Goal: Task Accomplishment & Management: Use online tool/utility

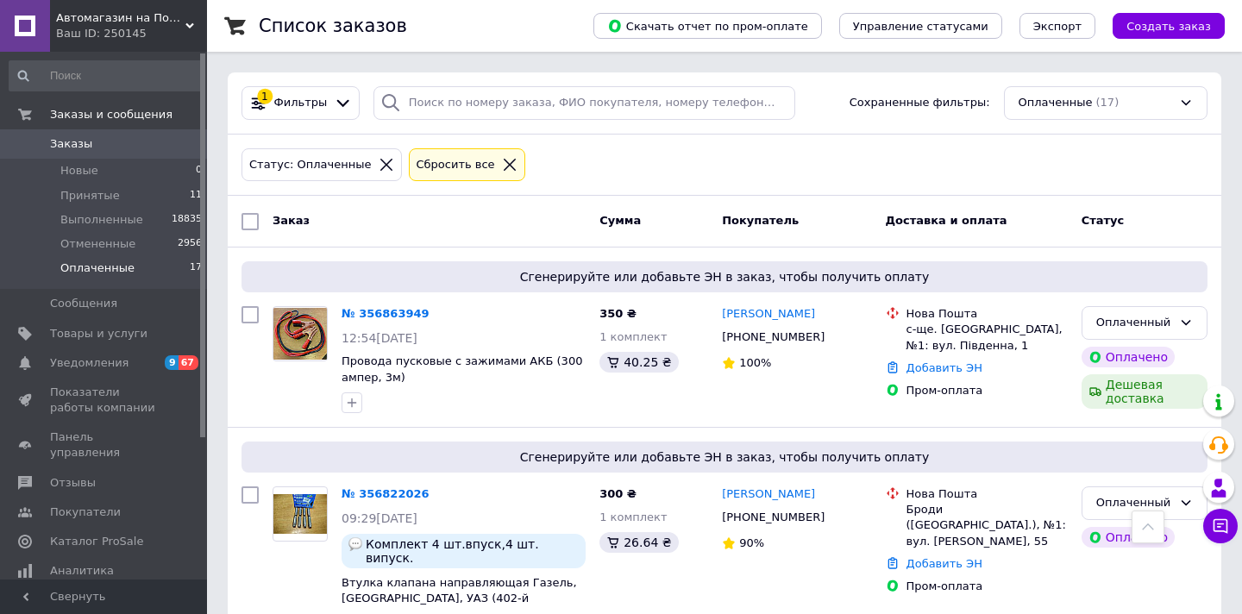
scroll to position [867, 0]
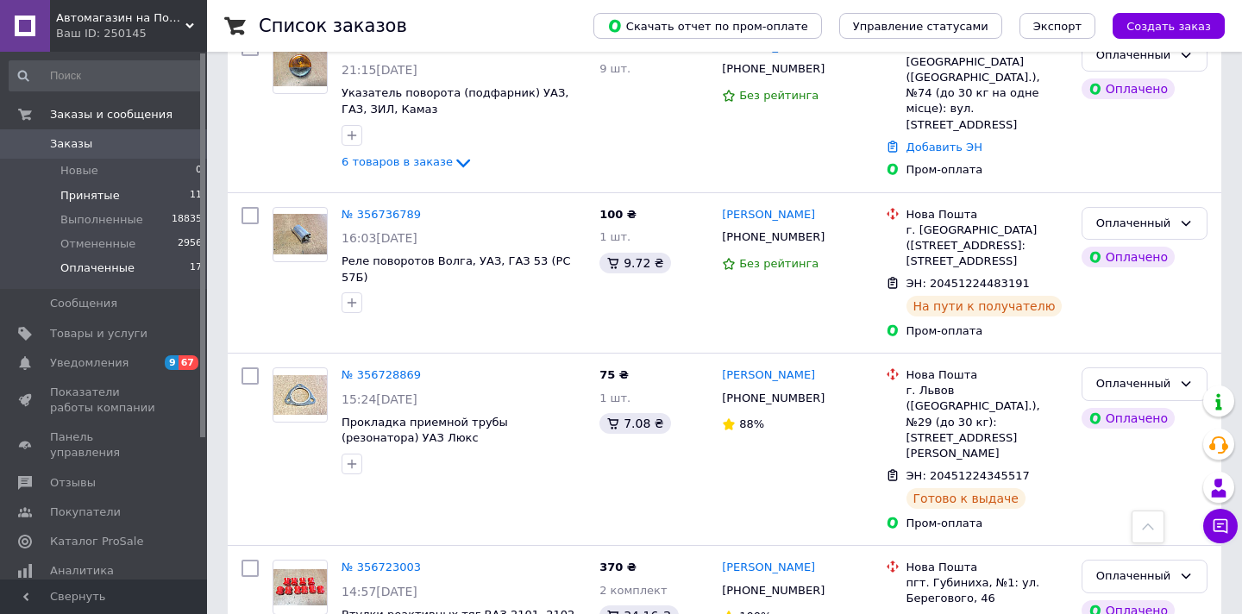
click at [107, 193] on span "Принятые" at bounding box center [89, 196] width 59 height 16
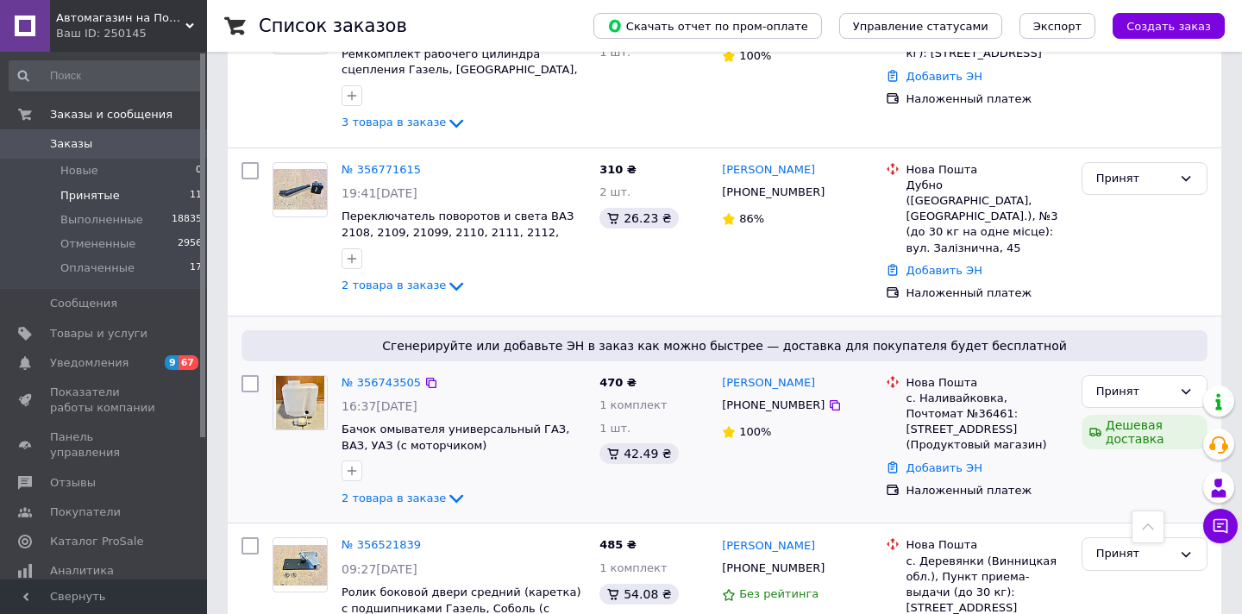
scroll to position [1355, 0]
click at [91, 142] on span "Заказы" at bounding box center [105, 144] width 110 height 16
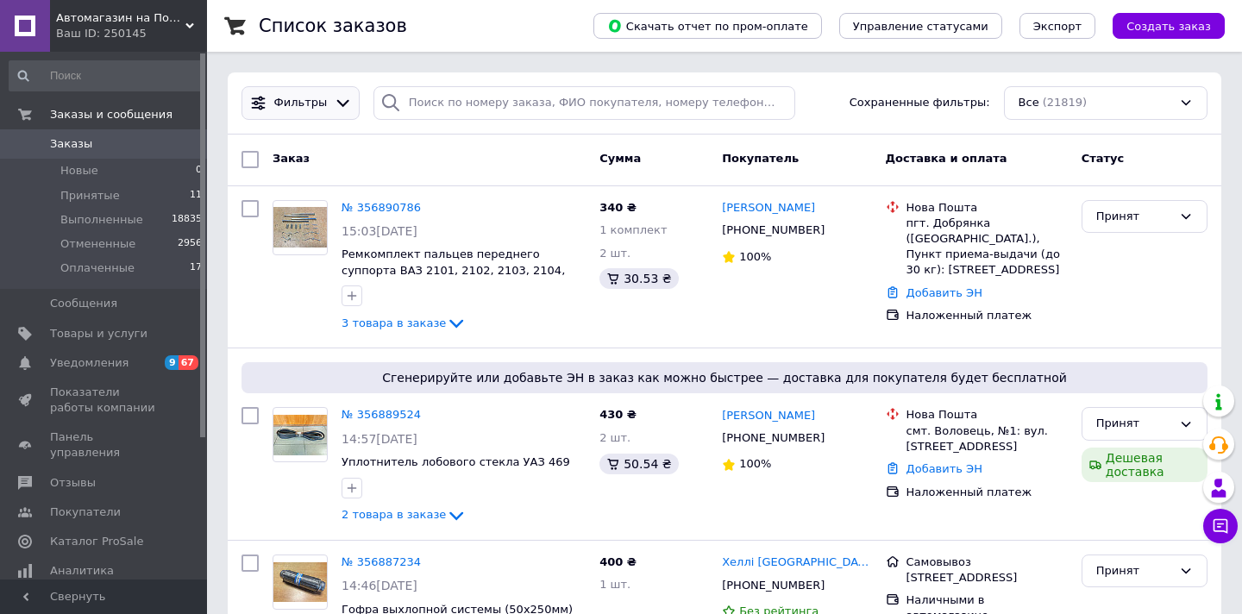
click at [337, 108] on icon at bounding box center [343, 103] width 18 height 18
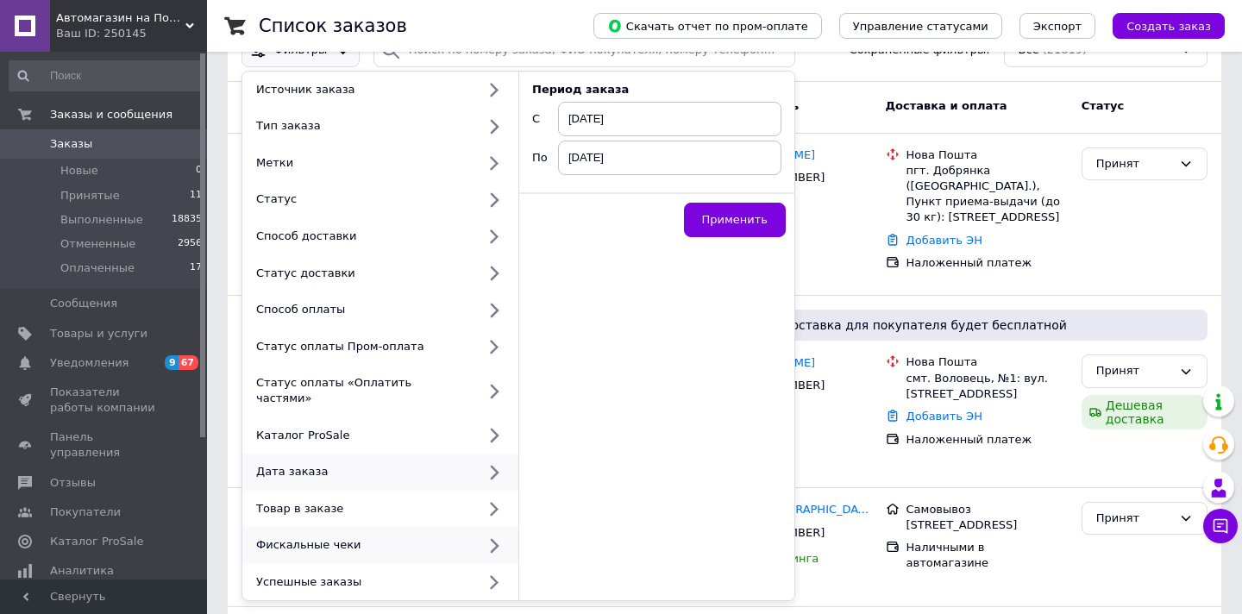
scroll to position [53, 0]
click at [358, 537] on div "Фискальные чеки" at bounding box center [362, 545] width 227 height 16
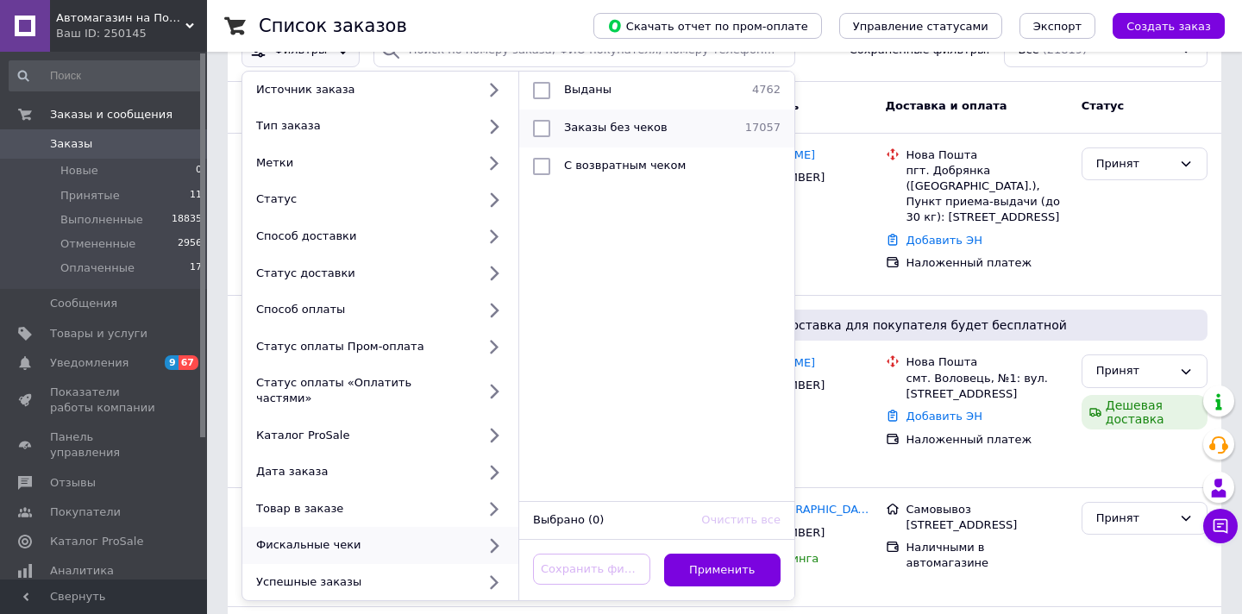
click at [544, 133] on input "checkbox" at bounding box center [541, 128] width 17 height 17
checkbox input "true"
click at [391, 346] on div "Статус оплаты Пром-оплата" at bounding box center [362, 347] width 227 height 16
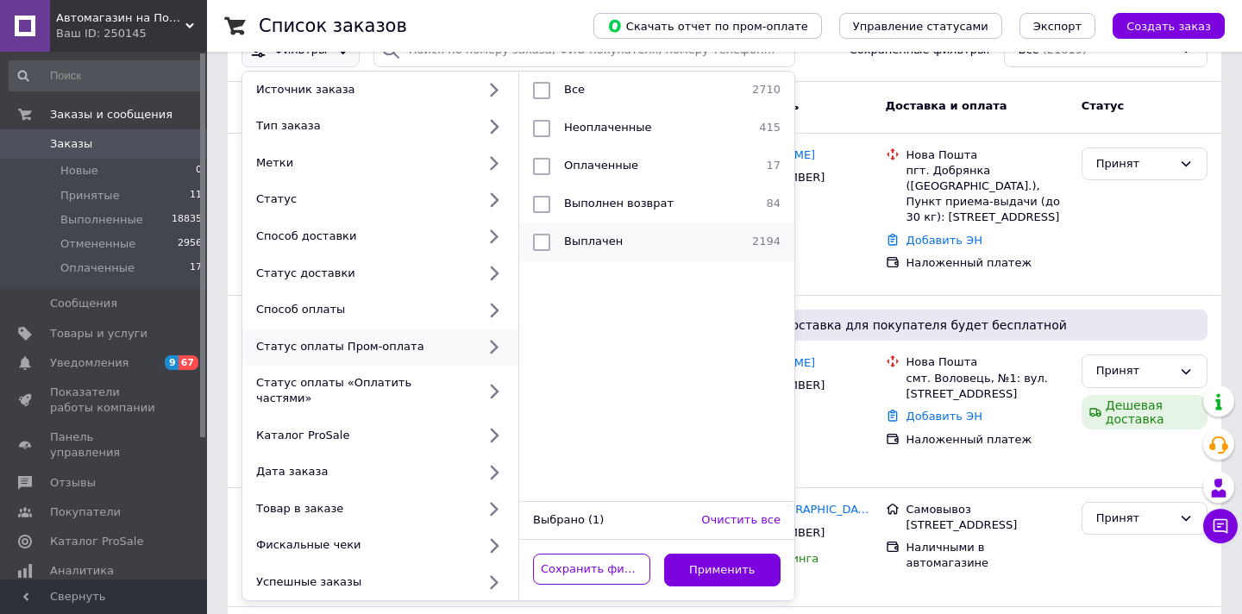
click at [544, 238] on input "checkbox" at bounding box center [541, 242] width 17 height 17
checkbox input "true"
click at [712, 557] on button "Применить" at bounding box center [722, 571] width 117 height 34
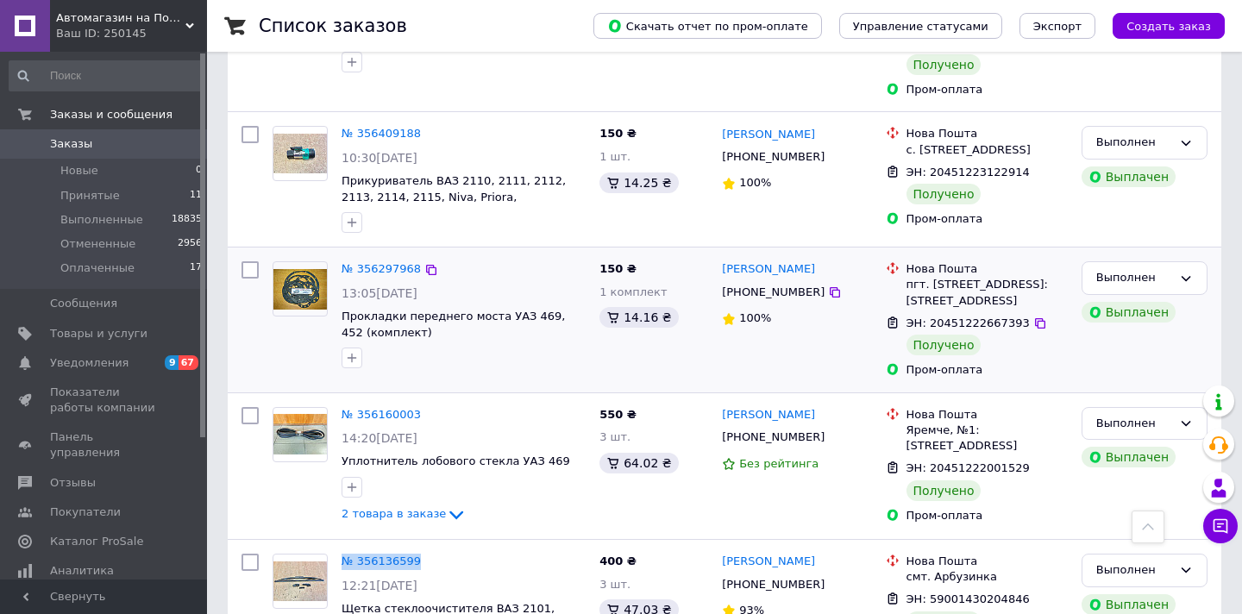
scroll to position [445, 0]
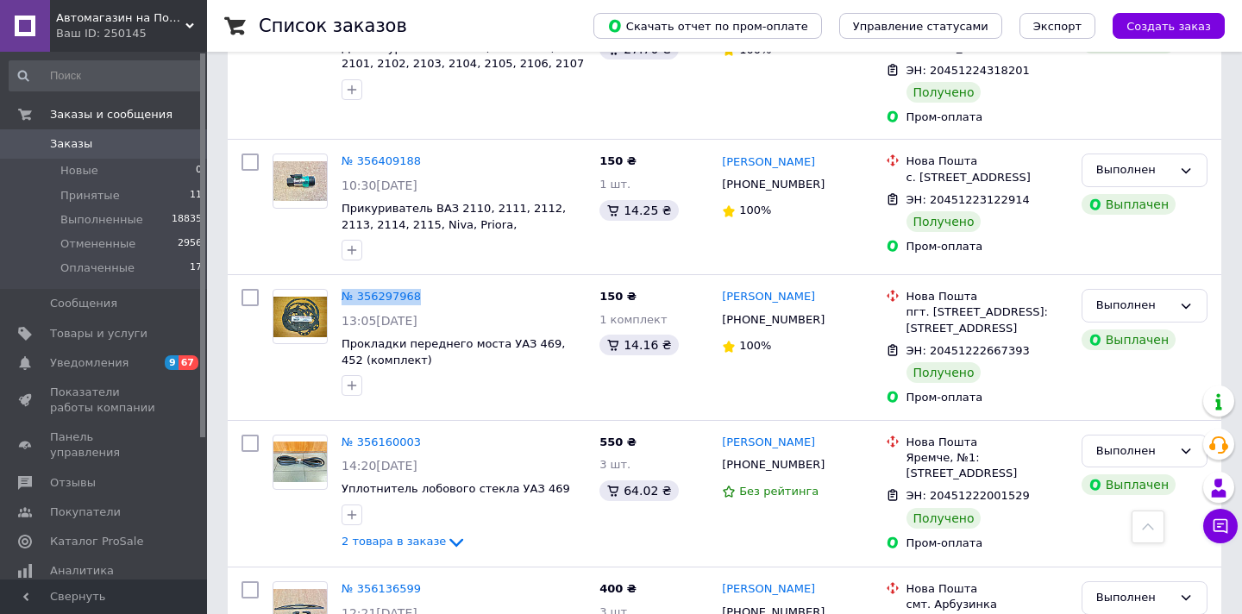
click at [91, 144] on span "Заказы" at bounding box center [105, 144] width 110 height 16
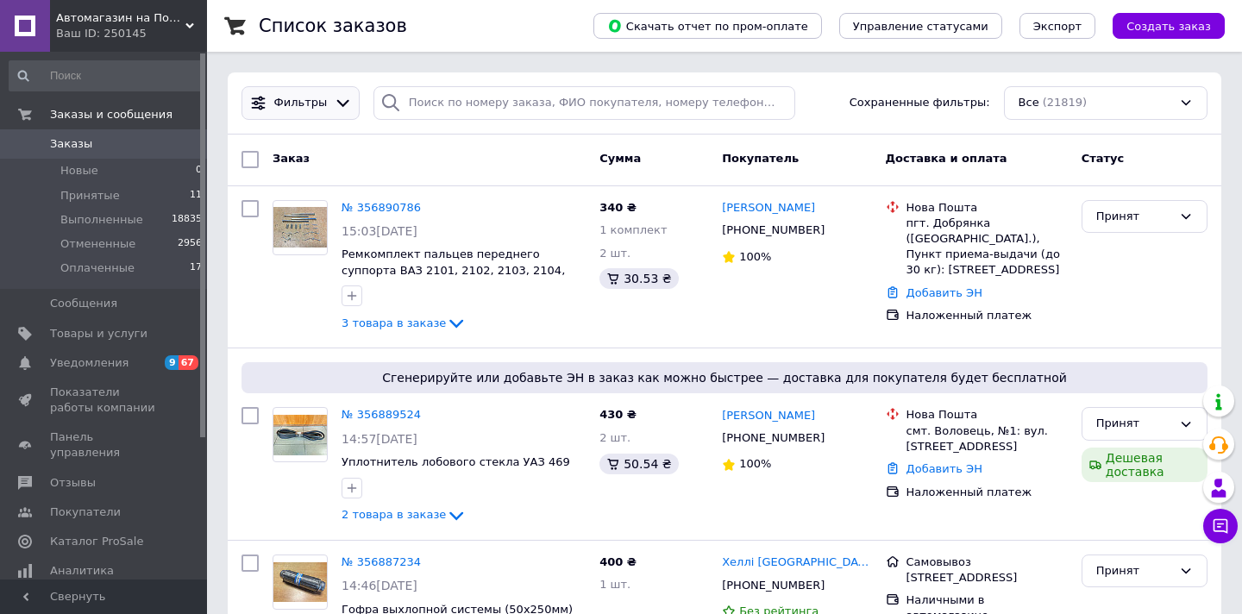
click at [311, 92] on div "Фильтры" at bounding box center [300, 103] width 118 height 34
click at [330, 108] on div at bounding box center [342, 103] width 25 height 18
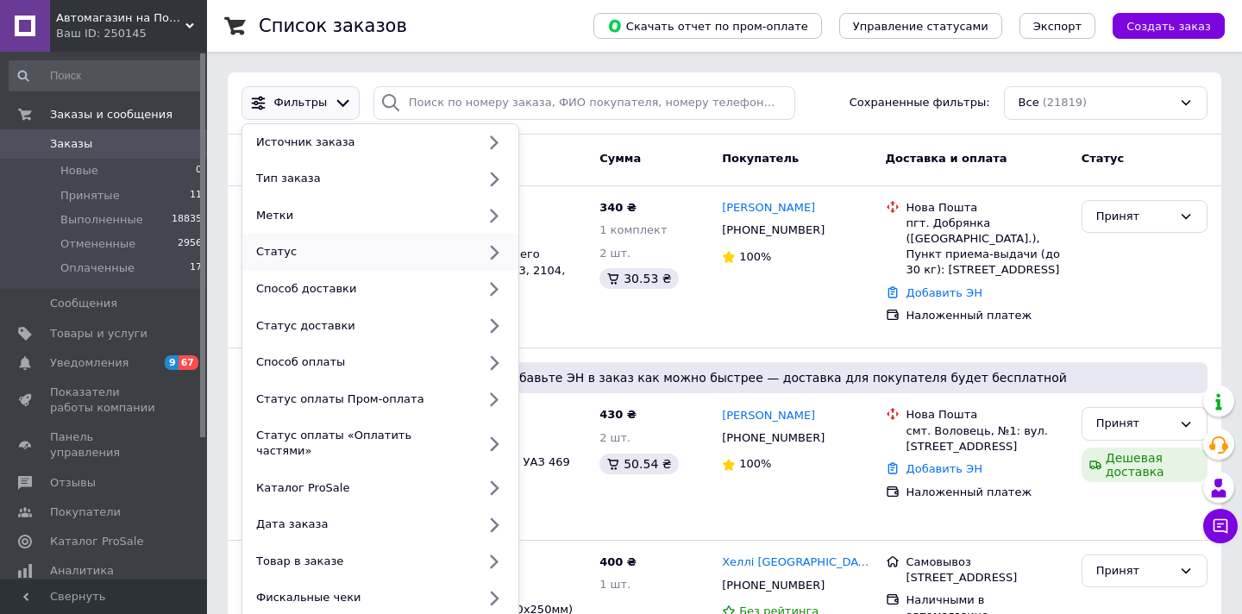
click at [332, 253] on div "Статус" at bounding box center [362, 252] width 227 height 16
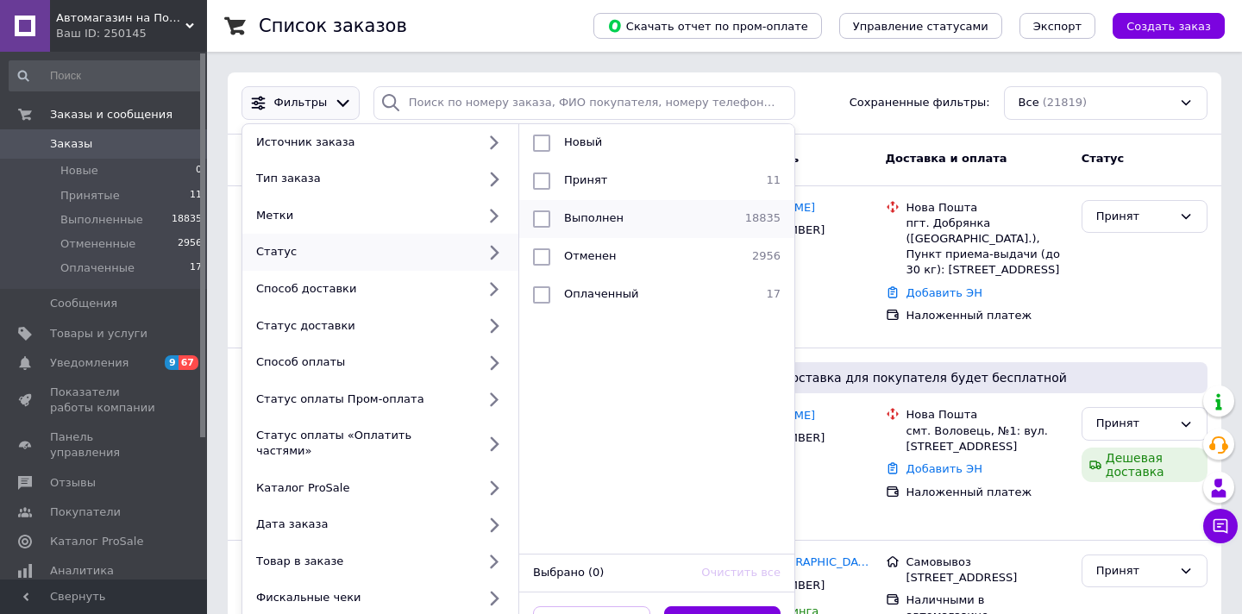
click at [545, 221] on input "checkbox" at bounding box center [541, 218] width 17 height 17
checkbox input "true"
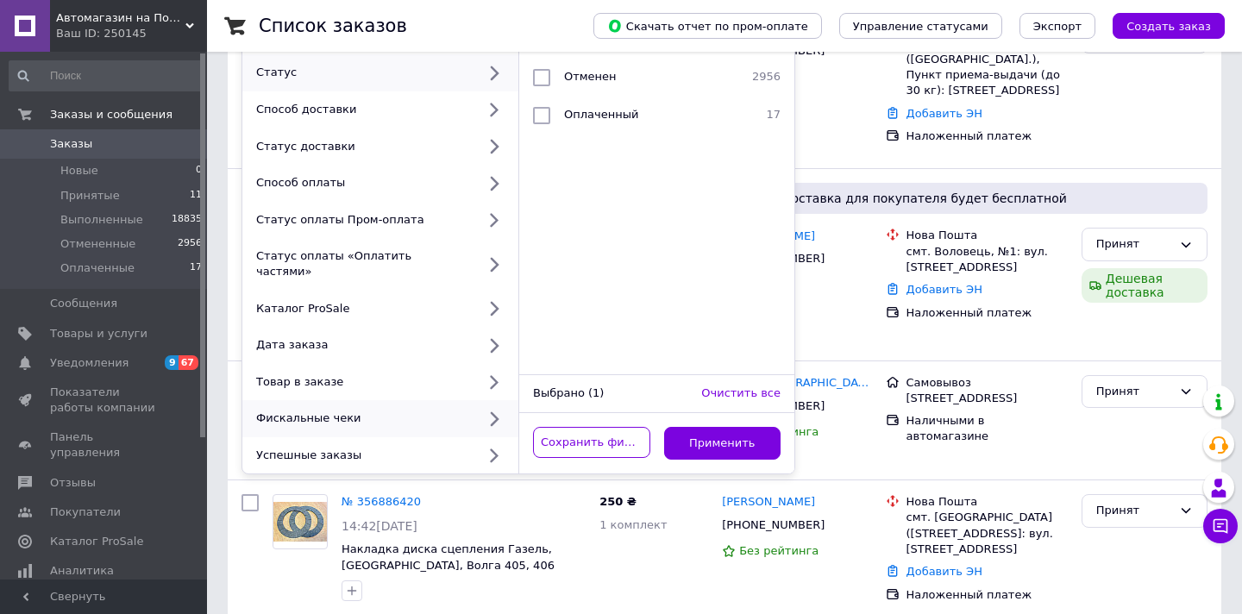
click at [367, 410] on div "Фискальные чеки" at bounding box center [362, 418] width 227 height 16
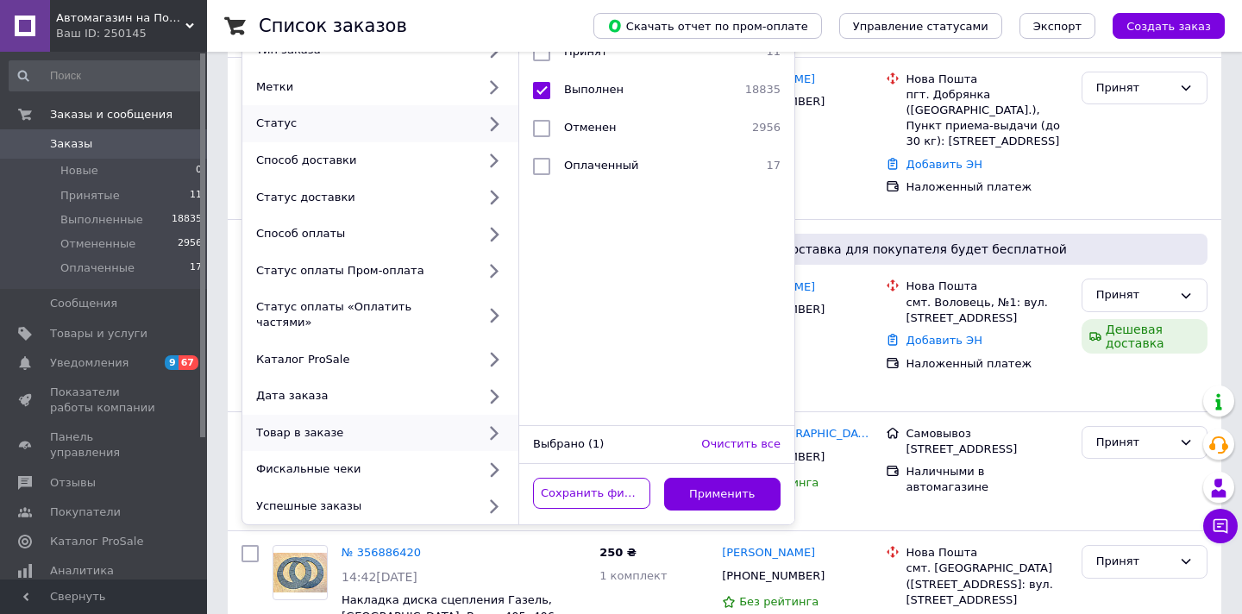
click at [441, 428] on div "Товар в заказе" at bounding box center [380, 433] width 276 height 37
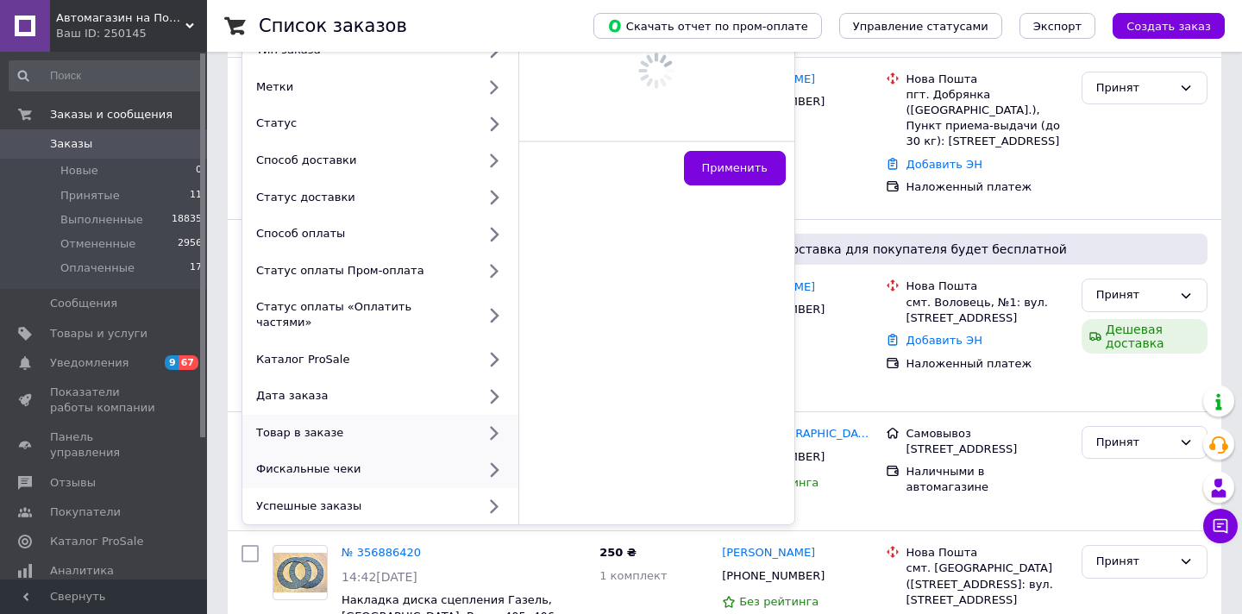
click at [424, 461] on div "Фискальные чеки" at bounding box center [362, 469] width 227 height 16
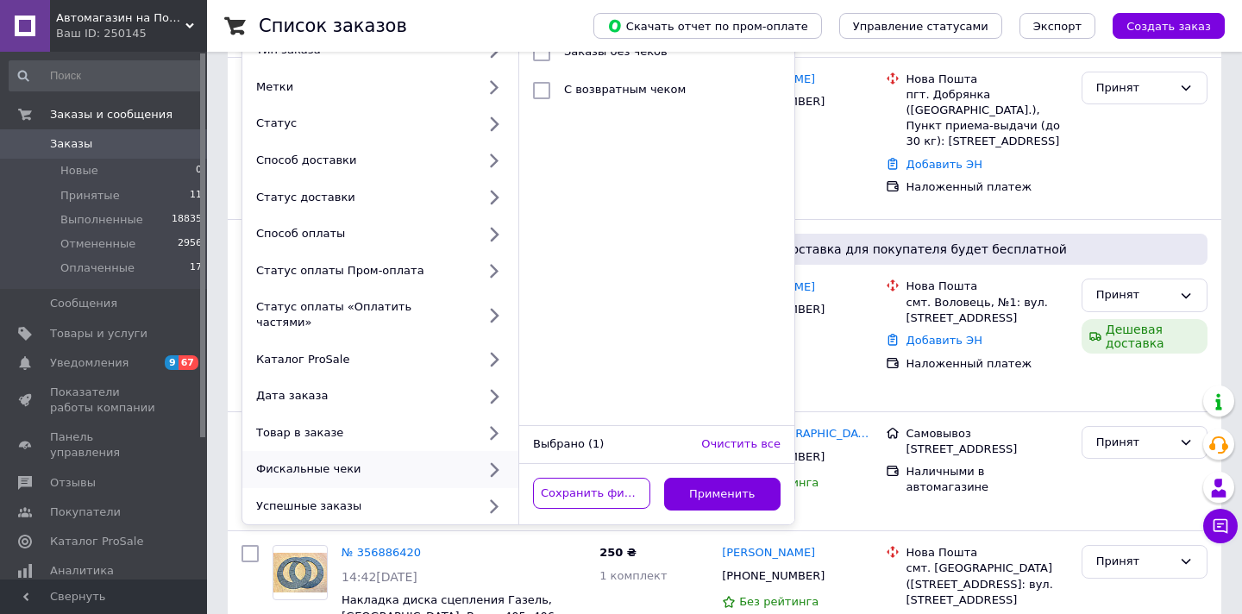
scroll to position [34, 0]
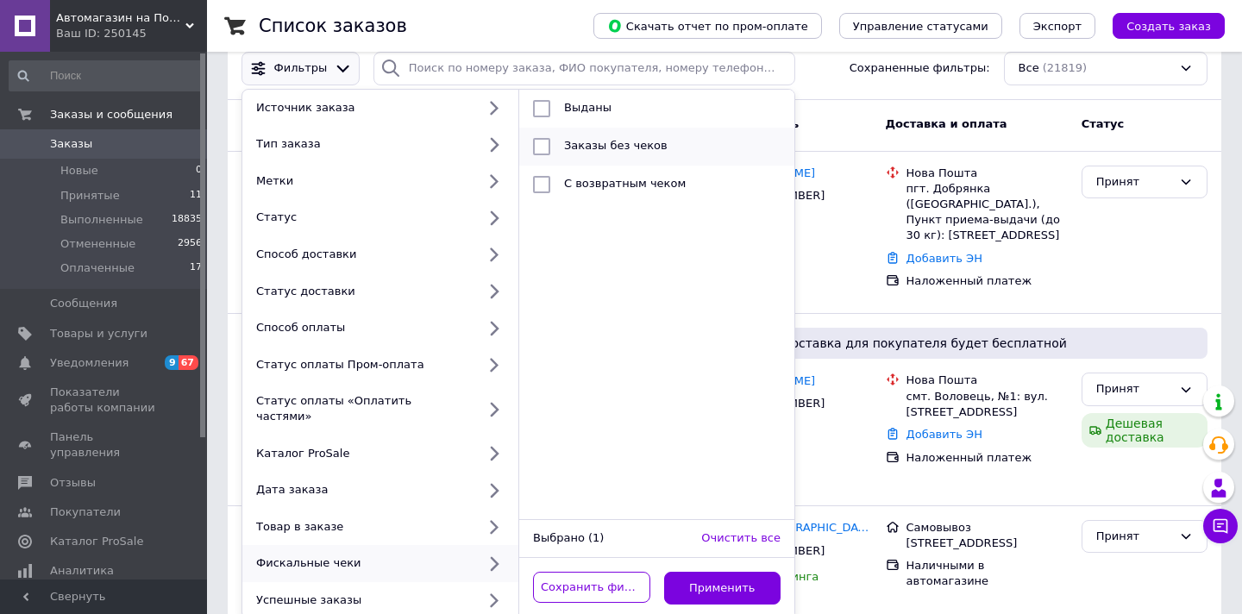
click at [540, 145] on input "checkbox" at bounding box center [541, 146] width 17 height 17
checkbox input "true"
click at [717, 576] on button "Применить" at bounding box center [722, 589] width 117 height 34
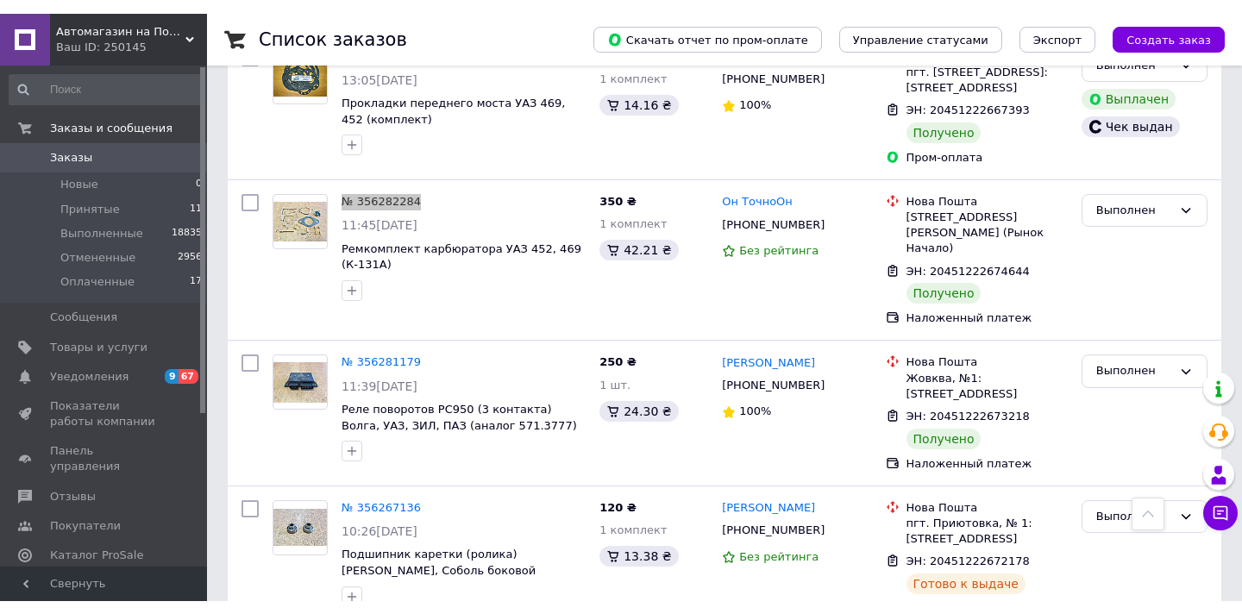
scroll to position [2042, 0]
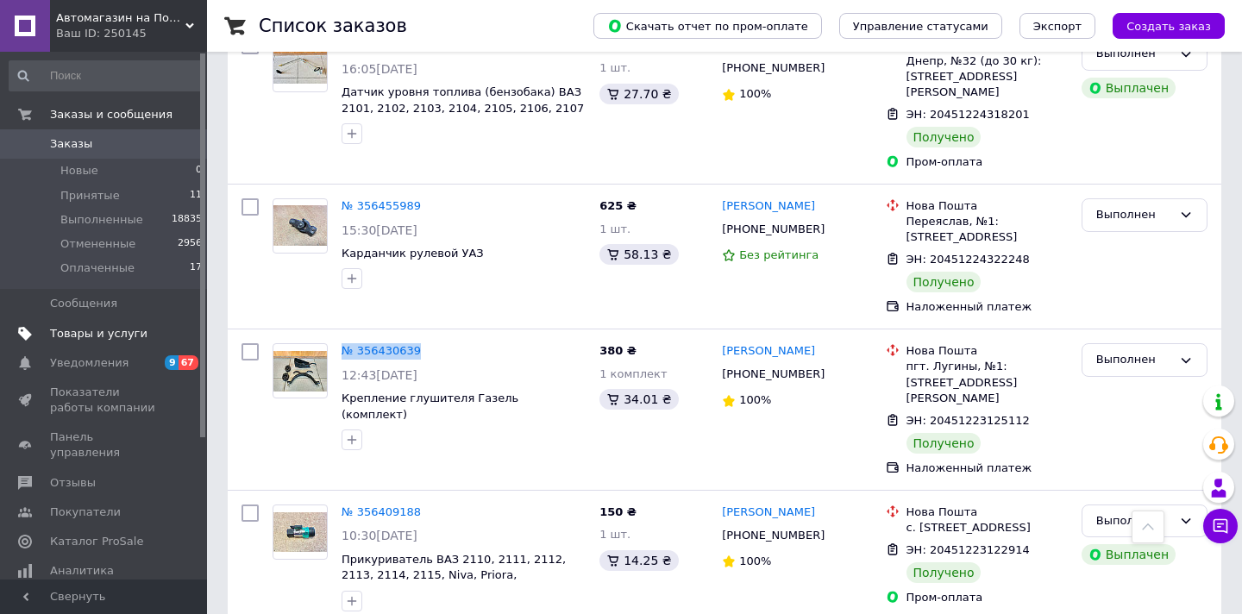
click at [112, 334] on span "Товары и услуги" at bounding box center [98, 334] width 97 height 16
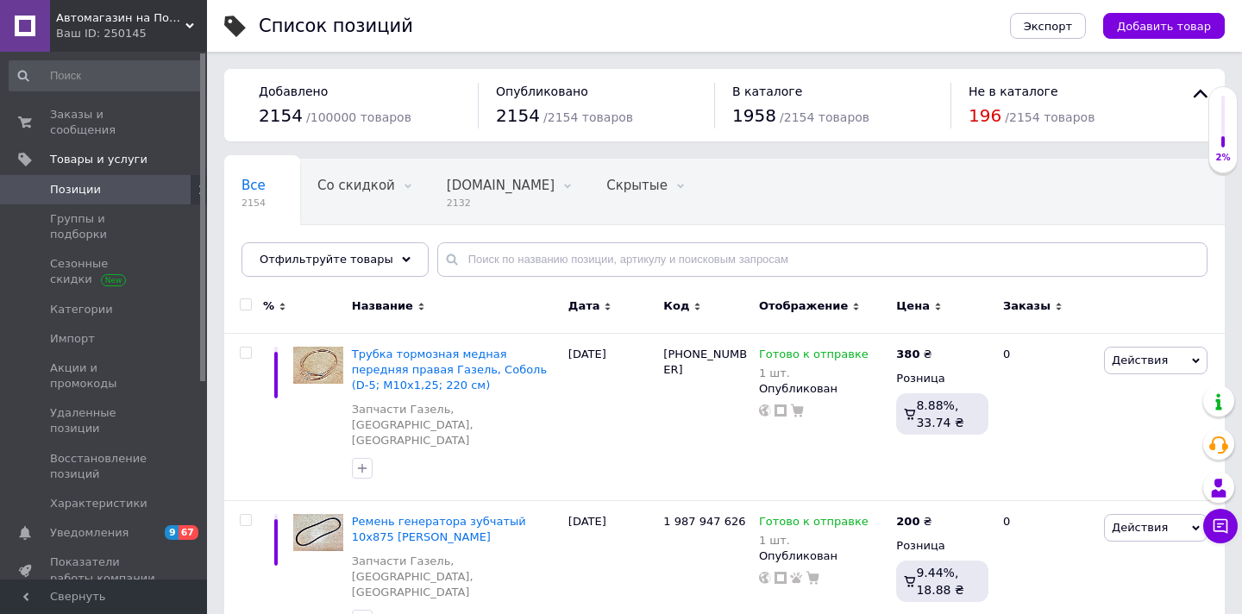
click at [91, 187] on span "Позиции" at bounding box center [75, 190] width 51 height 16
click at [483, 250] on input "text" at bounding box center [822, 259] width 770 height 34
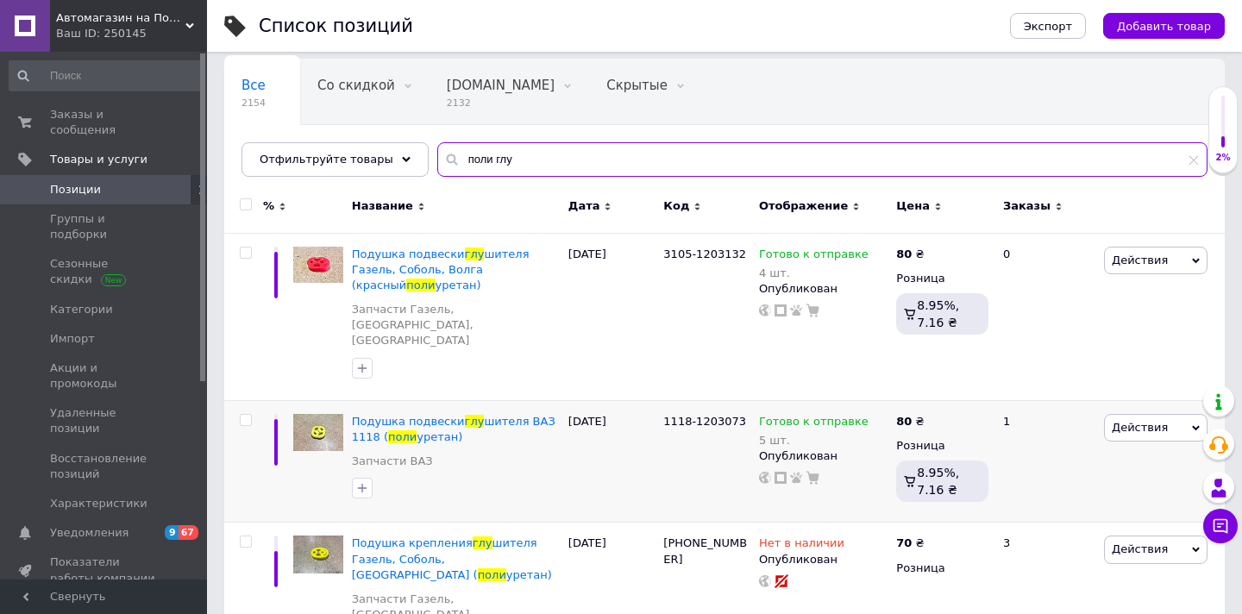
scroll to position [99, 0]
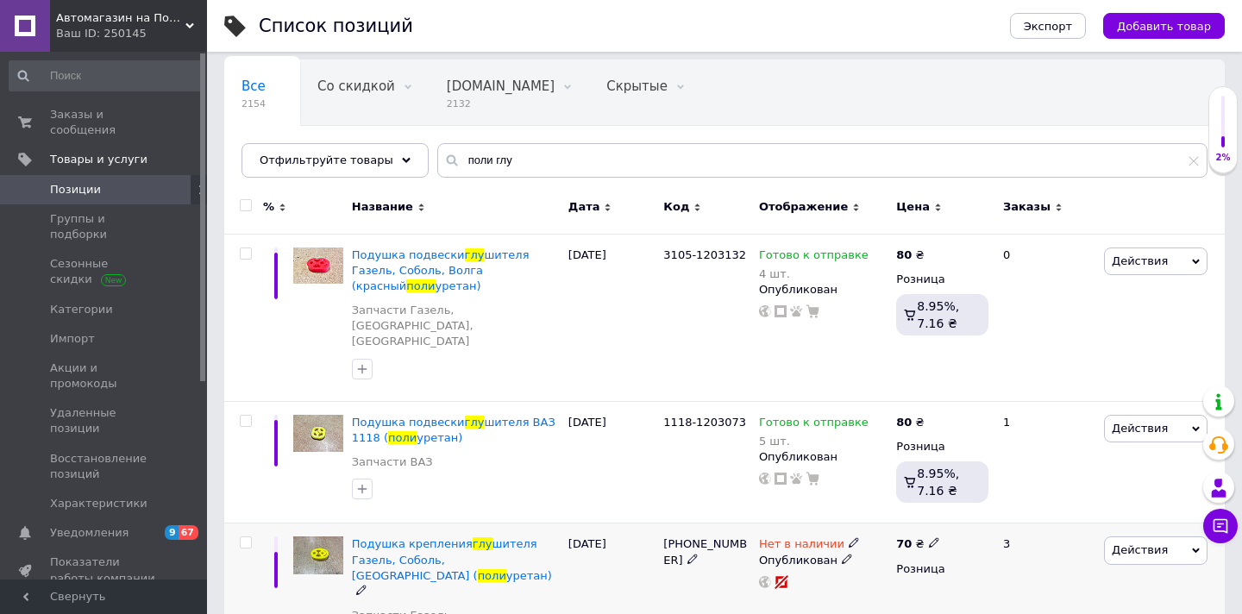
drag, startPoint x: 667, startPoint y: 495, endPoint x: 677, endPoint y: 510, distance: 17.5
click at [677, 537] on span "3105-1203163-20" at bounding box center [705, 551] width 84 height 28
copy span "3105-1203163-20"
click at [763, 576] on use at bounding box center [765, 582] width 12 height 12
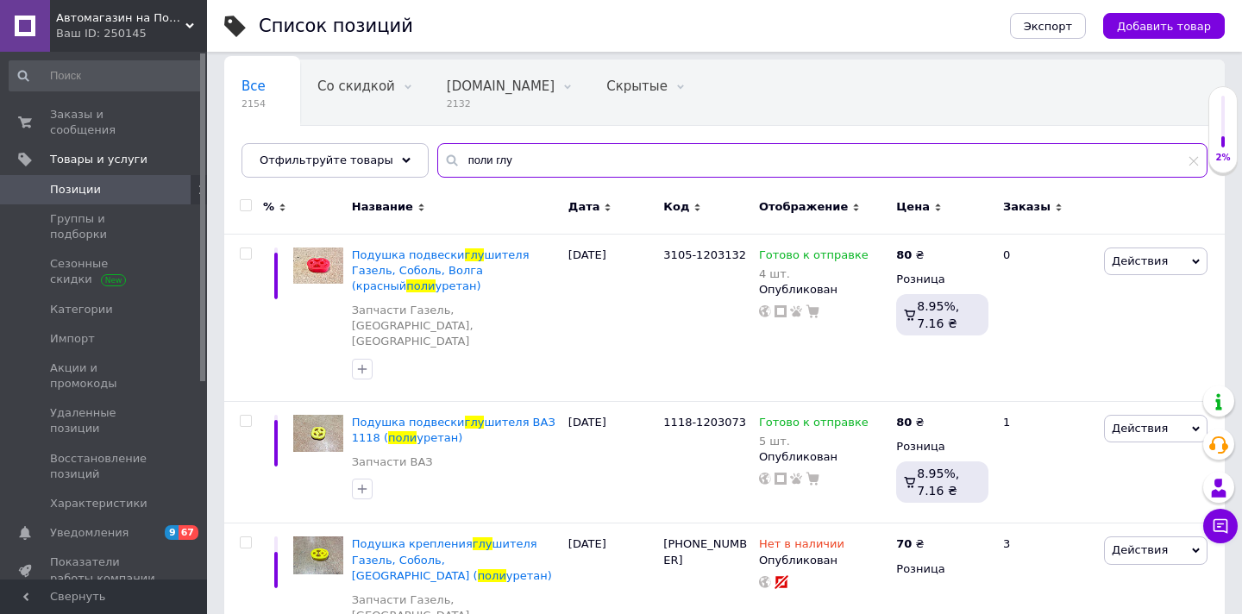
click at [472, 171] on input "поли глу" at bounding box center [822, 160] width 770 height 34
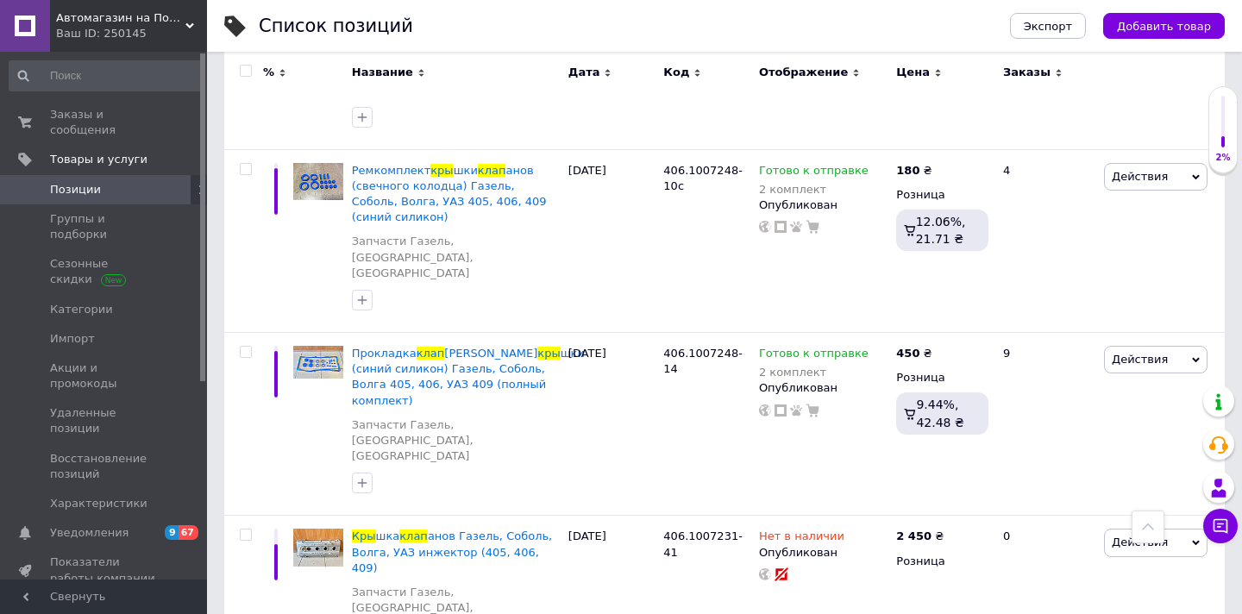
scroll to position [1432, 0]
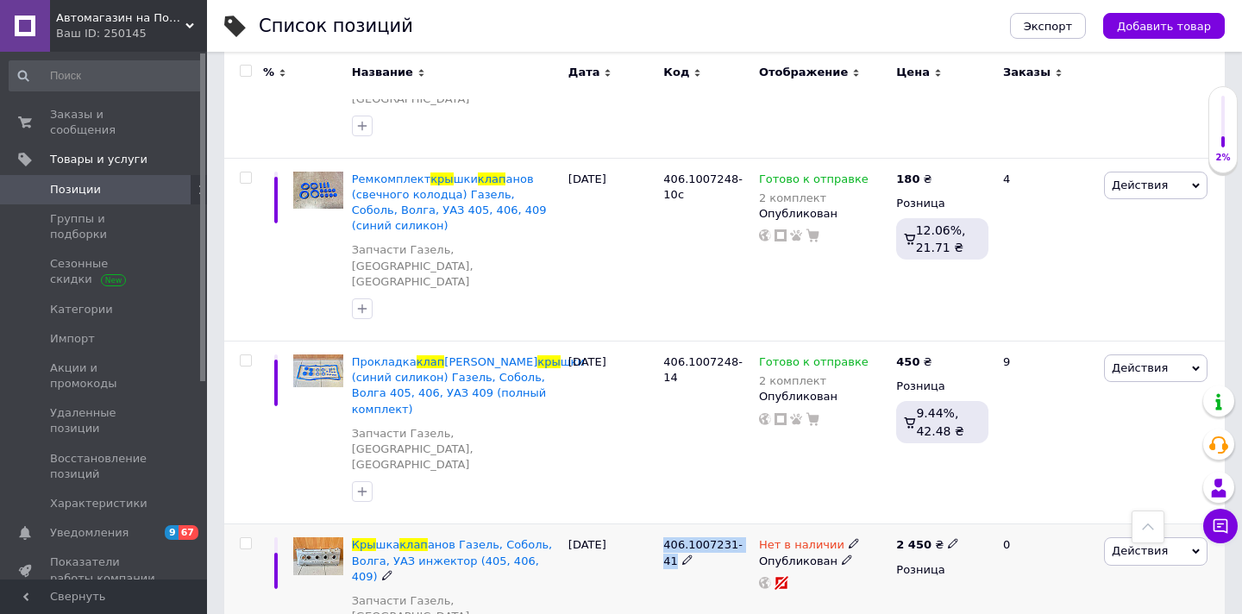
drag, startPoint x: 666, startPoint y: 165, endPoint x: 748, endPoint y: 160, distance: 82.0
click at [742, 538] on span "406.1007231-41" at bounding box center [702, 552] width 79 height 28
copy span "406.1007231-41"
click at [757, 576] on div at bounding box center [823, 583] width 132 height 14
click at [764, 577] on use at bounding box center [765, 583] width 12 height 12
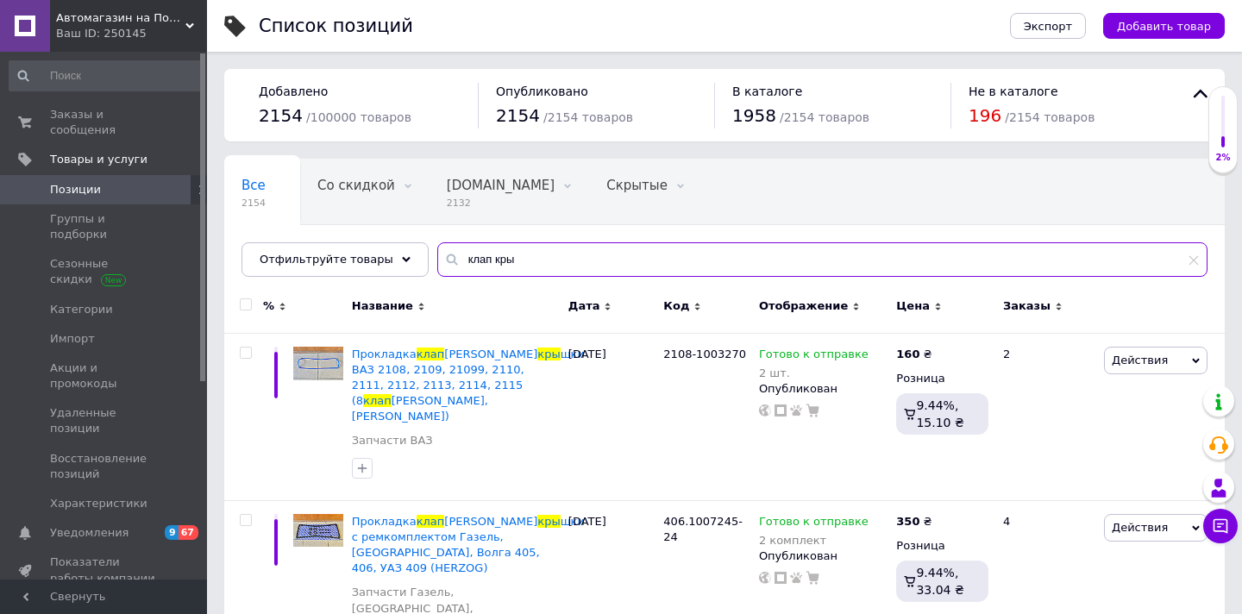
scroll to position [-1, 0]
click at [464, 268] on input "клап кры" at bounding box center [822, 259] width 770 height 34
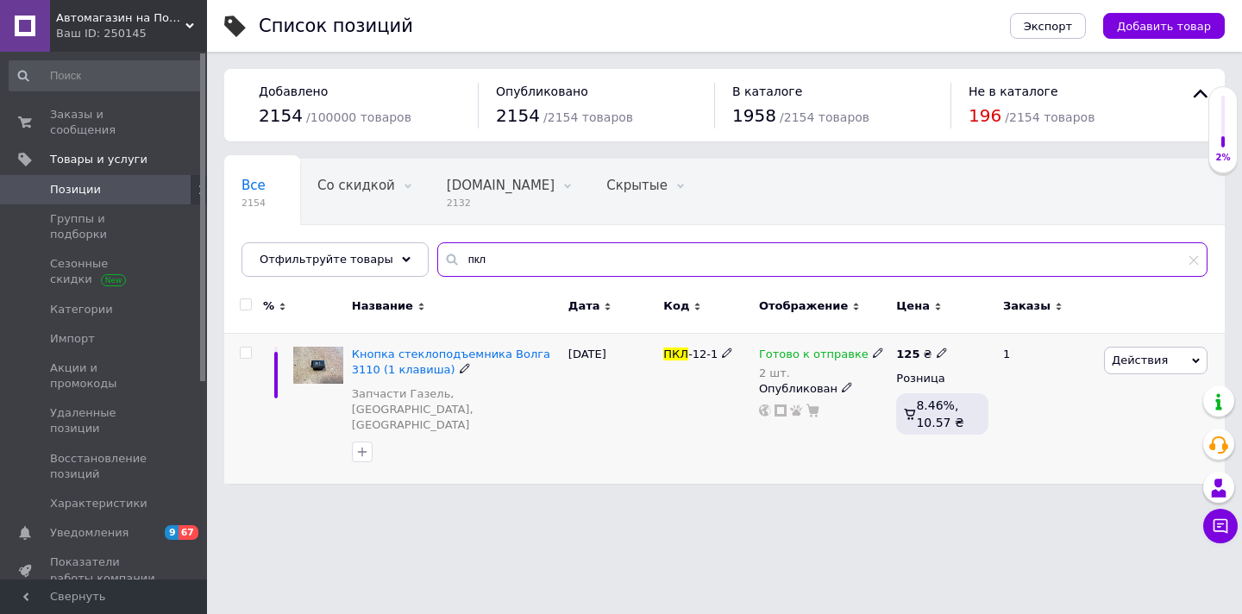
type input "пкл"
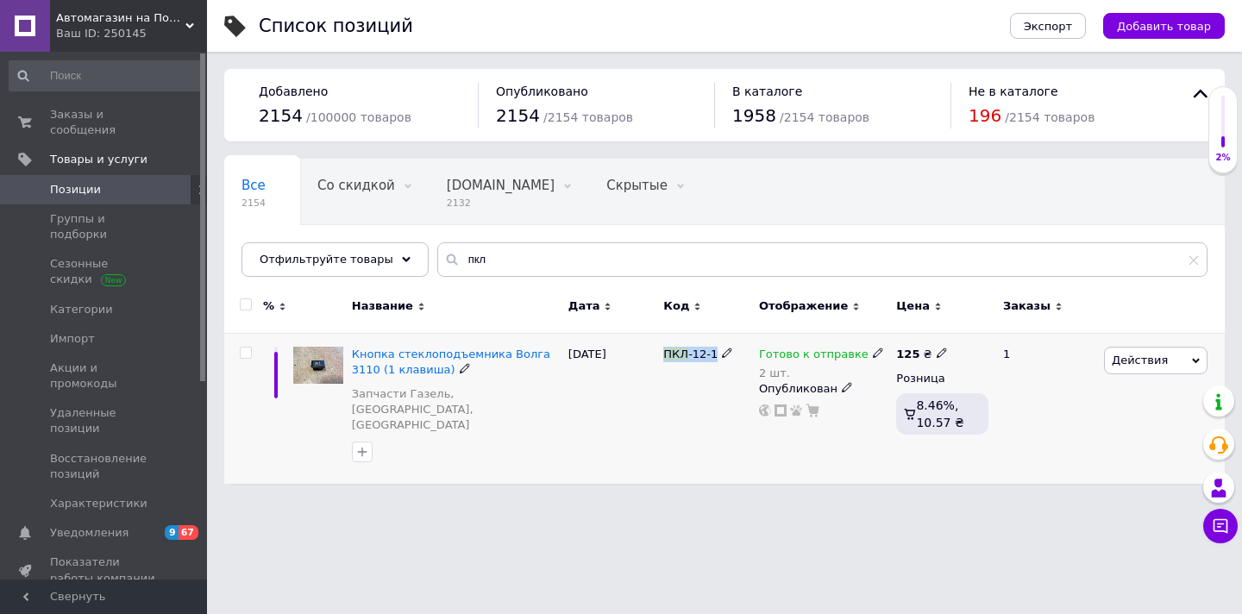
drag, startPoint x: 666, startPoint y: 353, endPoint x: 713, endPoint y: 350, distance: 47.5
click at [713, 350] on span "ПКЛ -12-1" at bounding box center [690, 353] width 54 height 13
copy span "ПКЛ -12-1"
click at [760, 406] on icon at bounding box center [765, 410] width 12 height 12
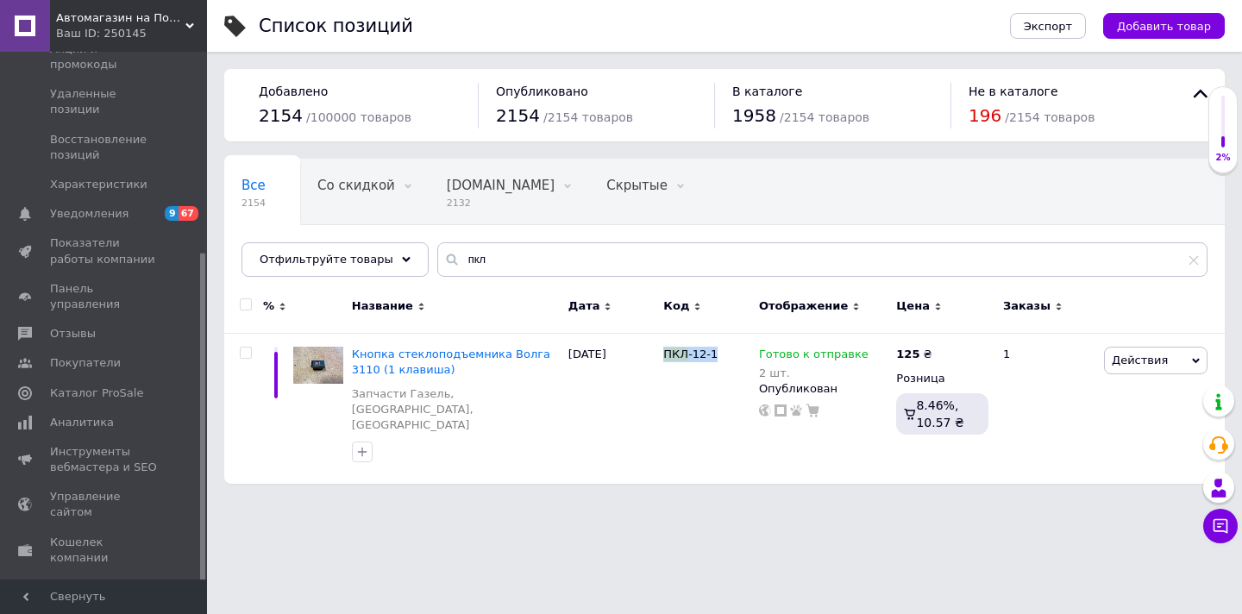
scroll to position [317, 0]
click at [70, 328] on span "Отзывы" at bounding box center [73, 336] width 46 height 16
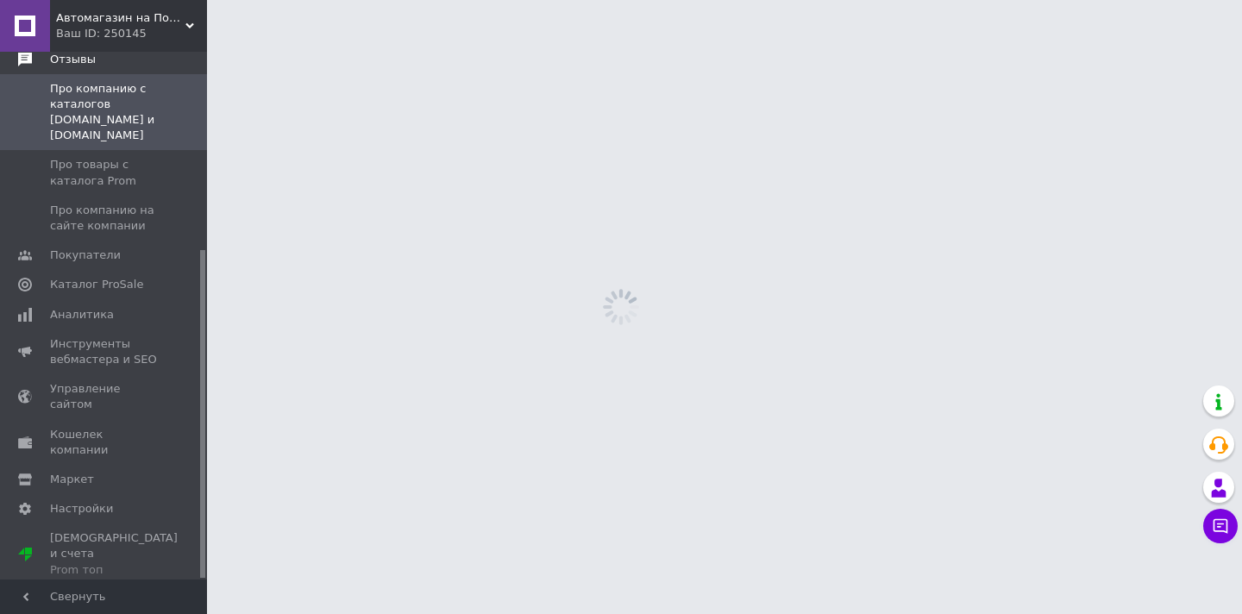
scroll to position [172, 0]
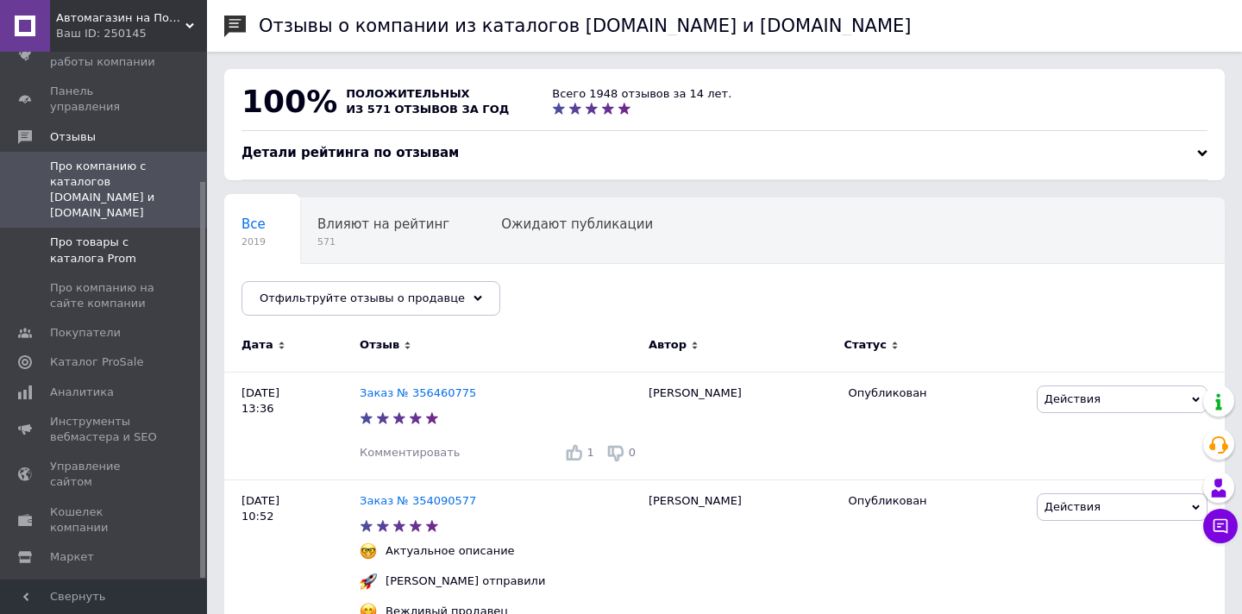
click at [82, 235] on span "Про товары с каталога Prom" at bounding box center [105, 250] width 110 height 31
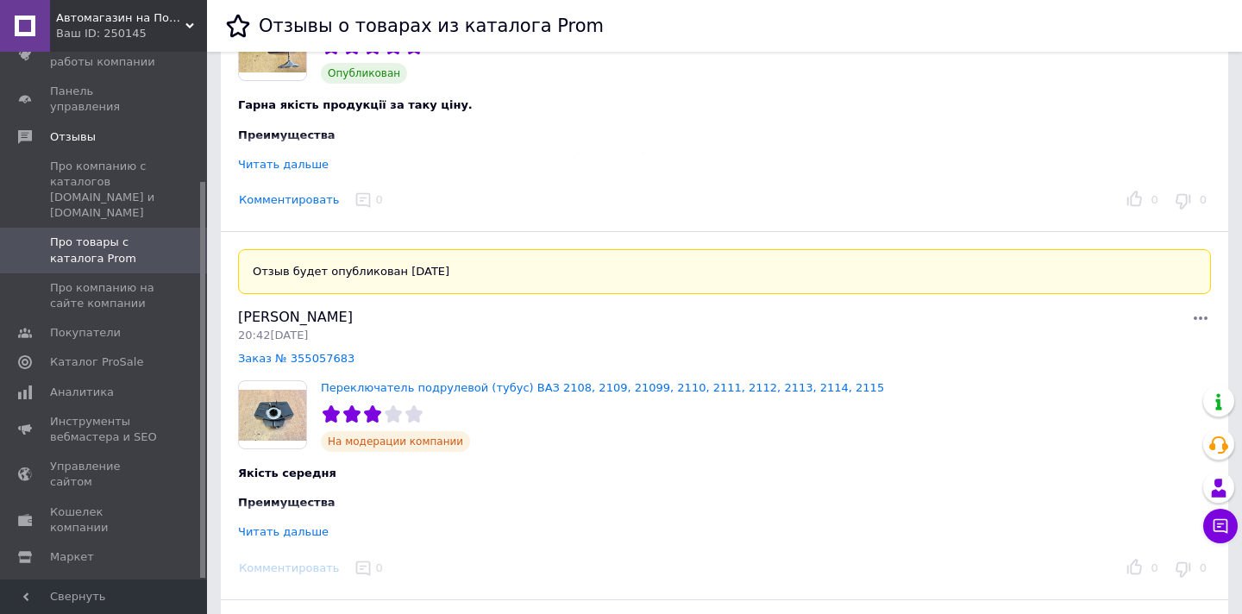
scroll to position [739, 0]
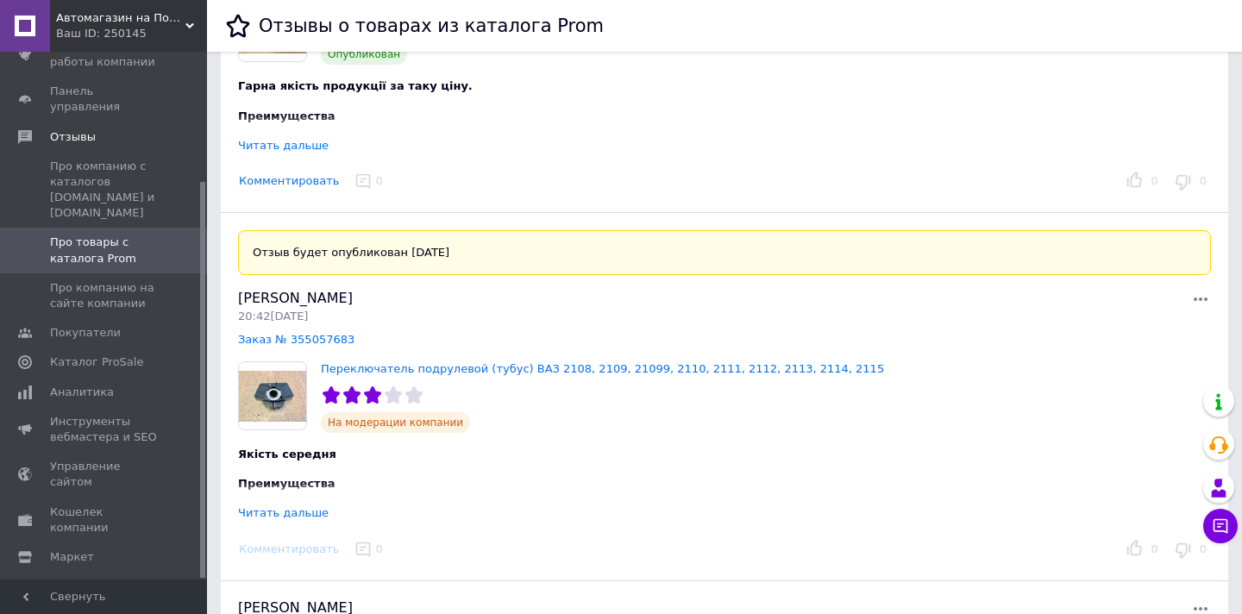
click at [295, 510] on div "Отзыв будет опубликован 12.08.25 Сергій Дзюба 20:42, 09.08.25 Заказ № 355057683…" at bounding box center [724, 397] width 1007 height 368
click at [298, 506] on div "Читать дальше" at bounding box center [283, 512] width 91 height 13
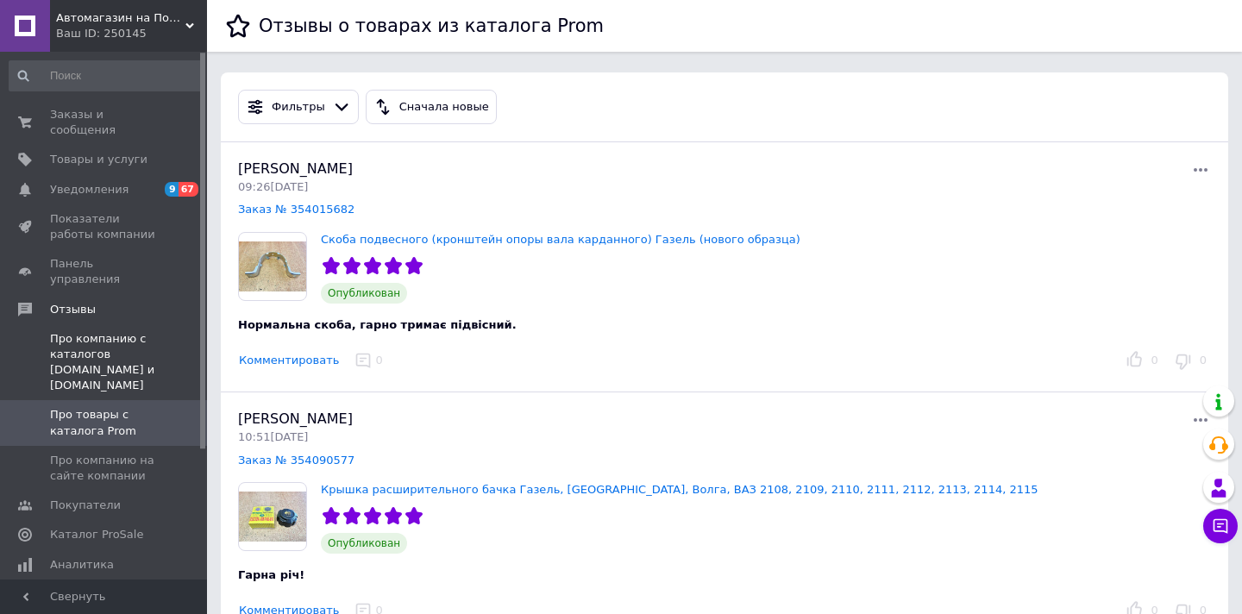
scroll to position [0, 0]
click at [79, 229] on span "Показатели работы компании" at bounding box center [105, 226] width 110 height 31
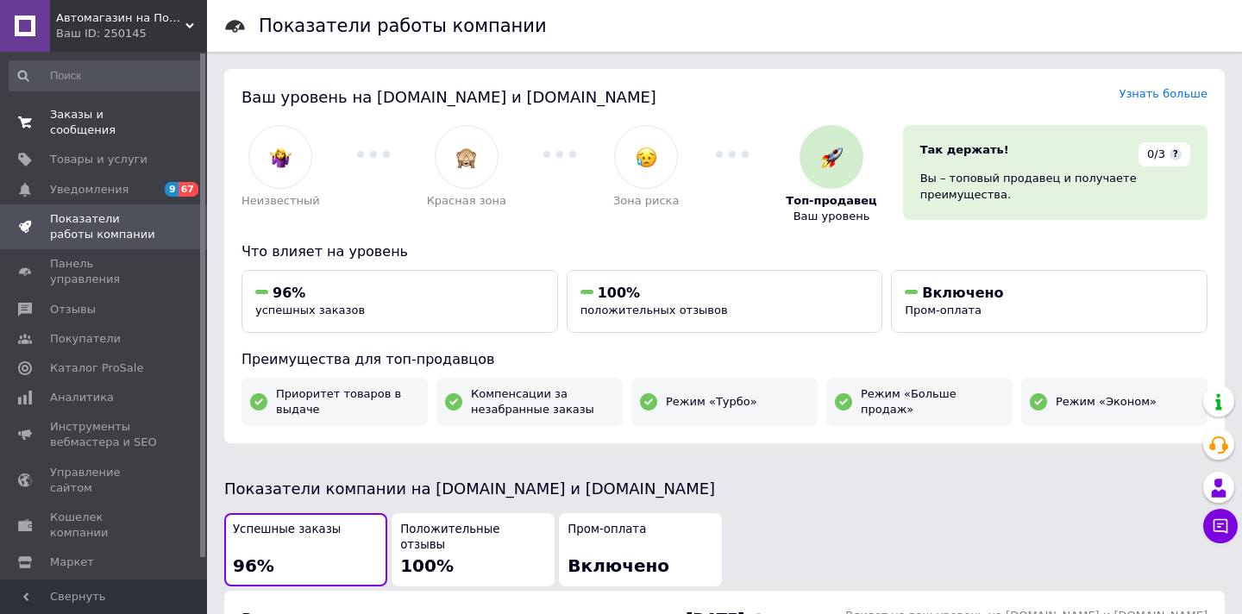
click at [74, 126] on span "Заказы и сообщения" at bounding box center [105, 122] width 110 height 31
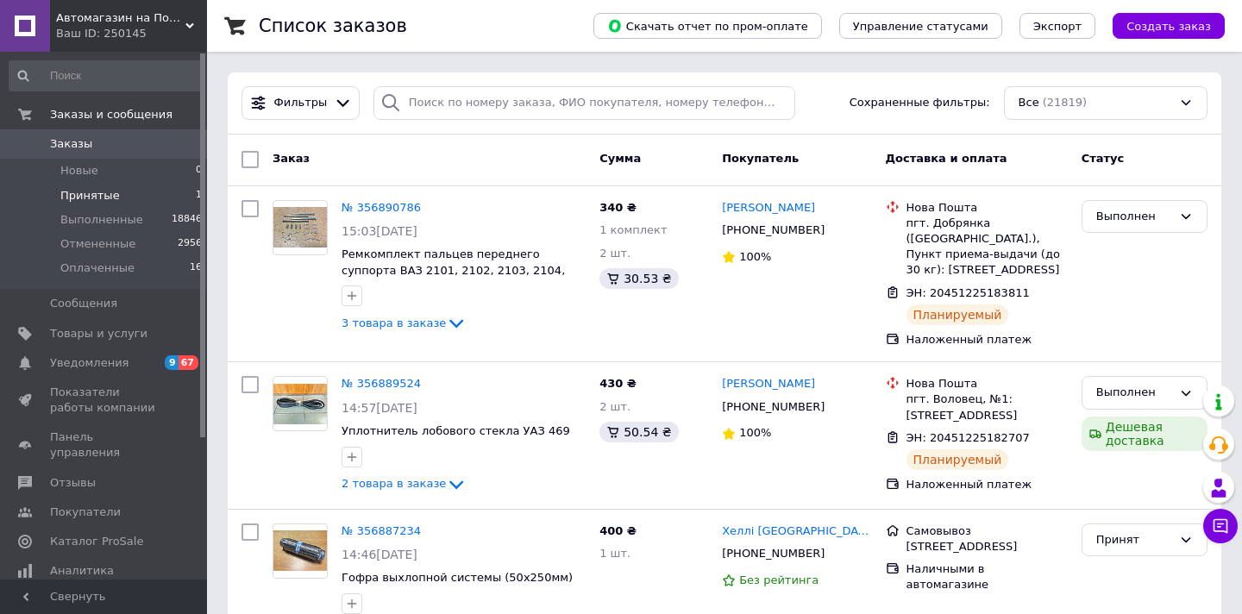
click at [98, 196] on span "Принятые" at bounding box center [89, 196] width 59 height 16
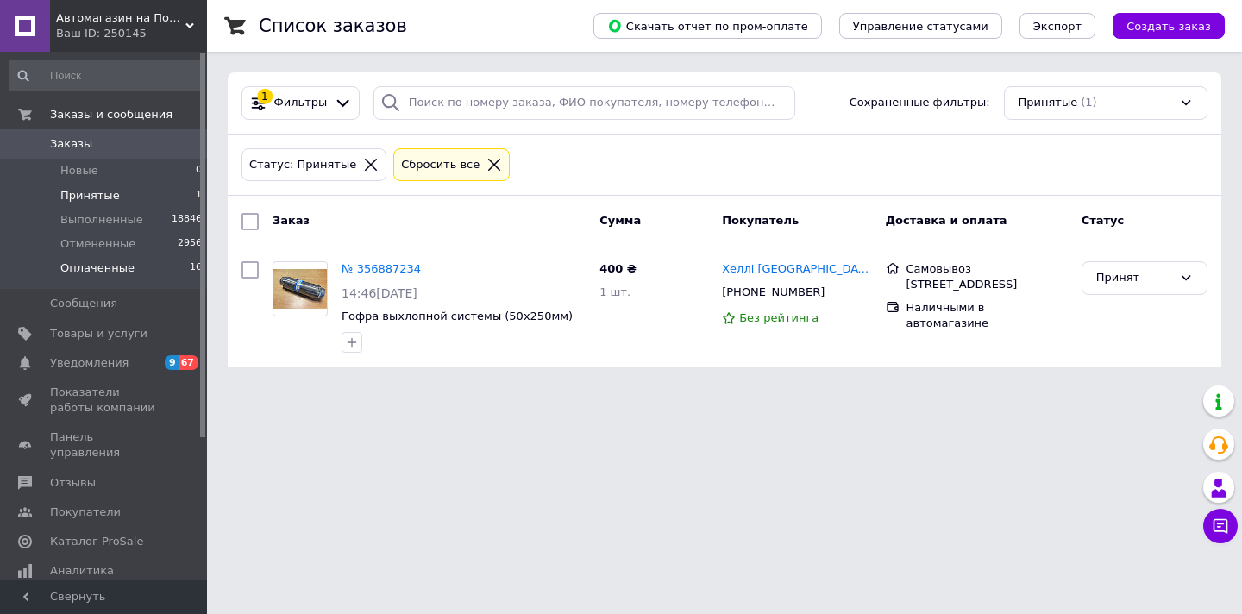
click at [82, 271] on span "Оплаченные" at bounding box center [97, 268] width 74 height 16
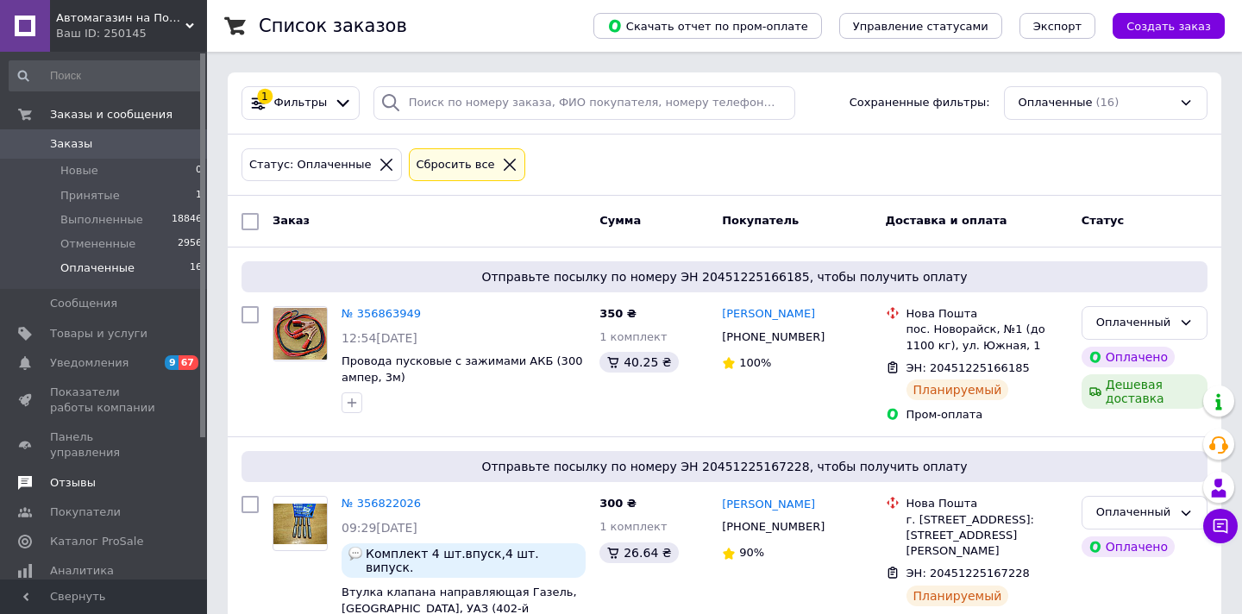
click at [84, 475] on span "Отзывы" at bounding box center [73, 483] width 46 height 16
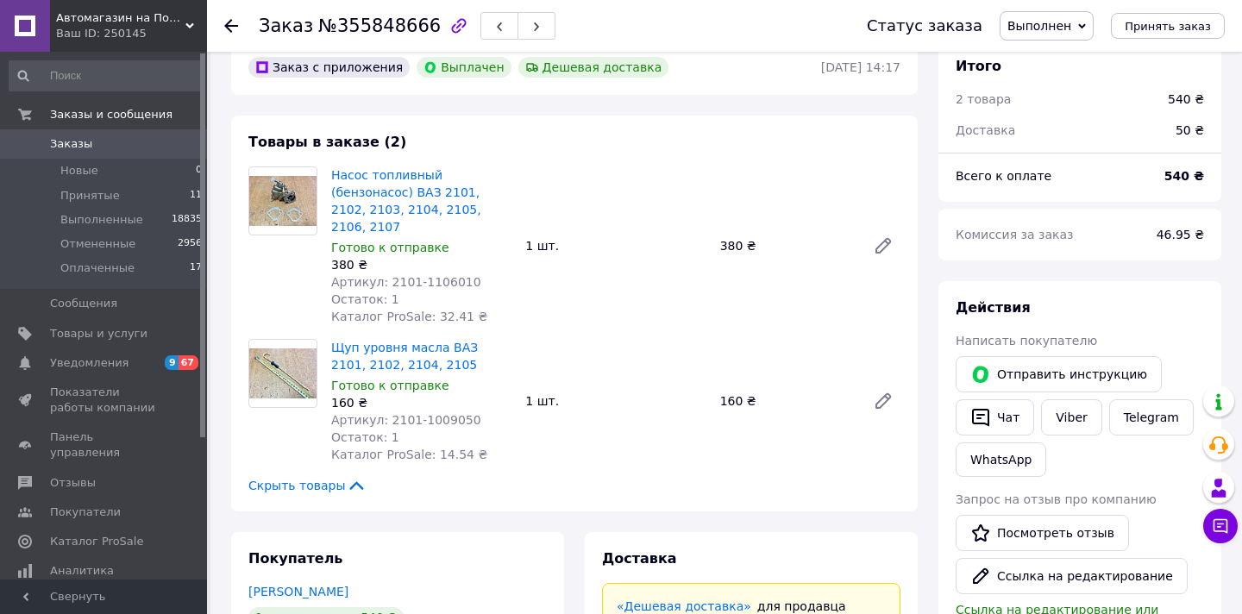
scroll to position [144, 0]
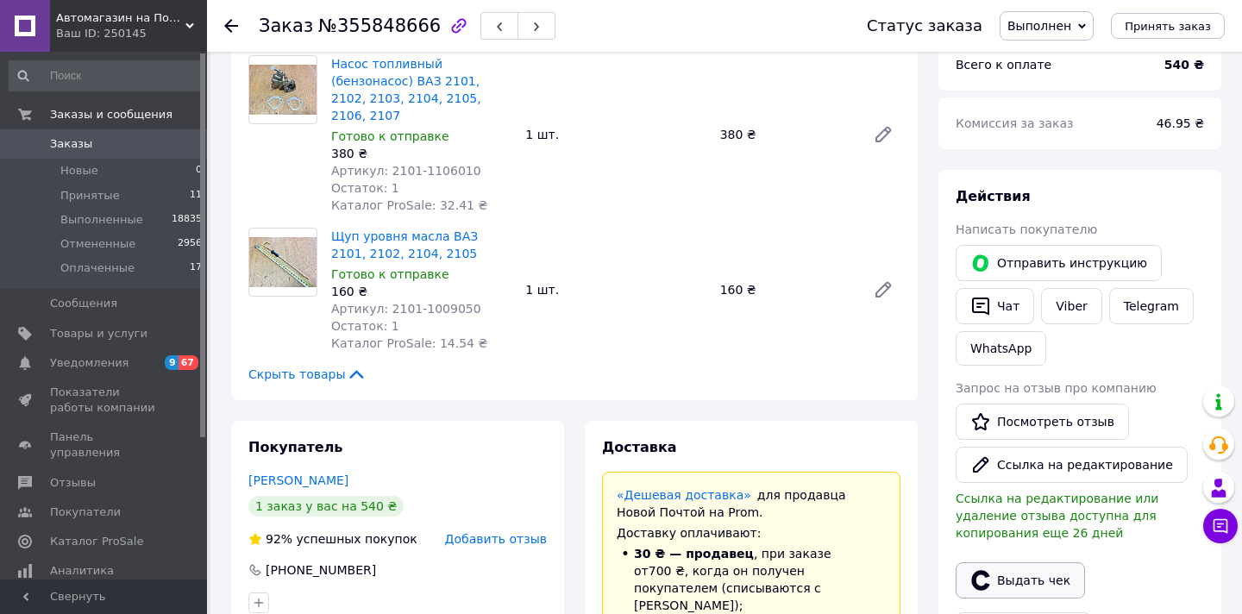
click at [1033, 568] on button "Выдать чек" at bounding box center [1019, 580] width 129 height 36
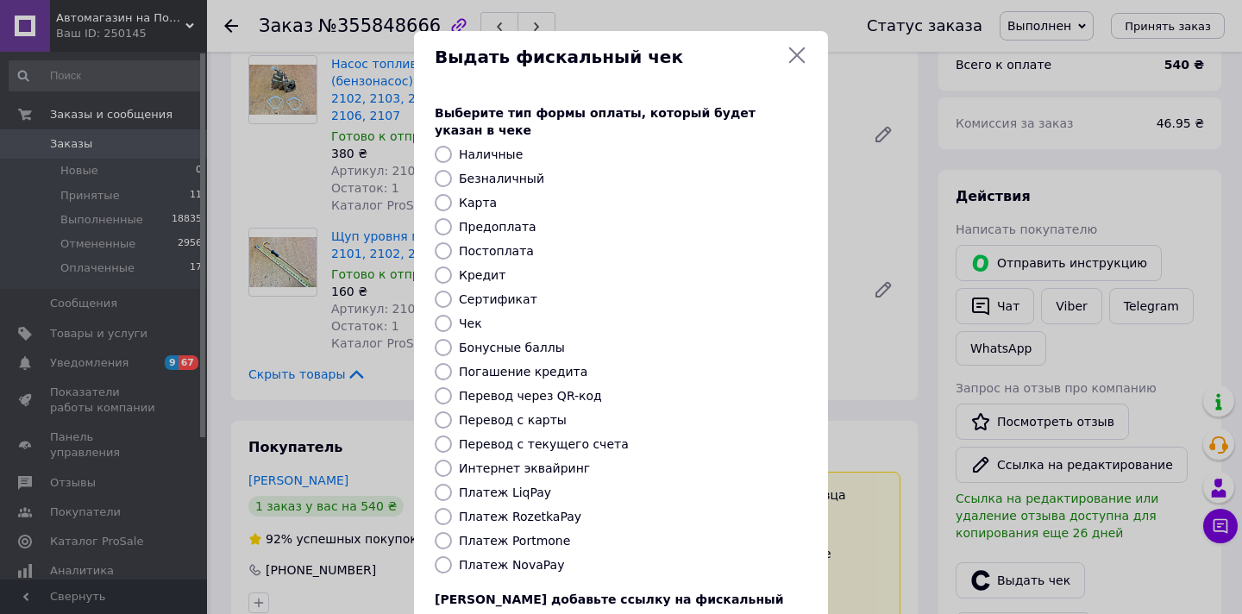
click at [553, 510] on label "Платеж RozetkaPay" at bounding box center [520, 517] width 122 height 14
click at [452, 508] on input "Платеж RozetkaPay" at bounding box center [443, 516] width 17 height 17
radio input "true"
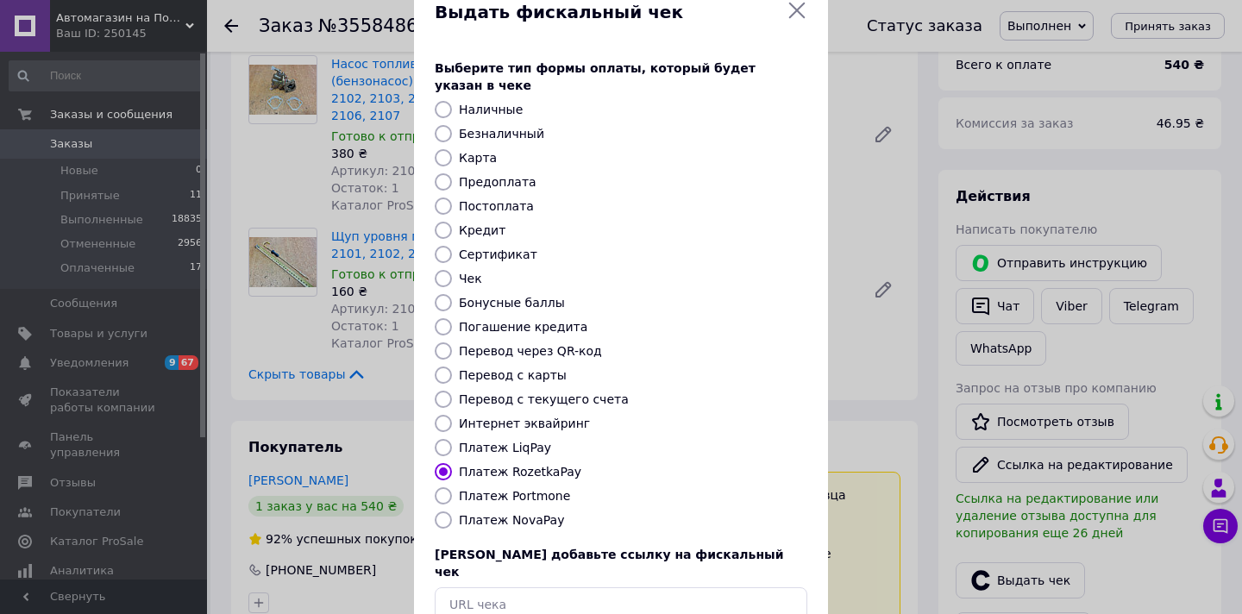
scroll to position [59, 0]
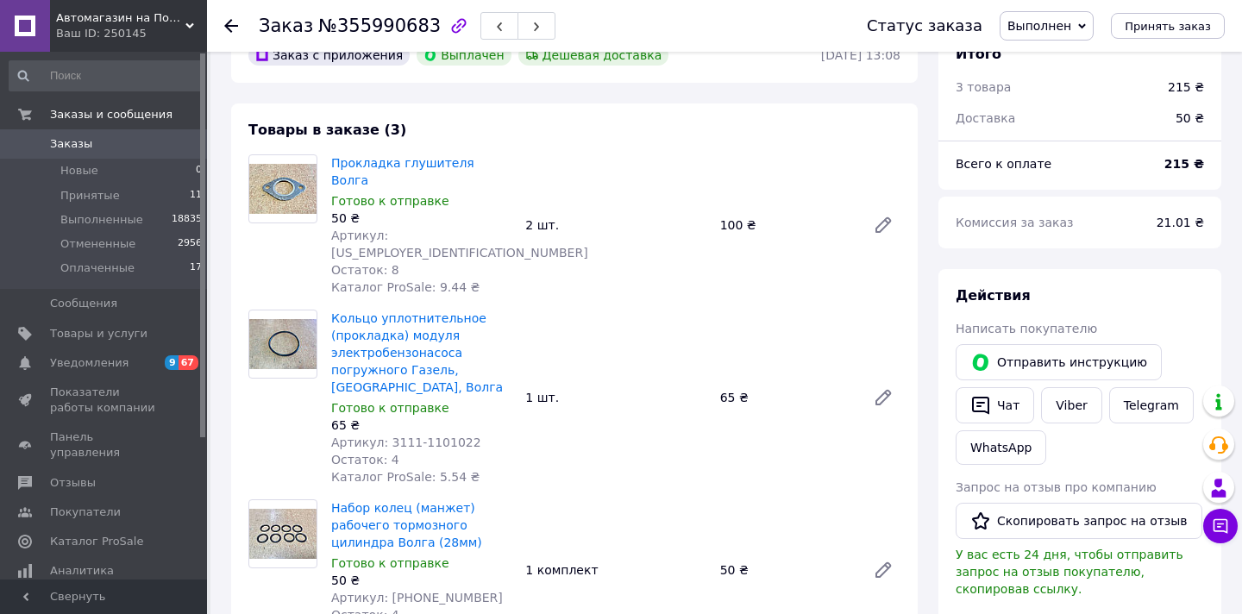
scroll to position [135, 0]
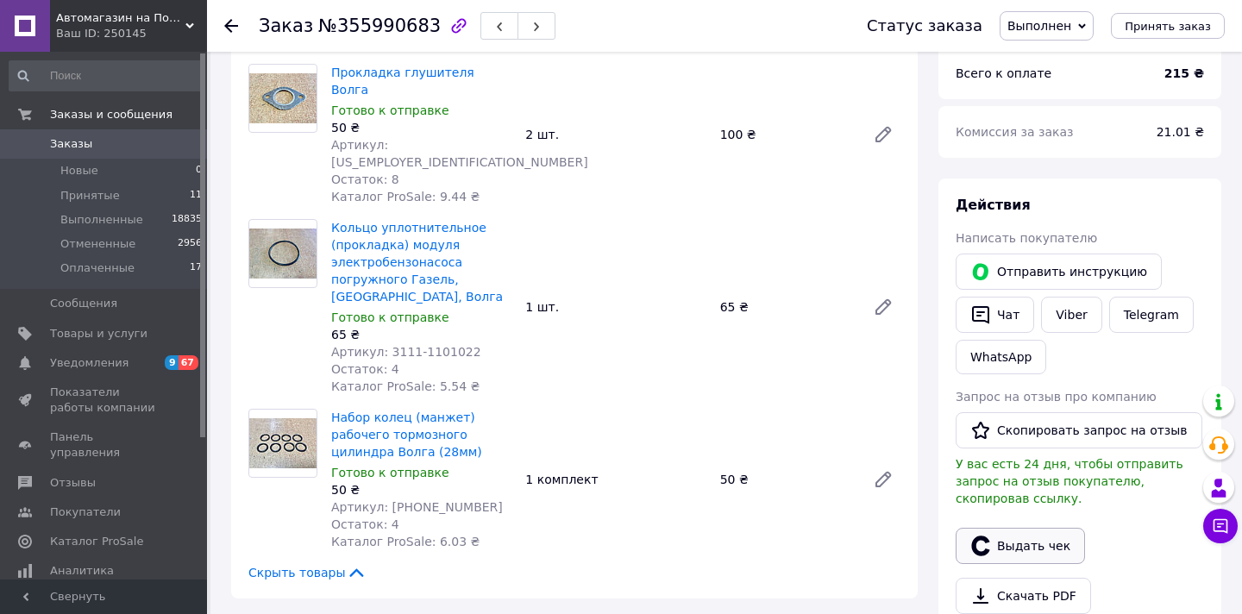
click at [1044, 536] on button "Выдать чек" at bounding box center [1019, 546] width 129 height 36
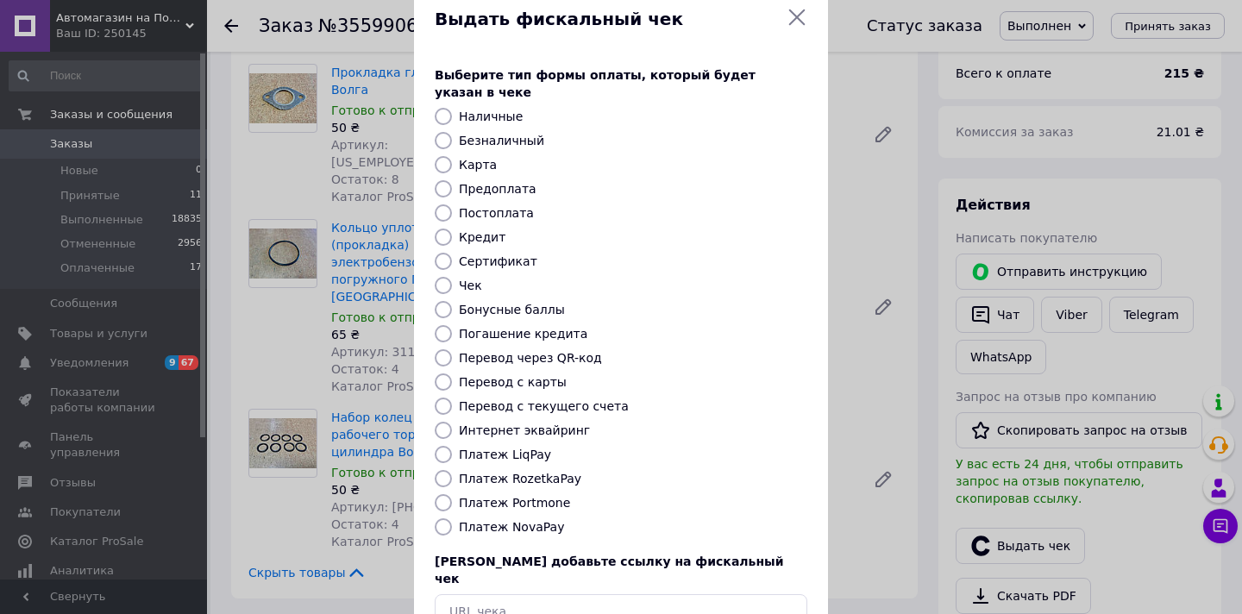
scroll to position [126, 0]
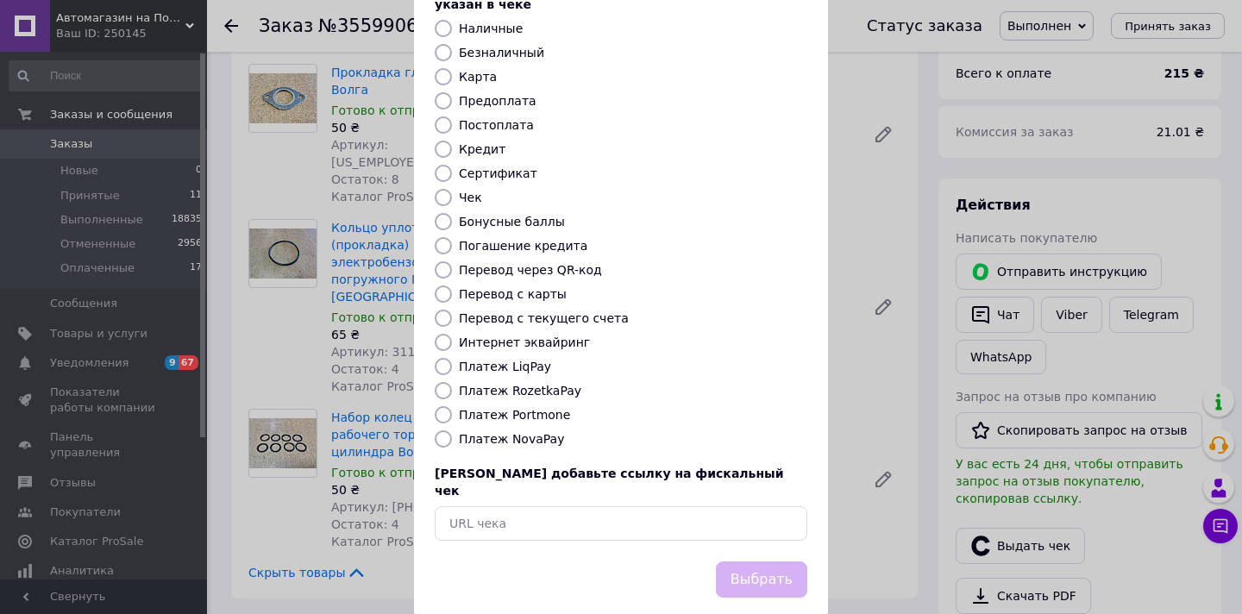
click at [553, 384] on label "Платеж RozetkaPay" at bounding box center [520, 391] width 122 height 14
click at [452, 382] on input "Платеж RozetkaPay" at bounding box center [443, 390] width 17 height 17
radio input "true"
click at [773, 561] on button "Выбрать" at bounding box center [761, 579] width 91 height 37
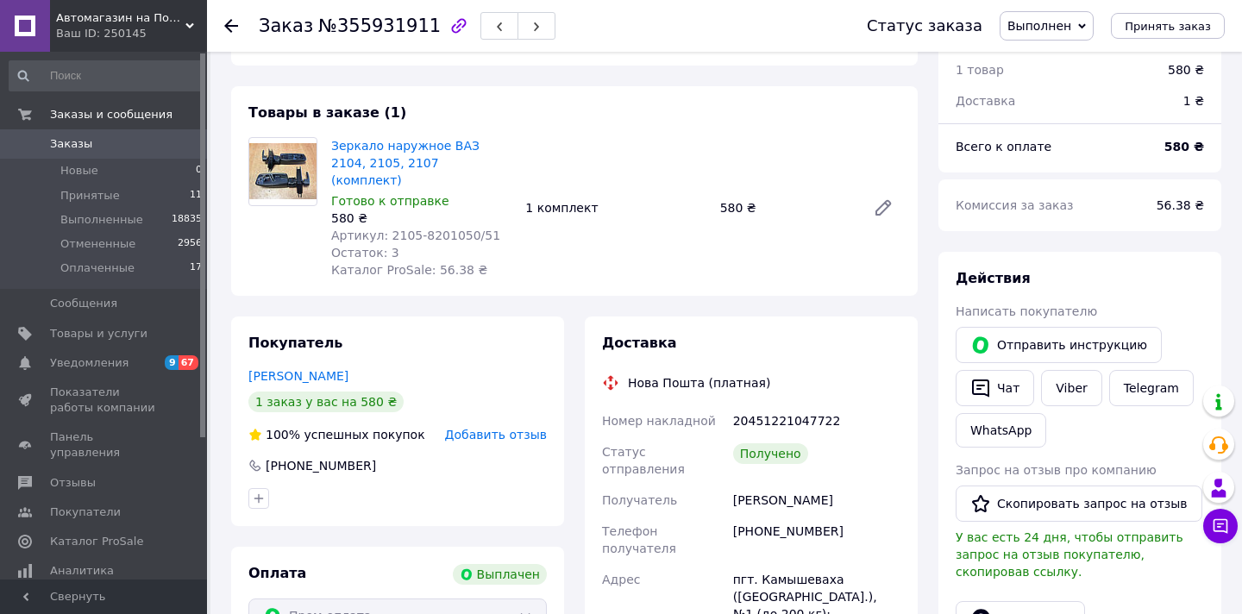
scroll to position [230, 0]
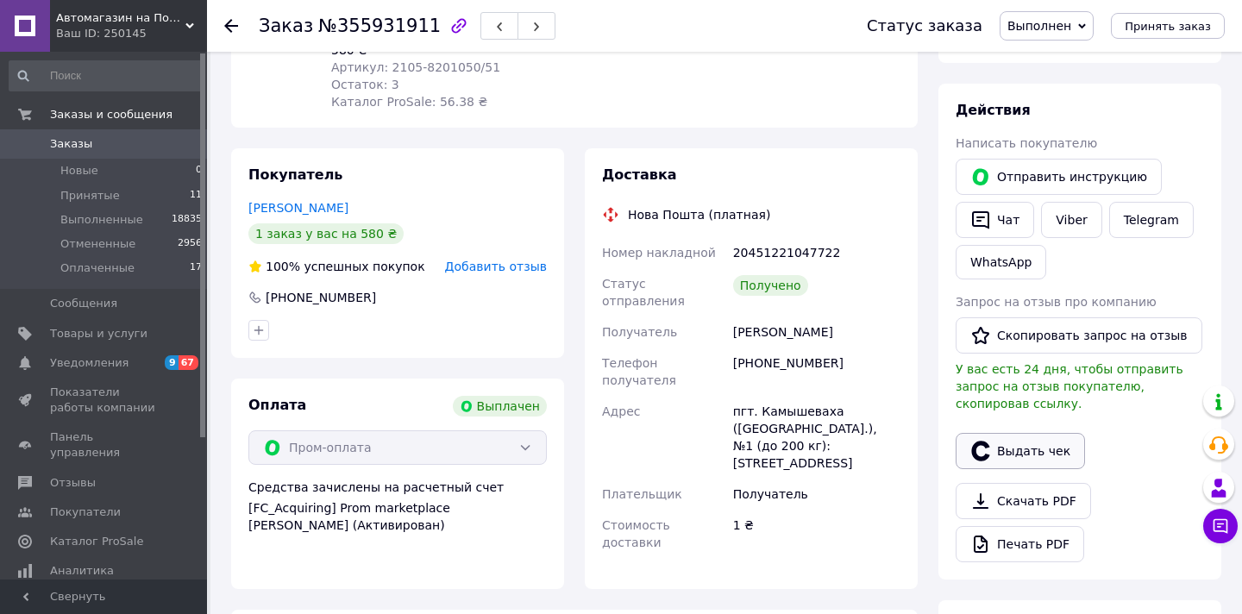
click at [1010, 449] on button "Выдать чек" at bounding box center [1019, 451] width 129 height 36
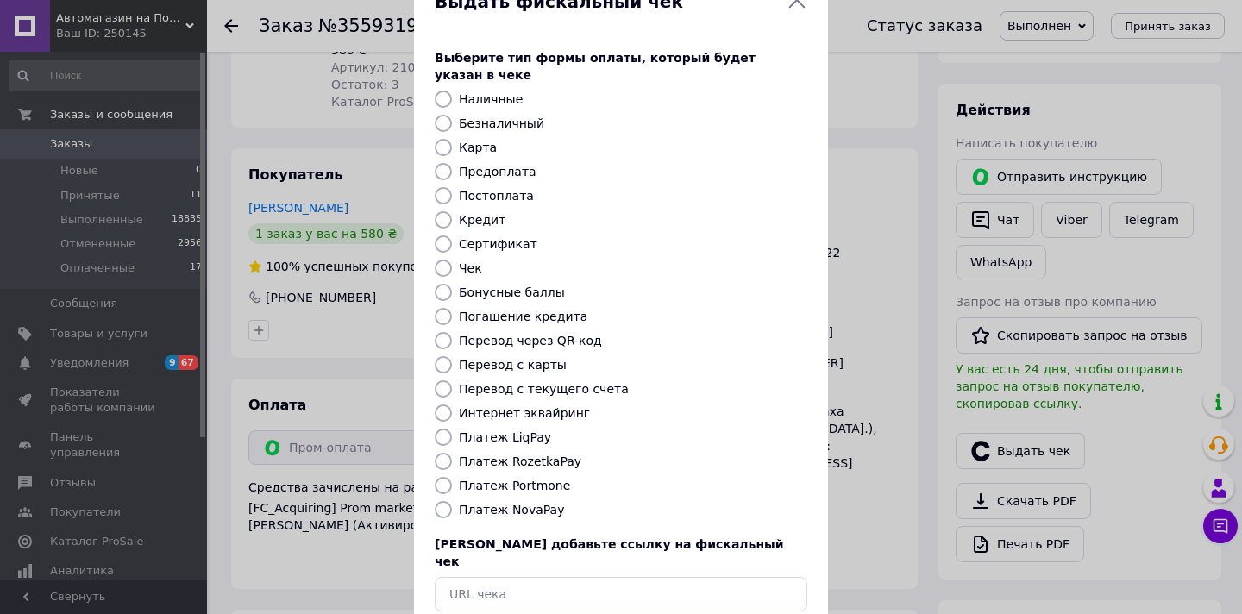
click at [553, 454] on label "Платеж RozetkaPay" at bounding box center [520, 461] width 122 height 14
click at [452, 453] on input "Платеж RozetkaPay" at bounding box center [443, 461] width 17 height 17
radio input "true"
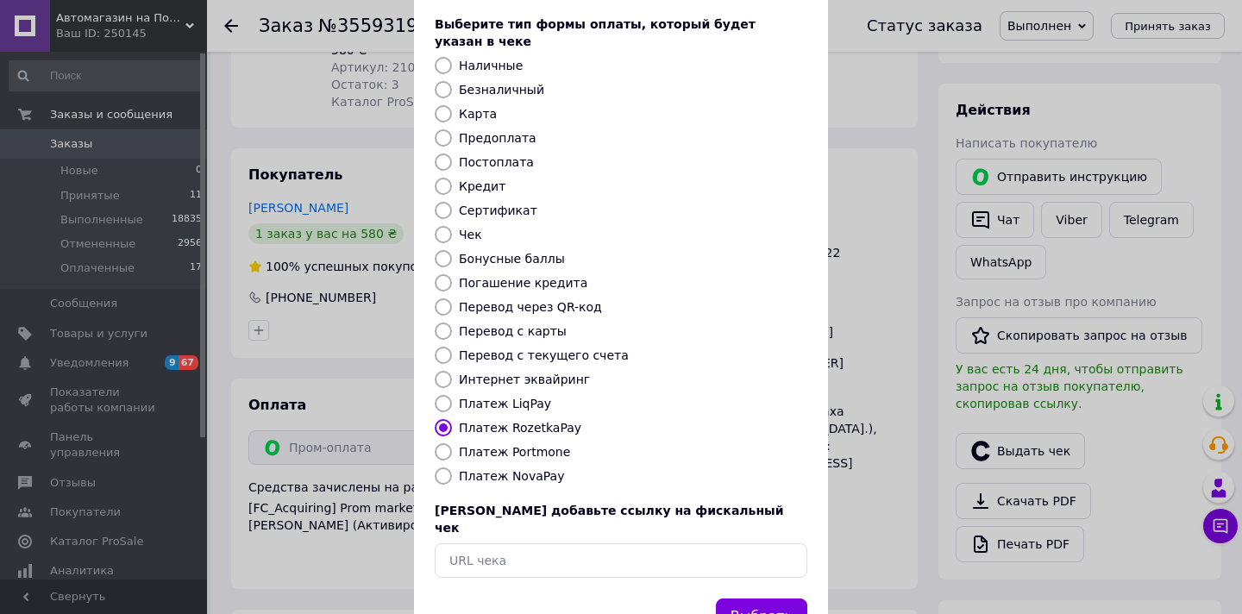
scroll to position [94, 0]
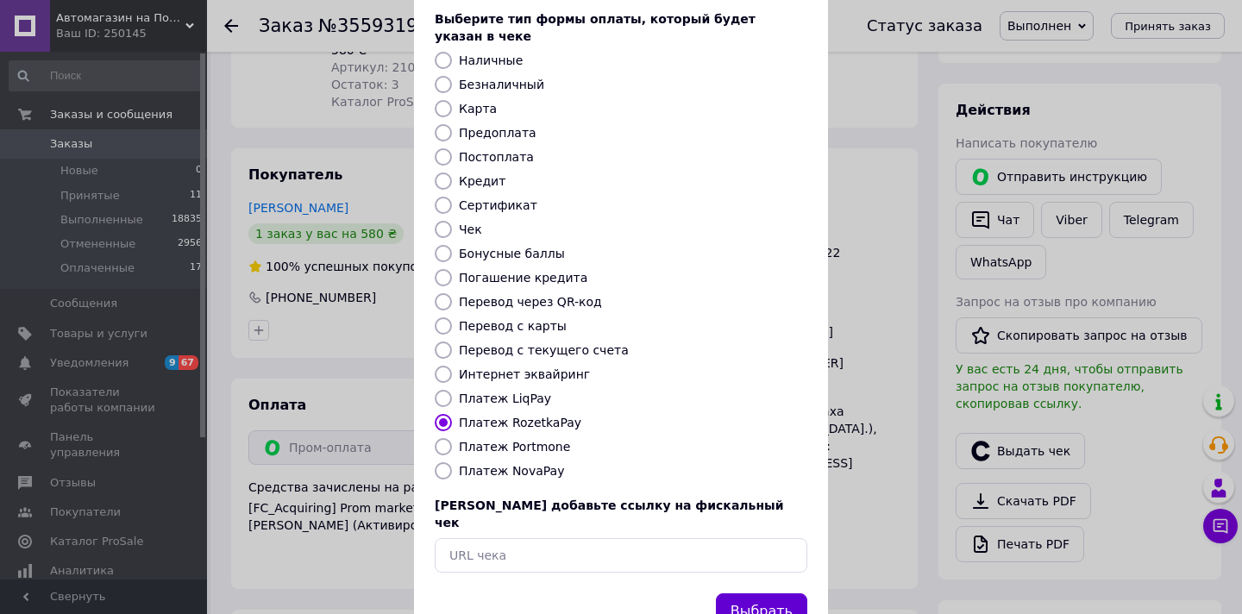
click at [760, 593] on button "Выбрать" at bounding box center [761, 611] width 91 height 37
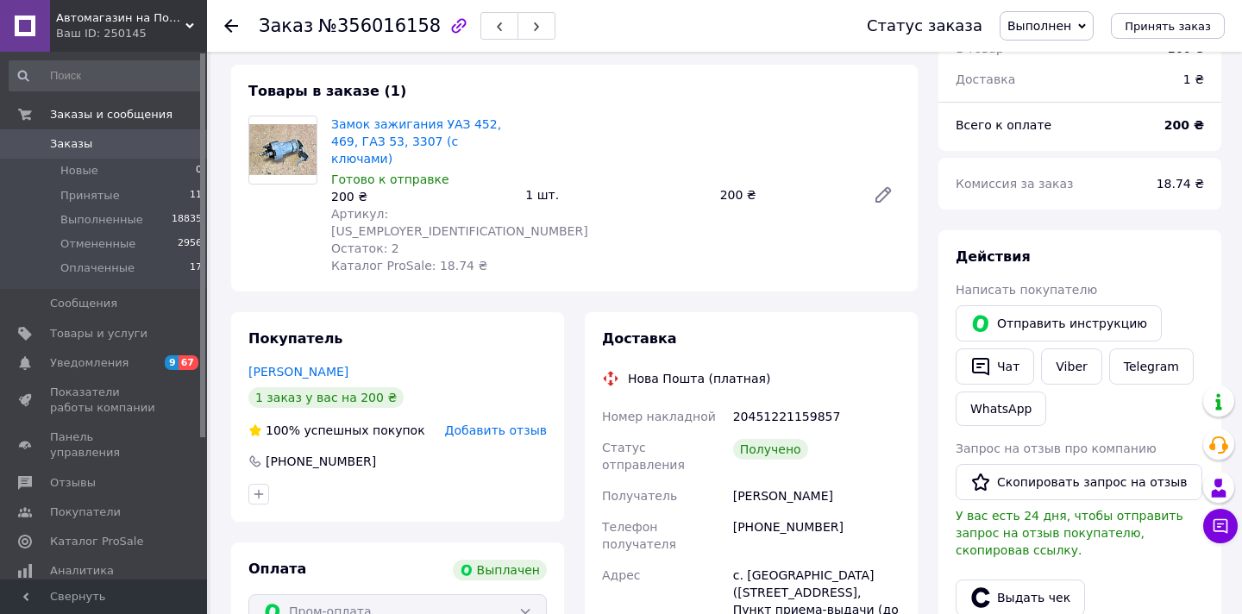
scroll to position [202, 0]
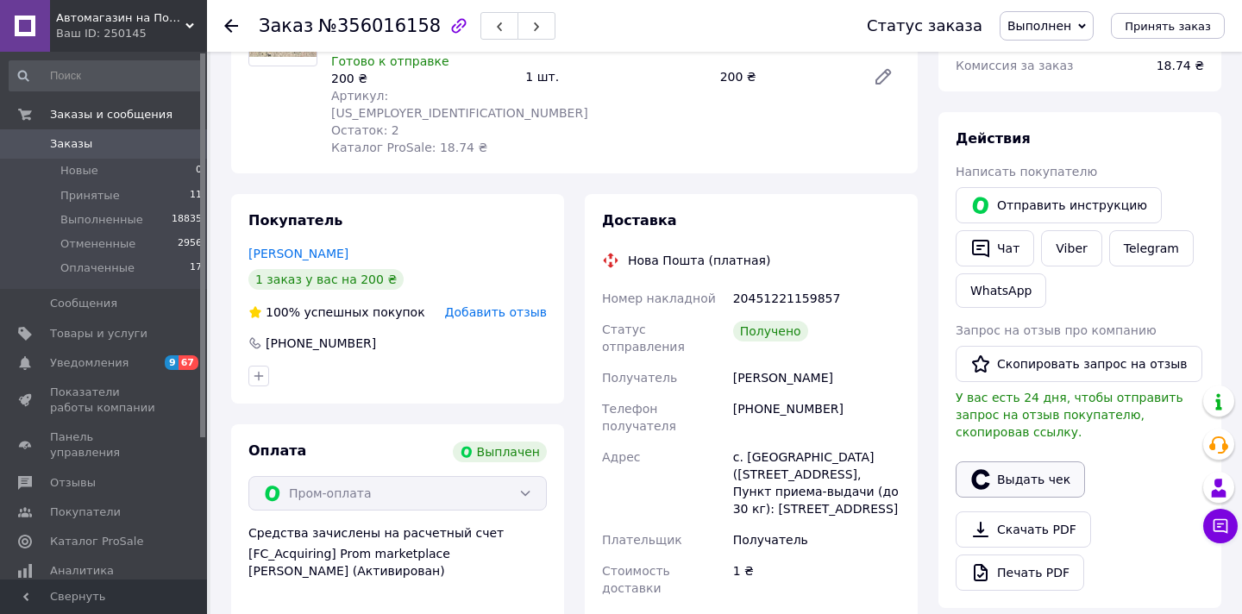
click at [1052, 476] on button "Выдать чек" at bounding box center [1019, 479] width 129 height 36
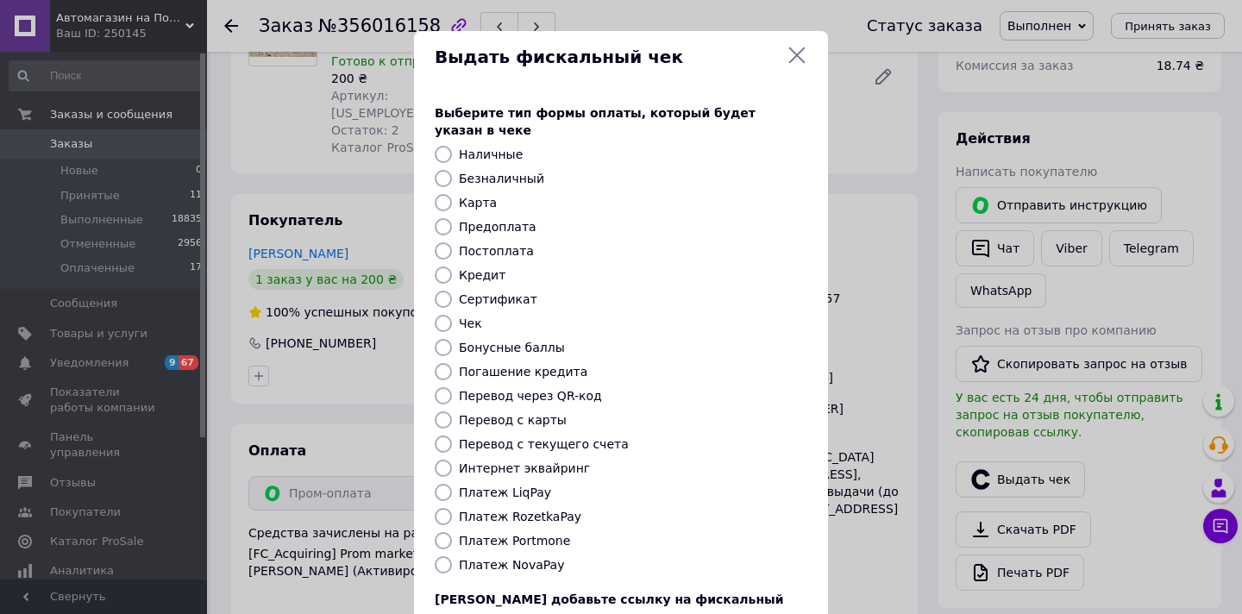
scroll to position [111, 0]
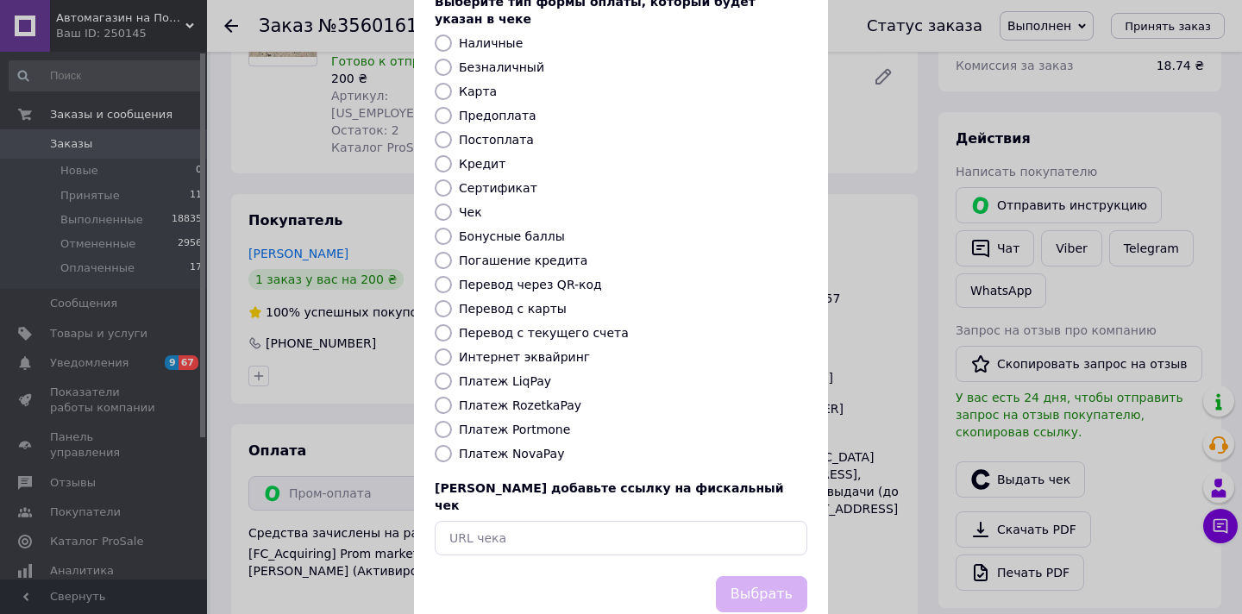
click at [554, 398] on label "Платеж RozetkaPay" at bounding box center [520, 405] width 122 height 14
click at [452, 397] on input "Платеж RozetkaPay" at bounding box center [443, 405] width 17 height 17
radio input "true"
click at [740, 576] on button "Выбрать" at bounding box center [761, 594] width 91 height 37
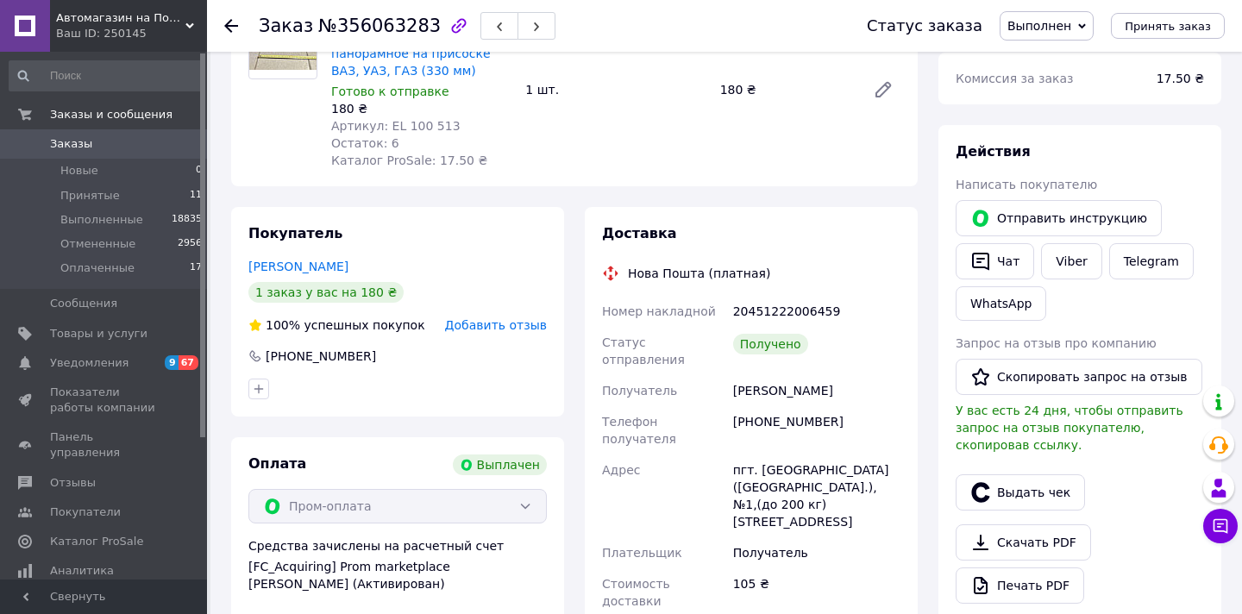
scroll to position [223, 0]
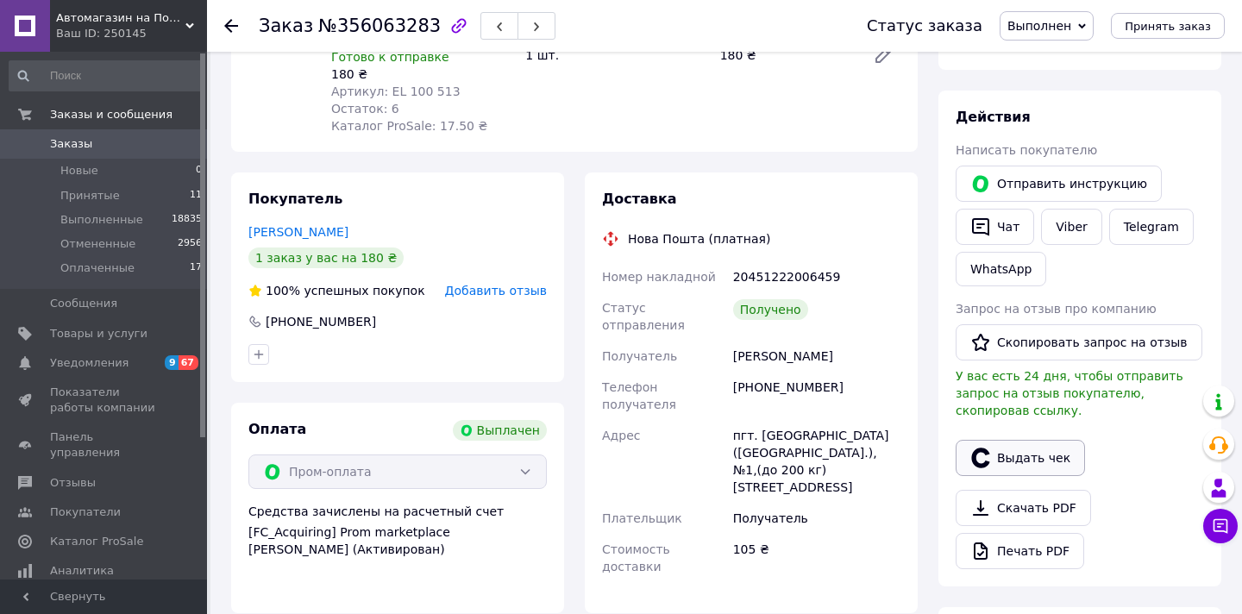
click at [996, 446] on button "Выдать чек" at bounding box center [1019, 458] width 129 height 36
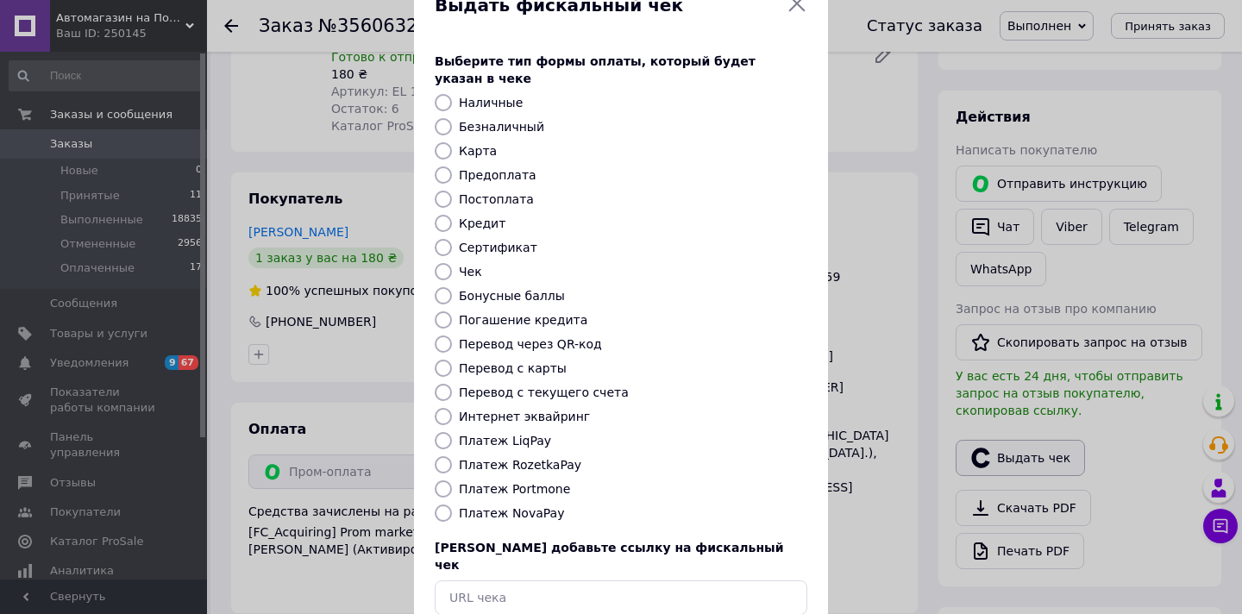
scroll to position [108, 0]
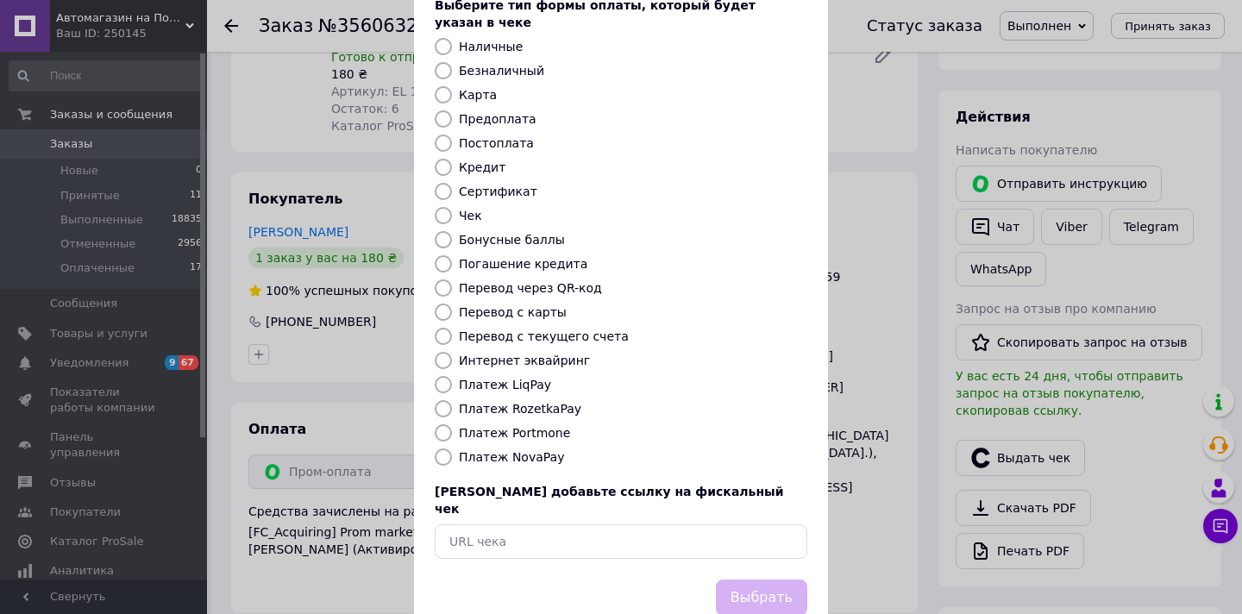
drag, startPoint x: 561, startPoint y: 386, endPoint x: 569, endPoint y: 392, distance: 9.8
click at [561, 402] on label "Платеж RozetkaPay" at bounding box center [520, 409] width 122 height 14
click at [452, 400] on input "Платеж RozetkaPay" at bounding box center [443, 408] width 17 height 17
radio input "true"
click at [746, 579] on button "Выбрать" at bounding box center [761, 597] width 91 height 37
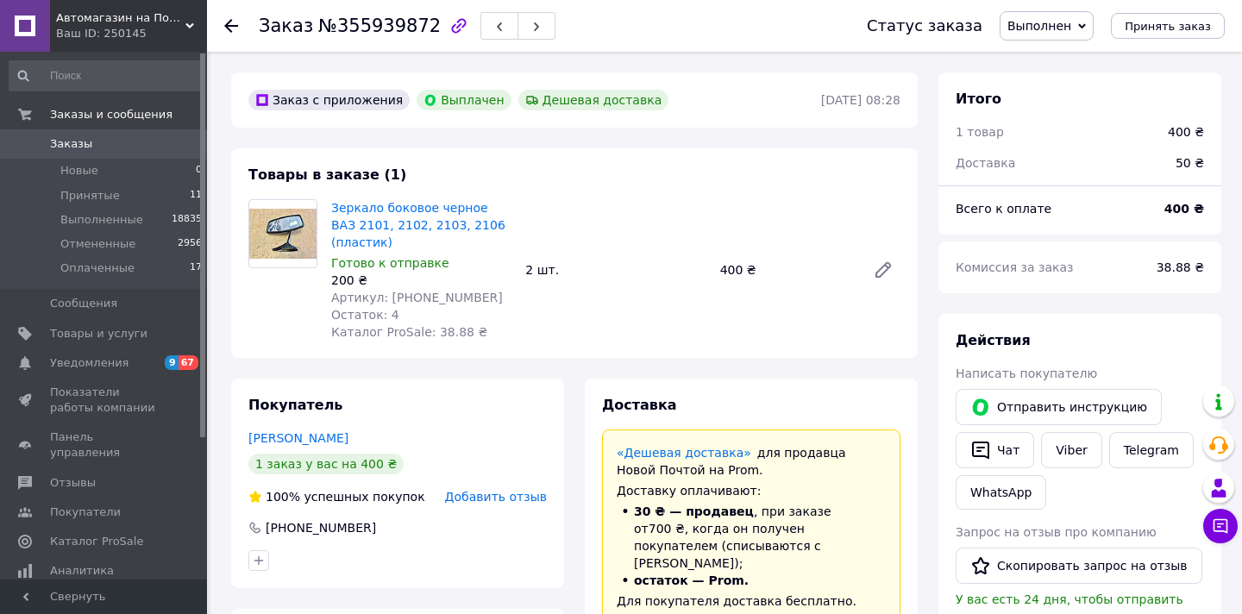
scroll to position [207, 0]
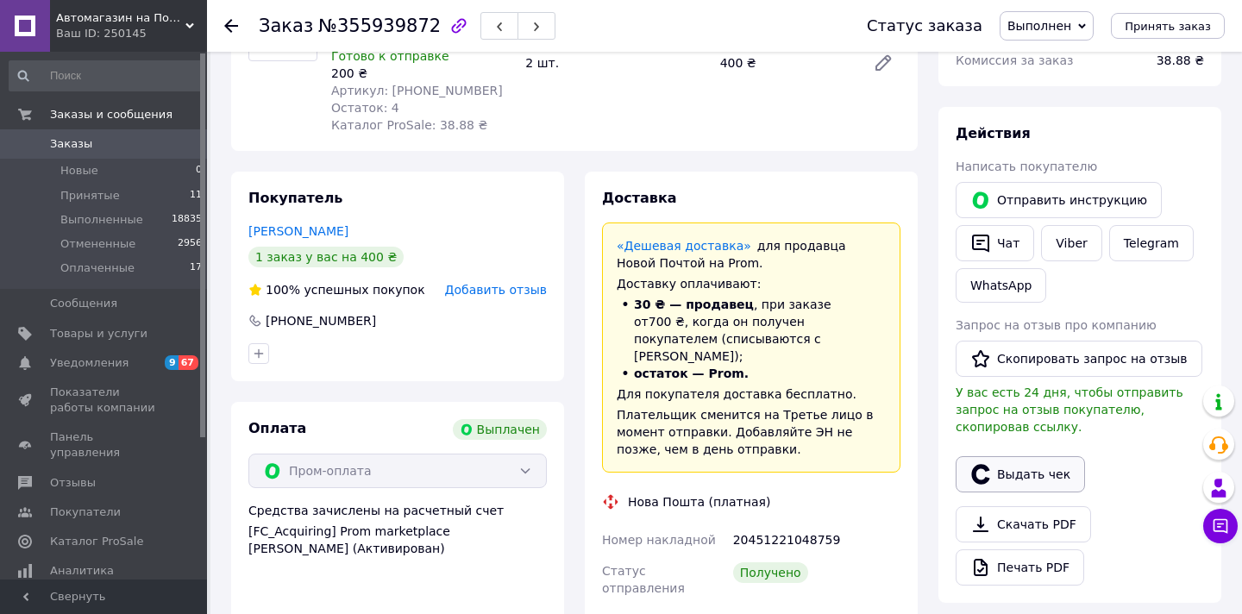
click at [1010, 468] on button "Выдать чек" at bounding box center [1019, 474] width 129 height 36
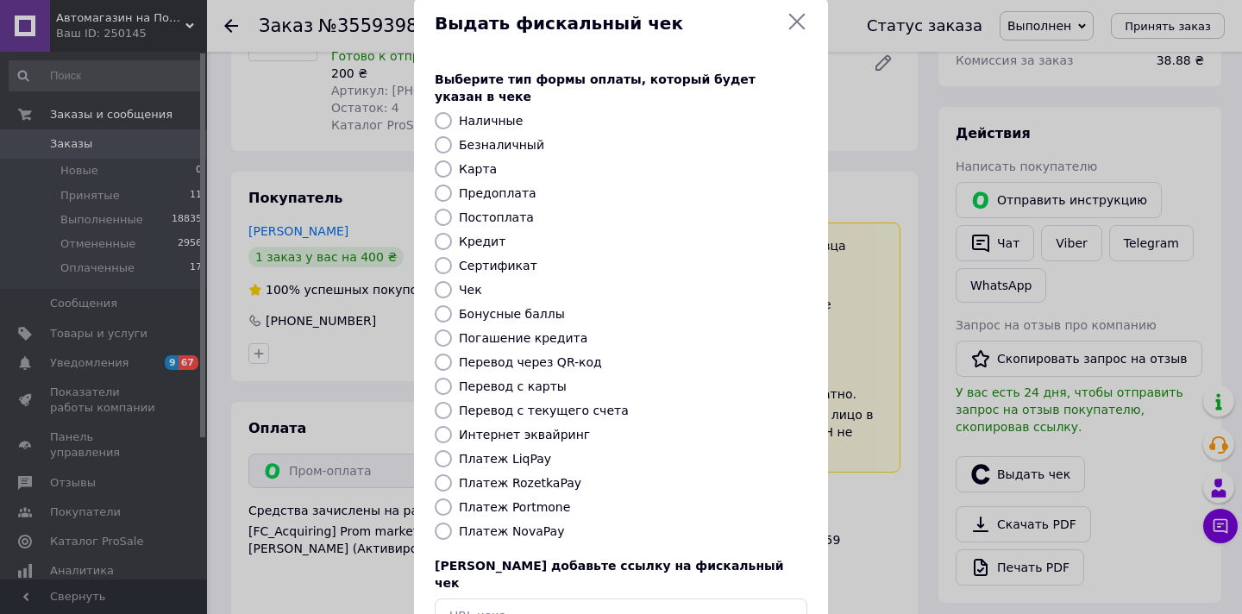
scroll to position [58, 0]
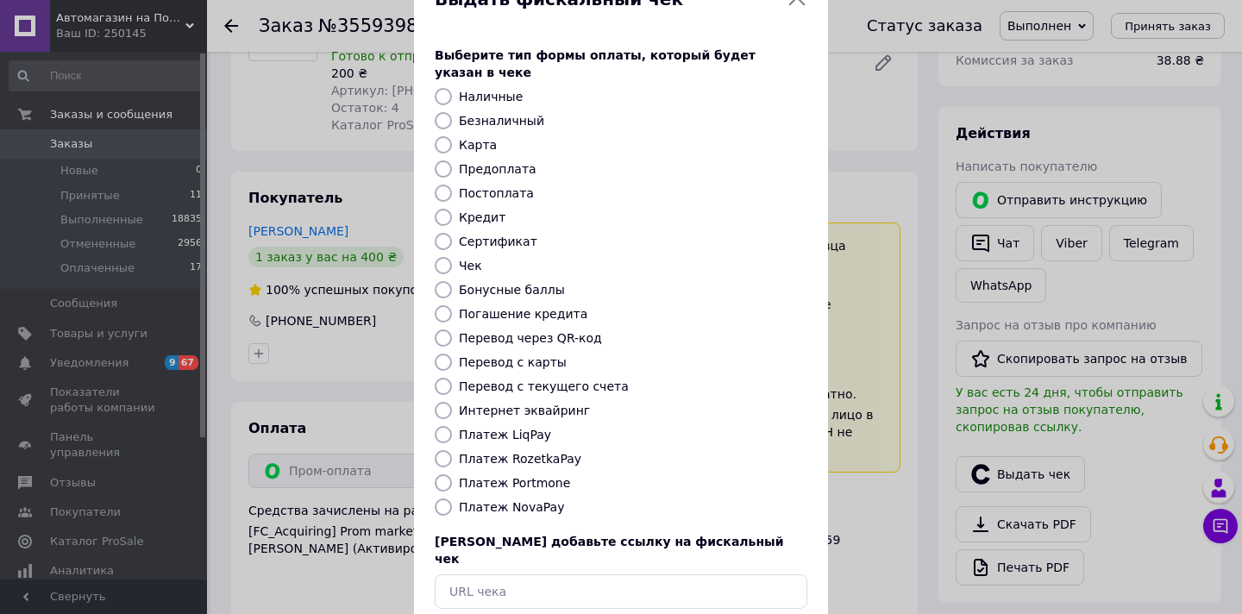
click at [549, 452] on label "Платеж RozetkaPay" at bounding box center [520, 459] width 122 height 14
click at [452, 450] on input "Платеж RozetkaPay" at bounding box center [443, 458] width 17 height 17
radio input "true"
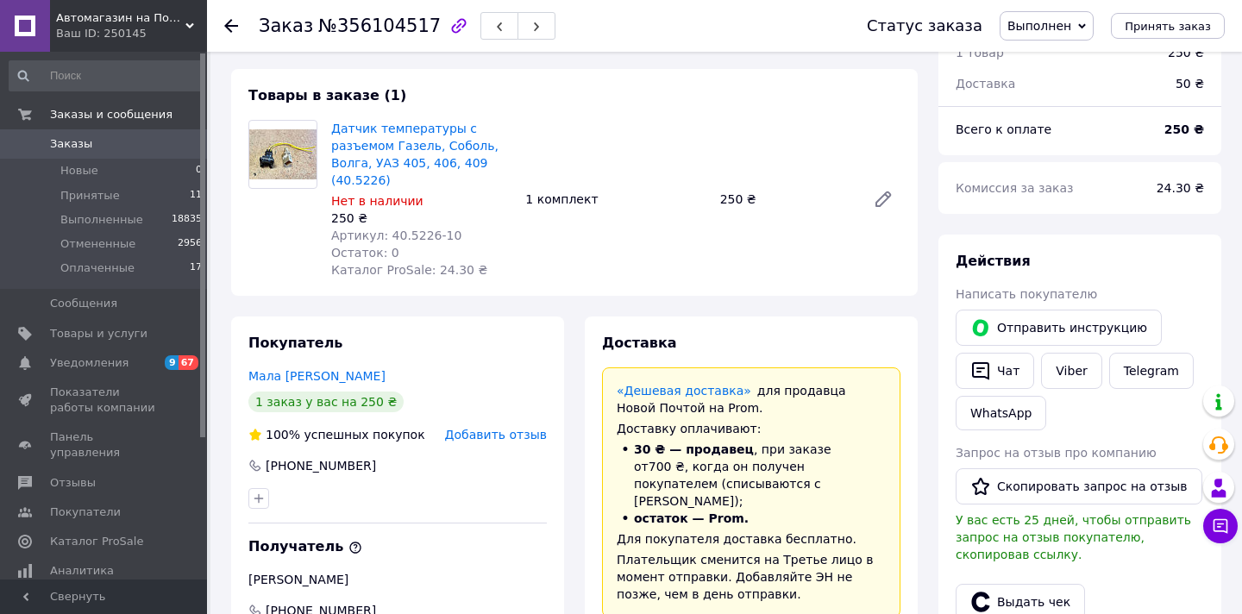
scroll to position [198, 0]
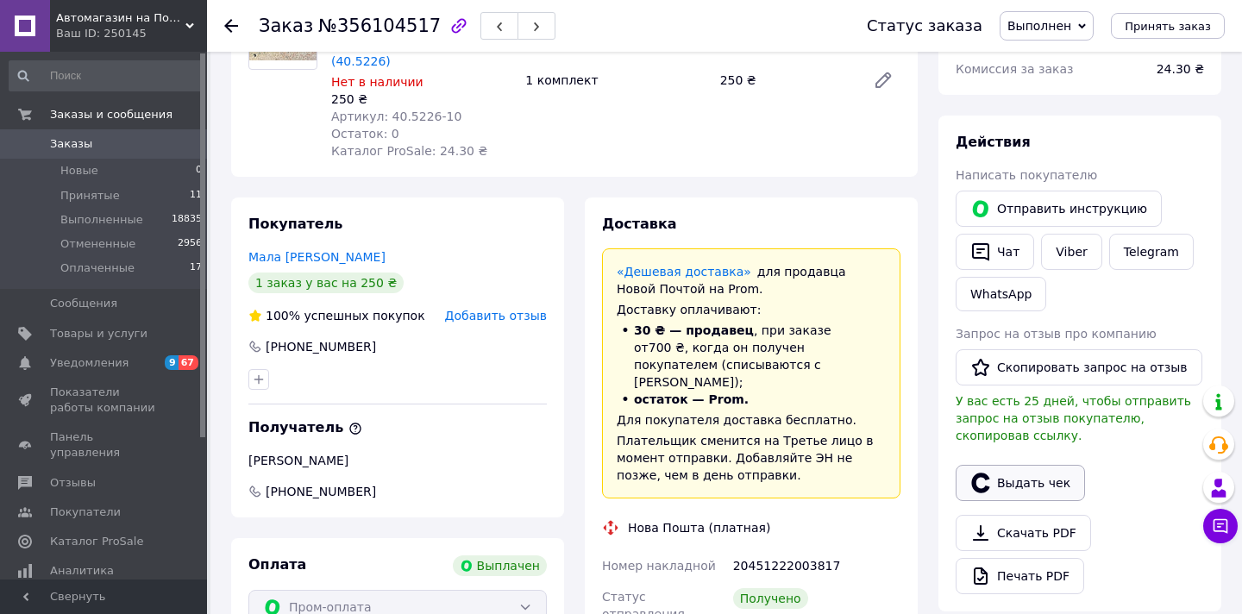
click at [1020, 484] on button "Выдать чек" at bounding box center [1019, 483] width 129 height 36
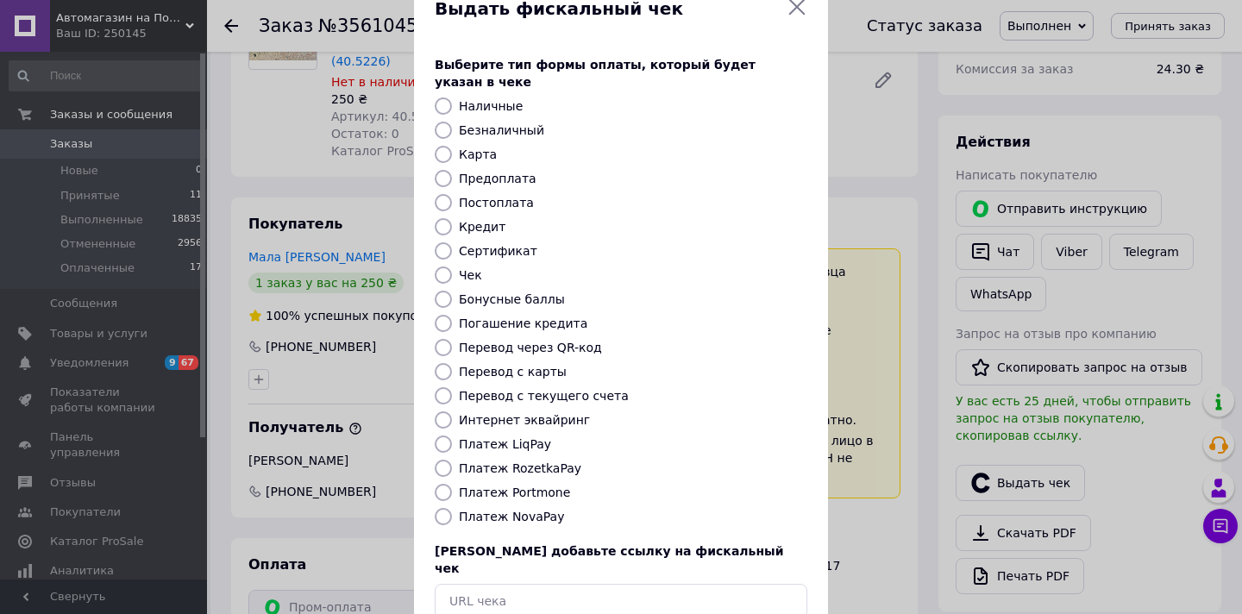
scroll to position [85, 0]
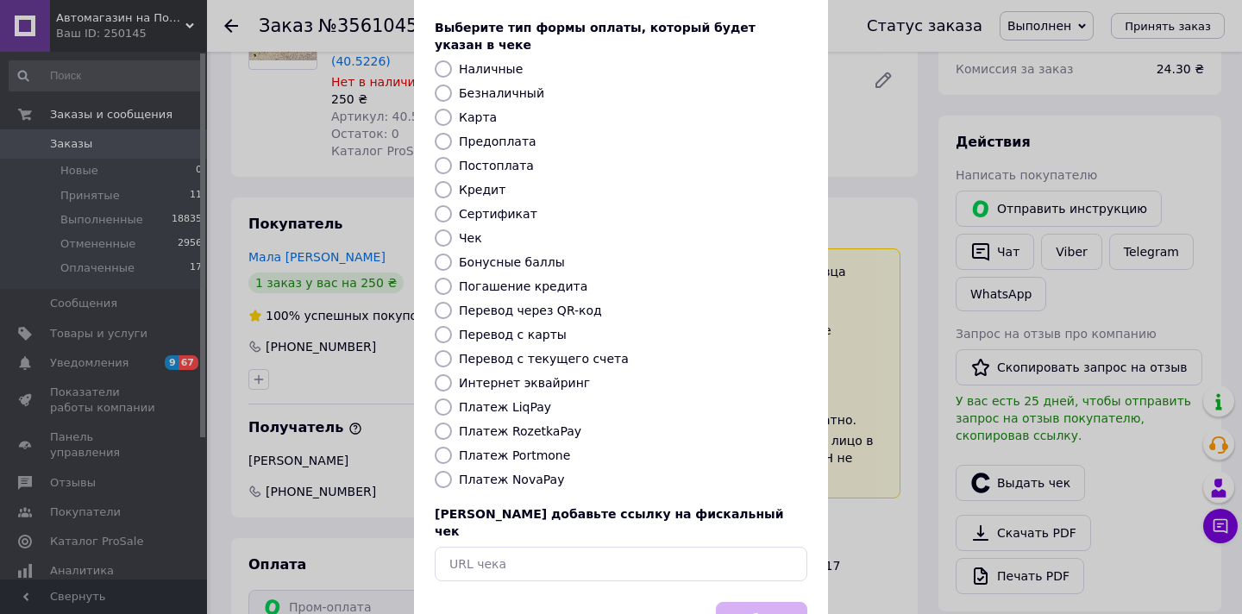
click at [554, 424] on label "Платеж RozetkaPay" at bounding box center [520, 431] width 122 height 14
click at [452, 422] on input "Платеж RozetkaPay" at bounding box center [443, 430] width 17 height 17
radio input "true"
click at [761, 602] on button "Выбрать" at bounding box center [761, 620] width 91 height 37
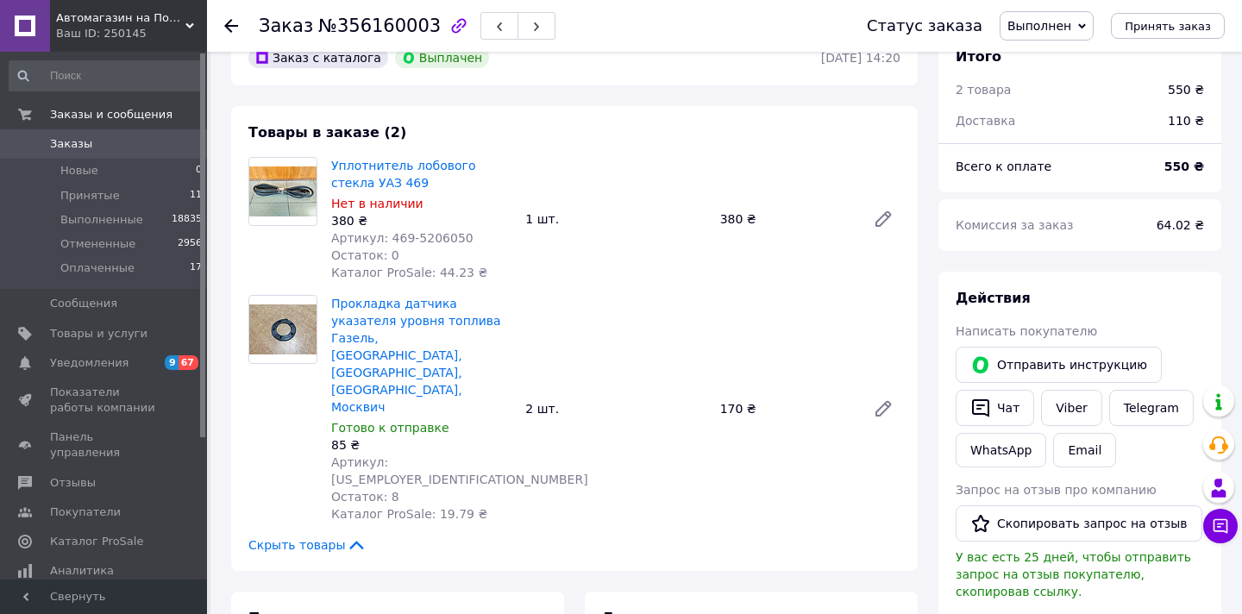
scroll to position [118, 0]
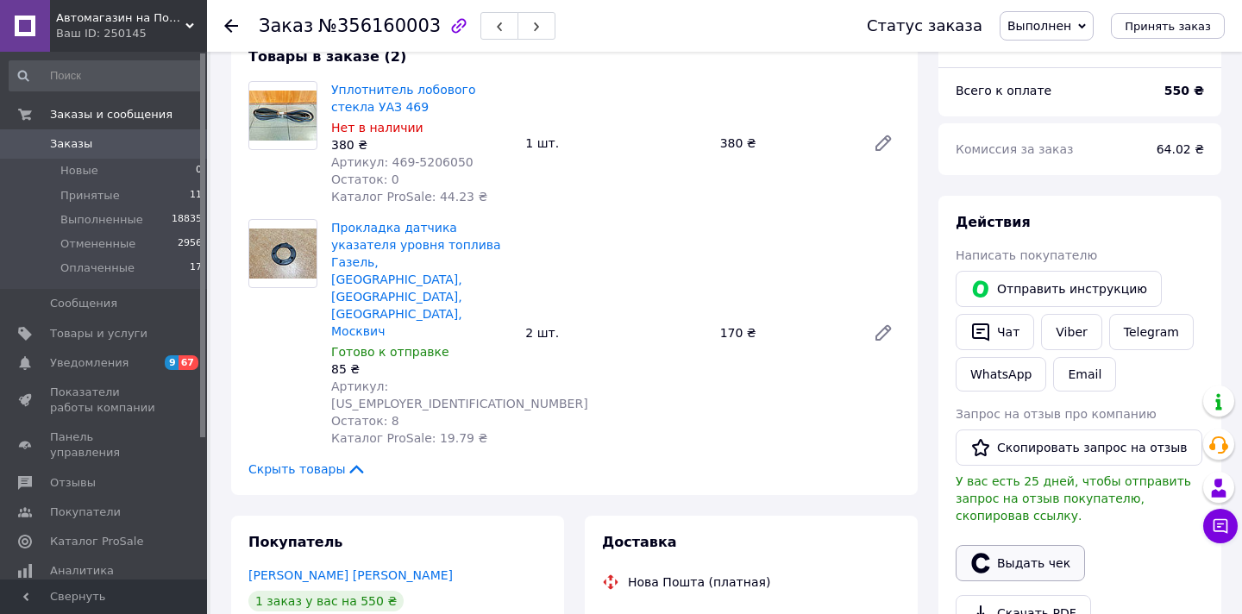
click at [1018, 555] on button "Выдать чек" at bounding box center [1019, 563] width 129 height 36
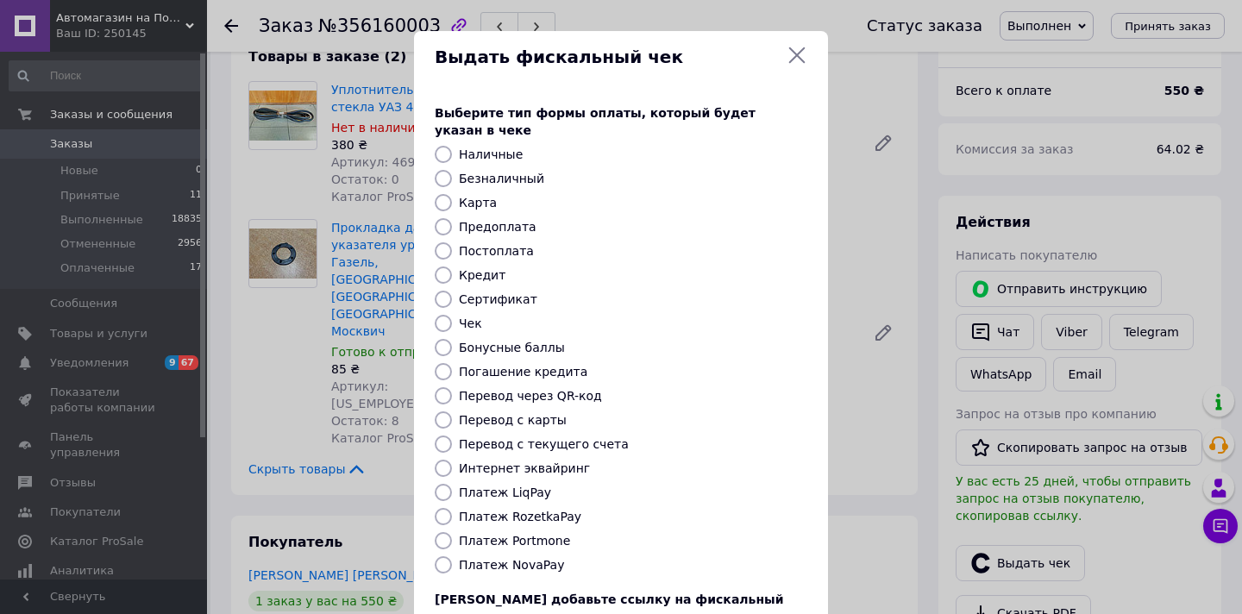
scroll to position [112, 0]
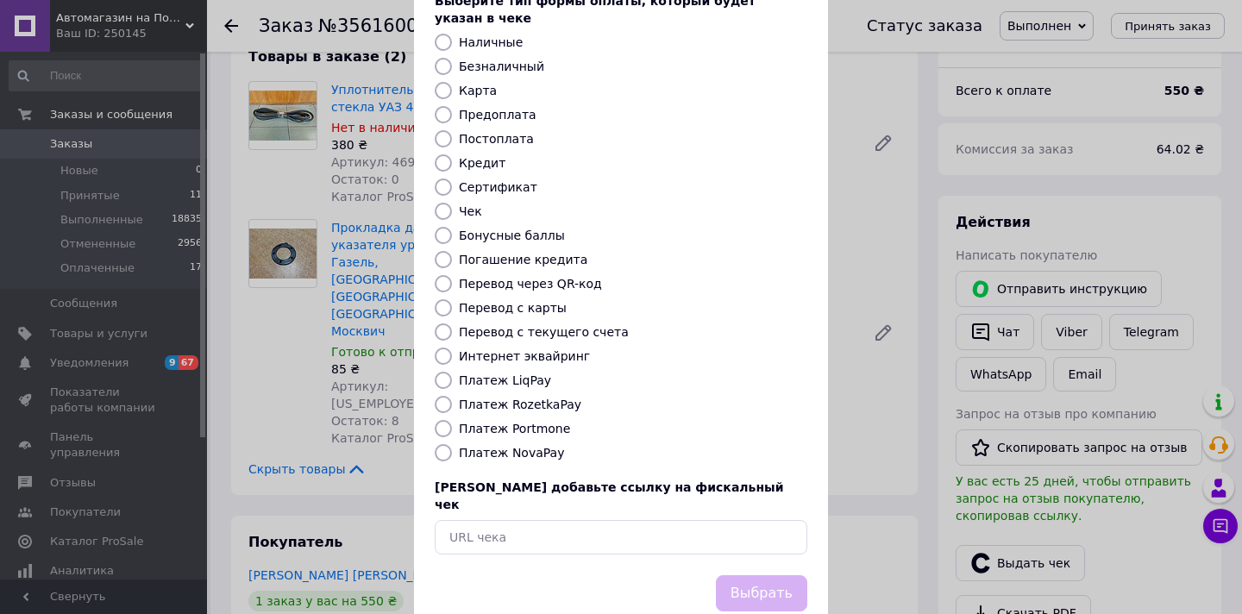
click at [553, 397] on label "Платеж RozetkaPay" at bounding box center [520, 404] width 122 height 14
click at [452, 396] on input "Платеж RozetkaPay" at bounding box center [443, 404] width 17 height 17
radio input "true"
click at [744, 575] on button "Выбрать" at bounding box center [761, 593] width 91 height 37
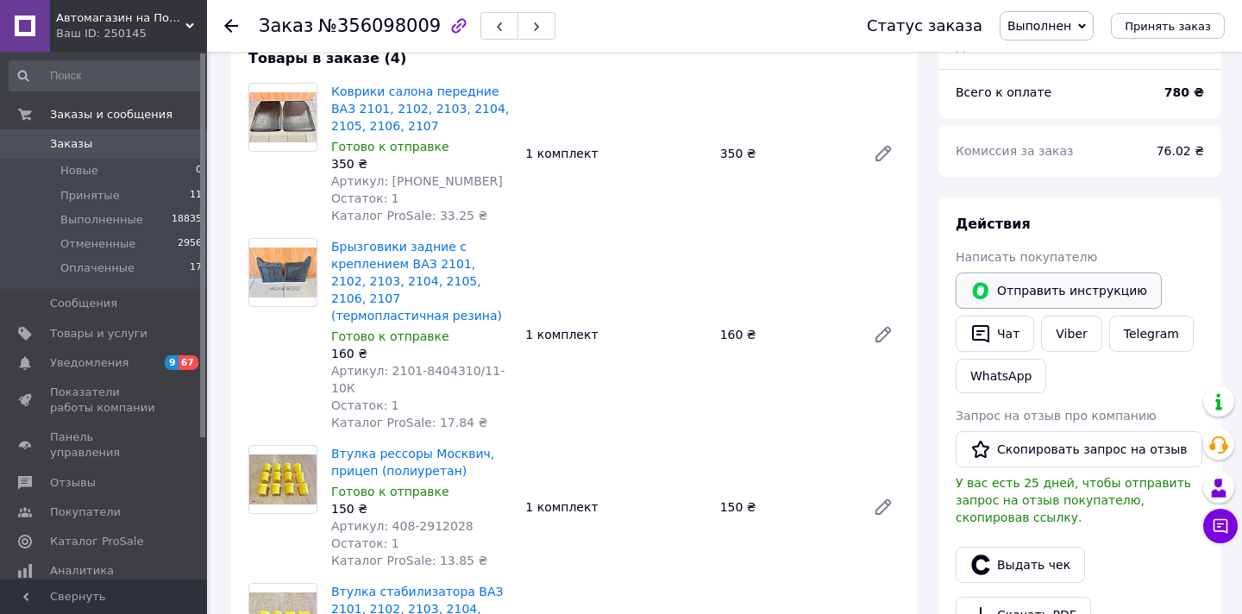
scroll to position [183, 0]
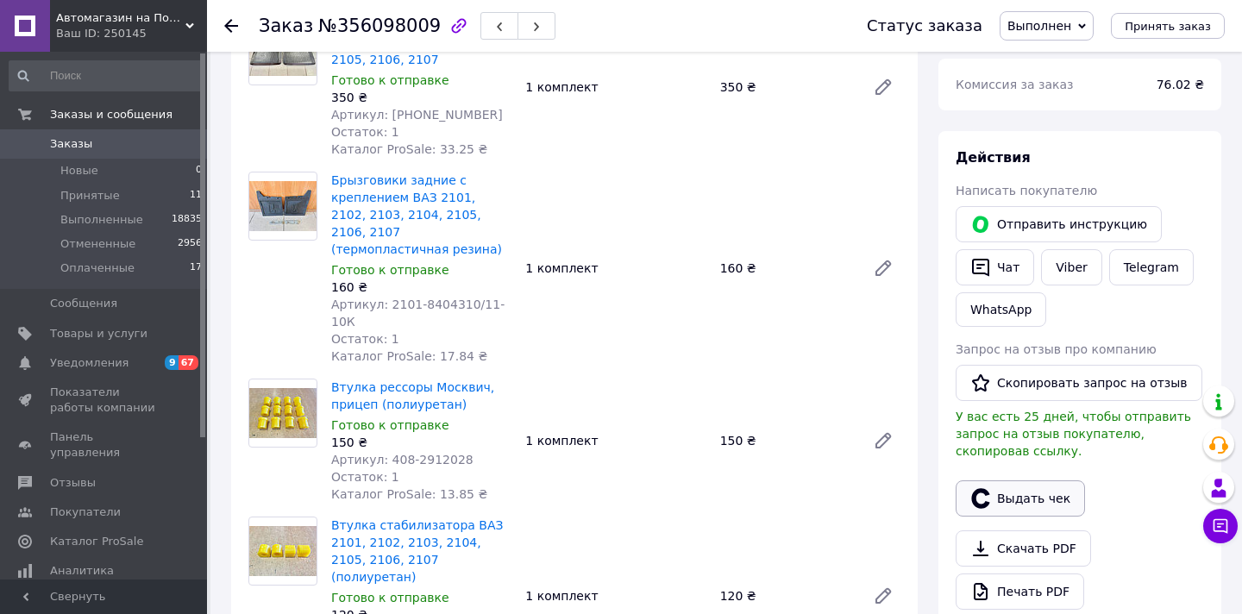
click at [1033, 501] on button "Выдать чек" at bounding box center [1019, 498] width 129 height 36
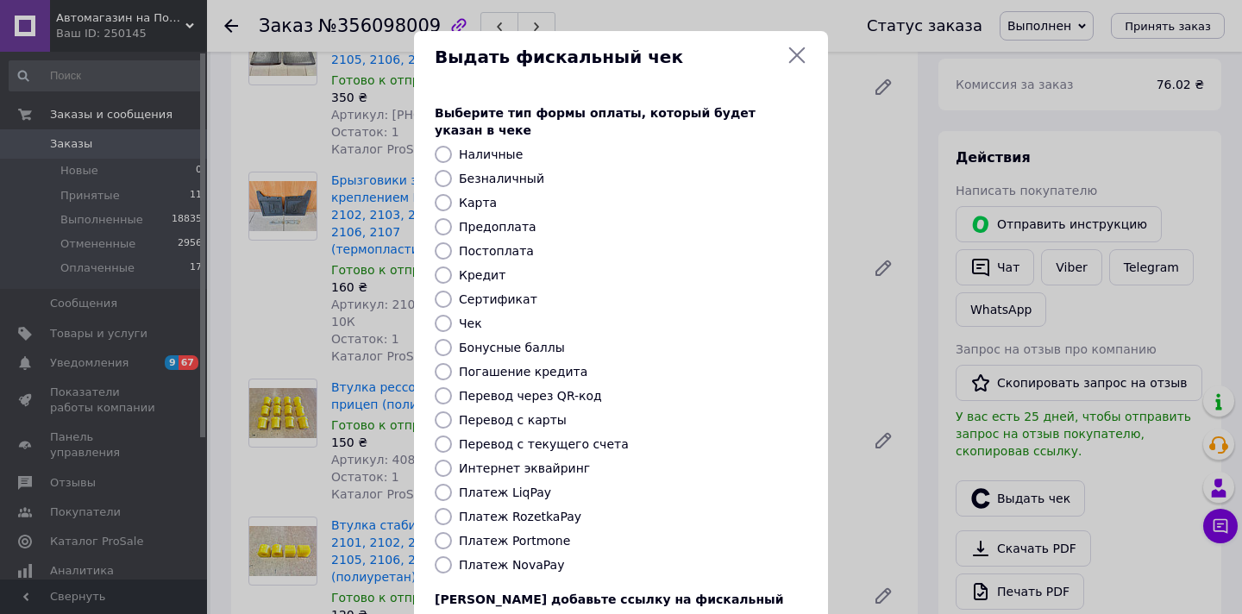
scroll to position [112, 0]
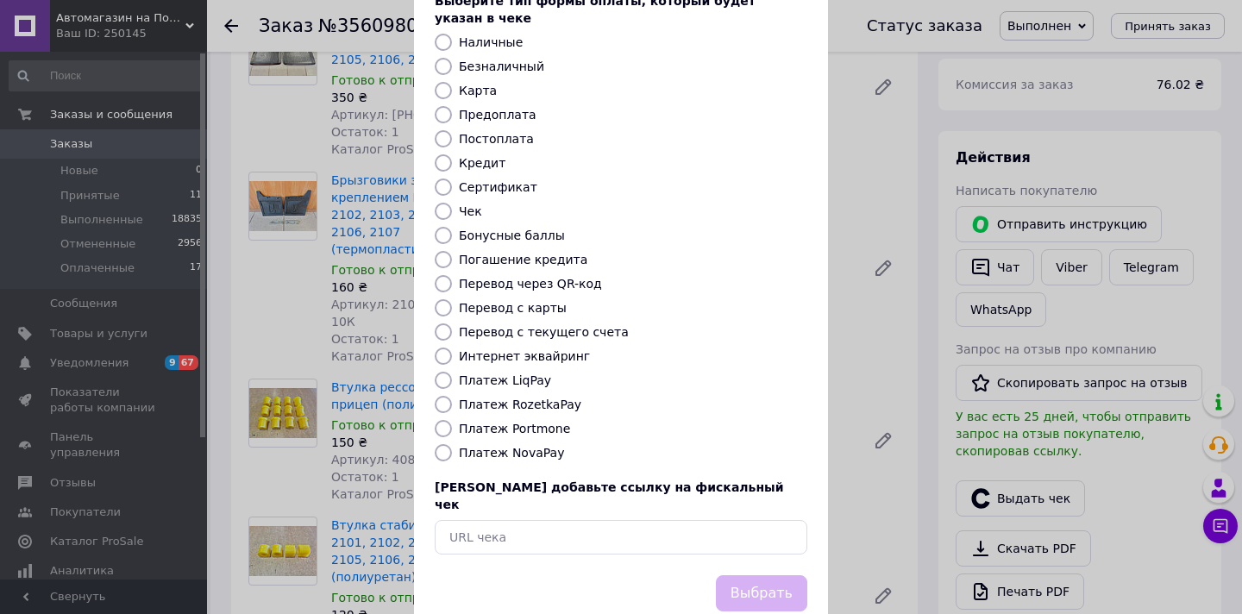
click at [548, 397] on label "Платеж RozetkaPay" at bounding box center [520, 404] width 122 height 14
click at [452, 396] on input "Платеж RozetkaPay" at bounding box center [443, 404] width 17 height 17
radio input "true"
click at [730, 575] on button "Выбрать" at bounding box center [761, 593] width 91 height 37
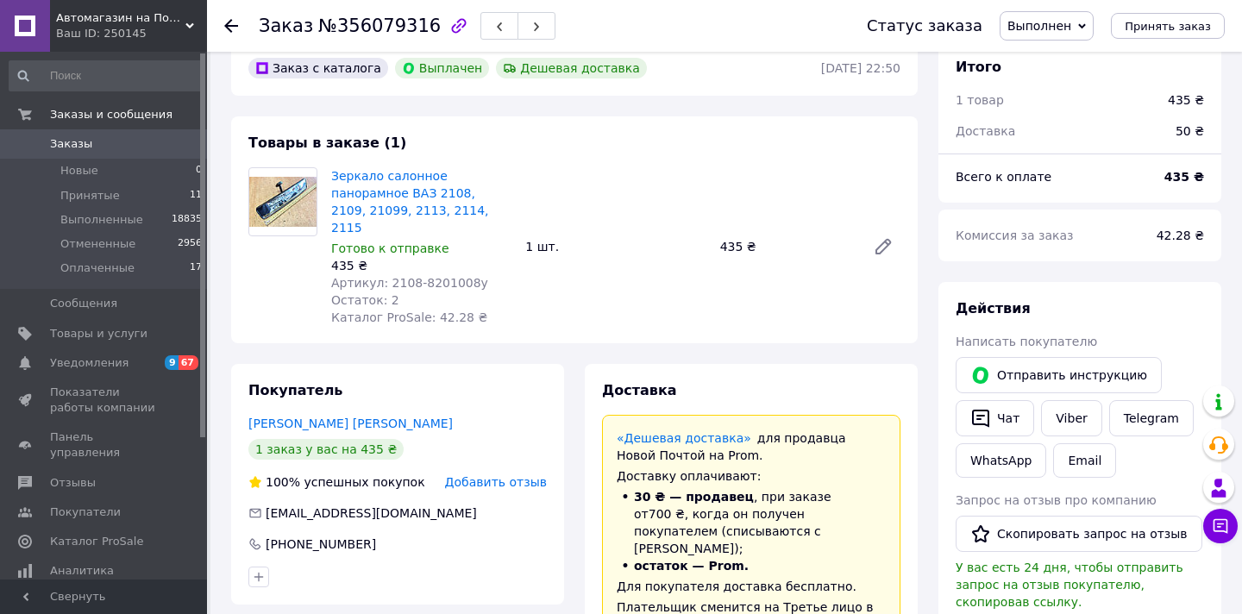
scroll to position [102, 0]
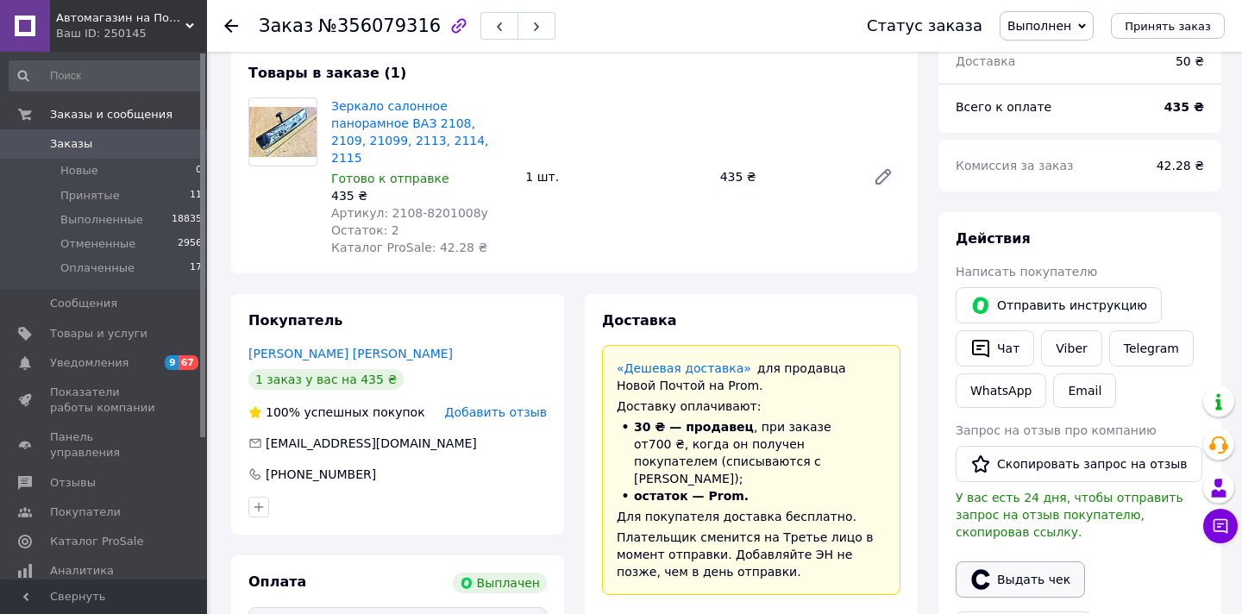
click at [1021, 568] on button "Выдать чек" at bounding box center [1019, 579] width 129 height 36
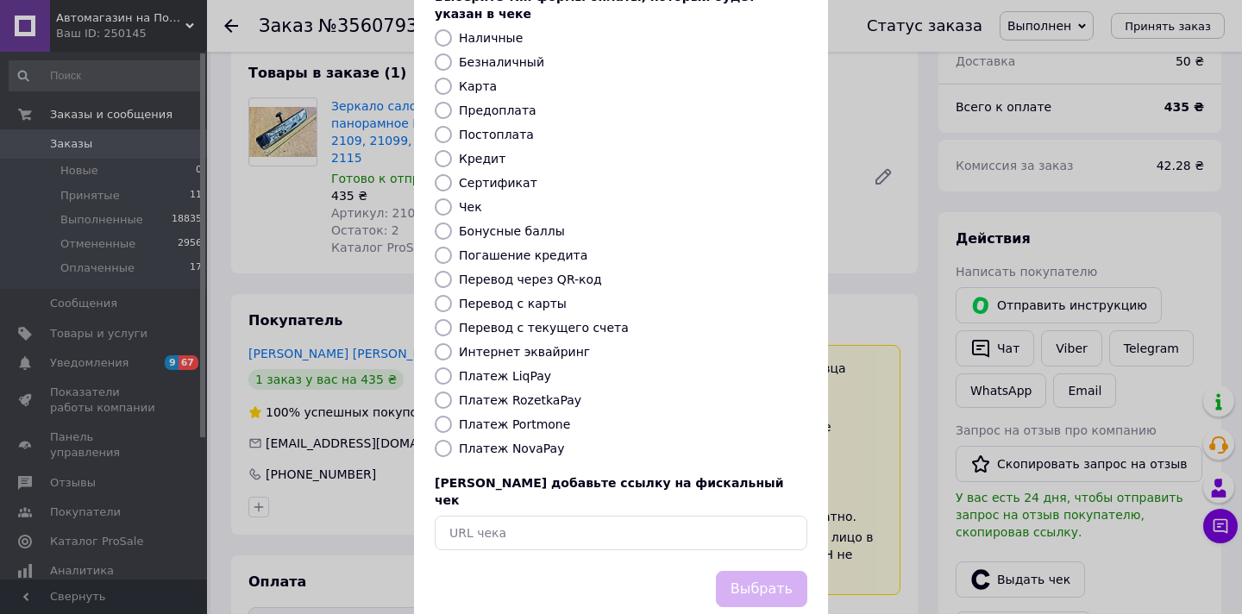
scroll to position [126, 0]
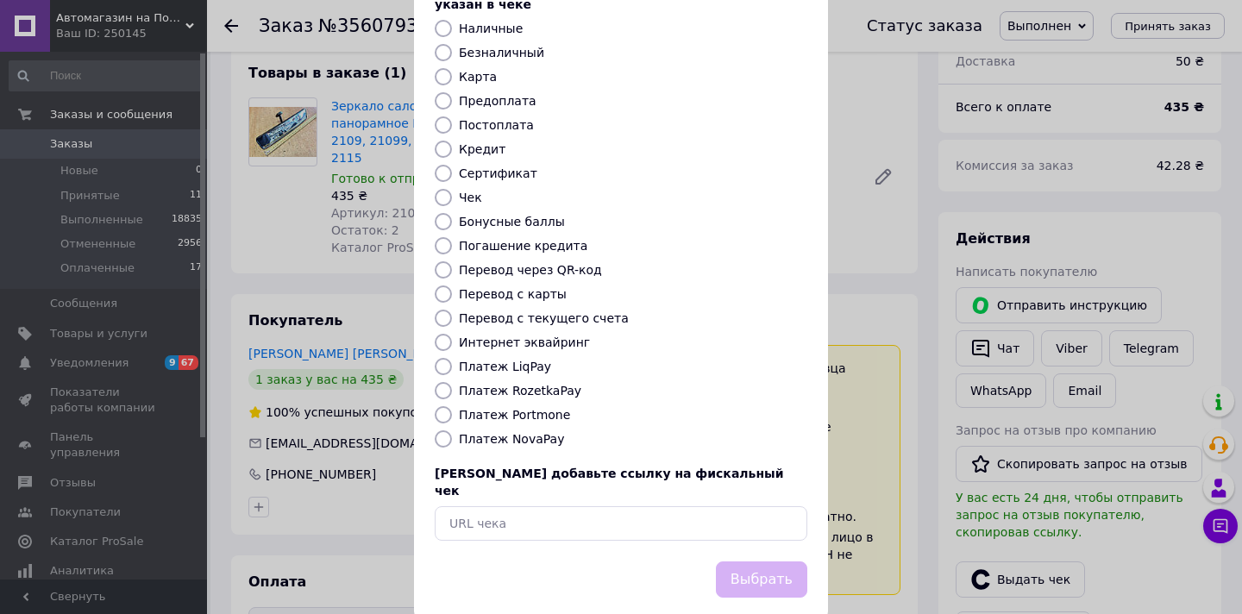
click at [554, 384] on label "Платеж RozetkaPay" at bounding box center [520, 391] width 122 height 14
click at [452, 382] on input "Платеж RozetkaPay" at bounding box center [443, 390] width 17 height 17
radio input "true"
click at [744, 561] on button "Выбрать" at bounding box center [761, 579] width 91 height 37
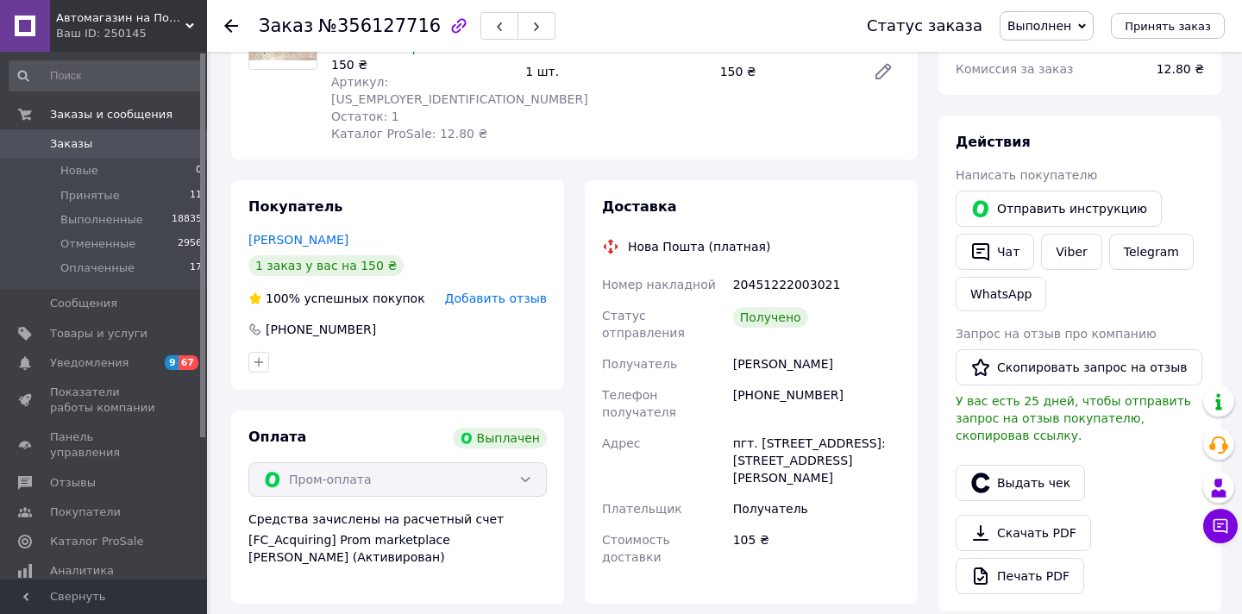
scroll to position [222, 0]
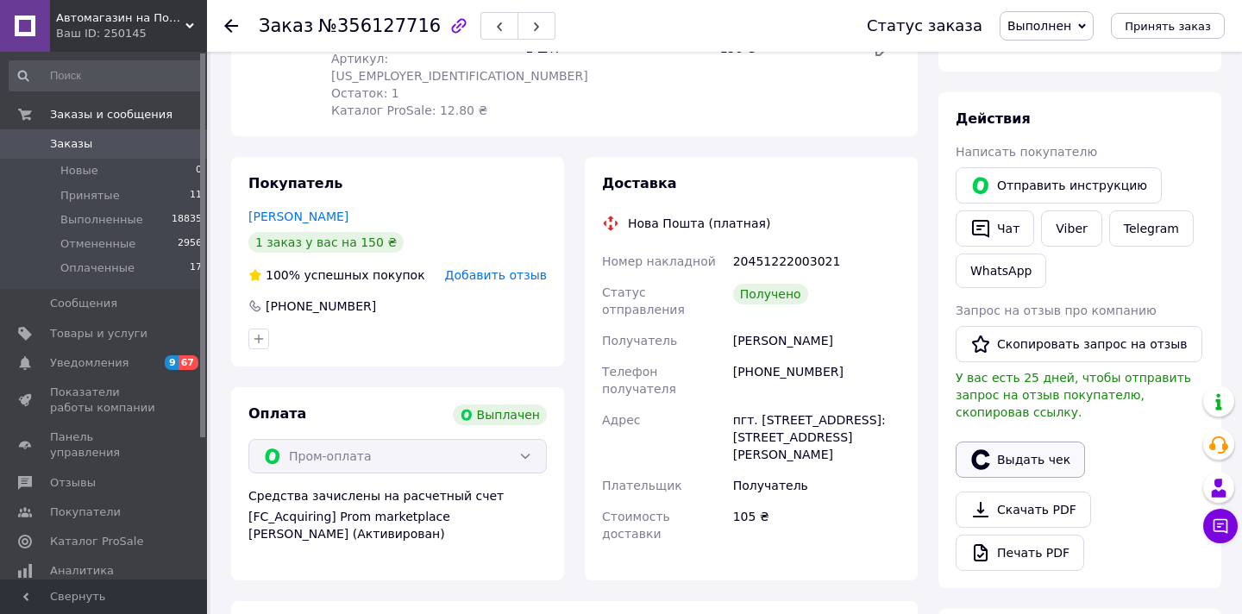
click at [1030, 464] on button "Выдать чек" at bounding box center [1019, 459] width 129 height 36
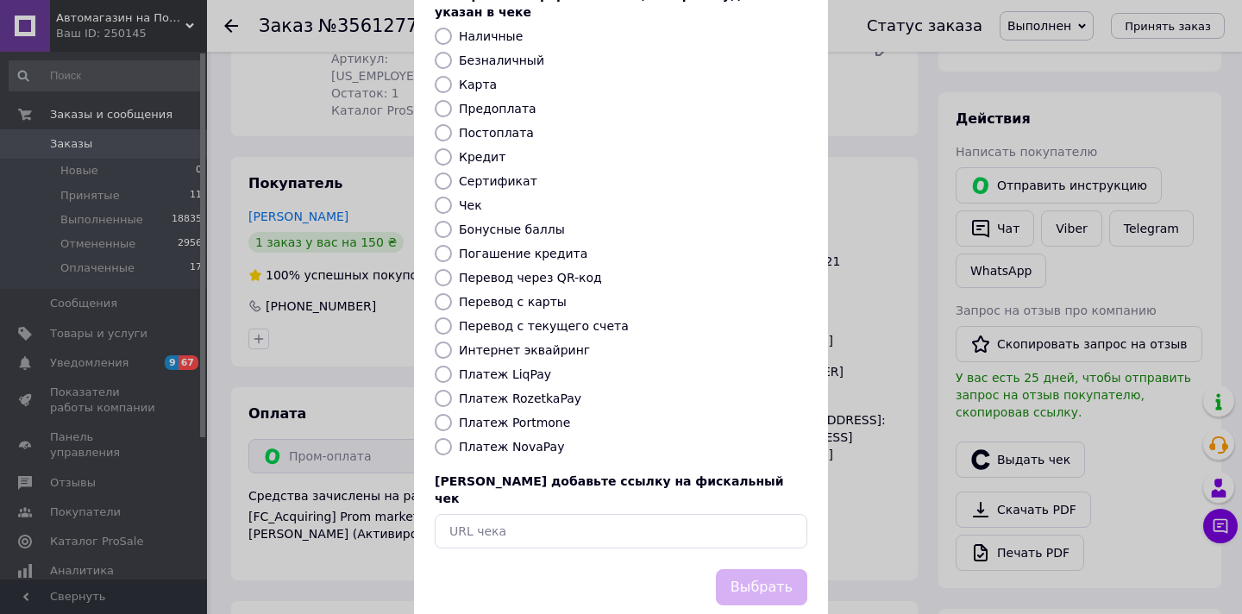
scroll to position [126, 0]
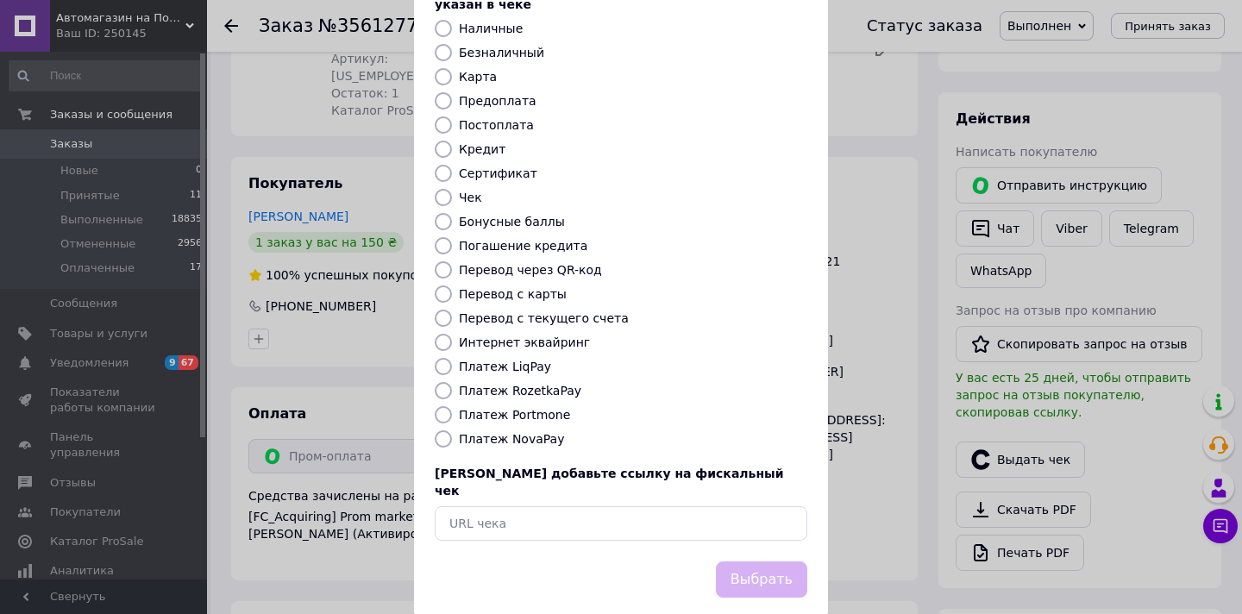
click at [548, 384] on label "Платеж RozetkaPay" at bounding box center [520, 391] width 122 height 14
click at [452, 382] on input "Платеж RozetkaPay" at bounding box center [443, 390] width 17 height 17
radio input "true"
click at [734, 561] on button "Выбрать" at bounding box center [761, 579] width 91 height 37
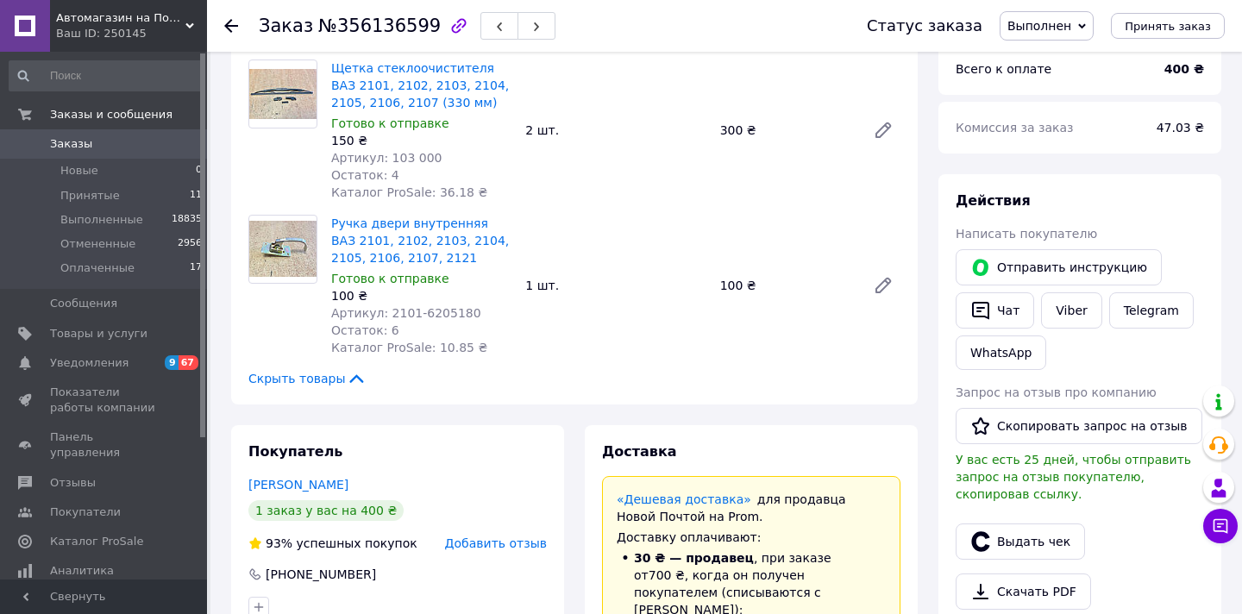
scroll to position [187, 0]
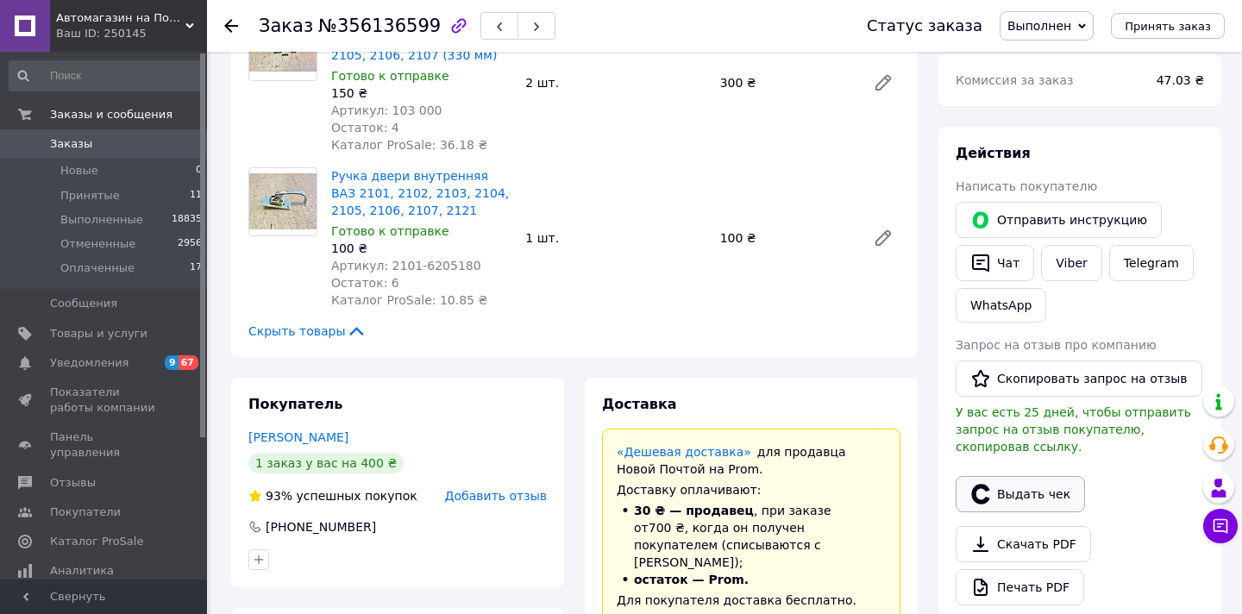
click at [1019, 490] on button "Выдать чек" at bounding box center [1019, 494] width 129 height 36
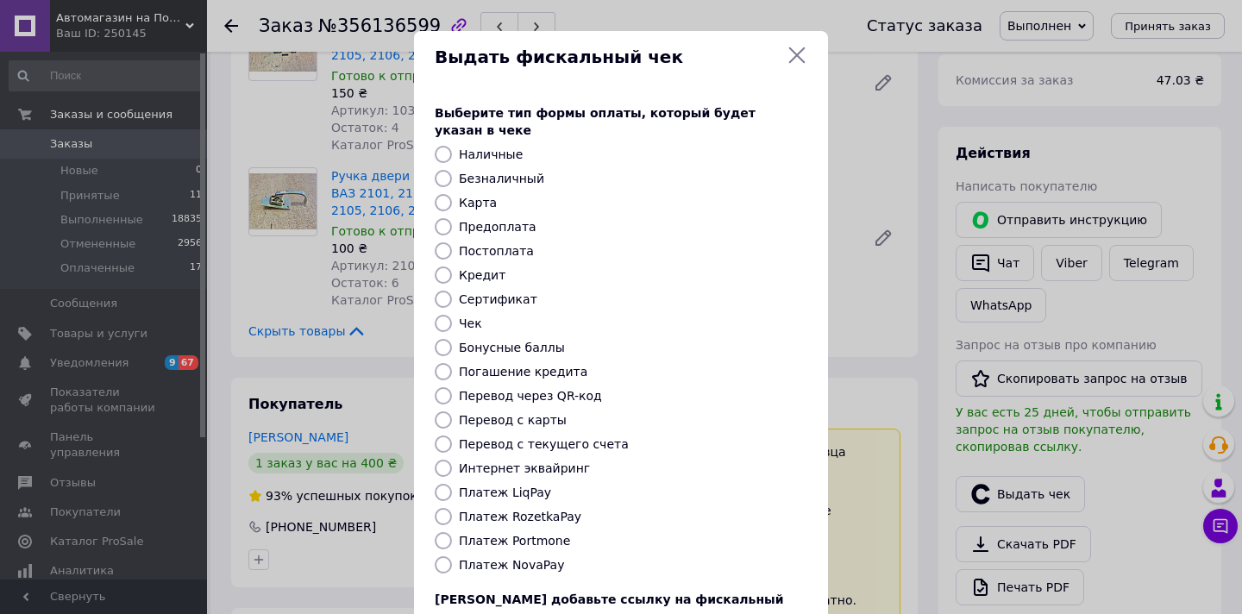
scroll to position [115, 0]
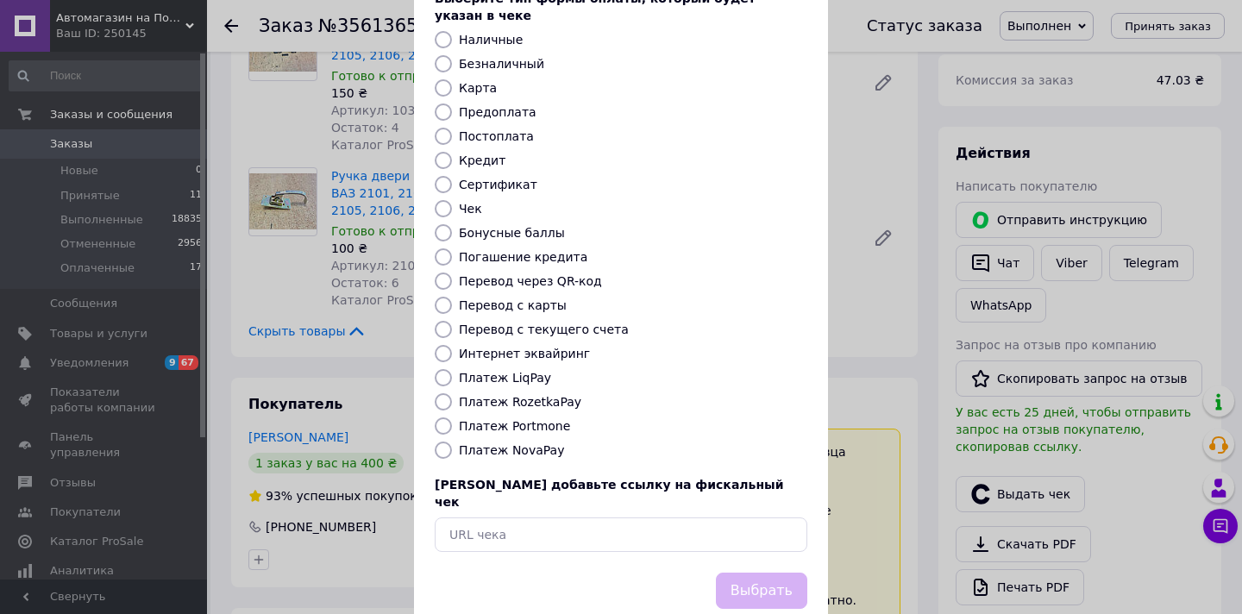
click at [552, 395] on label "Платеж RozetkaPay" at bounding box center [520, 402] width 122 height 14
click at [452, 393] on input "Платеж RozetkaPay" at bounding box center [443, 401] width 17 height 17
radio input "true"
click at [737, 573] on button "Выбрать" at bounding box center [761, 591] width 91 height 37
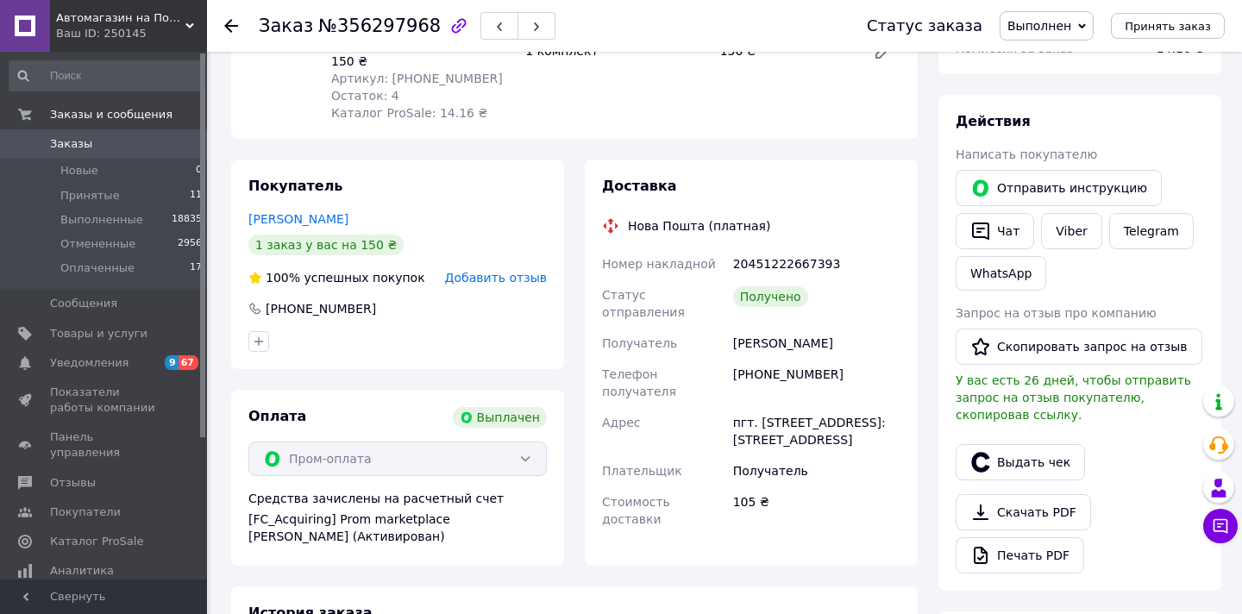
scroll to position [233, 0]
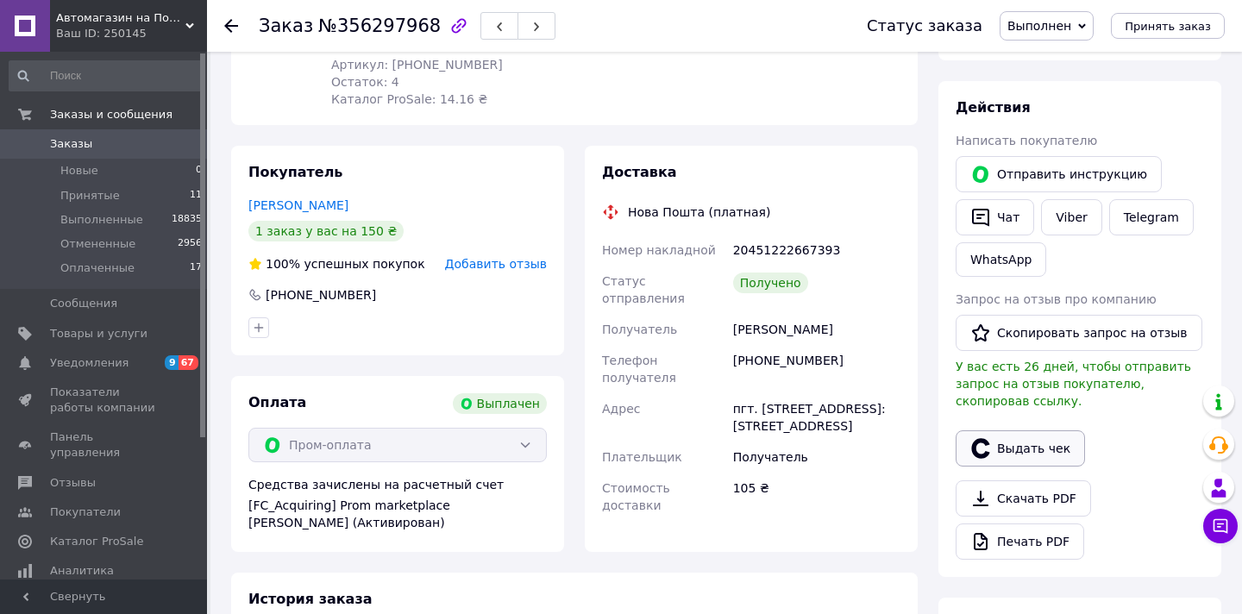
click at [1015, 452] on button "Выдать чек" at bounding box center [1019, 448] width 129 height 36
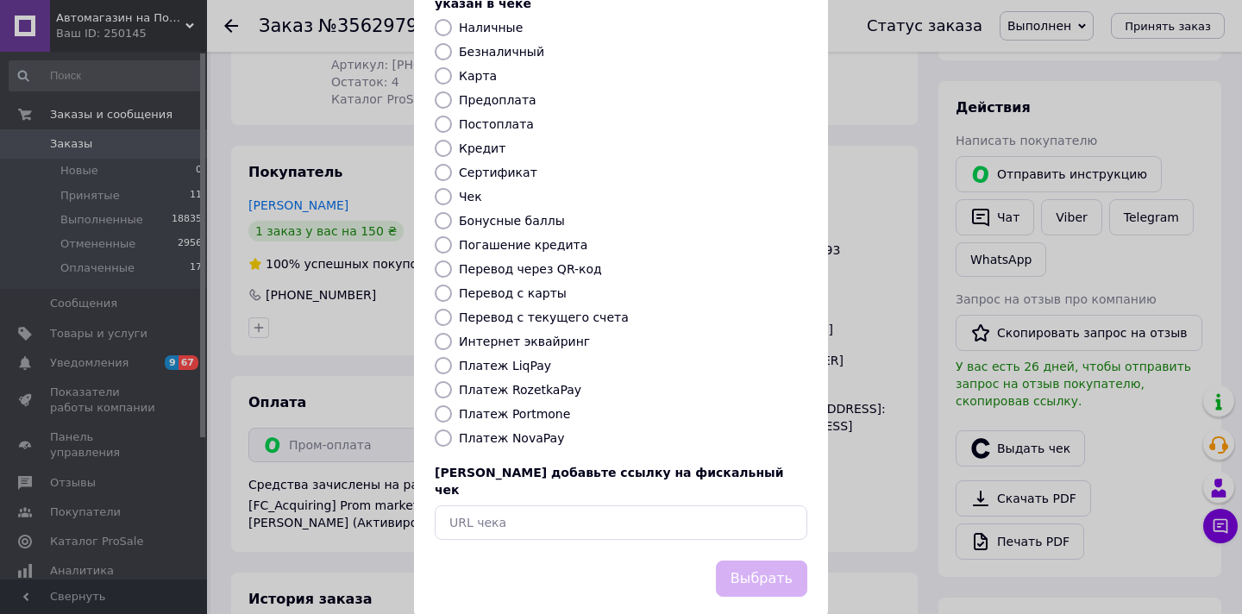
scroll to position [126, 0]
click at [541, 384] on label "Платеж RozetkaPay" at bounding box center [520, 391] width 122 height 14
click at [452, 382] on input "Платеж RozetkaPay" at bounding box center [443, 390] width 17 height 17
radio input "true"
click at [748, 561] on button "Выбрать" at bounding box center [761, 579] width 91 height 37
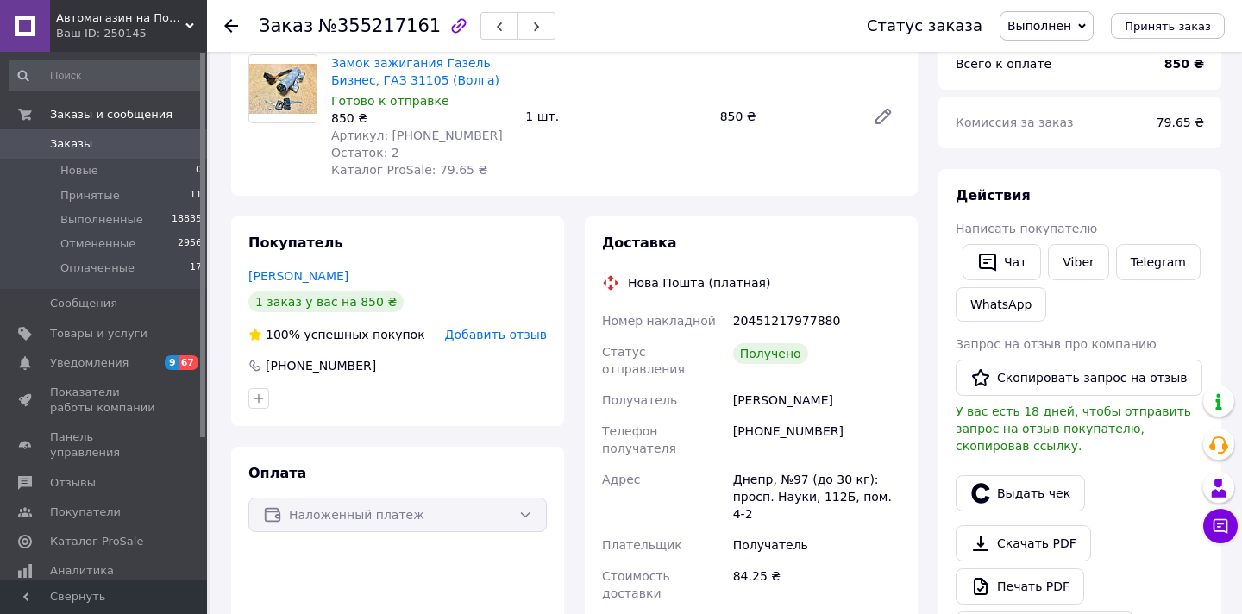
scroll to position [211, 0]
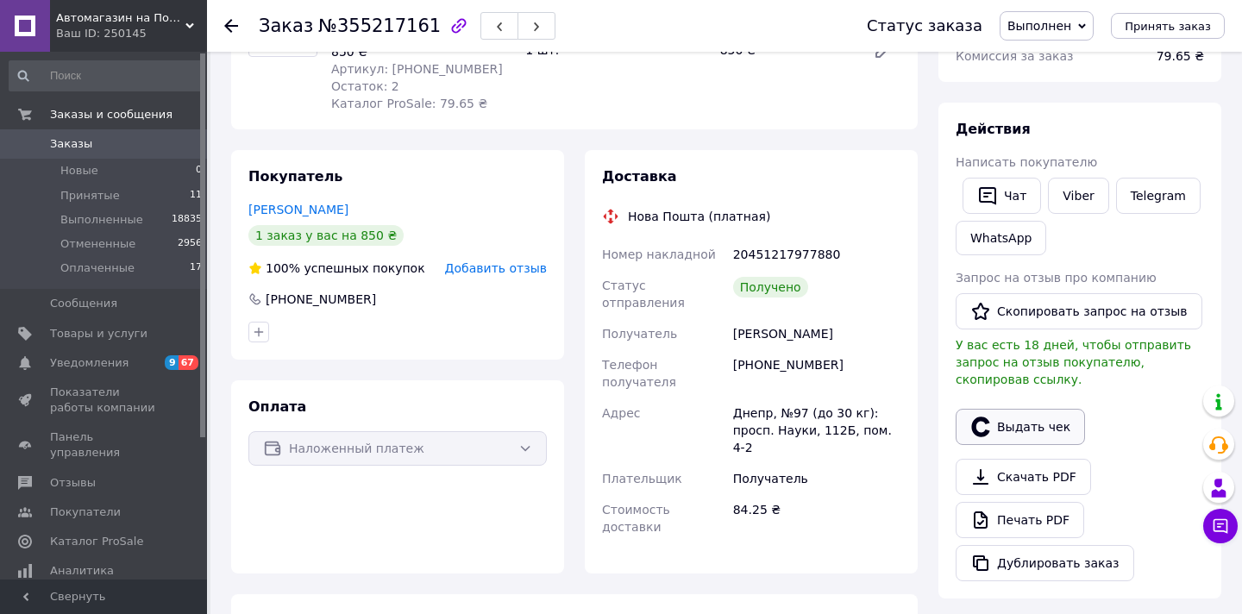
click at [1025, 432] on button "Выдать чек" at bounding box center [1019, 427] width 129 height 36
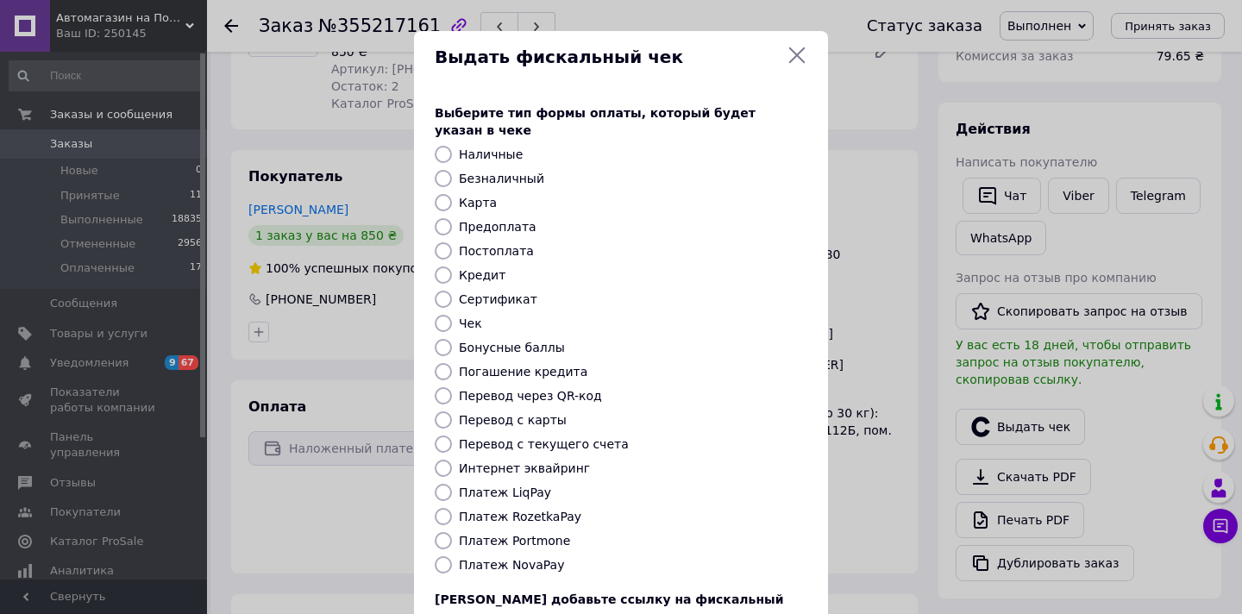
scroll to position [64, 0]
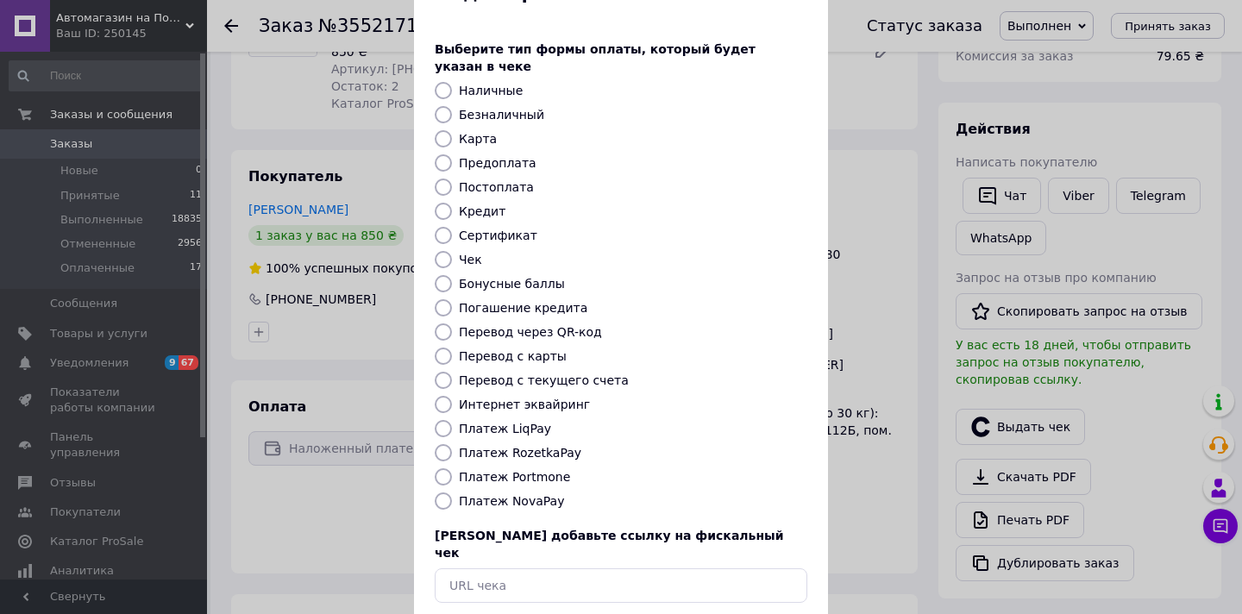
click at [531, 492] on div "Платеж NovaPay" at bounding box center [632, 500] width 355 height 17
click at [545, 494] on label "Платеж NovaPay" at bounding box center [511, 501] width 105 height 14
click at [452, 492] on input "Платеж NovaPay" at bounding box center [443, 500] width 17 height 17
radio input "true"
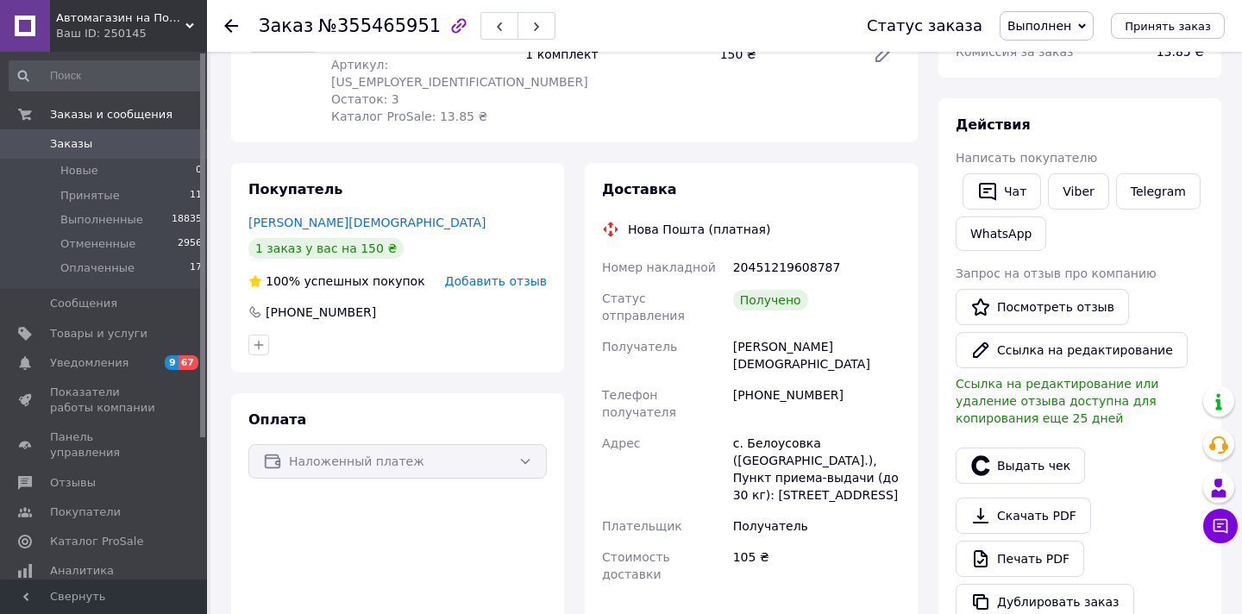
scroll to position [353, 0]
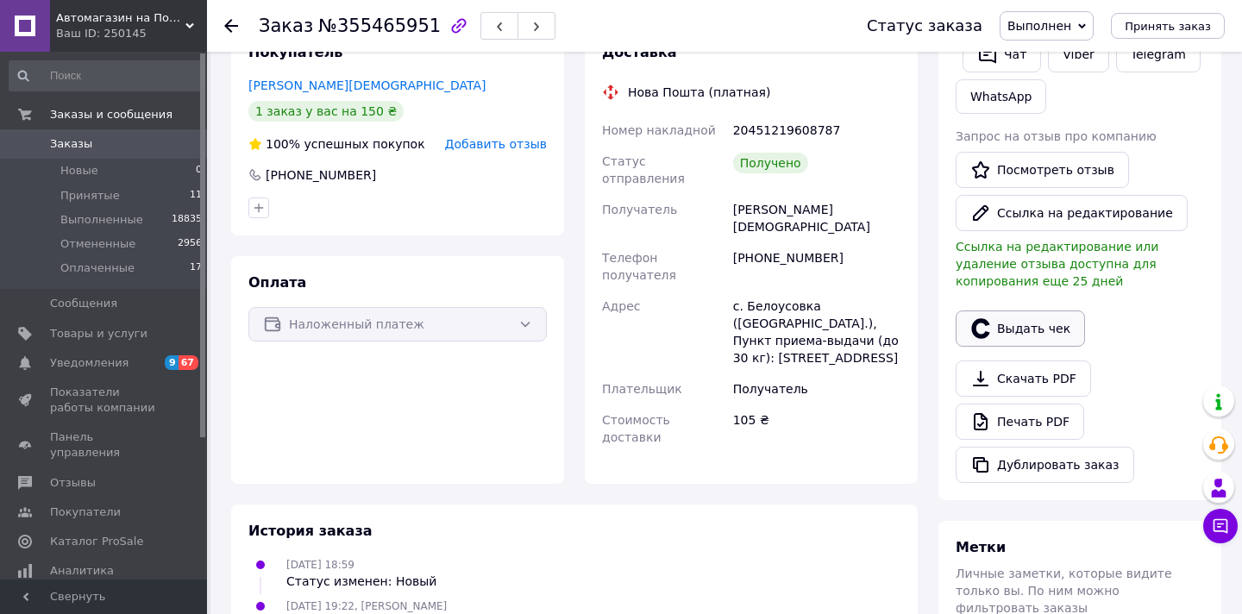
click at [1036, 324] on button "Выдать чек" at bounding box center [1019, 328] width 129 height 36
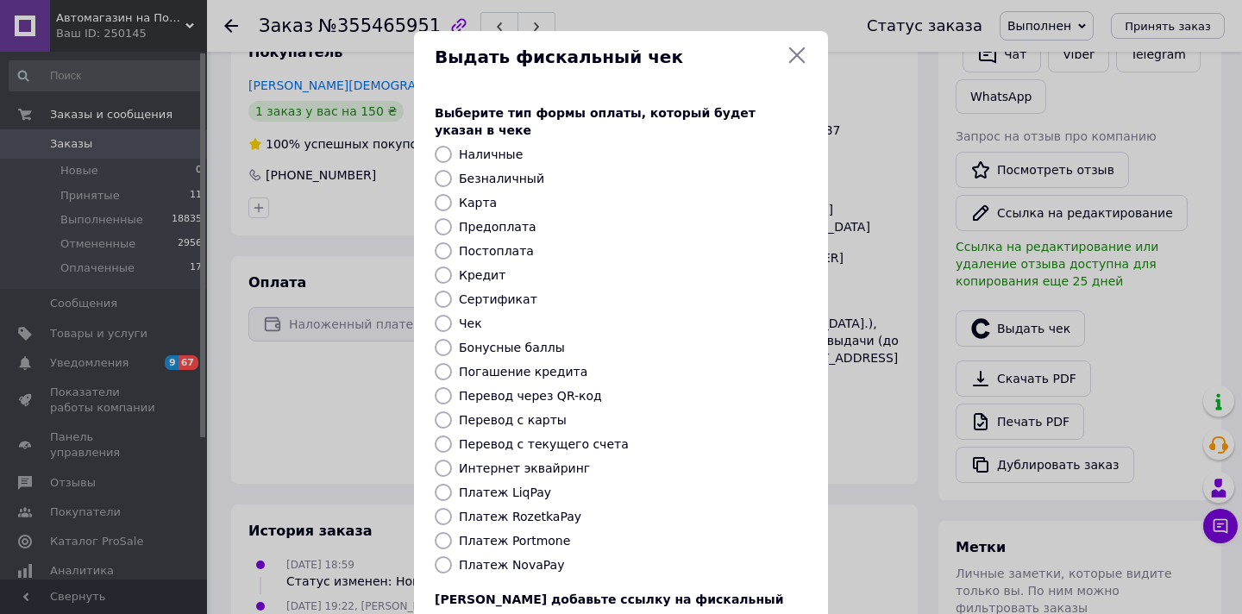
scroll to position [66, 0]
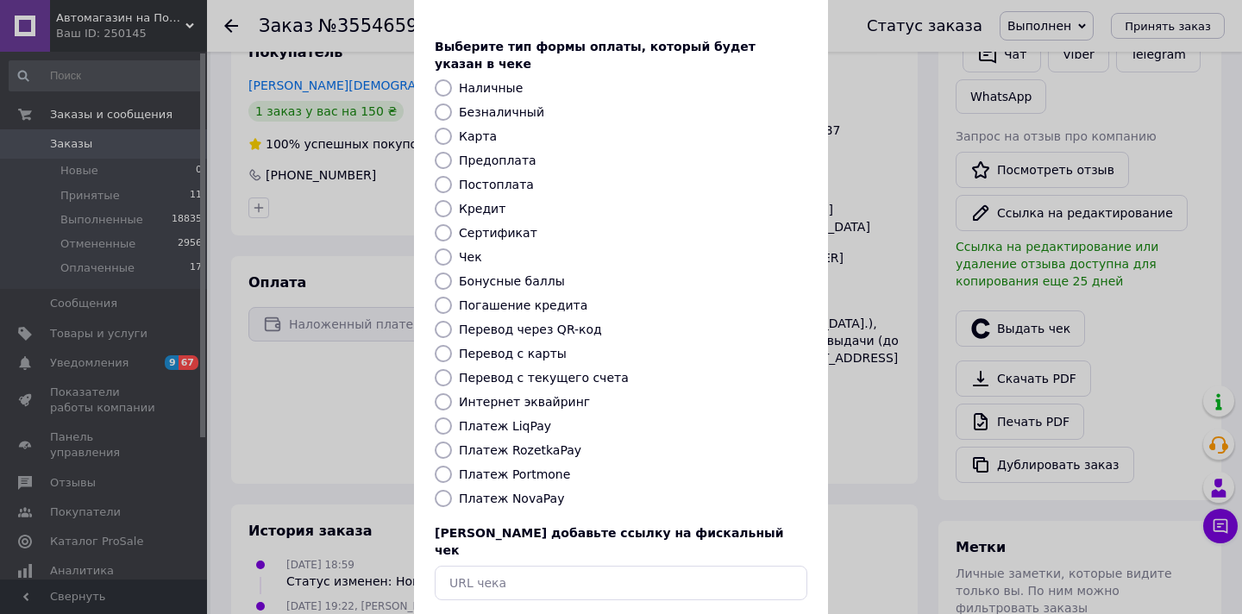
click at [538, 491] on label "Платеж NovaPay" at bounding box center [511, 498] width 105 height 14
click at [452, 490] on input "Платеж NovaPay" at bounding box center [443, 498] width 17 height 17
radio input "true"
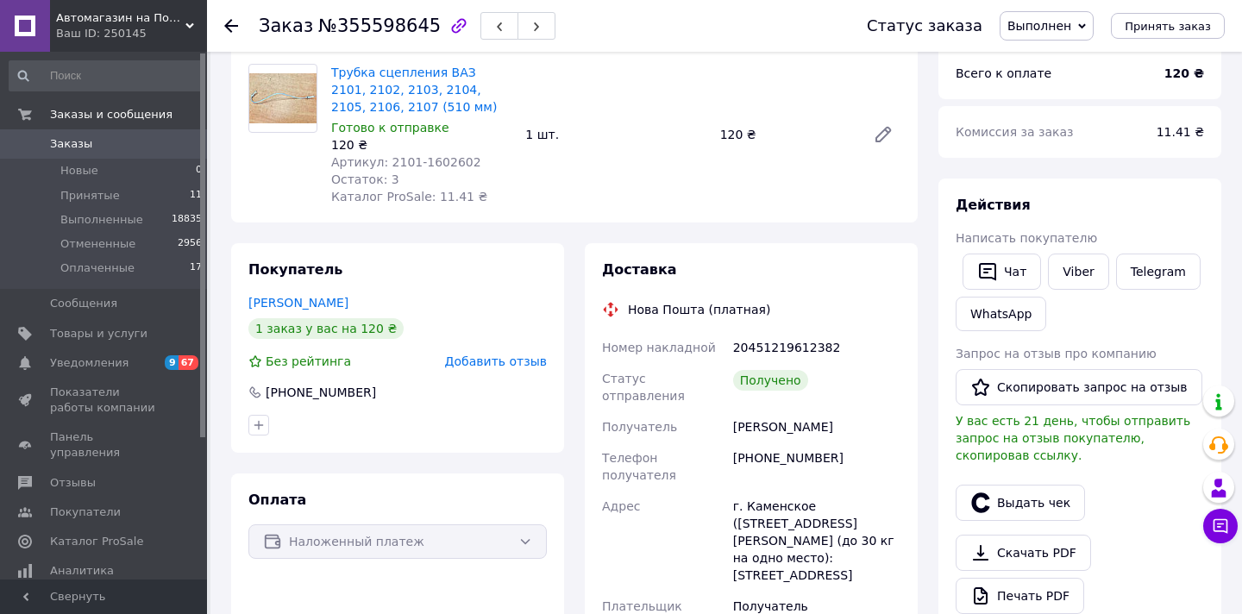
scroll to position [183, 0]
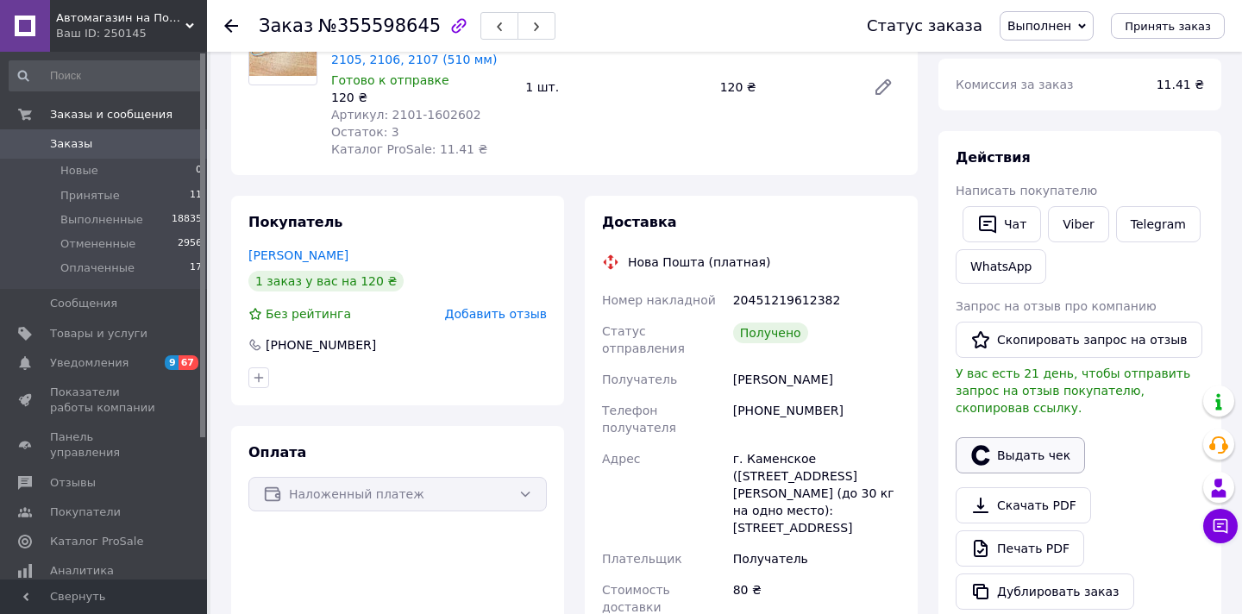
click at [1005, 456] on button "Выдать чек" at bounding box center [1019, 455] width 129 height 36
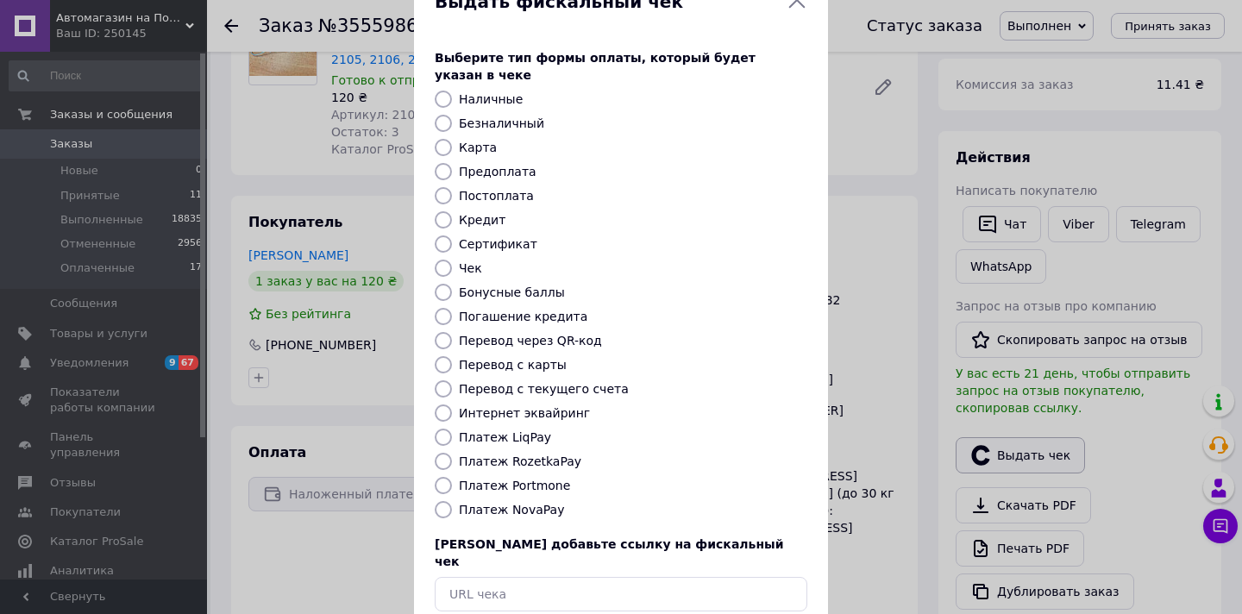
scroll to position [90, 0]
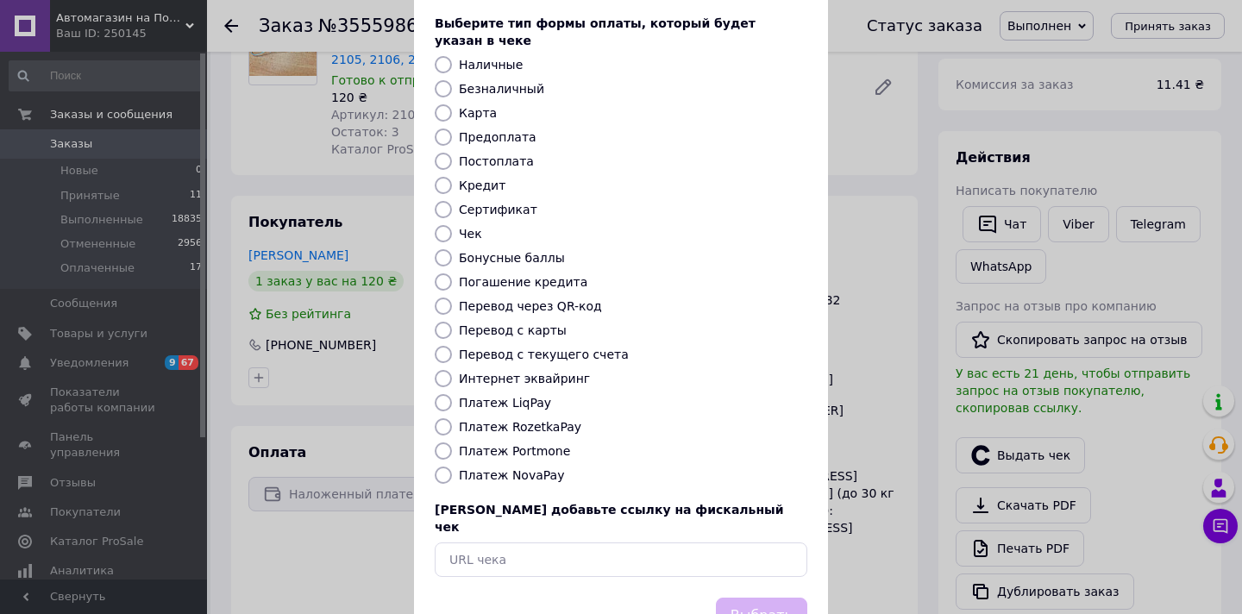
click at [538, 468] on label "Платеж NovaPay" at bounding box center [511, 475] width 105 height 14
click at [452, 466] on input "Платеж NovaPay" at bounding box center [443, 474] width 17 height 17
radio input "true"
click at [767, 598] on button "Выбрать" at bounding box center [761, 616] width 91 height 37
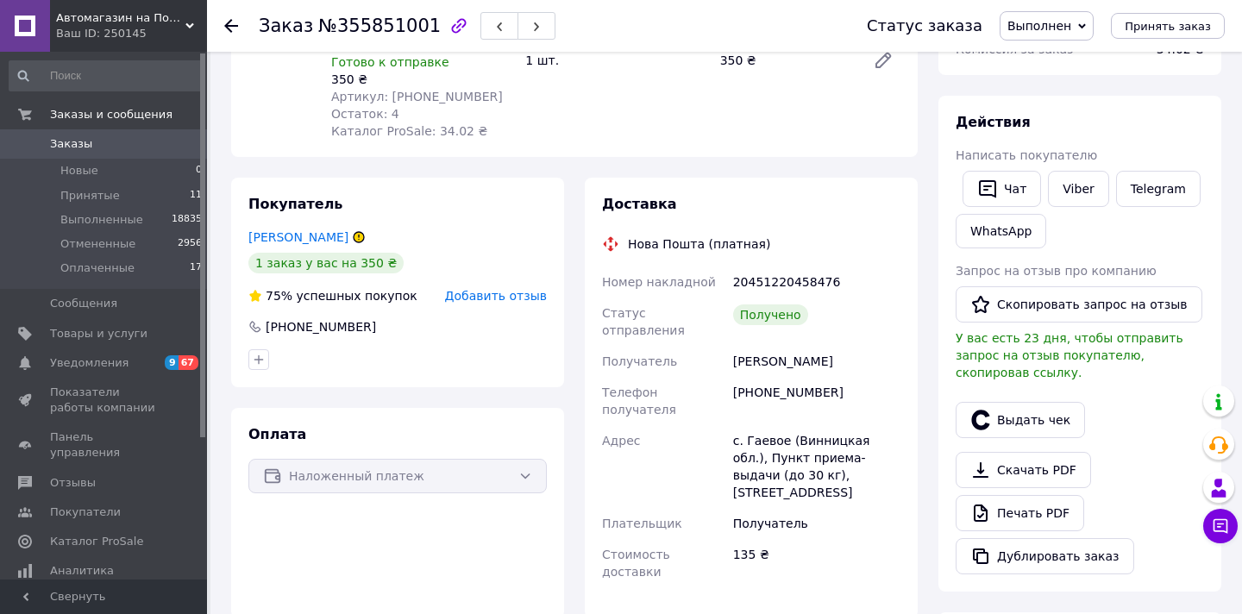
scroll to position [354, 0]
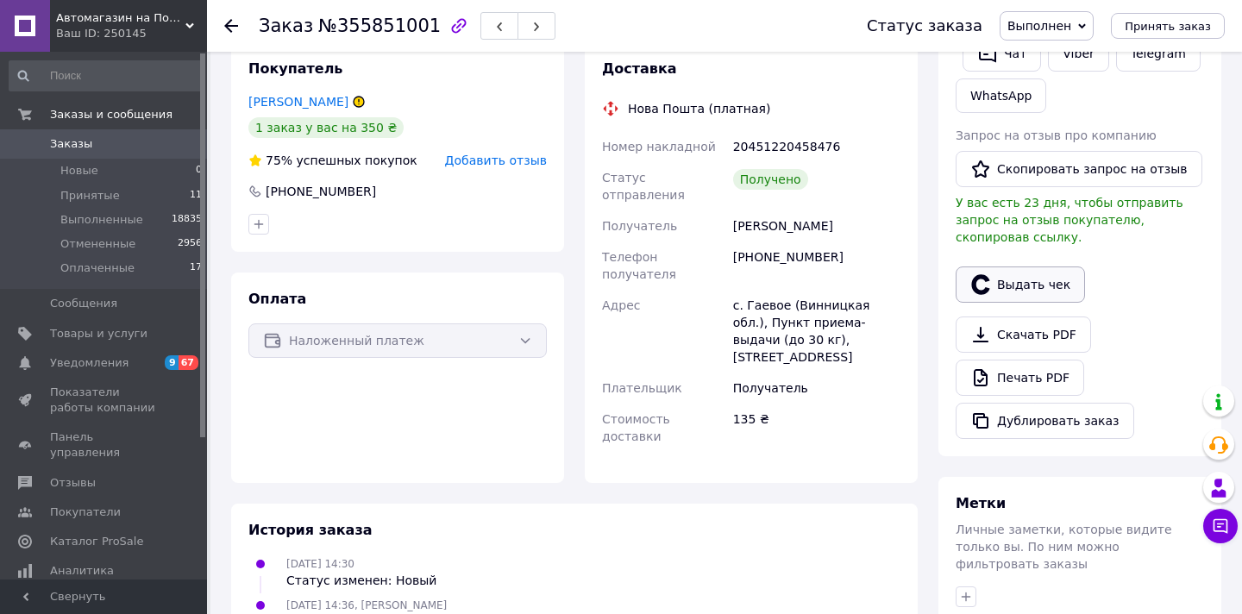
click at [1005, 280] on button "Выдать чек" at bounding box center [1019, 284] width 129 height 36
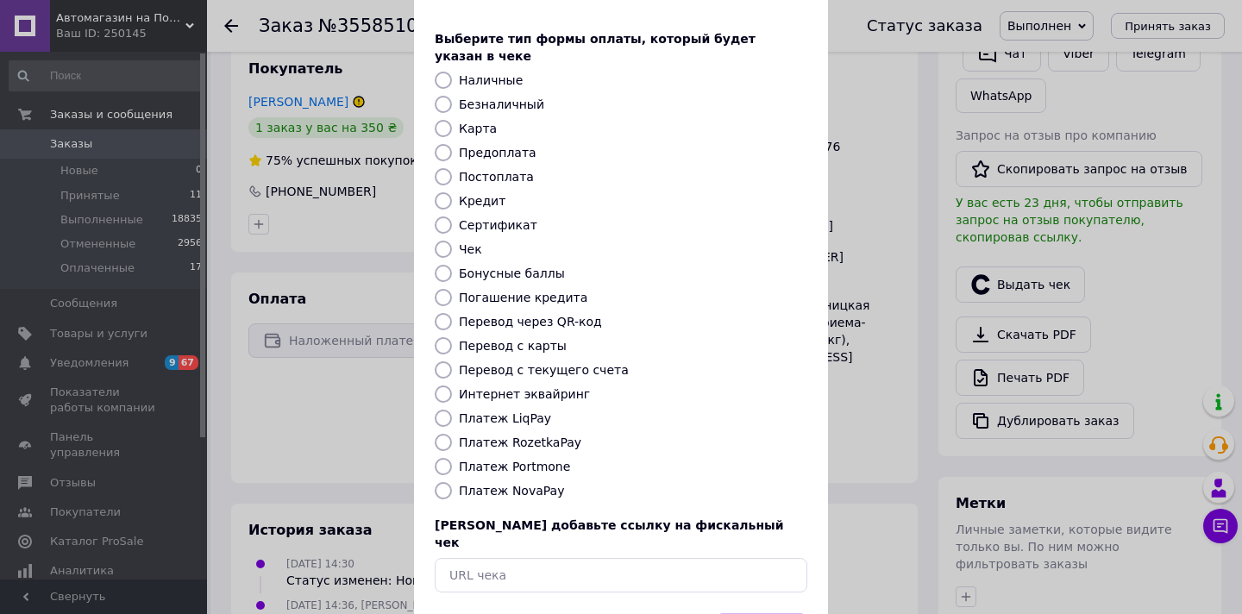
scroll to position [116, 0]
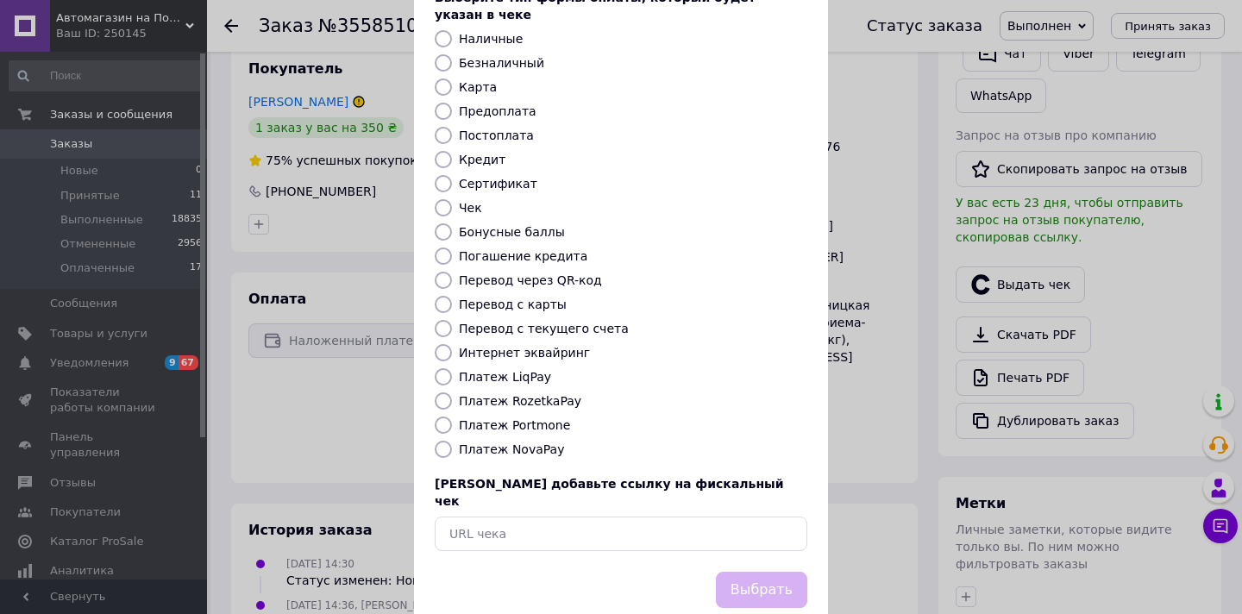
click at [528, 442] on label "Платеж NovaPay" at bounding box center [511, 449] width 105 height 14
click at [452, 441] on input "Платеж NovaPay" at bounding box center [443, 449] width 17 height 17
radio input "true"
click at [731, 572] on button "Выбрать" at bounding box center [761, 590] width 91 height 37
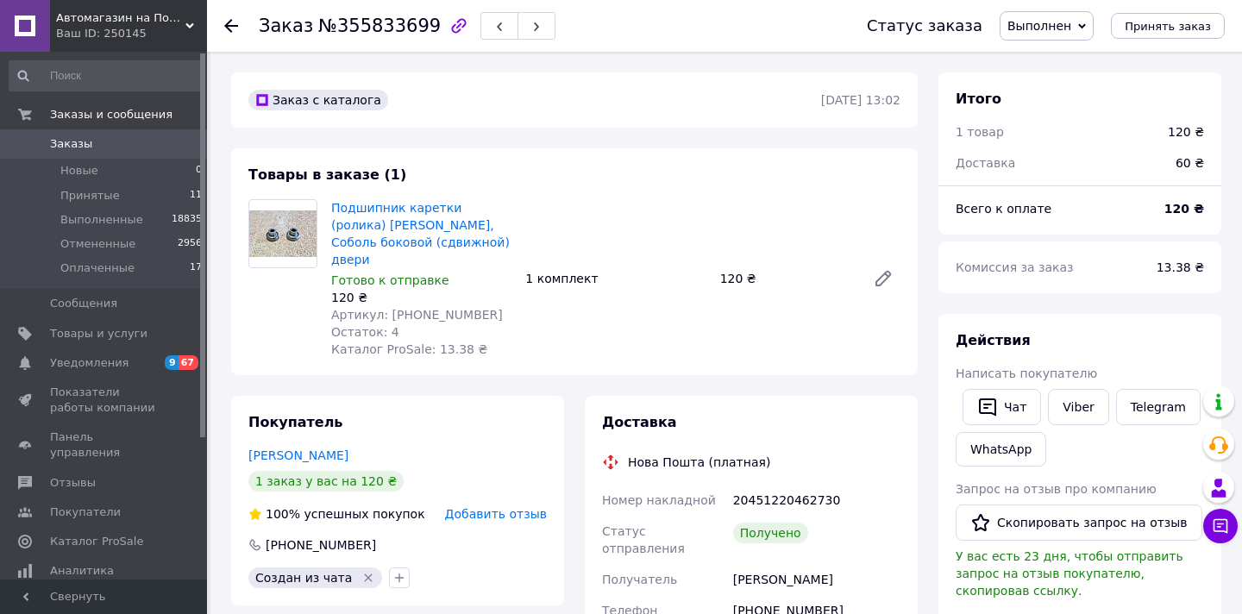
scroll to position [316, 0]
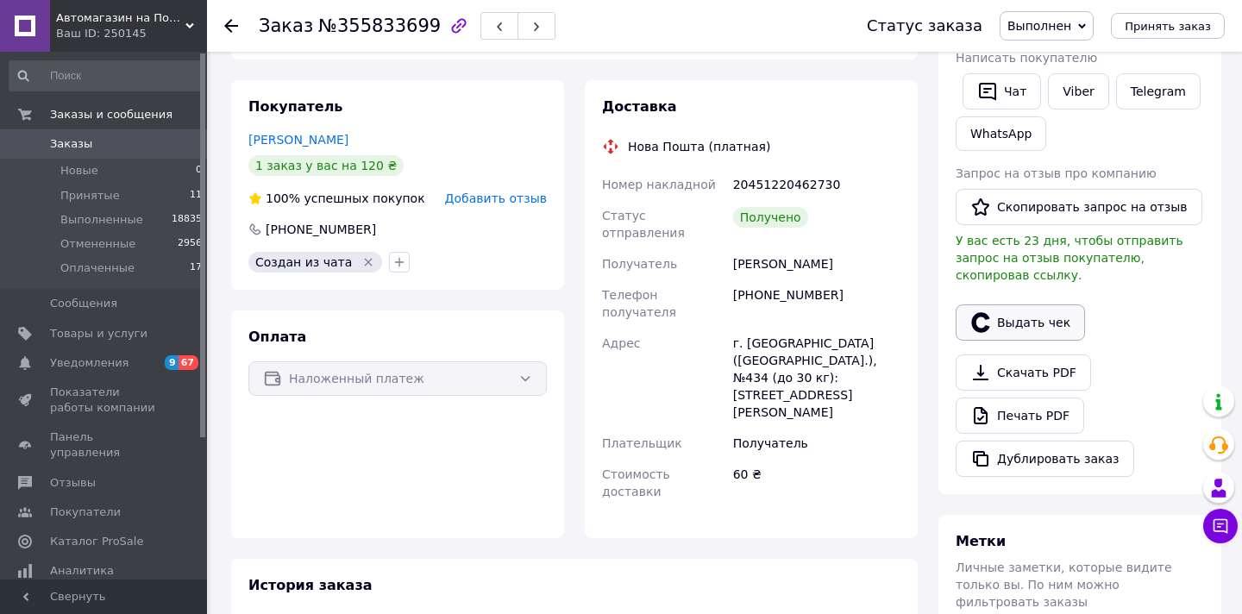
click at [1011, 330] on button "Выдать чек" at bounding box center [1019, 322] width 129 height 36
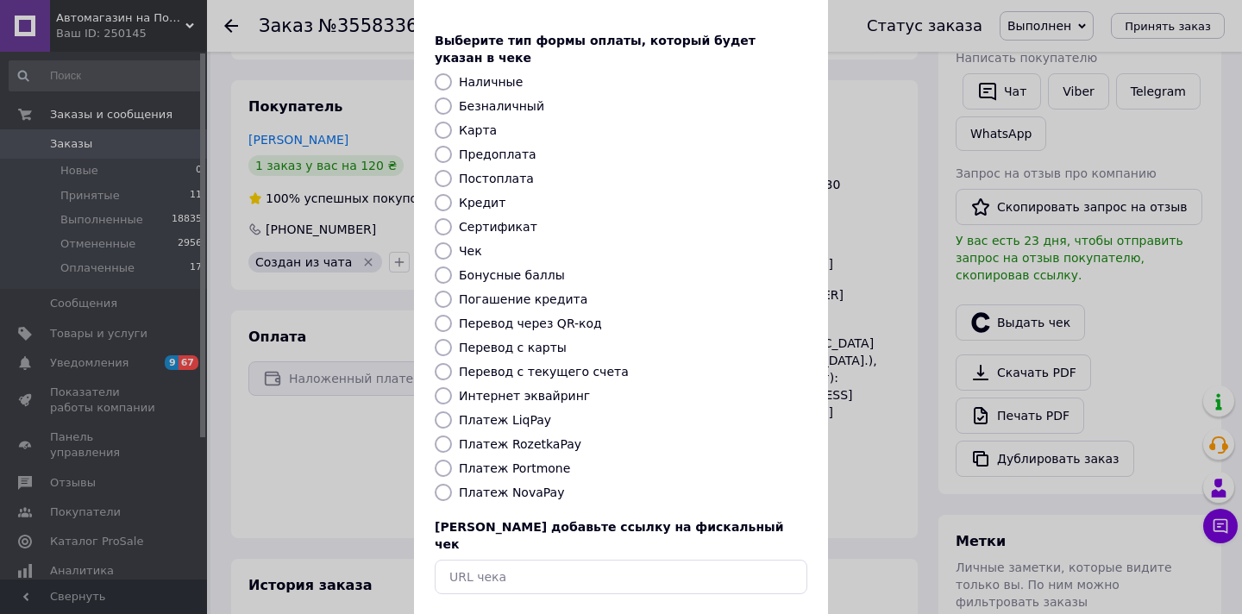
scroll to position [94, 0]
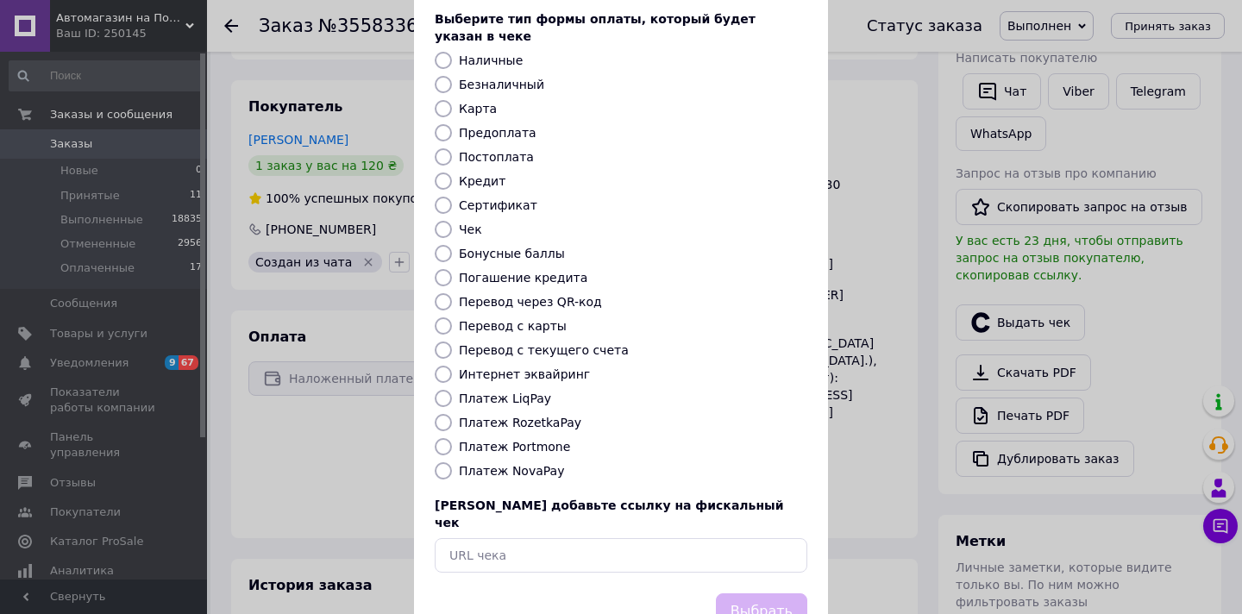
click at [544, 464] on label "Платеж NovaPay" at bounding box center [511, 471] width 105 height 14
click at [452, 462] on input "Платеж NovaPay" at bounding box center [443, 470] width 17 height 17
radio input "true"
click at [766, 593] on button "Выбрать" at bounding box center [761, 611] width 91 height 37
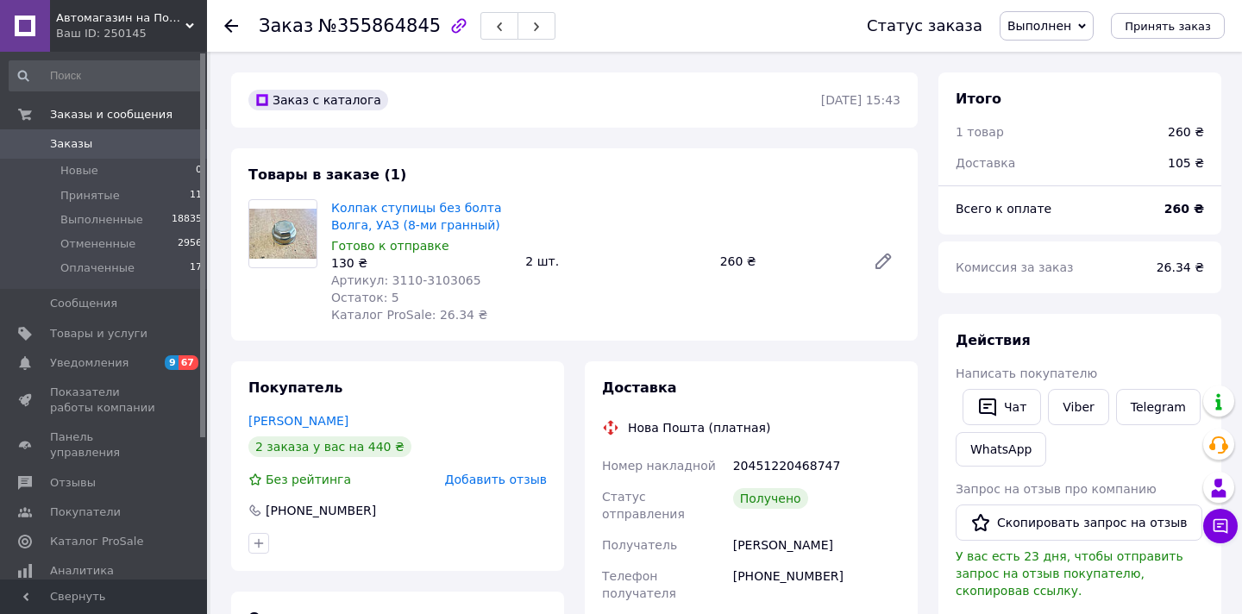
scroll to position [347, 0]
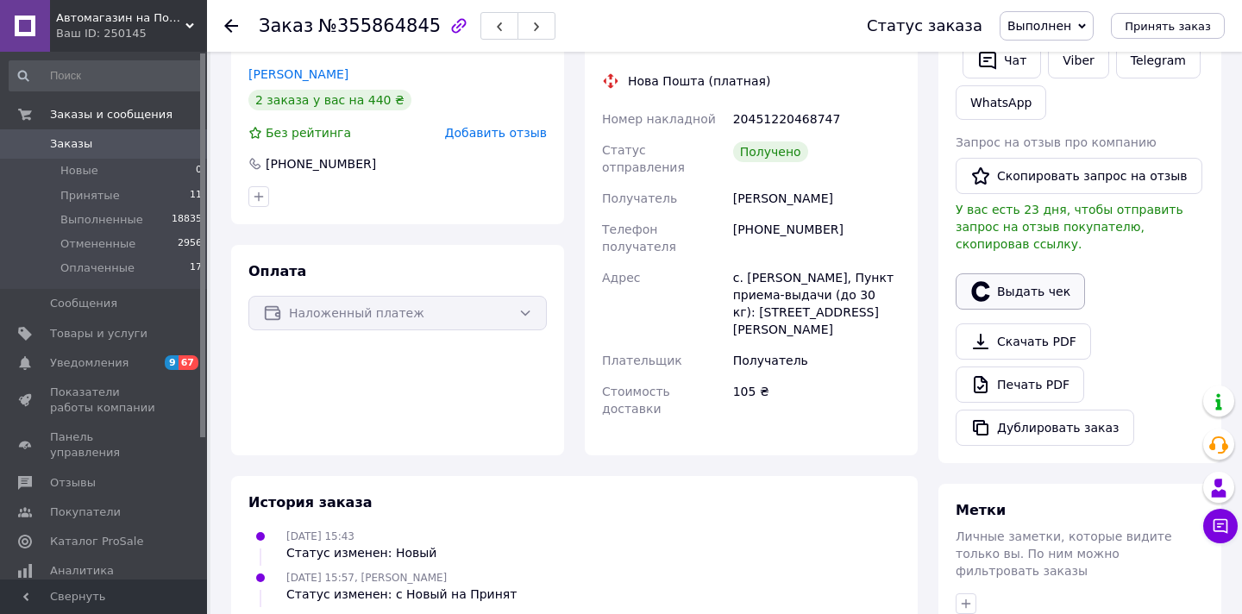
click at [1009, 291] on button "Выдать чек" at bounding box center [1019, 291] width 129 height 36
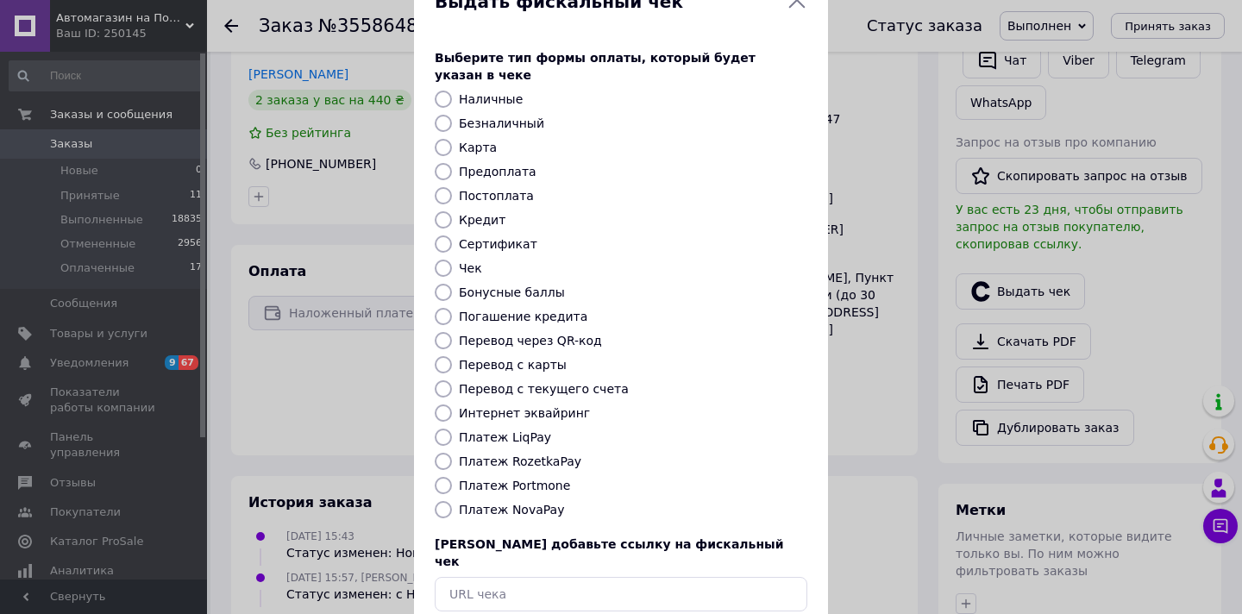
click at [538, 503] on label "Платеж NovaPay" at bounding box center [511, 510] width 105 height 14
click at [452, 501] on input "Платеж NovaPay" at bounding box center [443, 509] width 17 height 17
radio input "true"
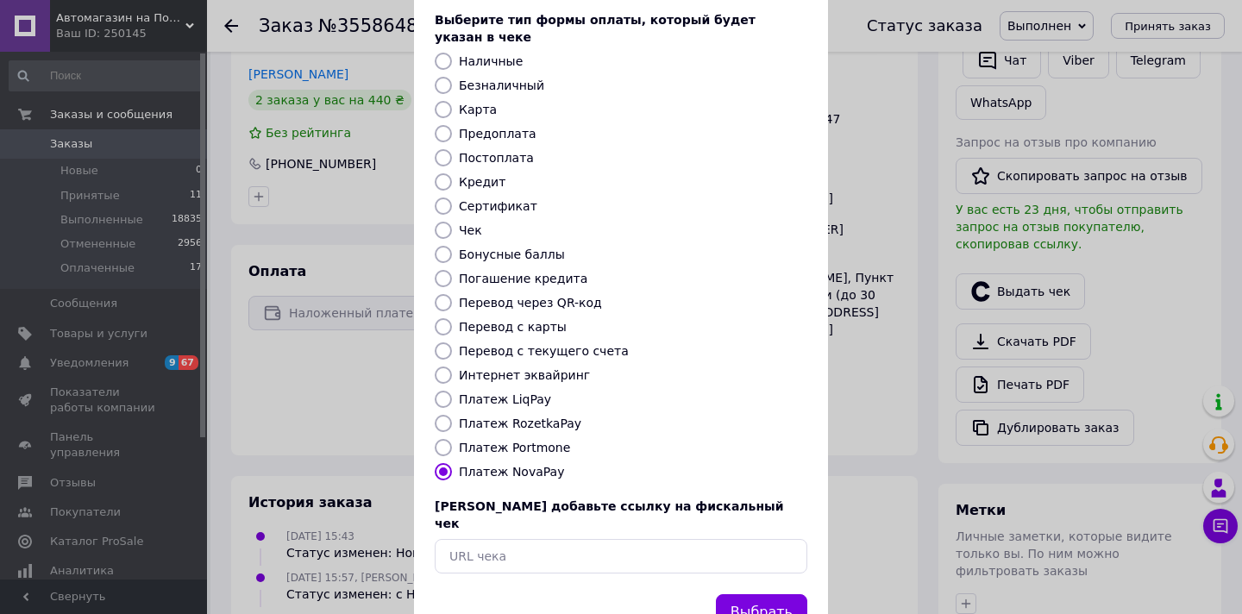
scroll to position [105, 0]
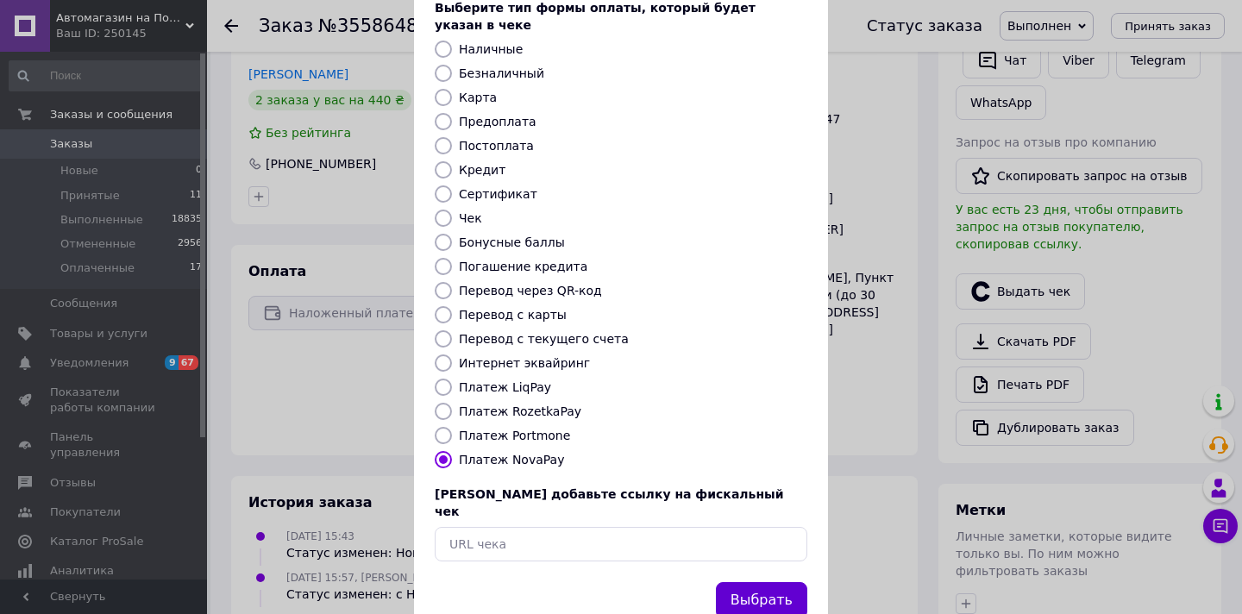
click at [741, 582] on button "Выбрать" at bounding box center [761, 600] width 91 height 37
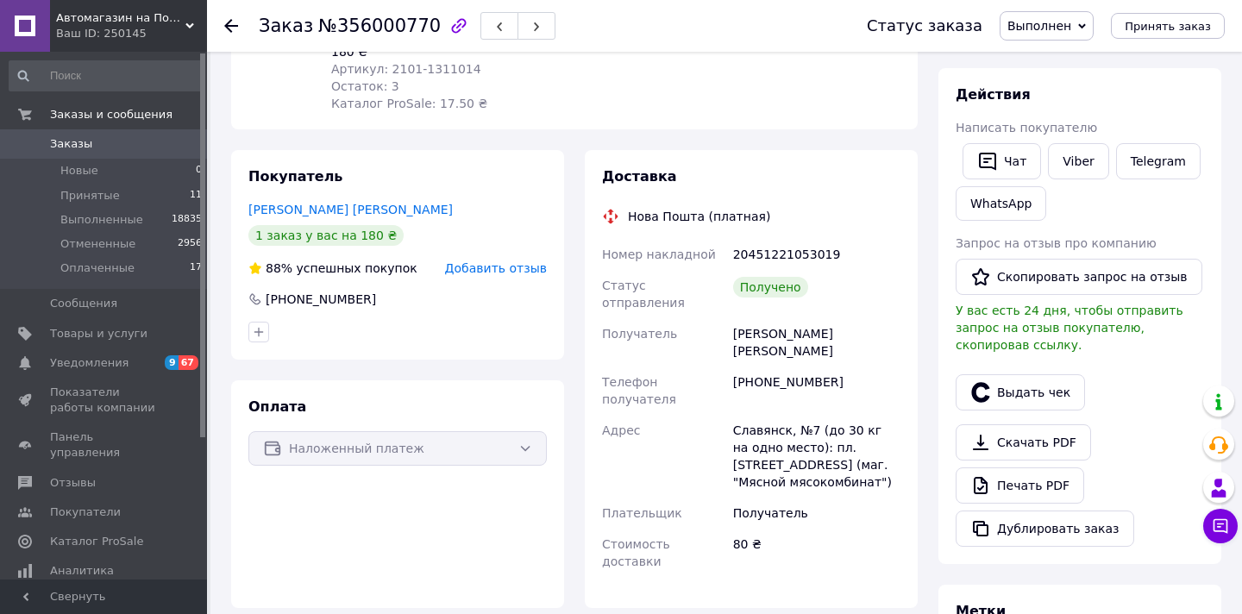
scroll to position [335, 0]
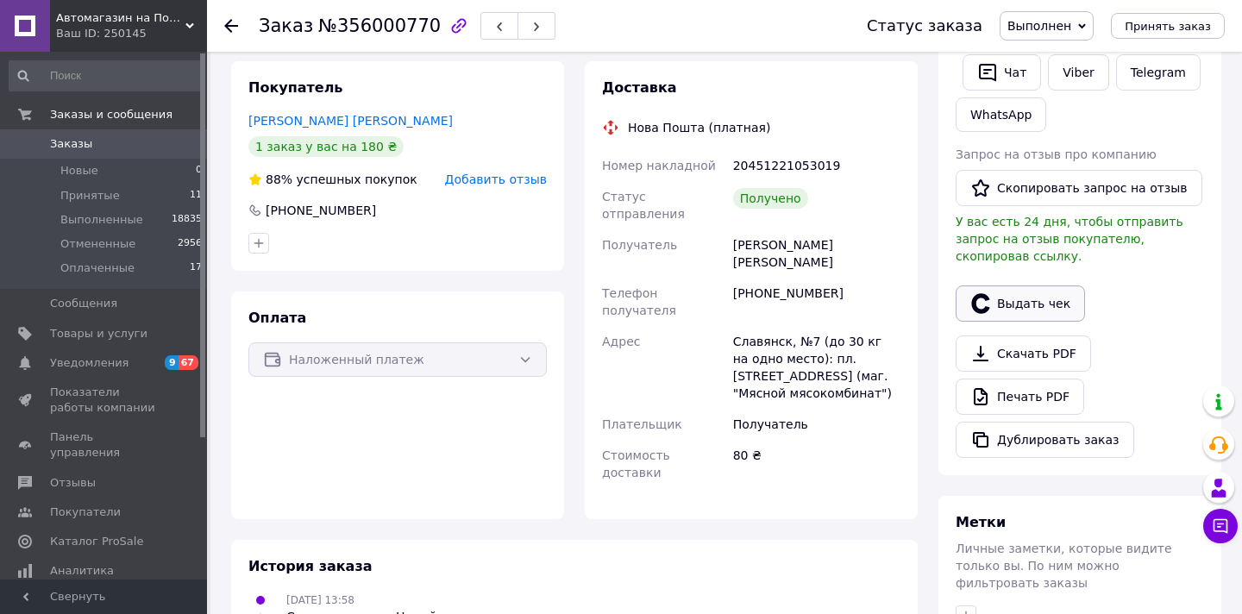
click at [1016, 307] on button "Выдать чек" at bounding box center [1019, 303] width 129 height 36
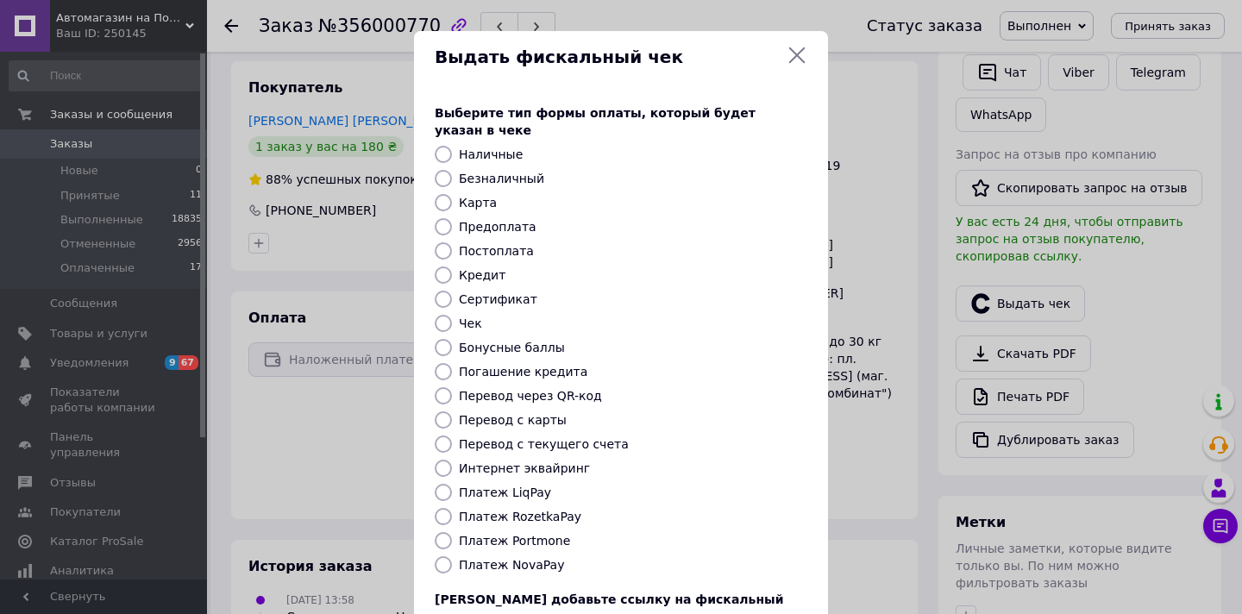
scroll to position [122, 0]
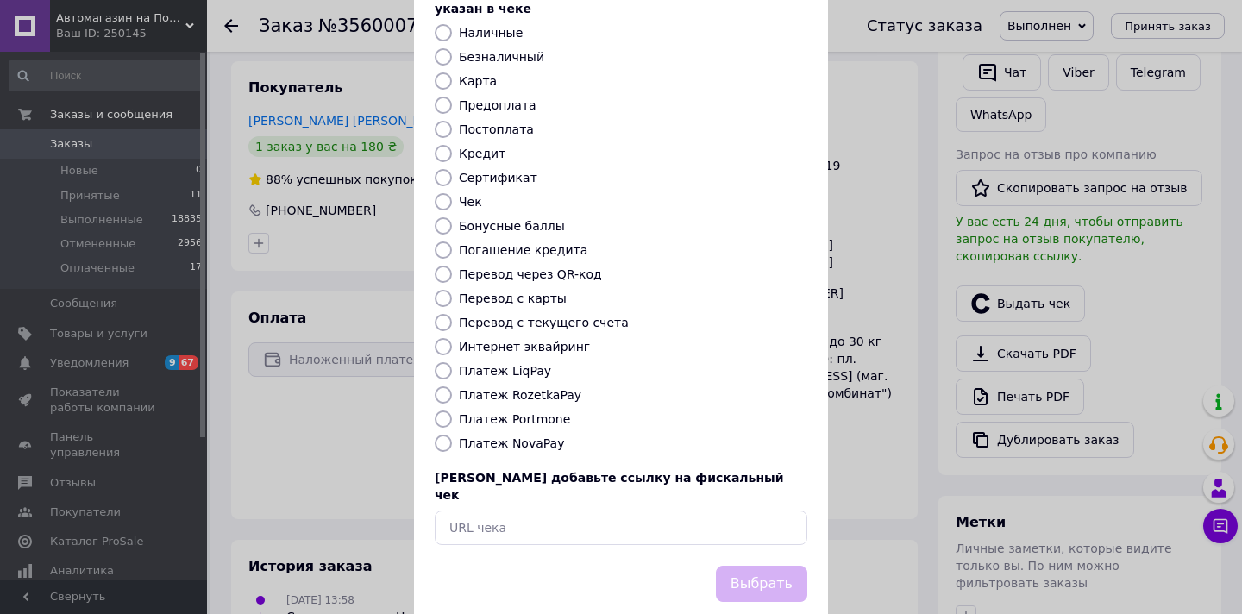
click at [538, 436] on label "Платеж NovaPay" at bounding box center [511, 443] width 105 height 14
click at [452, 435] on input "Платеж NovaPay" at bounding box center [443, 443] width 17 height 17
radio input "true"
click at [744, 523] on div "Выберите тип формы оплаты, который будет указан в чеке Наличные Безналичный Кар…" at bounding box center [621, 264] width 414 height 604
click at [745, 566] on button "Выбрать" at bounding box center [761, 584] width 91 height 37
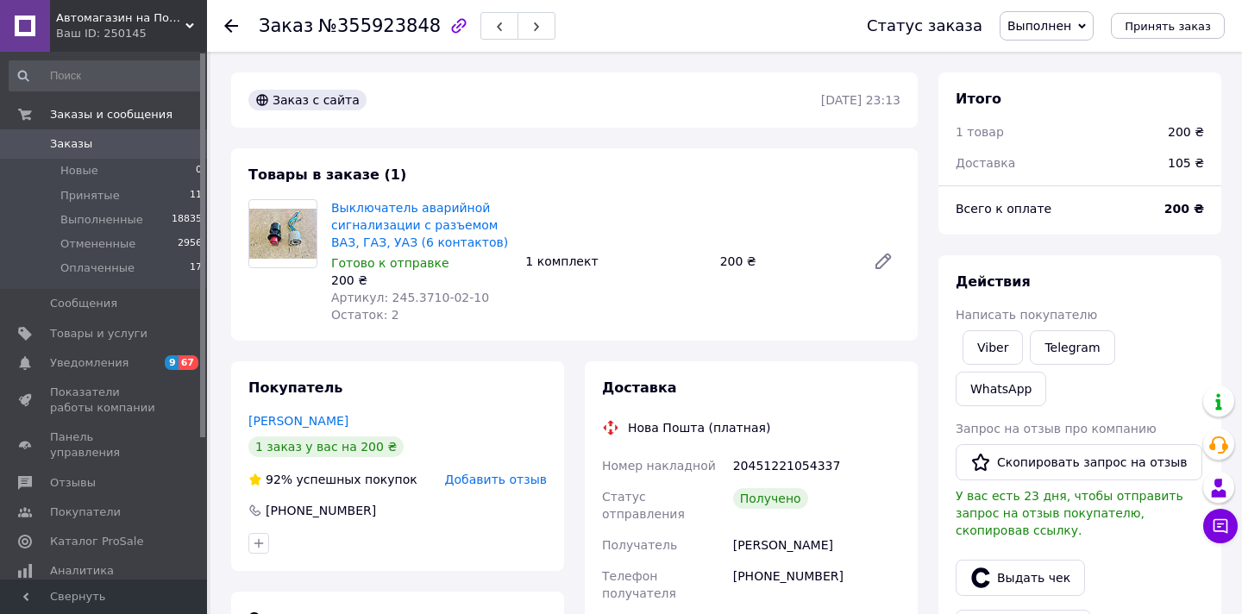
scroll to position [291, 0]
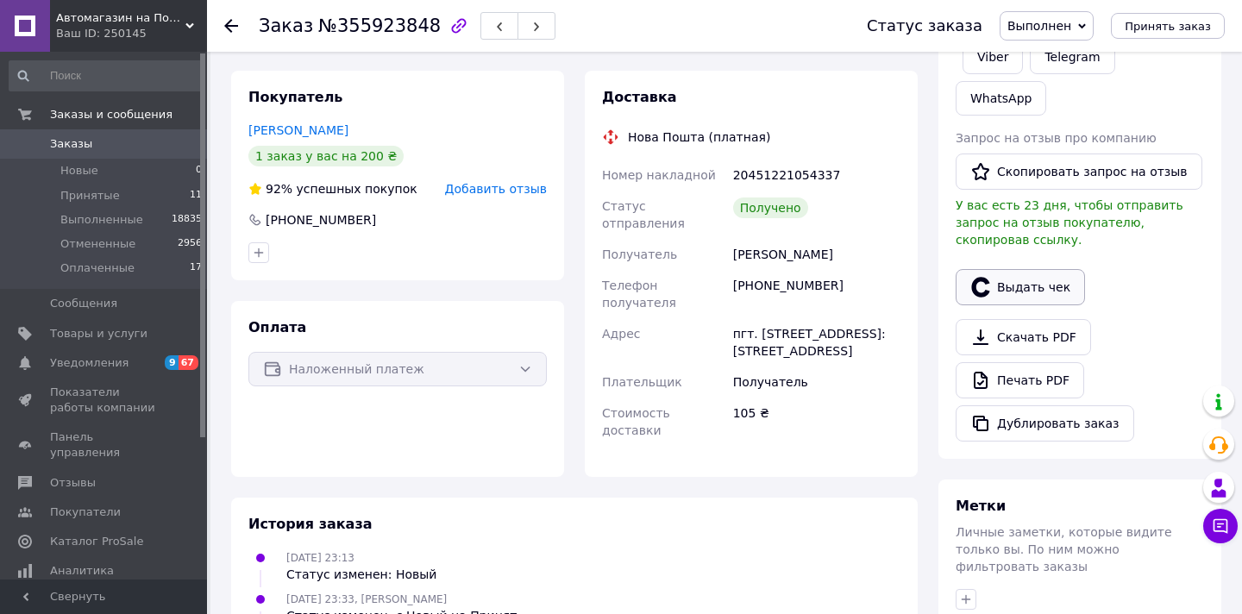
click at [1008, 282] on button "Выдать чек" at bounding box center [1019, 287] width 129 height 36
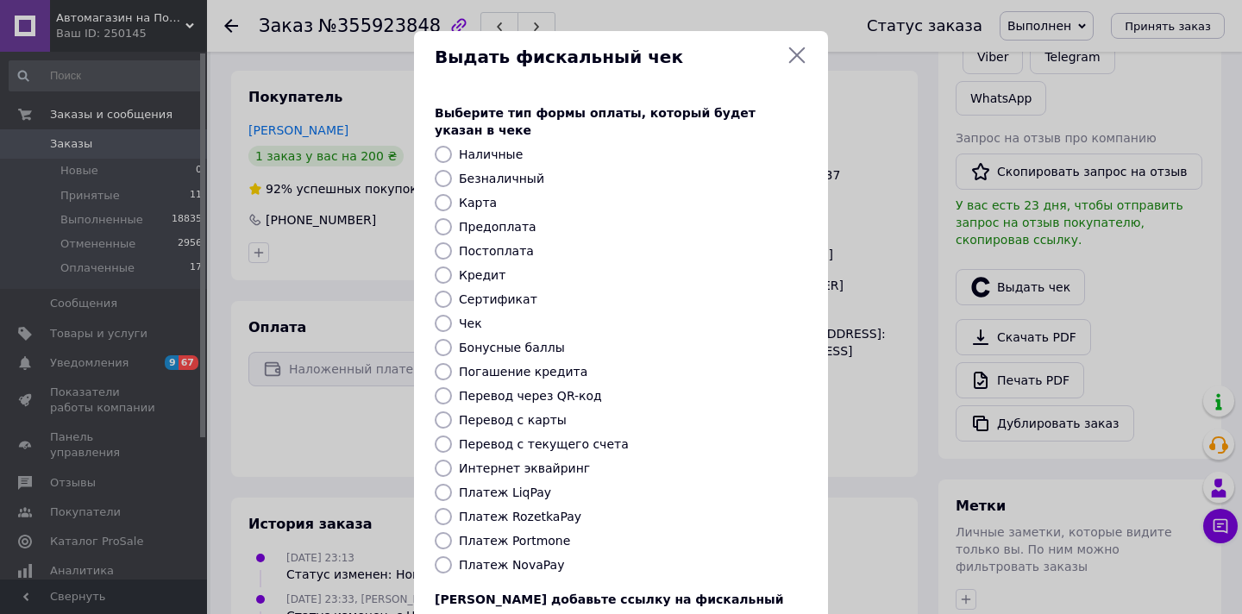
scroll to position [87, 0]
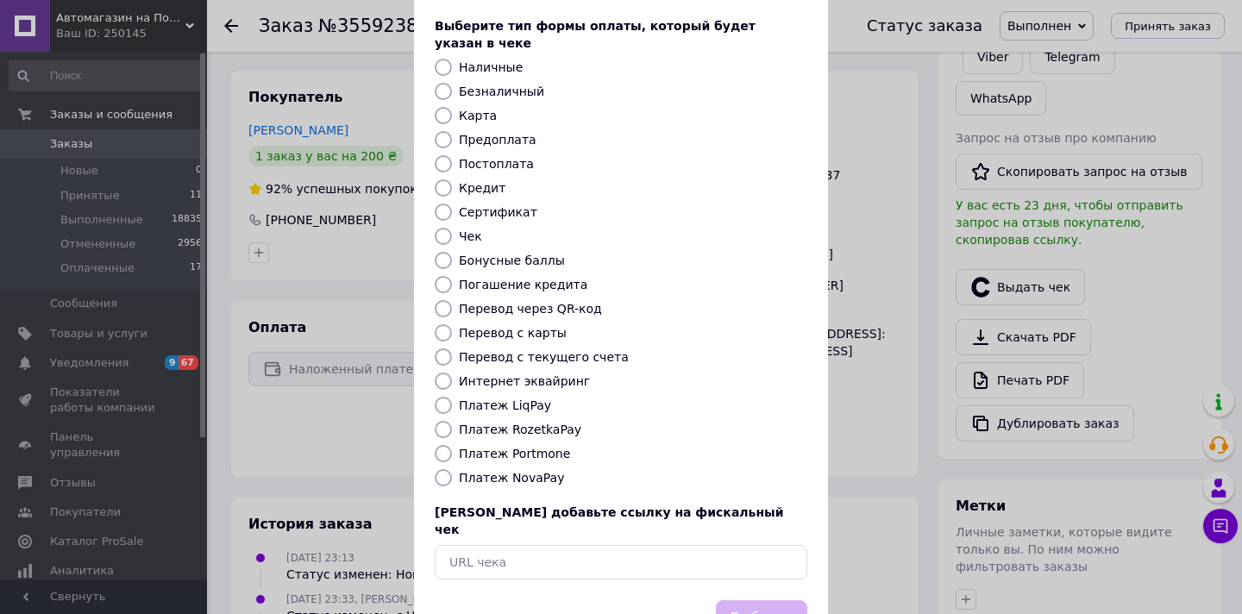
click at [536, 471] on label "Платеж NovaPay" at bounding box center [511, 478] width 105 height 14
click at [452, 469] on input "Платеж NovaPay" at bounding box center [443, 477] width 17 height 17
radio input "true"
click at [732, 600] on button "Выбрать" at bounding box center [761, 618] width 91 height 37
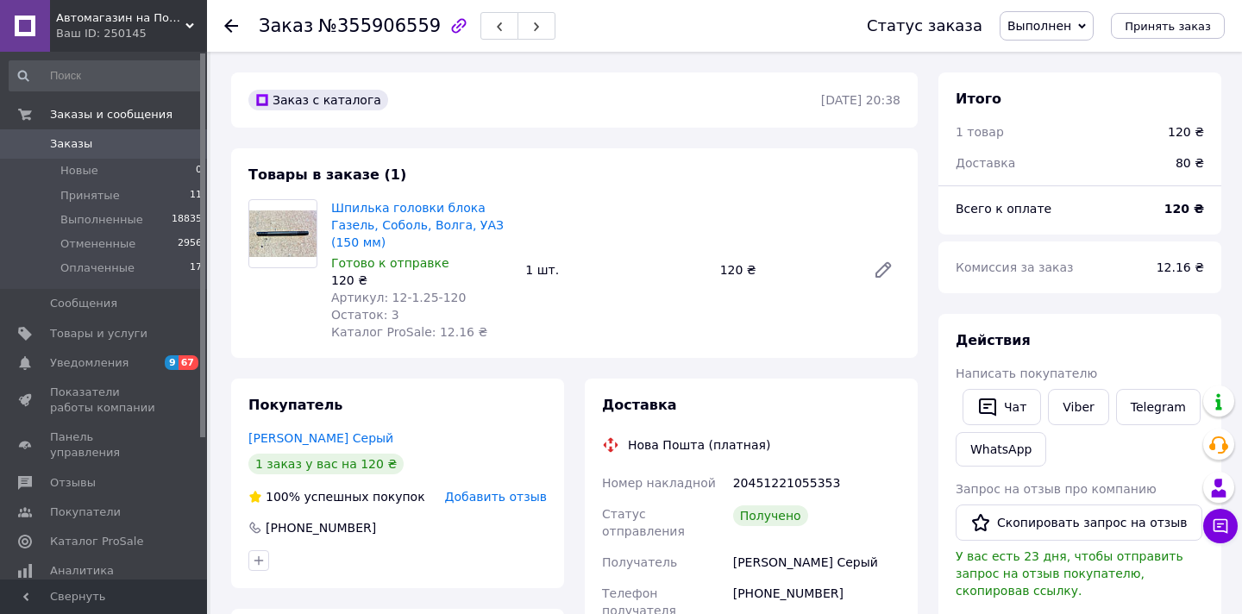
scroll to position [265, 0]
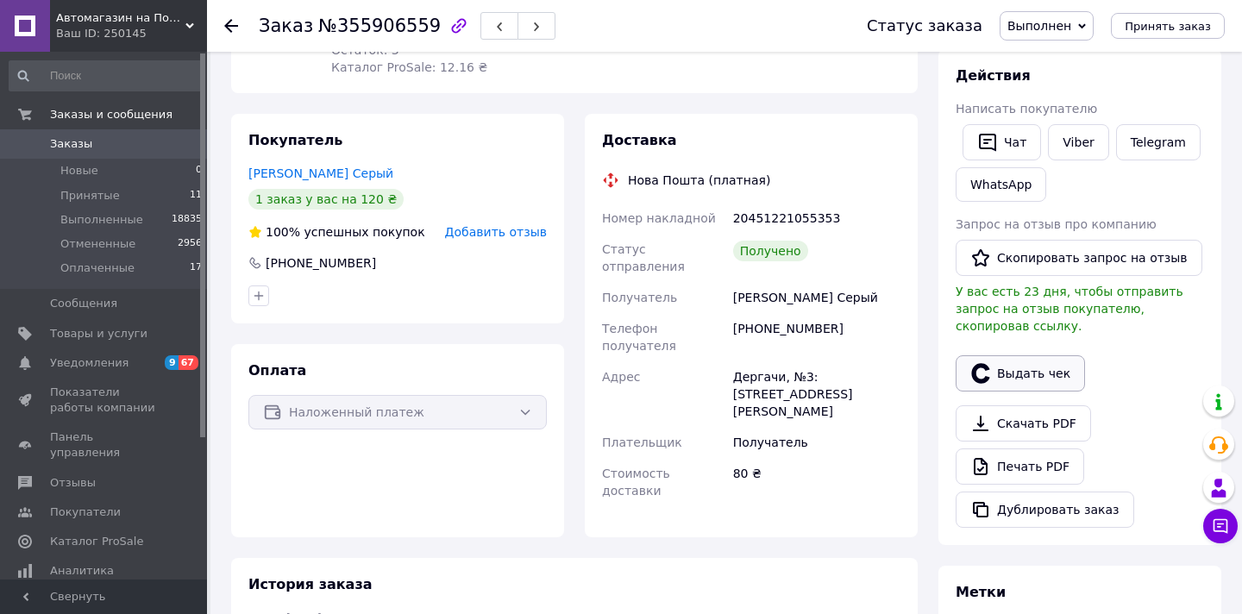
click at [1017, 364] on button "Выдать чек" at bounding box center [1019, 373] width 129 height 36
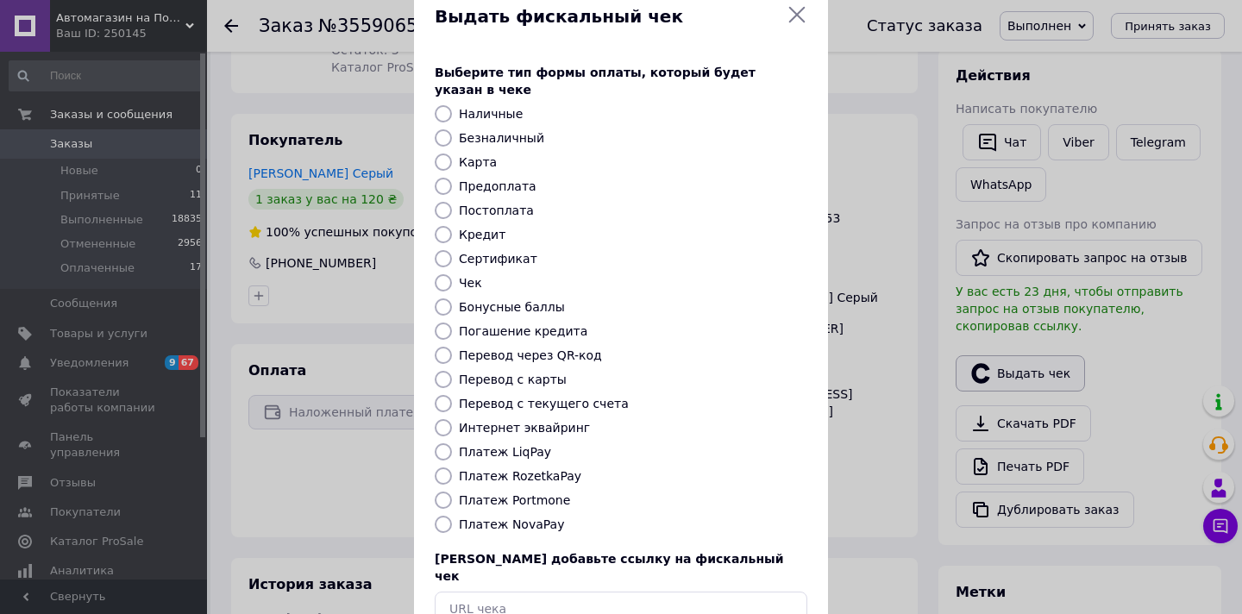
scroll to position [66, 0]
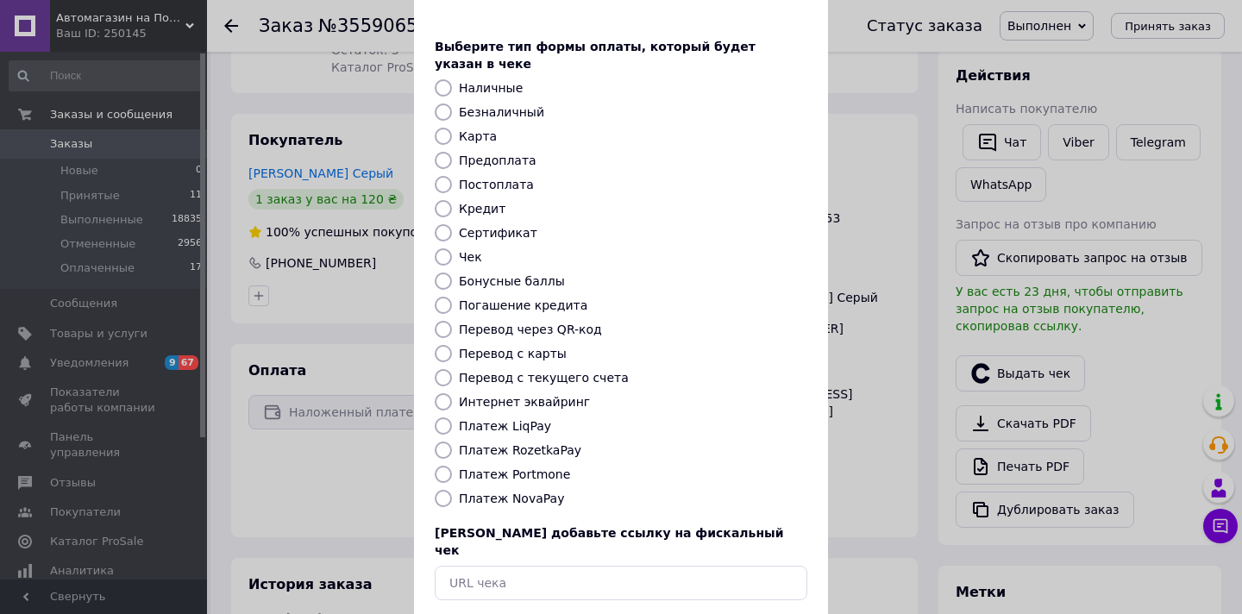
click at [535, 494] on div "Выберите тип формы оплаты, который будет указан в чеке Наличные Безналичный Кар…" at bounding box center [621, 319] width 414 height 604
click at [535, 491] on div "Выберите тип формы оплаты, который будет указан в чеке Наличные Безналичный Кар…" at bounding box center [621, 319] width 414 height 604
click at [529, 491] on label "Платеж NovaPay" at bounding box center [511, 498] width 105 height 14
click at [452, 490] on input "Платеж NovaPay" at bounding box center [443, 498] width 17 height 17
radio input "true"
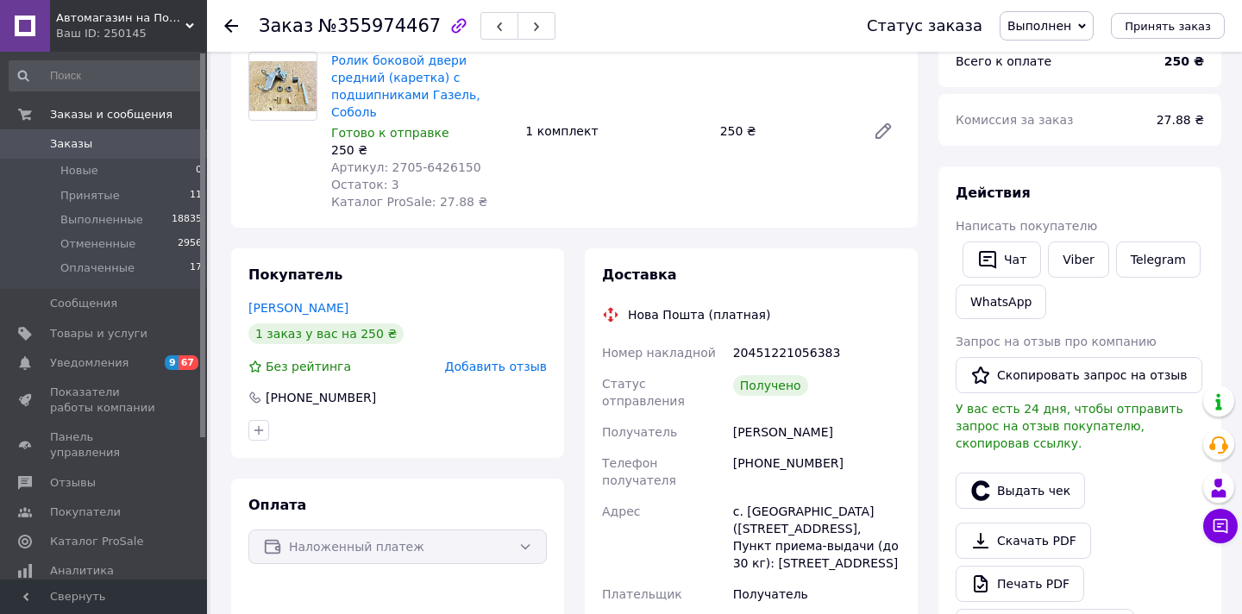
scroll to position [307, 0]
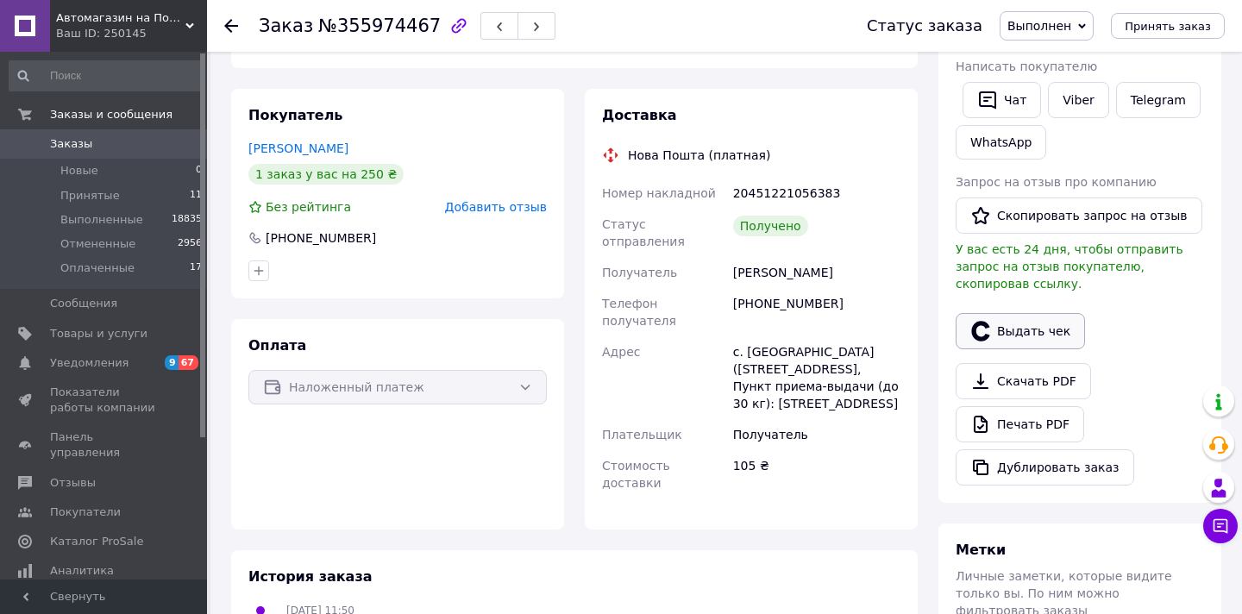
click at [992, 316] on button "Выдать чек" at bounding box center [1019, 331] width 129 height 36
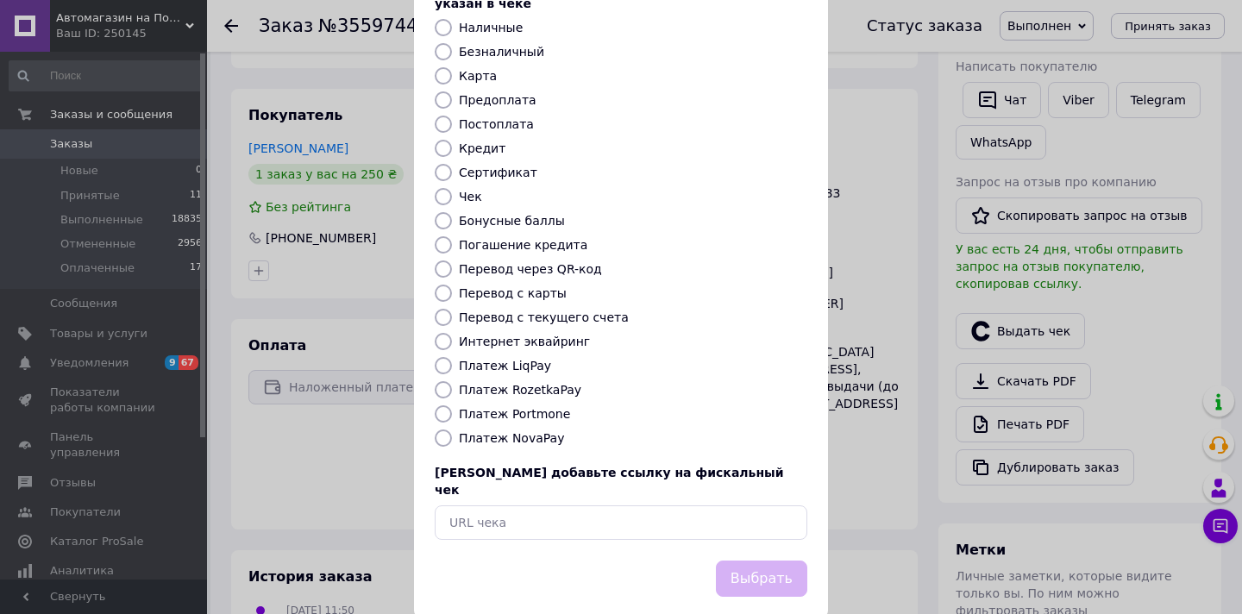
click at [536, 431] on label "Платеж NovaPay" at bounding box center [511, 438] width 105 height 14
click at [452, 429] on input "Платеж NovaPay" at bounding box center [443, 437] width 17 height 17
radio input "true"
click at [773, 561] on button "Выбрать" at bounding box center [761, 579] width 91 height 37
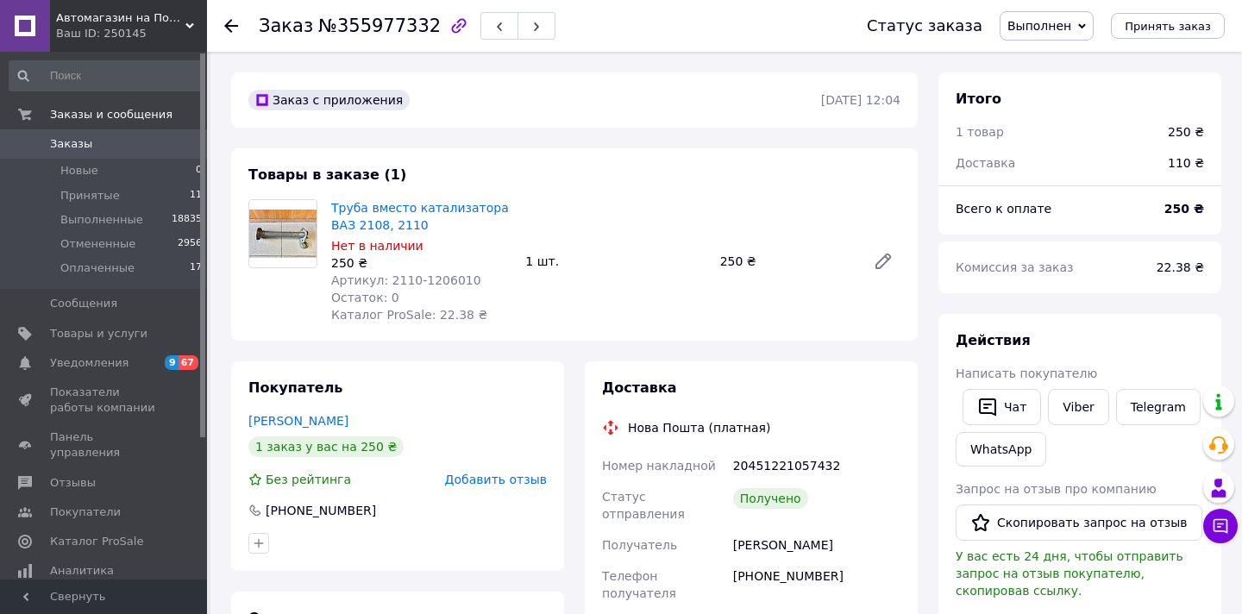
scroll to position [184, 0]
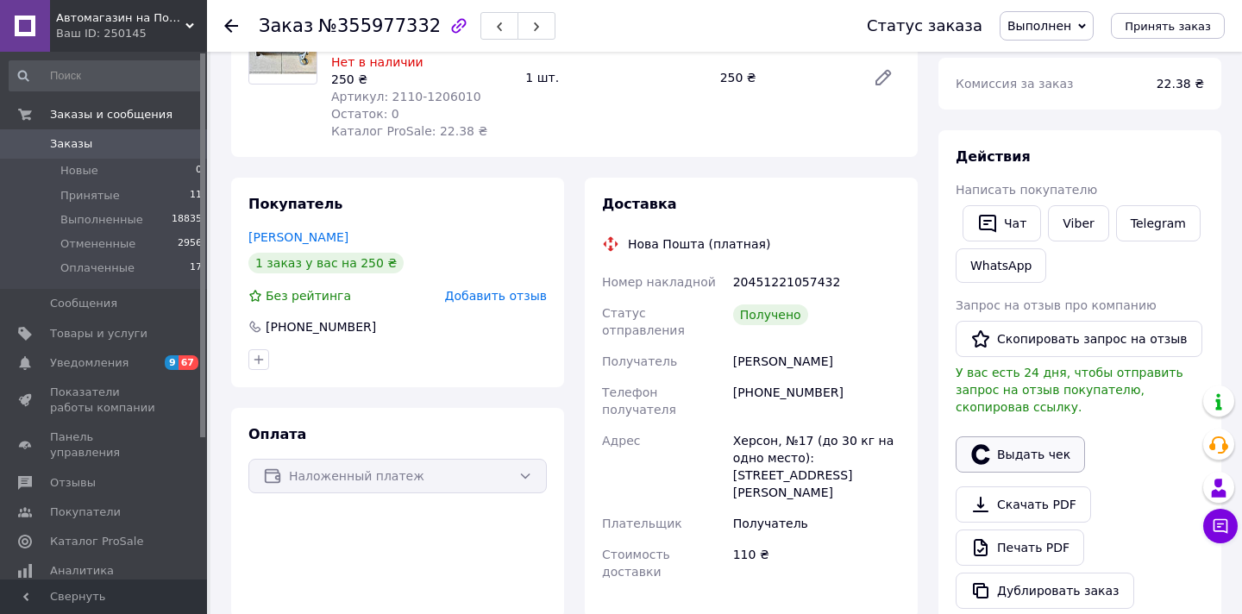
click at [1039, 455] on button "Выдать чек" at bounding box center [1019, 454] width 129 height 36
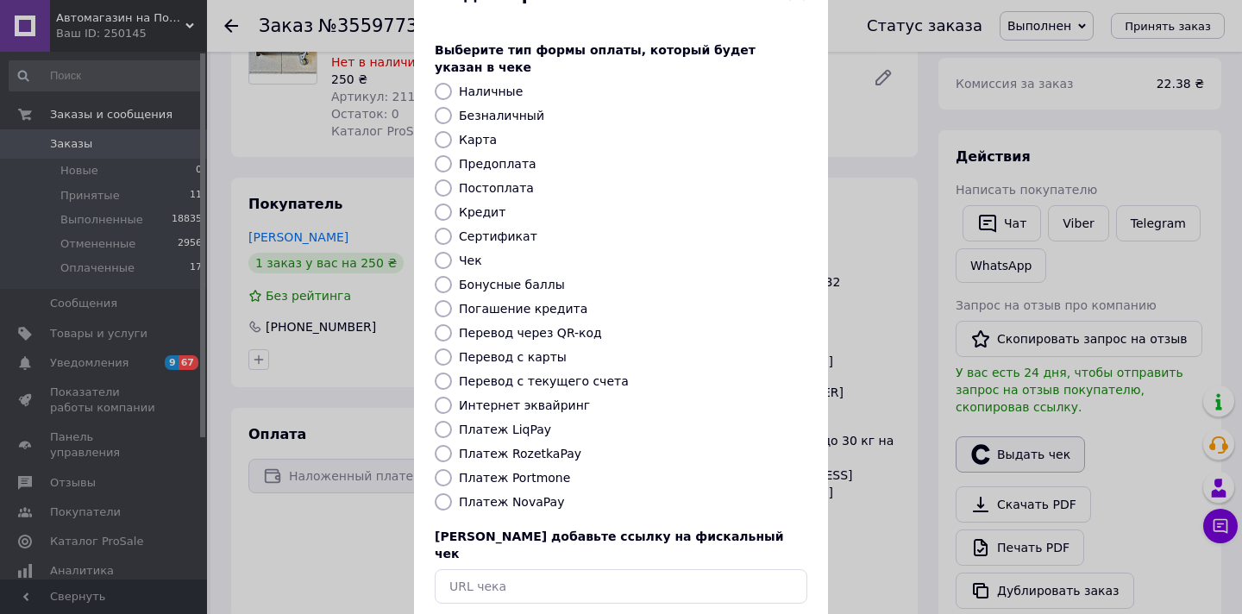
scroll to position [107, 0]
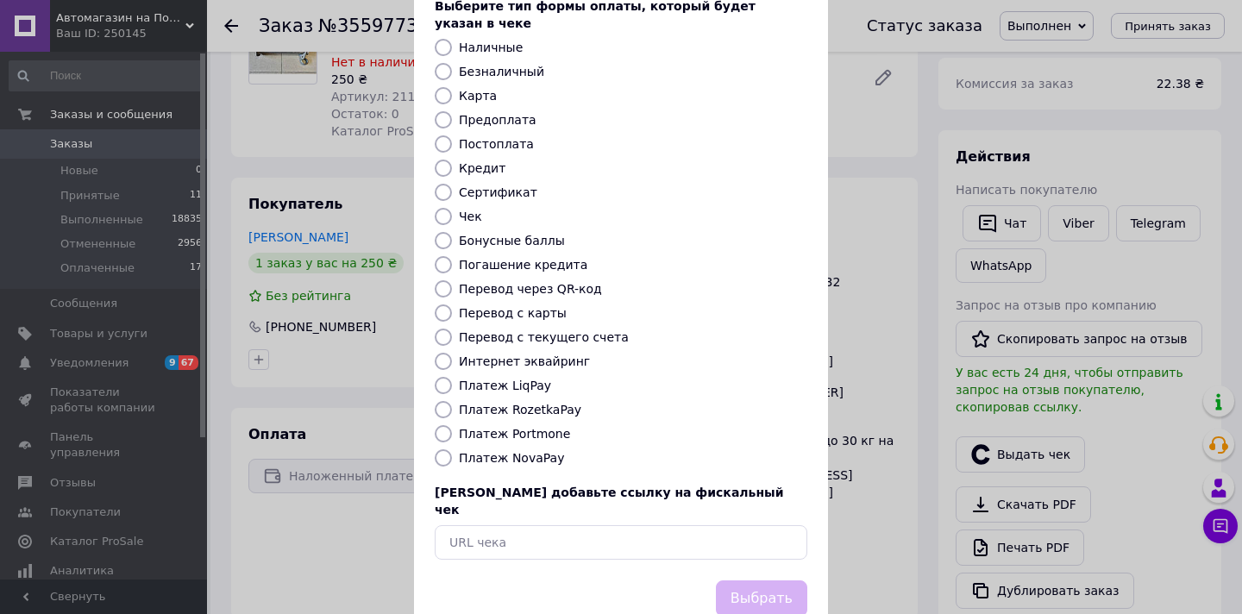
click at [532, 451] on label "Платеж NovaPay" at bounding box center [511, 458] width 105 height 14
click at [452, 449] on input "Платеж NovaPay" at bounding box center [443, 457] width 17 height 17
radio input "true"
click at [744, 580] on button "Выбрать" at bounding box center [761, 598] width 91 height 37
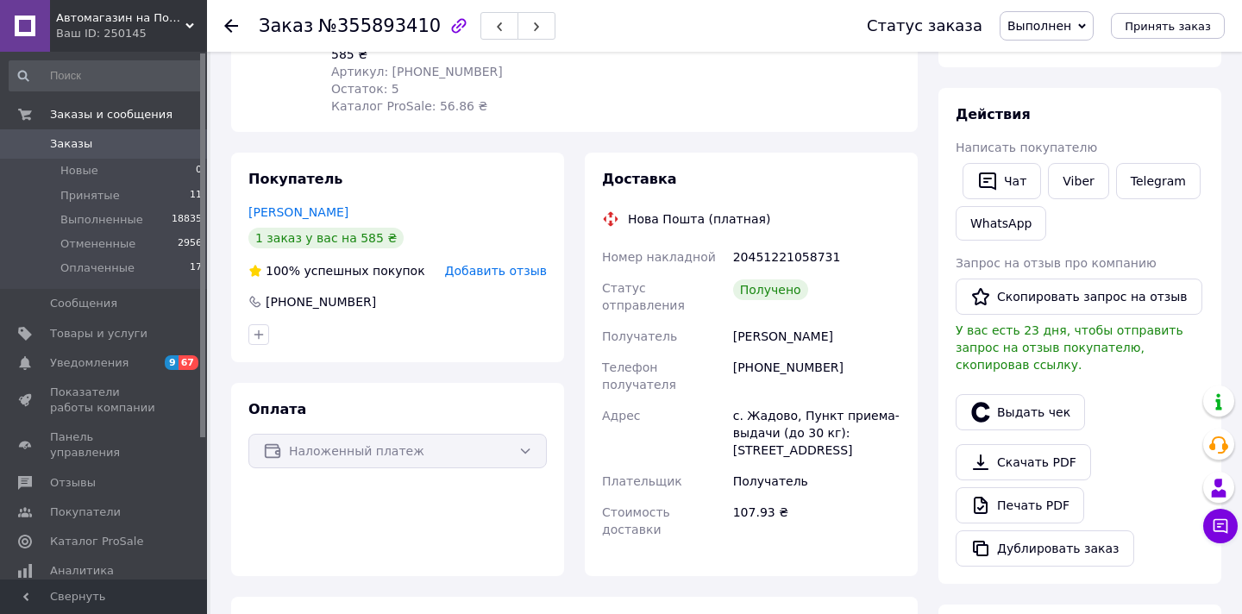
scroll to position [316, 0]
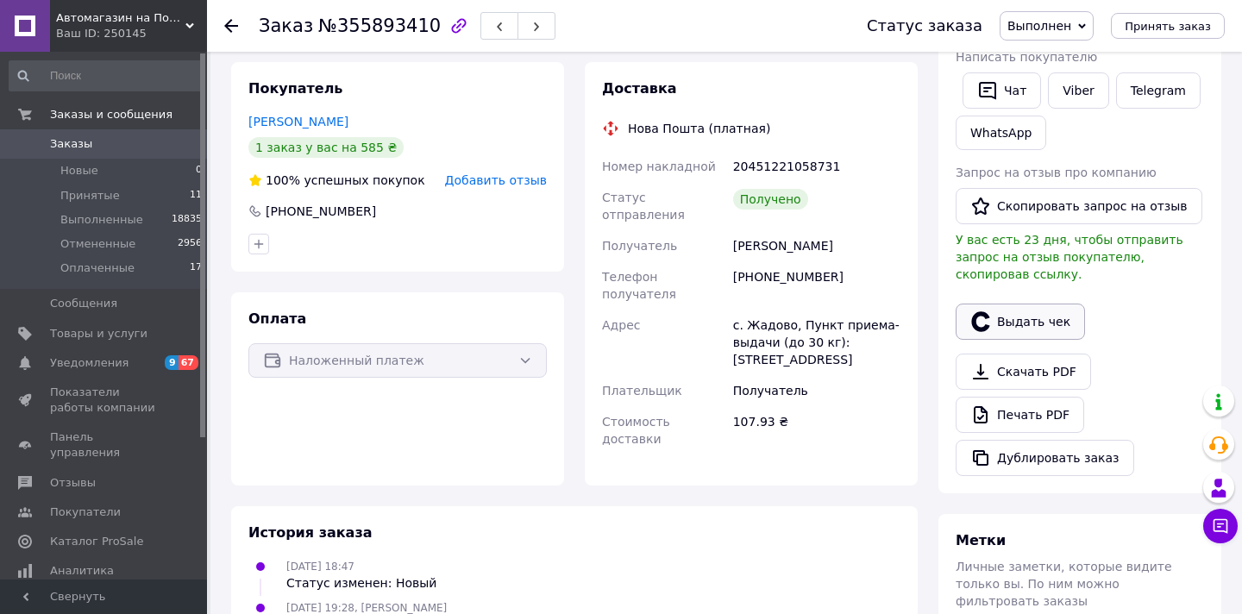
click at [1017, 316] on button "Выдать чек" at bounding box center [1019, 322] width 129 height 36
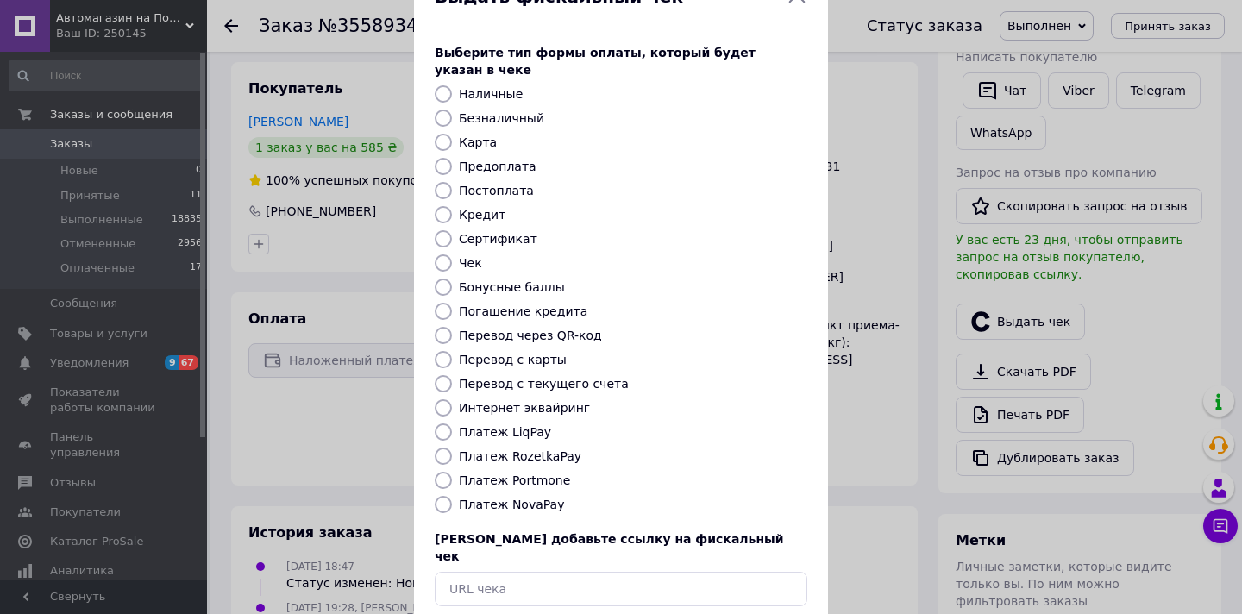
scroll to position [97, 0]
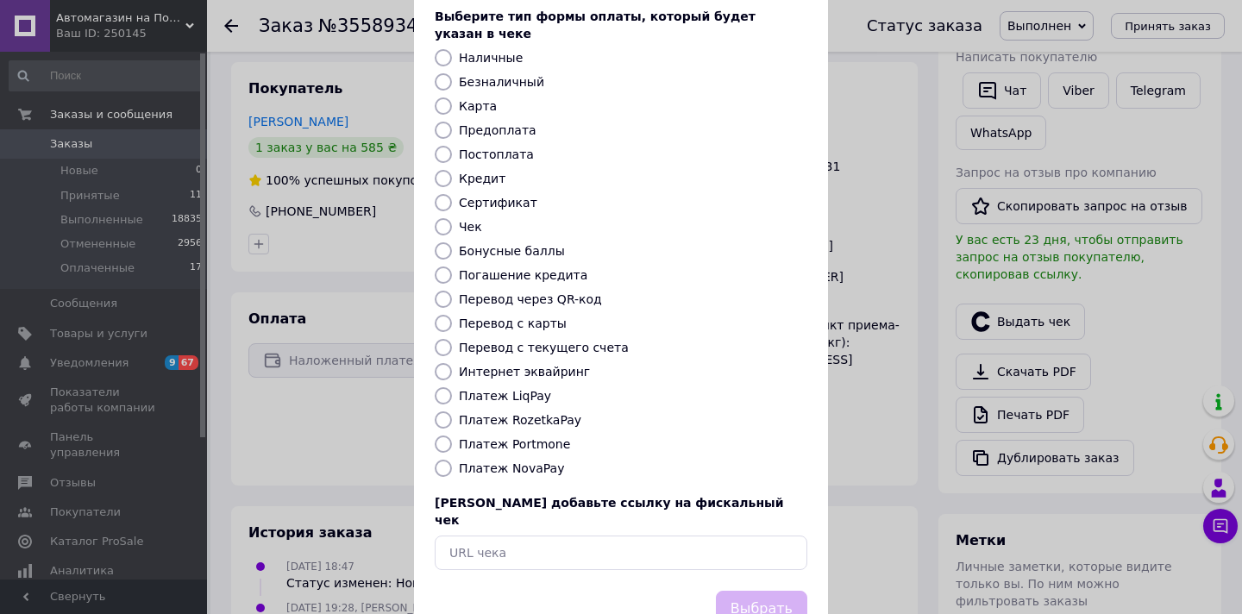
click at [546, 461] on label "Платеж NovaPay" at bounding box center [511, 468] width 105 height 14
click at [452, 460] on input "Платеж NovaPay" at bounding box center [443, 468] width 17 height 17
radio input "true"
click at [783, 591] on button "Выбрать" at bounding box center [761, 609] width 91 height 37
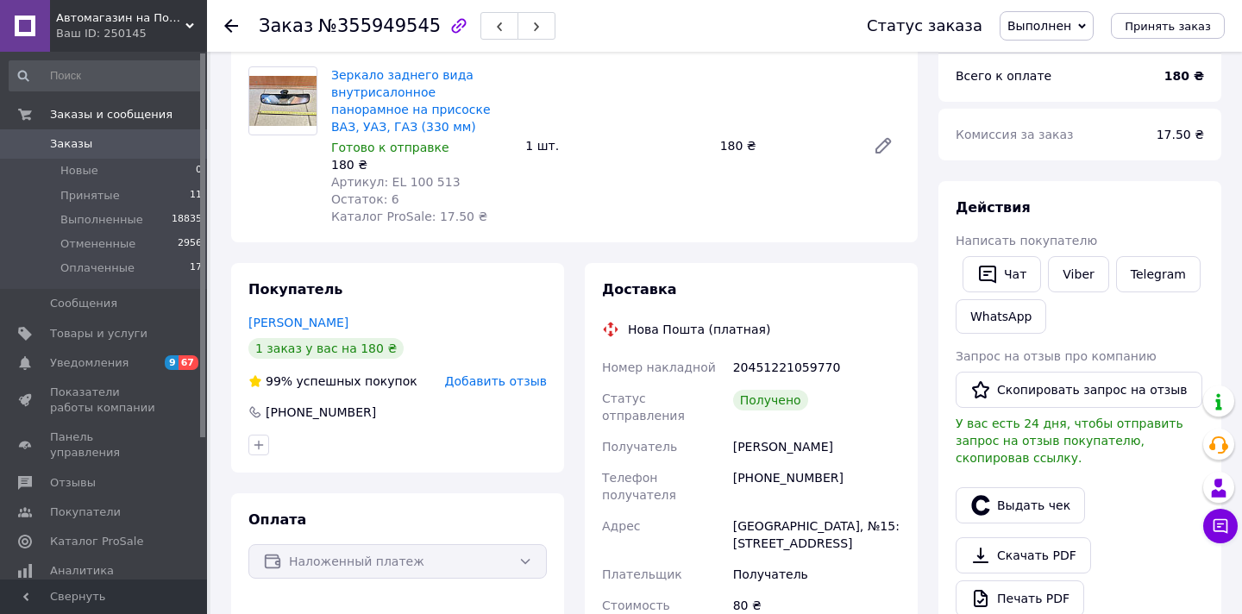
scroll to position [248, 0]
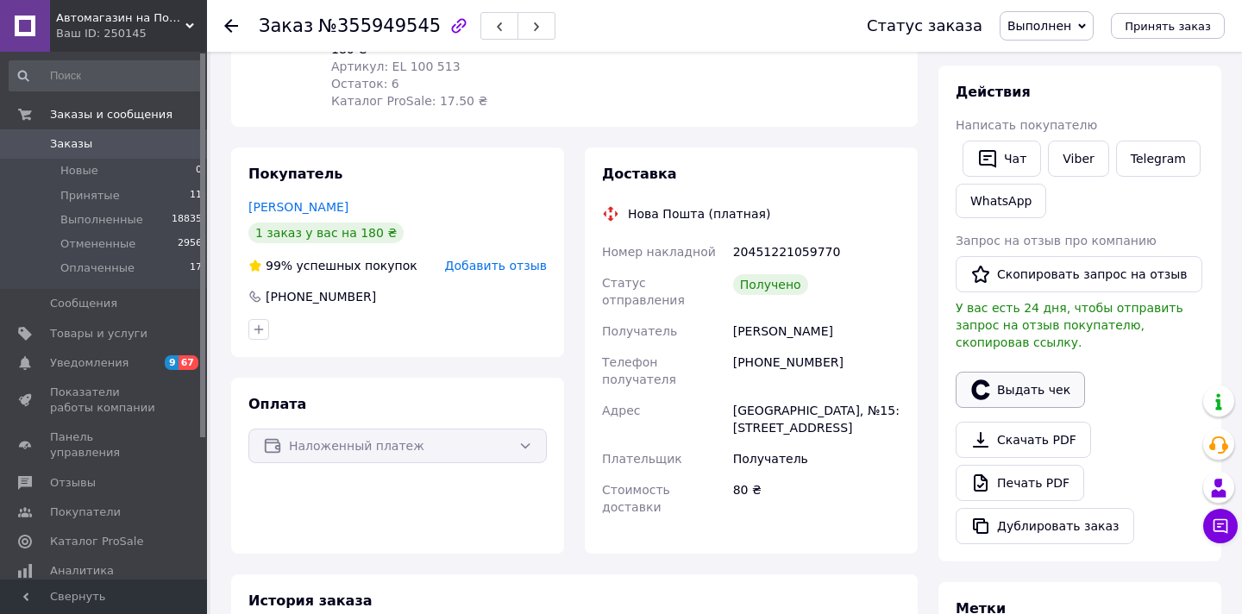
click at [1008, 380] on button "Выдать чек" at bounding box center [1019, 390] width 129 height 36
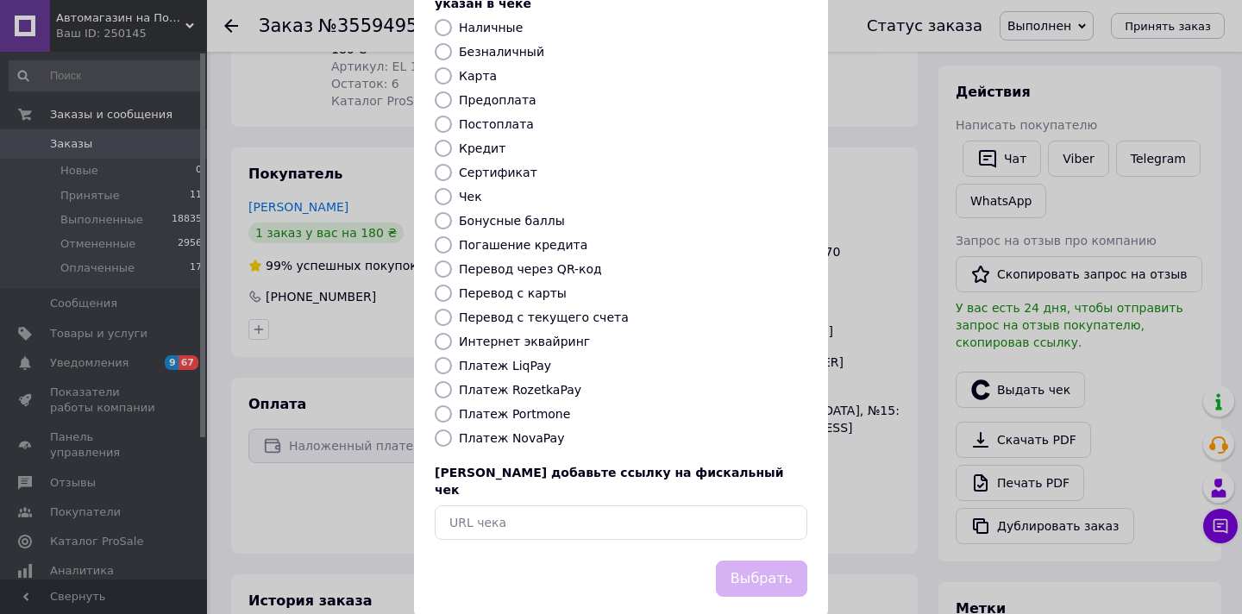
scroll to position [126, 0]
click at [533, 410] on div "Выберите тип формы оплаты, который будет указан в чеке Наличные Безналичный Кар…" at bounding box center [621, 260] width 414 height 604
click at [533, 432] on label "Платеж NovaPay" at bounding box center [511, 439] width 105 height 14
click at [452, 430] on input "Платеж NovaPay" at bounding box center [443, 438] width 17 height 17
radio input "true"
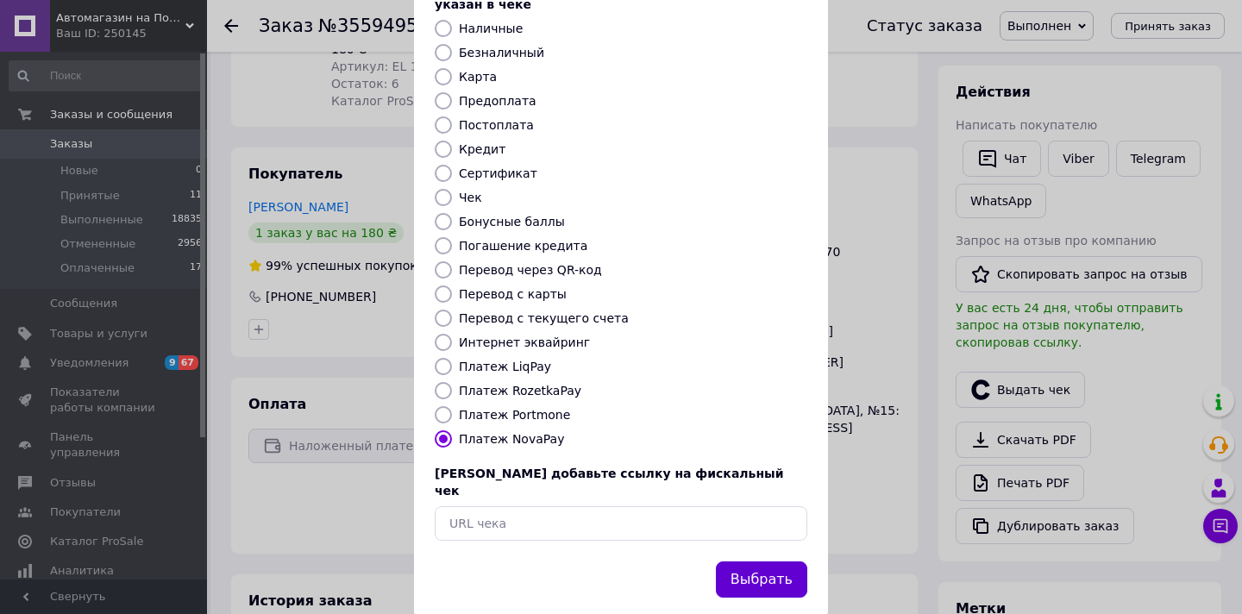
click at [735, 561] on button "Выбрать" at bounding box center [761, 579] width 91 height 37
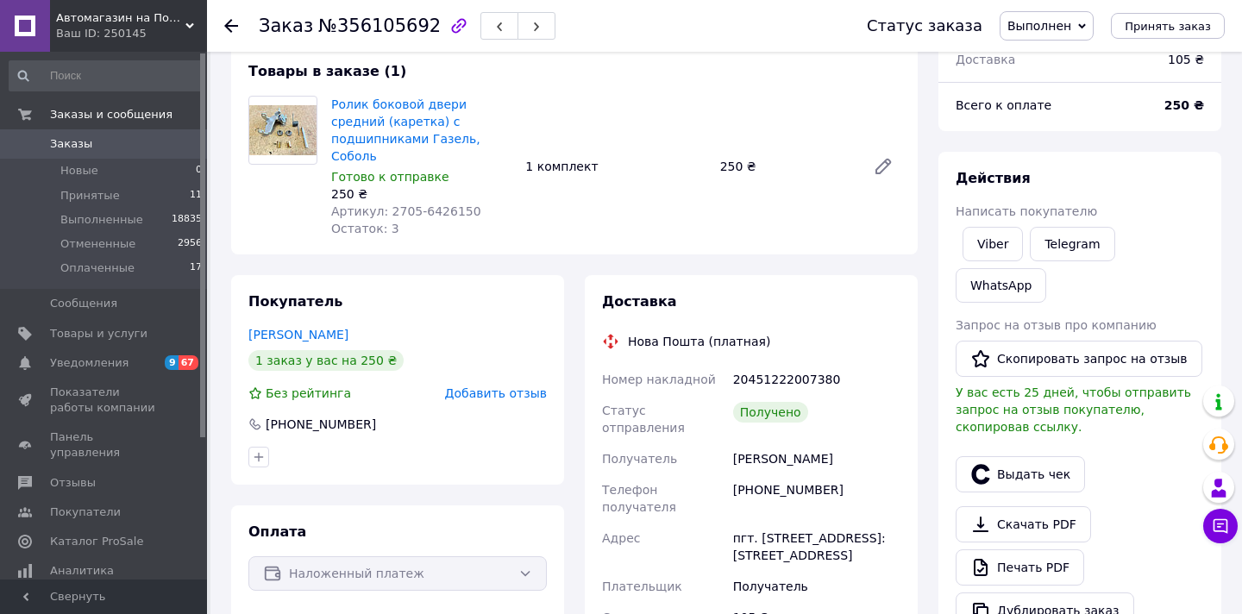
scroll to position [210, 0]
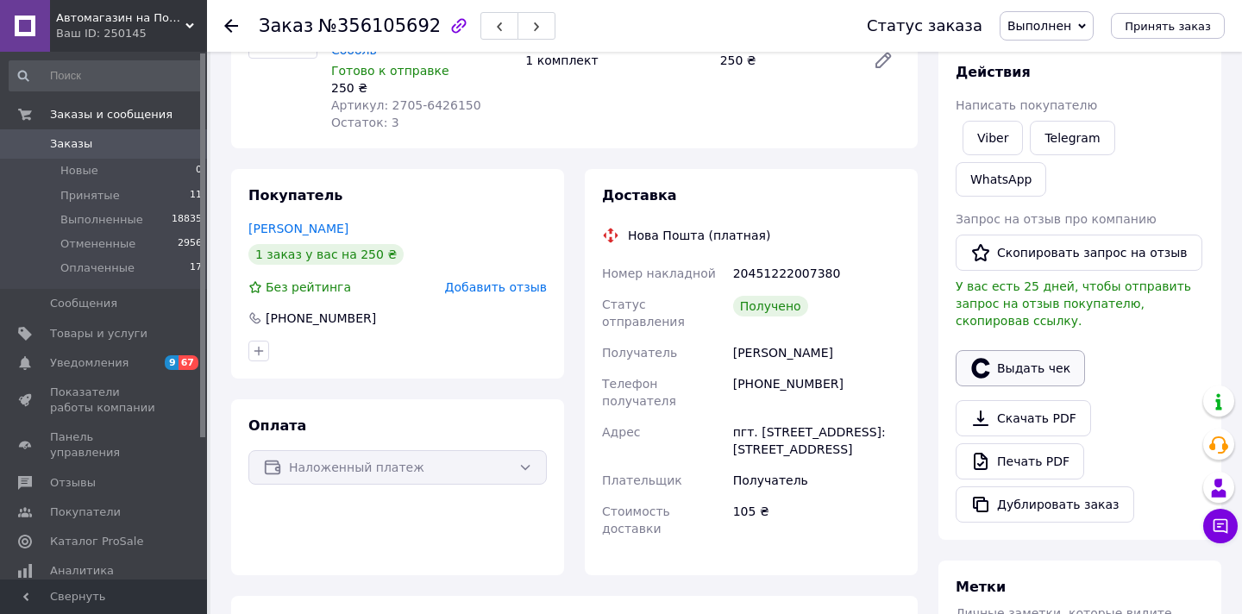
click at [992, 361] on button "Выдать чек" at bounding box center [1019, 368] width 129 height 36
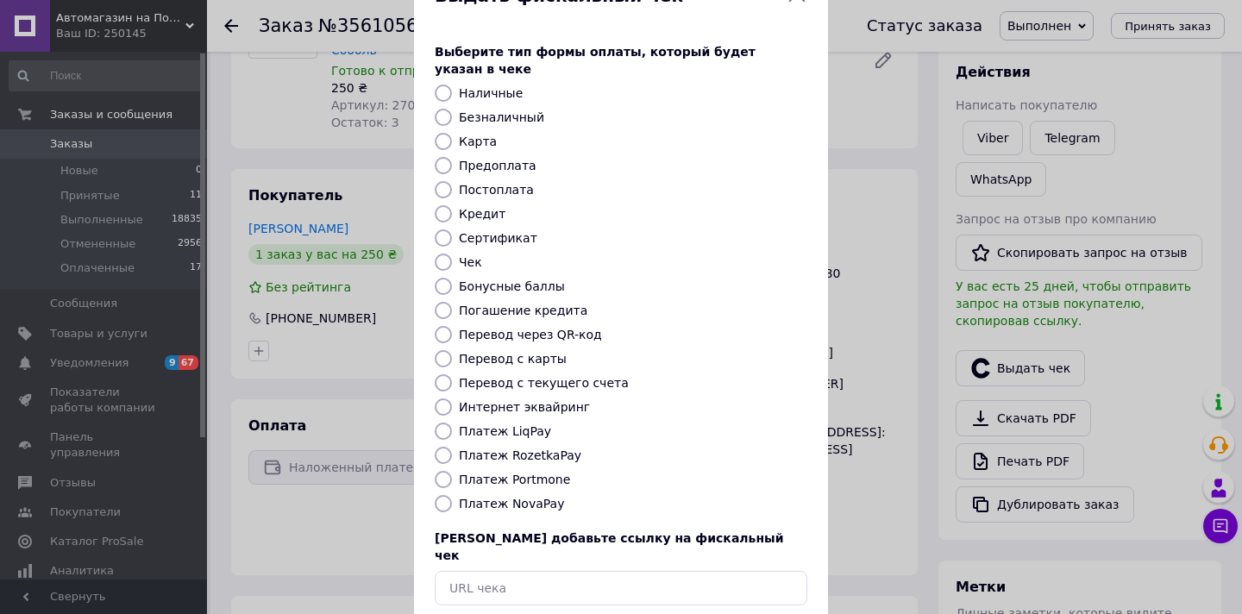
scroll to position [125, 0]
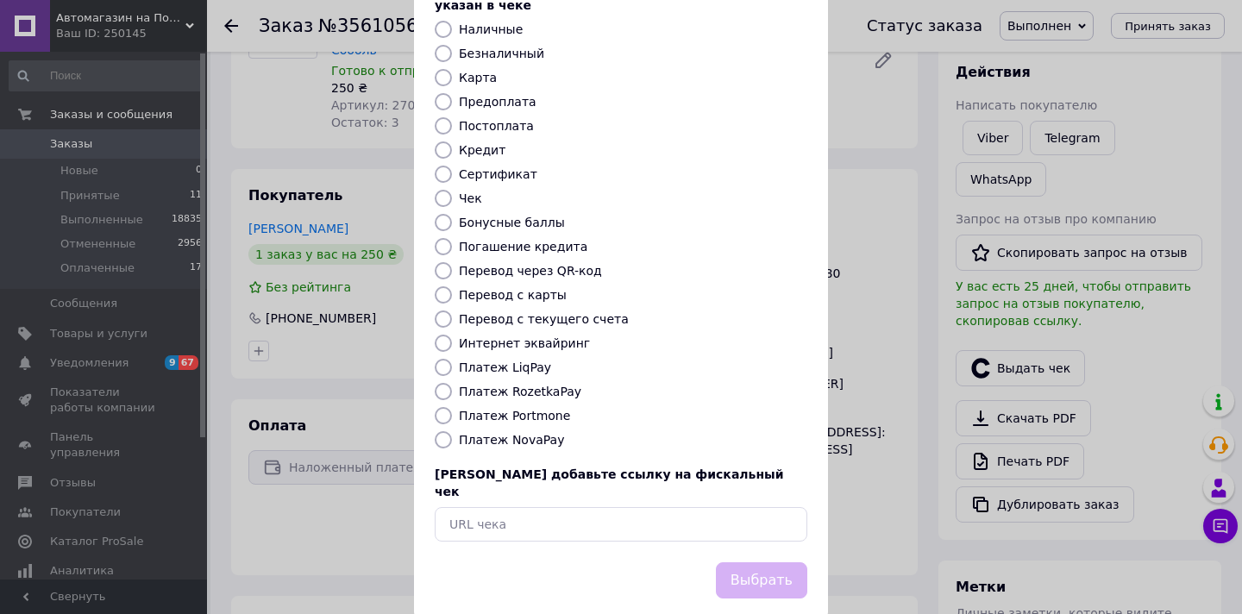
click at [535, 433] on label "Платеж NovaPay" at bounding box center [511, 440] width 105 height 14
click at [452, 431] on input "Платеж NovaPay" at bounding box center [443, 439] width 17 height 17
radio input "true"
click at [763, 562] on button "Выбрать" at bounding box center [761, 580] width 91 height 37
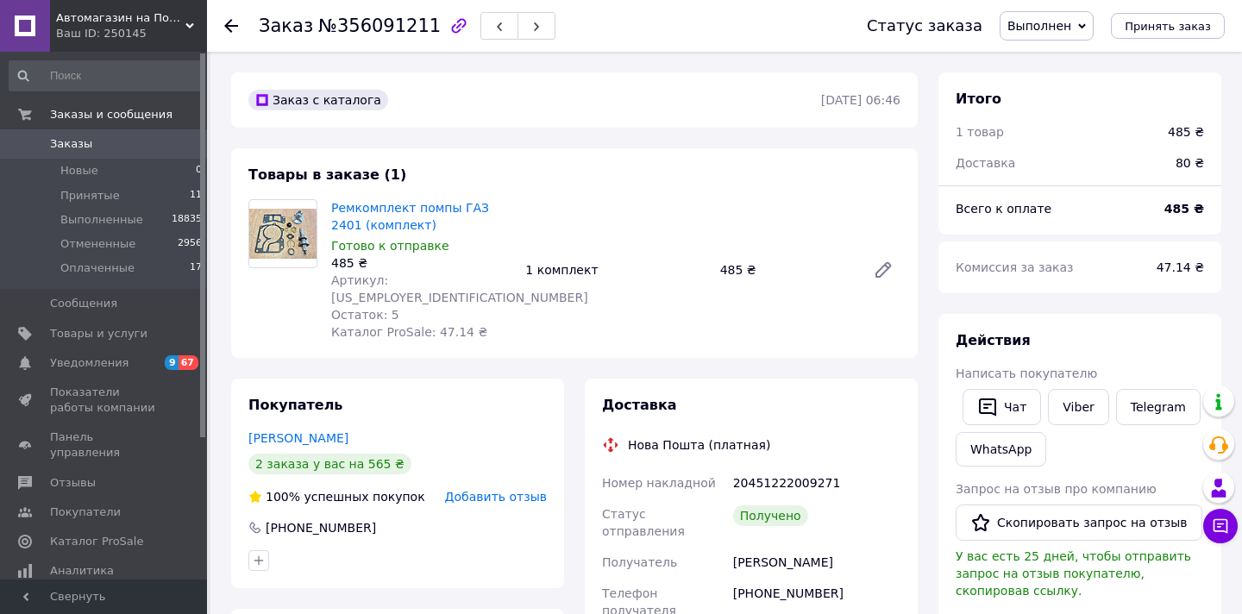
scroll to position [251, 0]
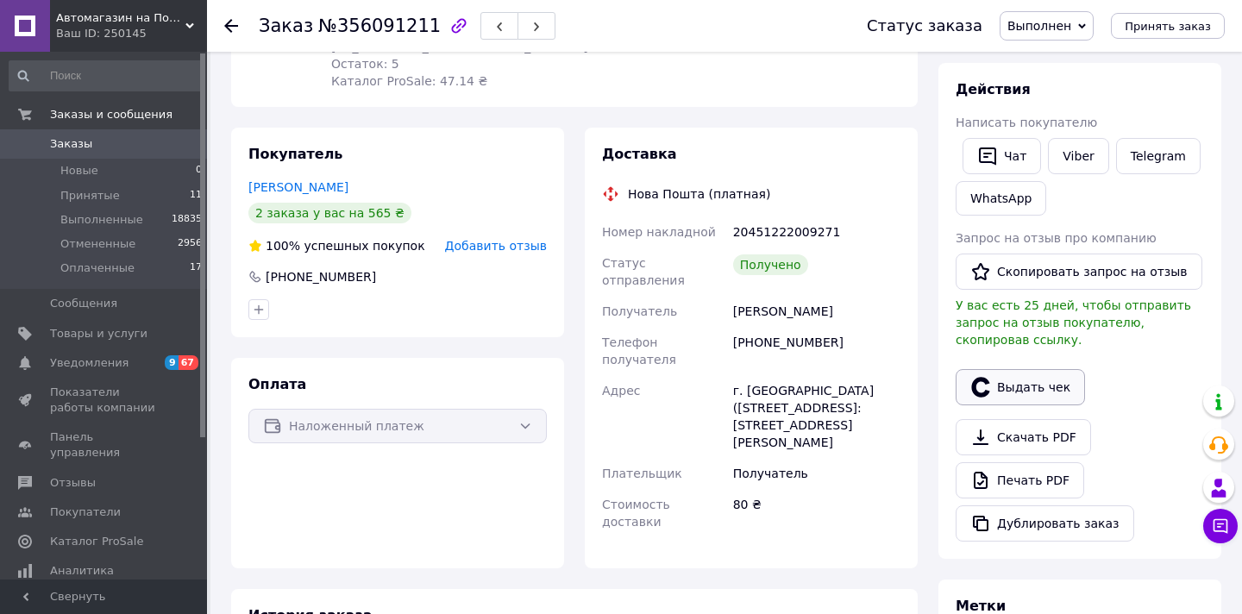
click at [1012, 393] on button "Выдать чек" at bounding box center [1019, 387] width 129 height 36
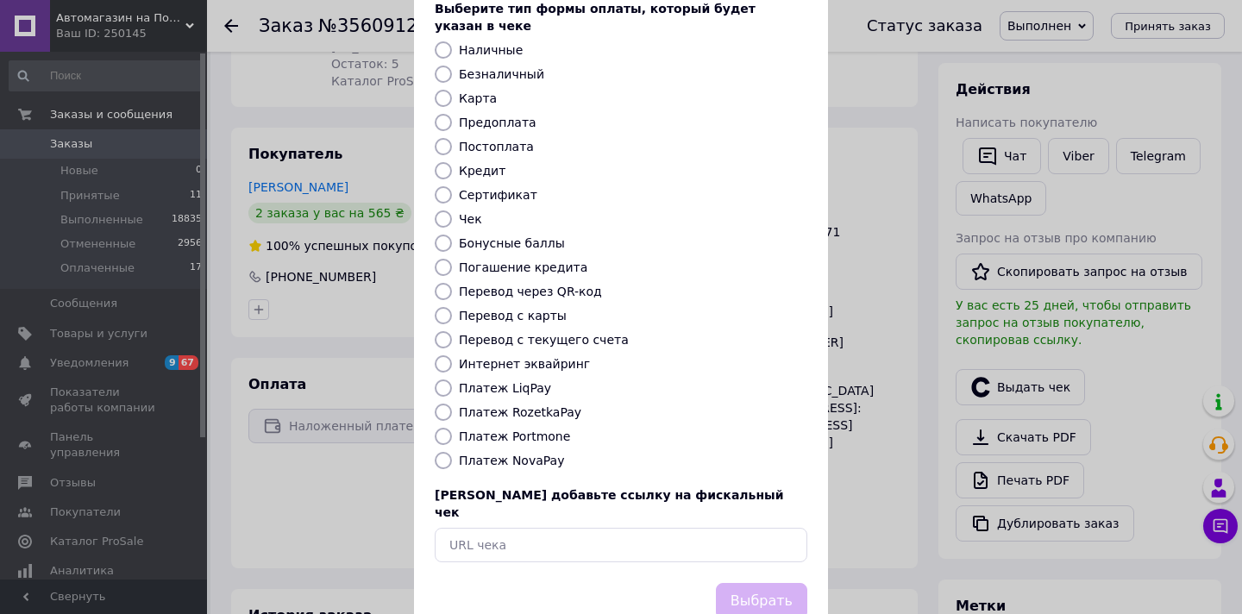
scroll to position [119, 0]
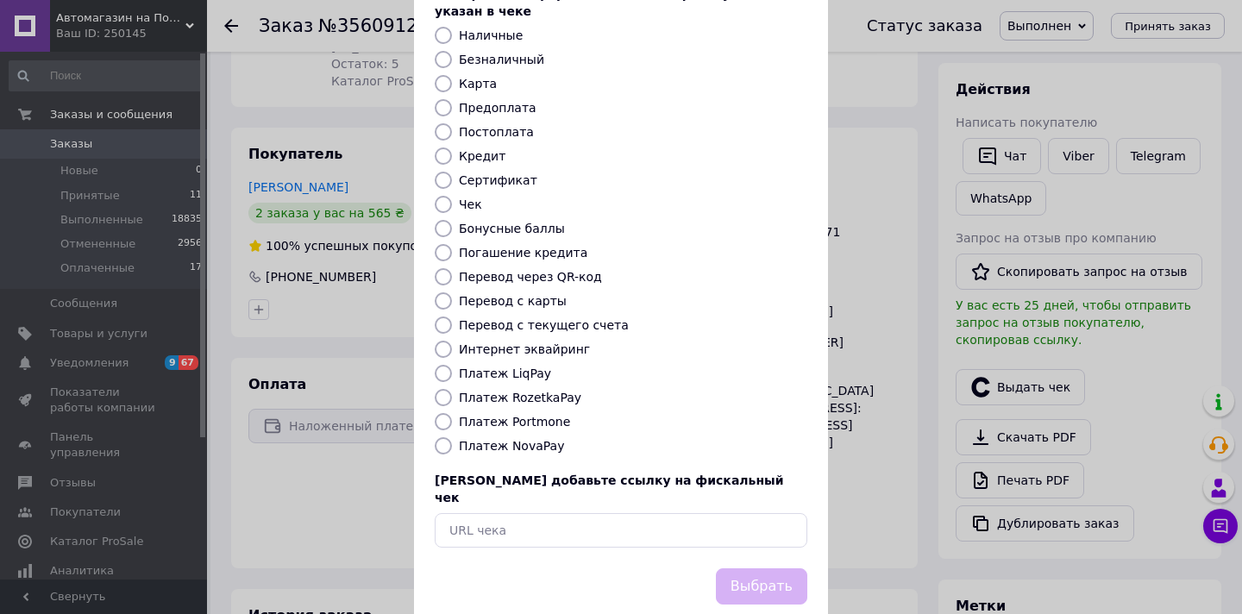
click at [537, 439] on label "Платеж NovaPay" at bounding box center [511, 446] width 105 height 14
click at [452, 437] on input "Платеж NovaPay" at bounding box center [443, 445] width 17 height 17
radio input "true"
click at [744, 568] on button "Выбрать" at bounding box center [761, 586] width 91 height 37
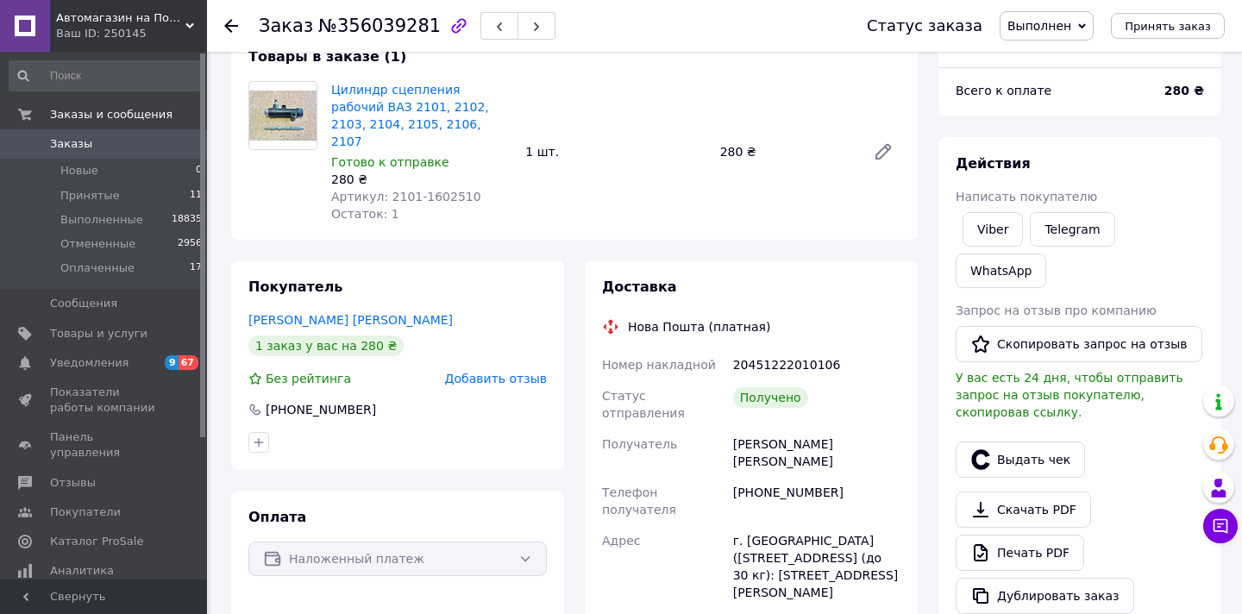
scroll to position [260, 0]
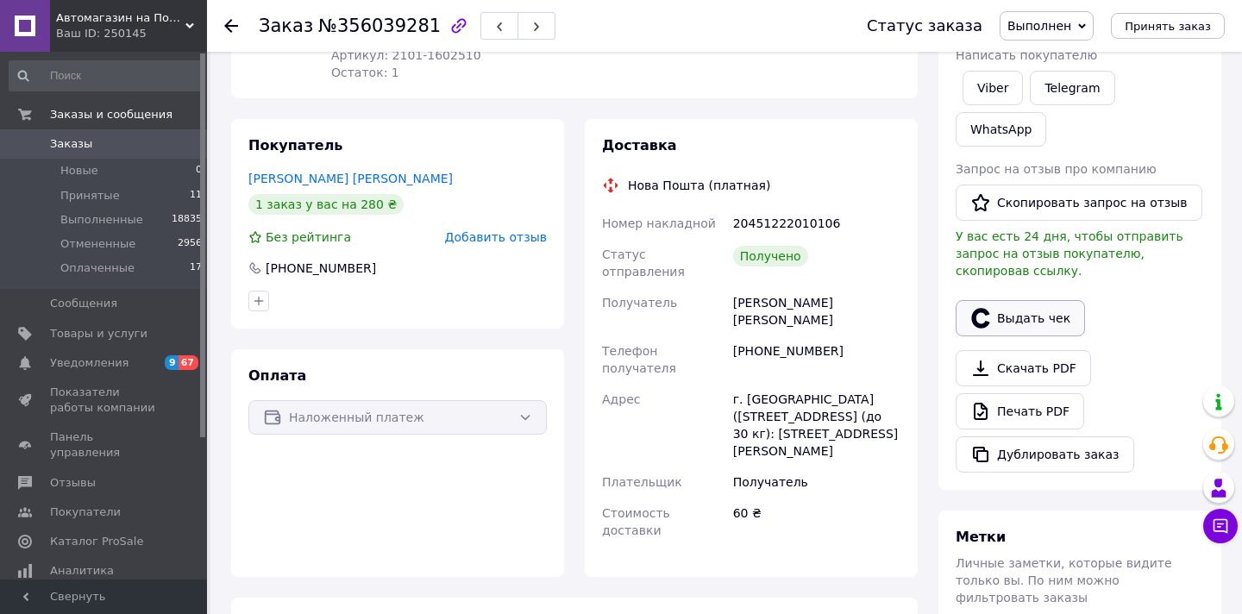
click at [1005, 334] on button "Выдать чек" at bounding box center [1019, 318] width 129 height 36
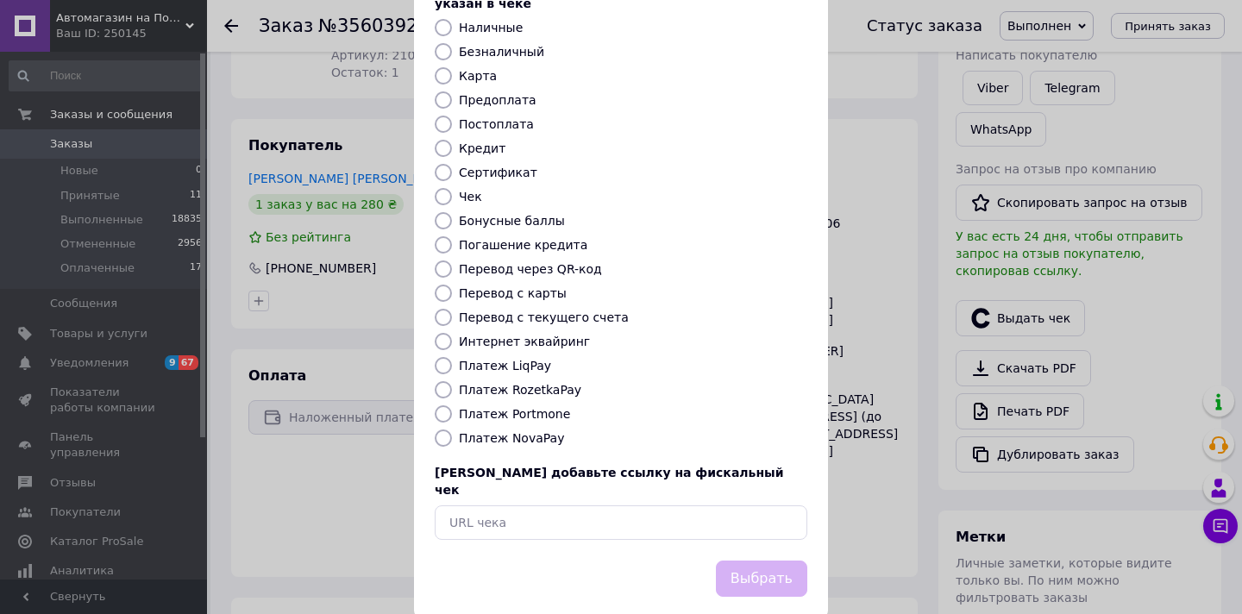
scroll to position [126, 0]
click at [541, 432] on label "Платеж NovaPay" at bounding box center [511, 439] width 105 height 14
click at [452, 430] on input "Платеж NovaPay" at bounding box center [443, 438] width 17 height 17
radio input "true"
click at [758, 561] on button "Выбрать" at bounding box center [761, 579] width 91 height 37
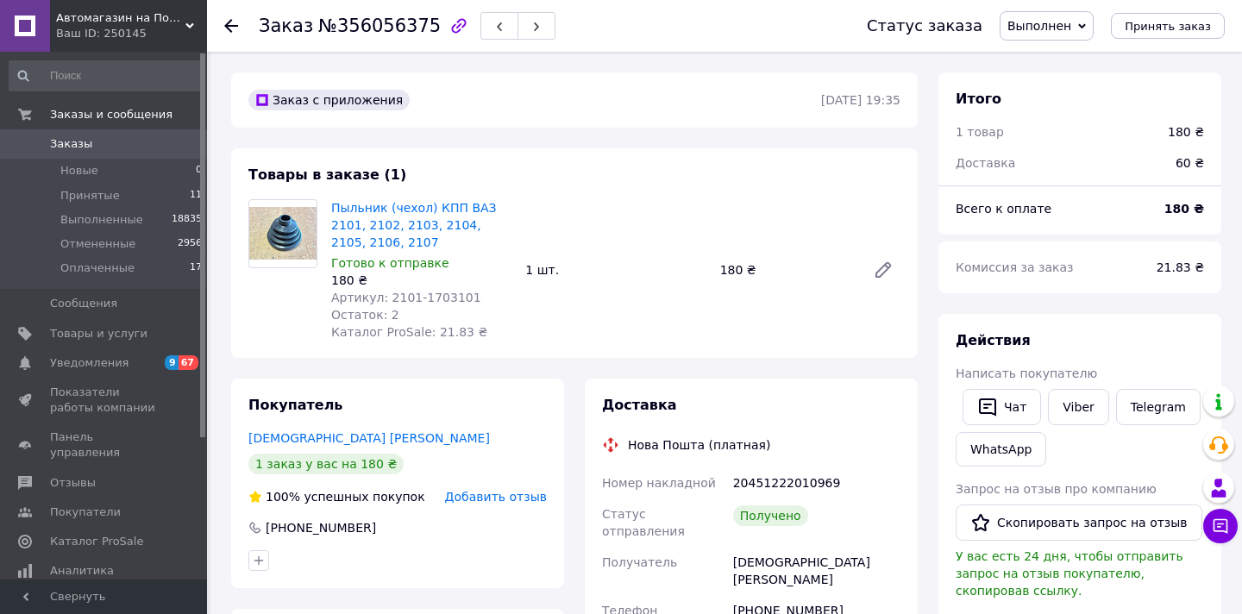
scroll to position [232, 0]
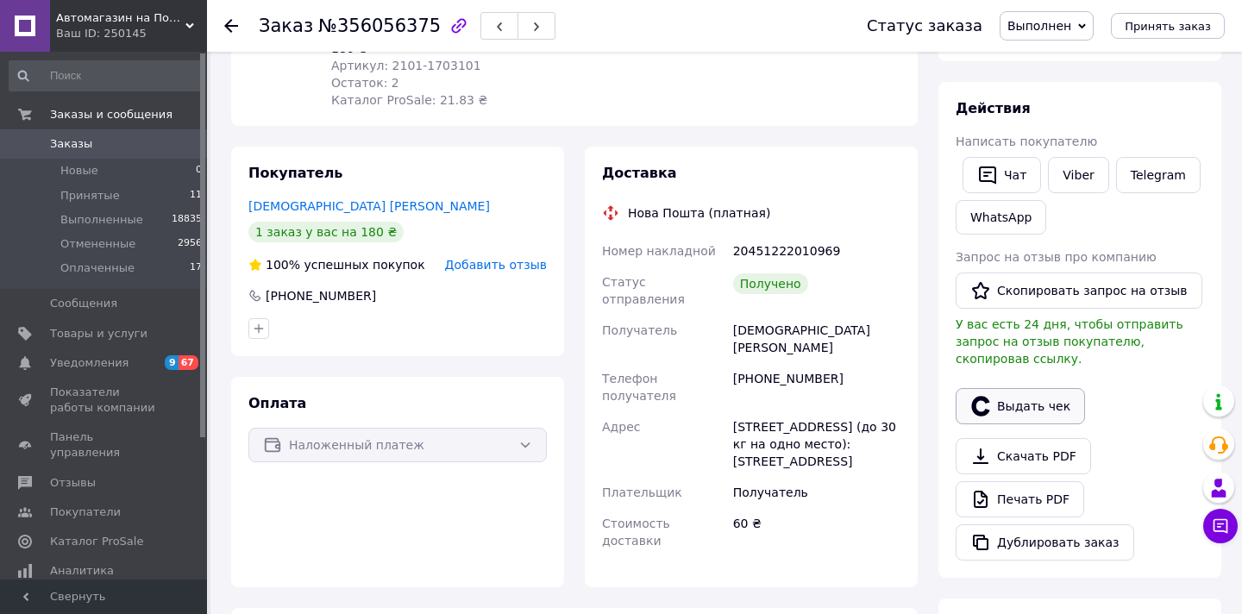
click at [1015, 398] on button "Выдать чек" at bounding box center [1019, 406] width 129 height 36
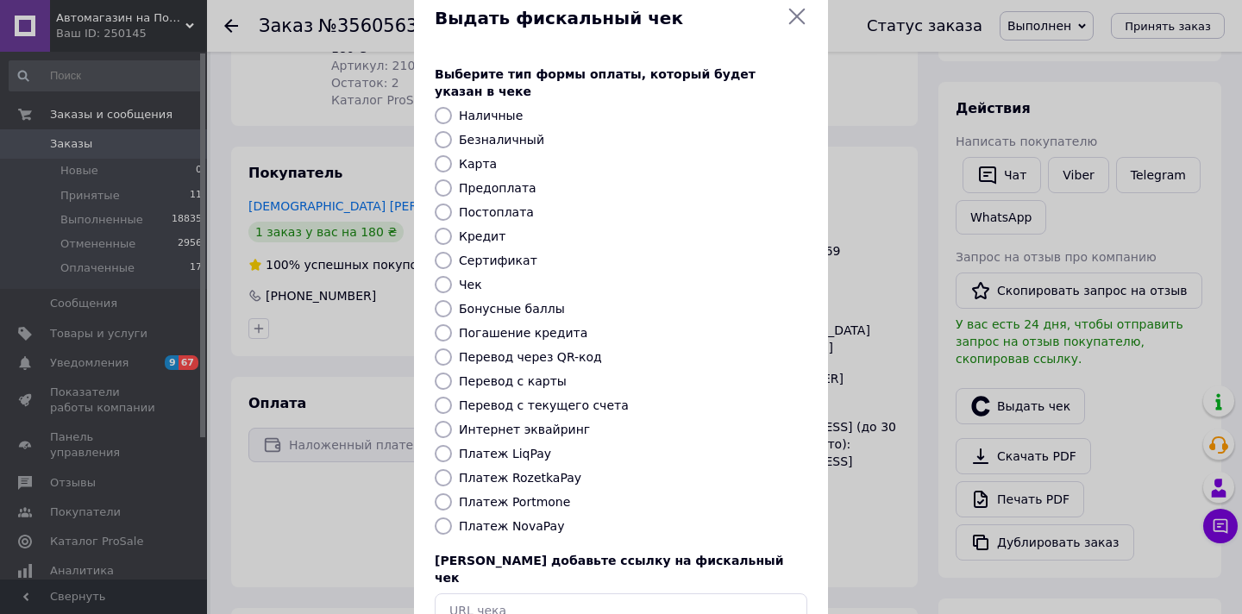
scroll to position [102, 0]
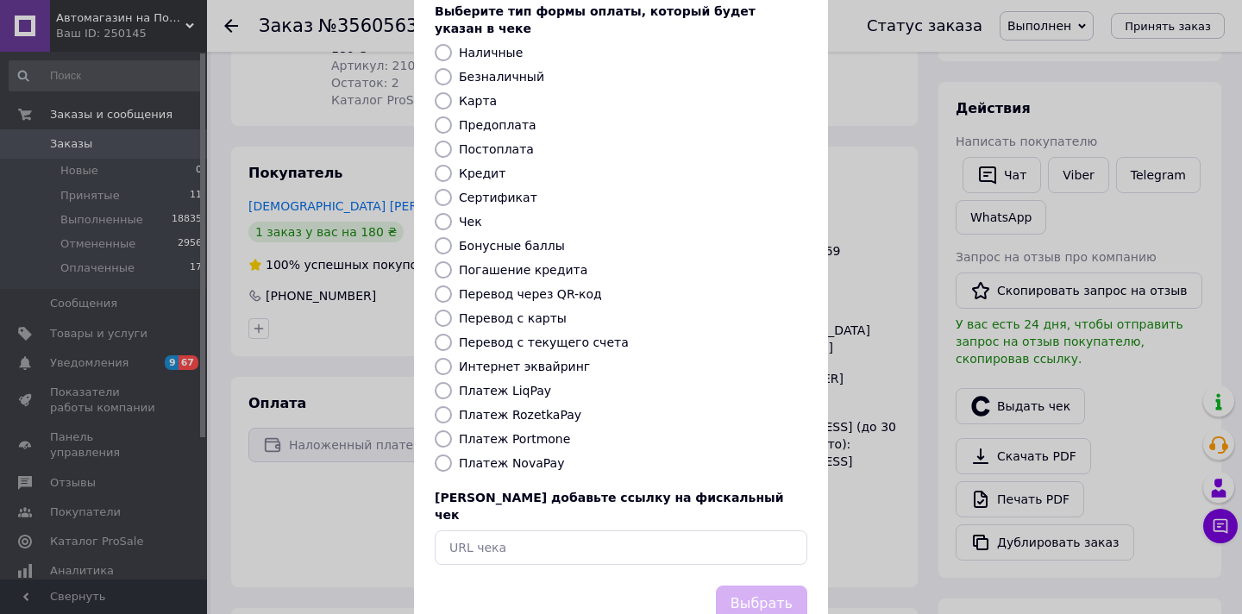
click at [529, 456] on label "Платеж NovaPay" at bounding box center [511, 463] width 105 height 14
click at [452, 454] on input "Платеж NovaPay" at bounding box center [443, 462] width 17 height 17
radio input "true"
click at [748, 585] on button "Выбрать" at bounding box center [761, 603] width 91 height 37
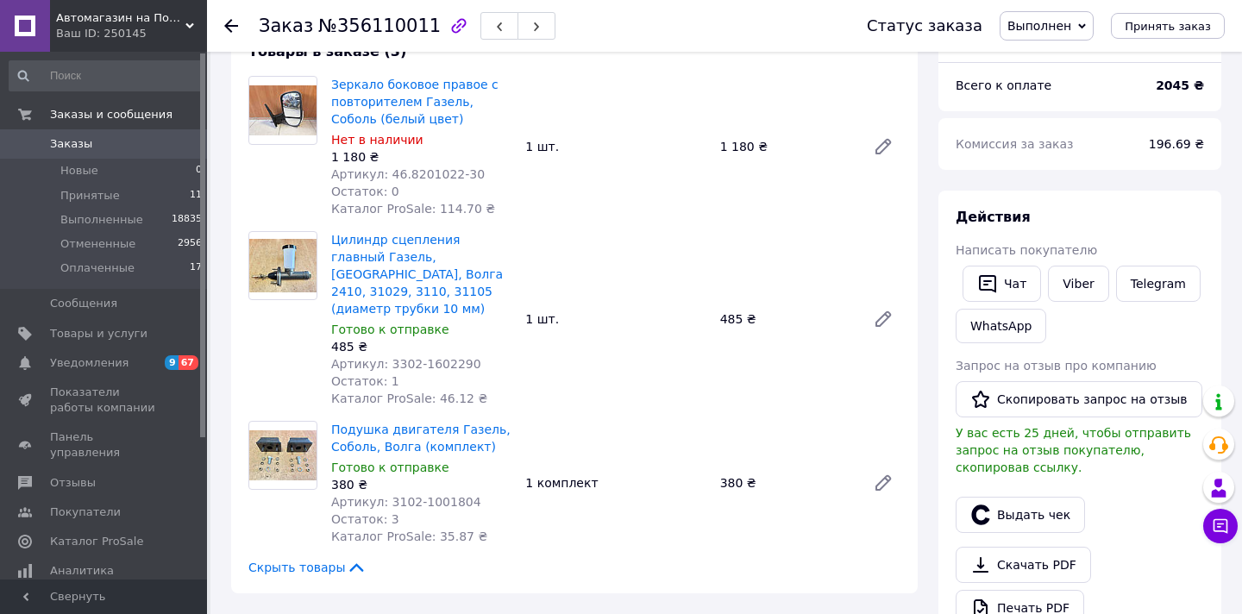
scroll to position [160, 0]
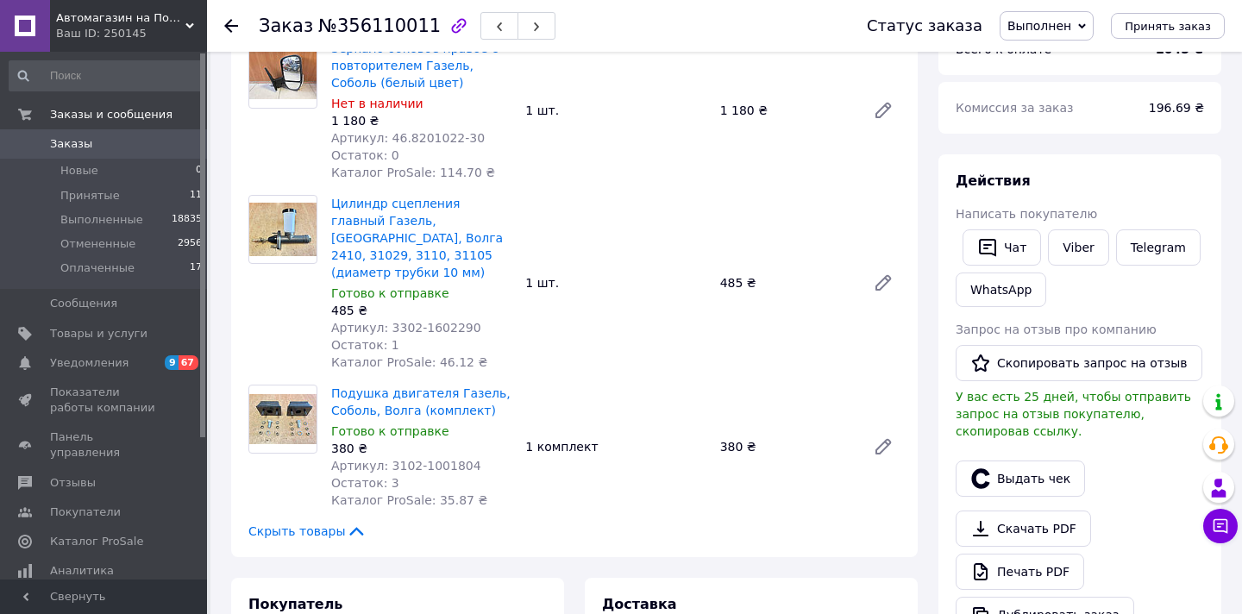
click at [1008, 458] on div "Выдать чек" at bounding box center [1079, 478] width 255 height 43
click at [1010, 468] on button "Выдать чек" at bounding box center [1019, 478] width 129 height 36
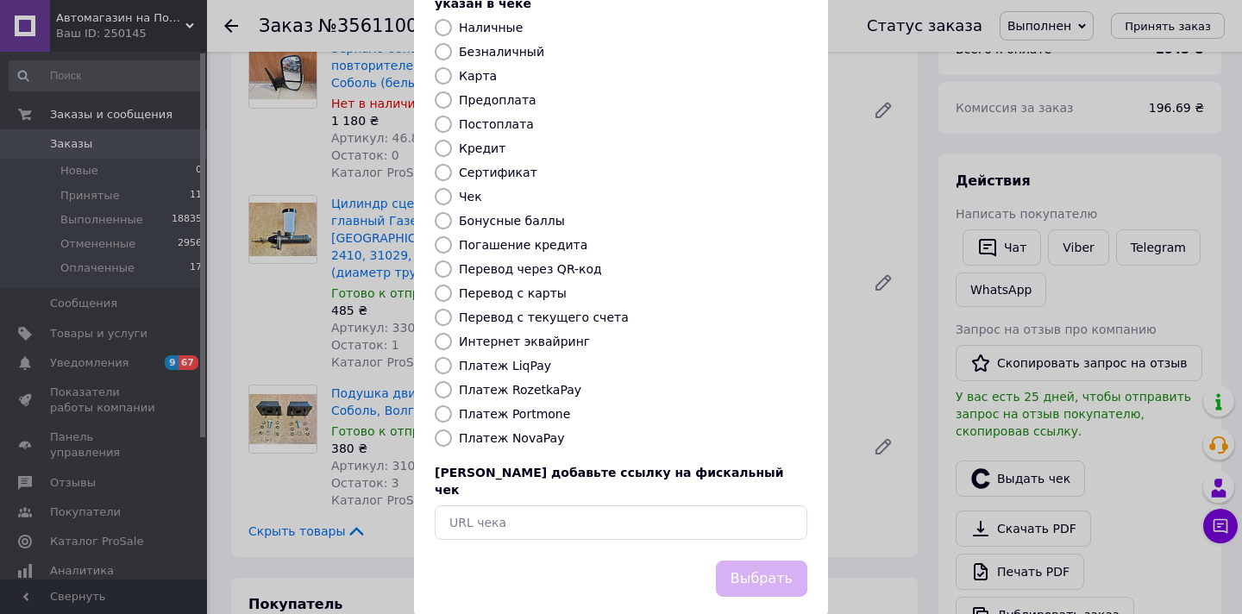
scroll to position [126, 0]
drag, startPoint x: 517, startPoint y: 420, endPoint x: 528, endPoint y: 421, distance: 10.4
click at [517, 432] on label "Платеж NovaPay" at bounding box center [511, 439] width 105 height 14
click at [452, 430] on input "Платеж NovaPay" at bounding box center [443, 438] width 17 height 17
radio input "true"
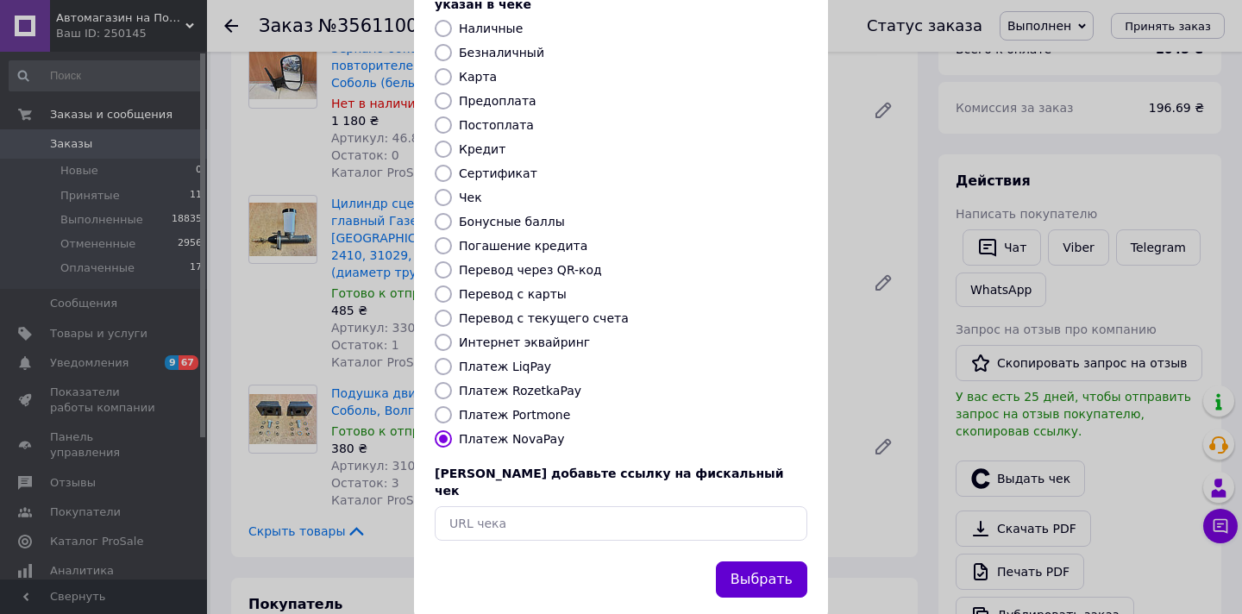
click at [767, 561] on button "Выбрать" at bounding box center [761, 579] width 91 height 37
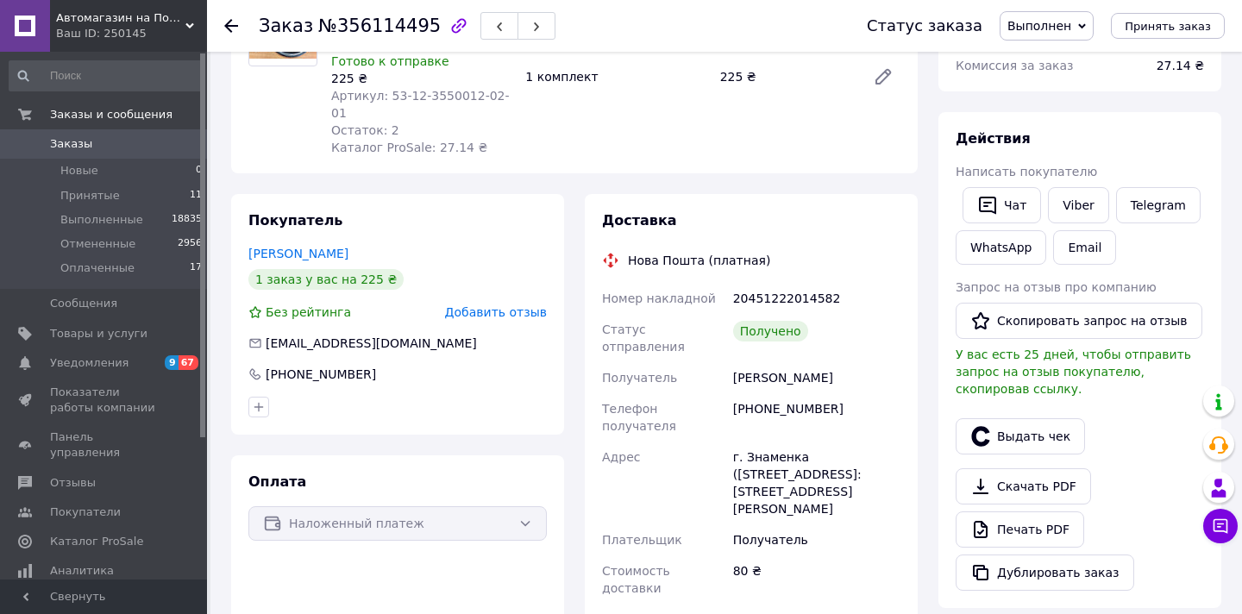
scroll to position [316, 0]
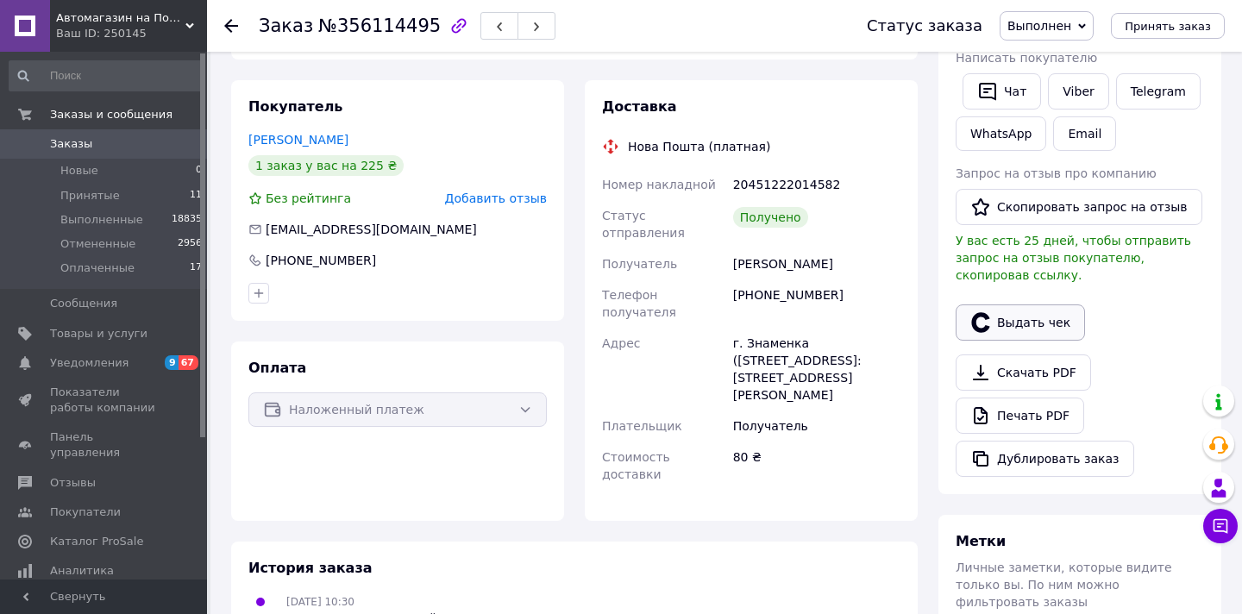
click at [1005, 317] on button "Выдать чек" at bounding box center [1019, 322] width 129 height 36
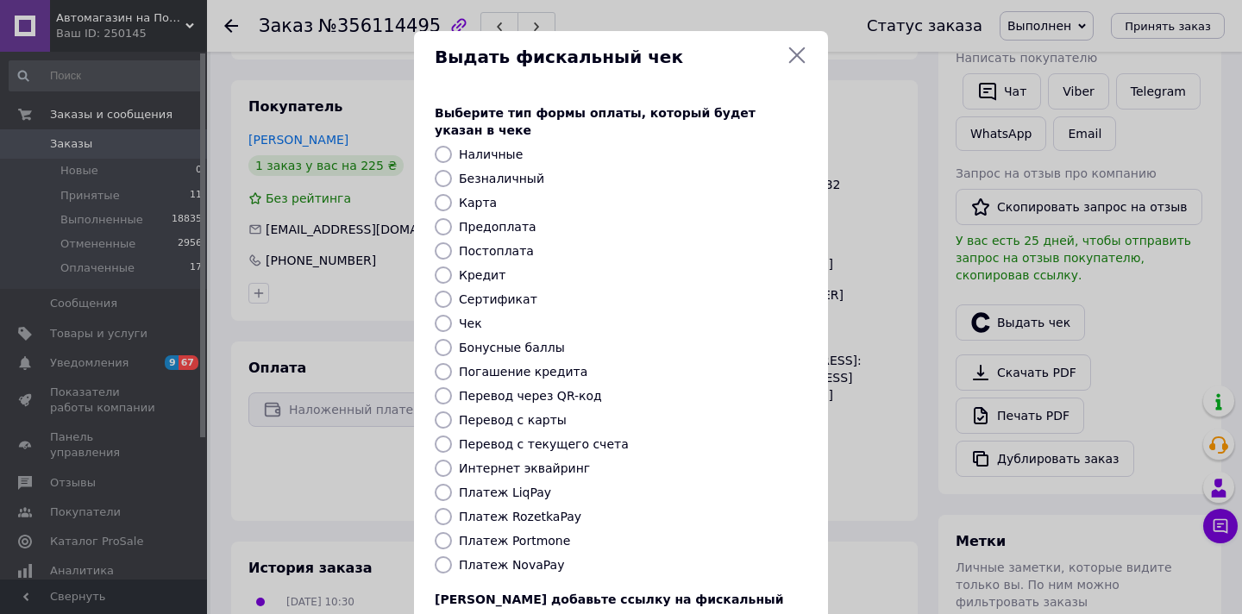
scroll to position [108, 0]
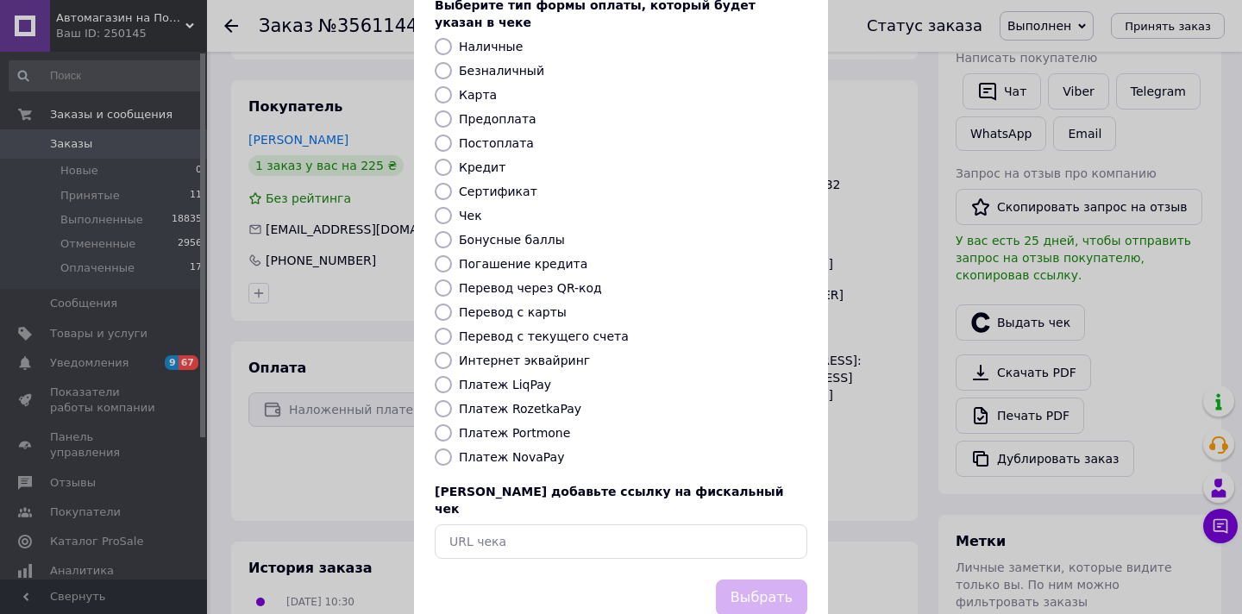
click at [535, 450] on label "Платеж NovaPay" at bounding box center [511, 457] width 105 height 14
click at [452, 448] on input "Платеж NovaPay" at bounding box center [443, 456] width 17 height 17
radio input "true"
click at [770, 579] on button "Выбрать" at bounding box center [761, 597] width 91 height 37
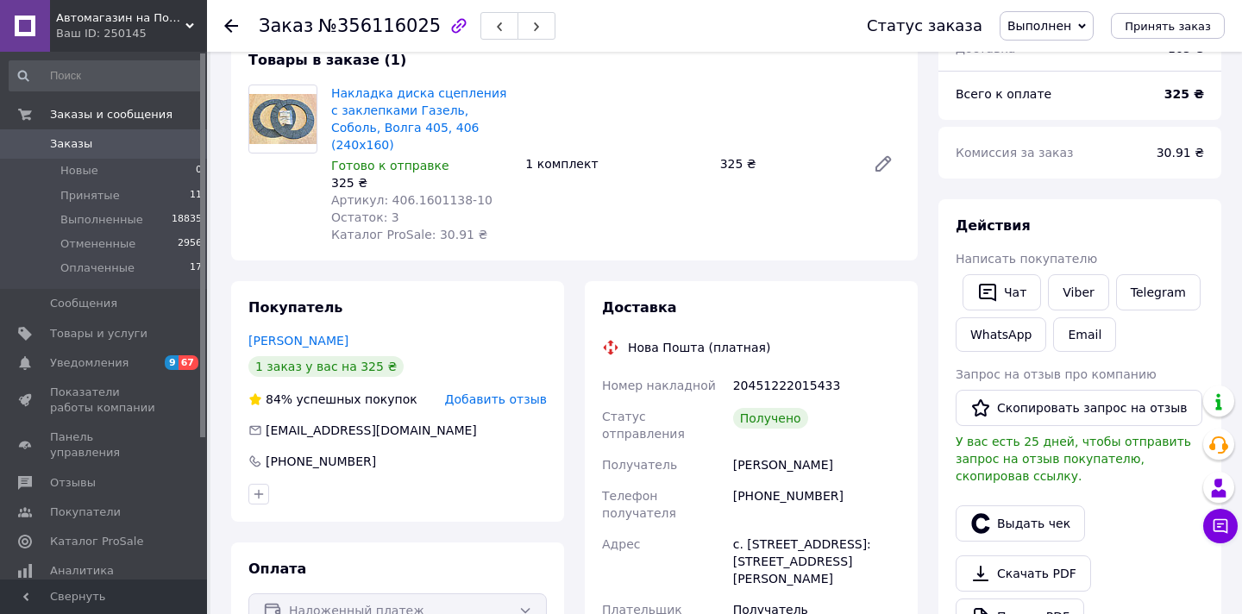
scroll to position [160, 0]
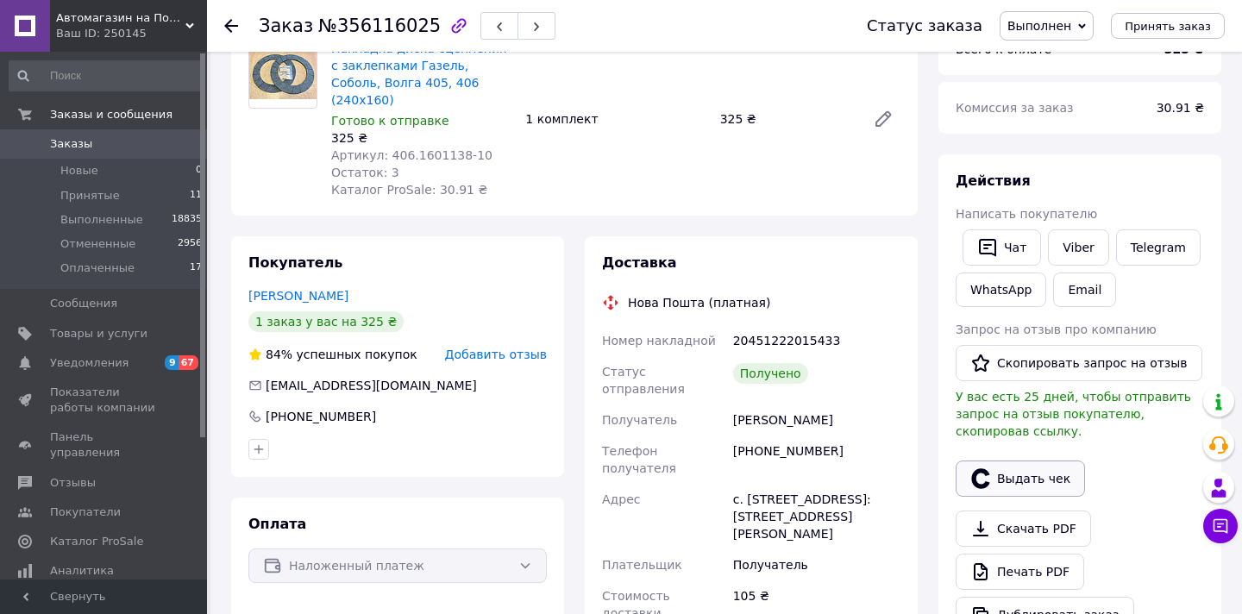
click at [1013, 469] on button "Выдать чек" at bounding box center [1019, 478] width 129 height 36
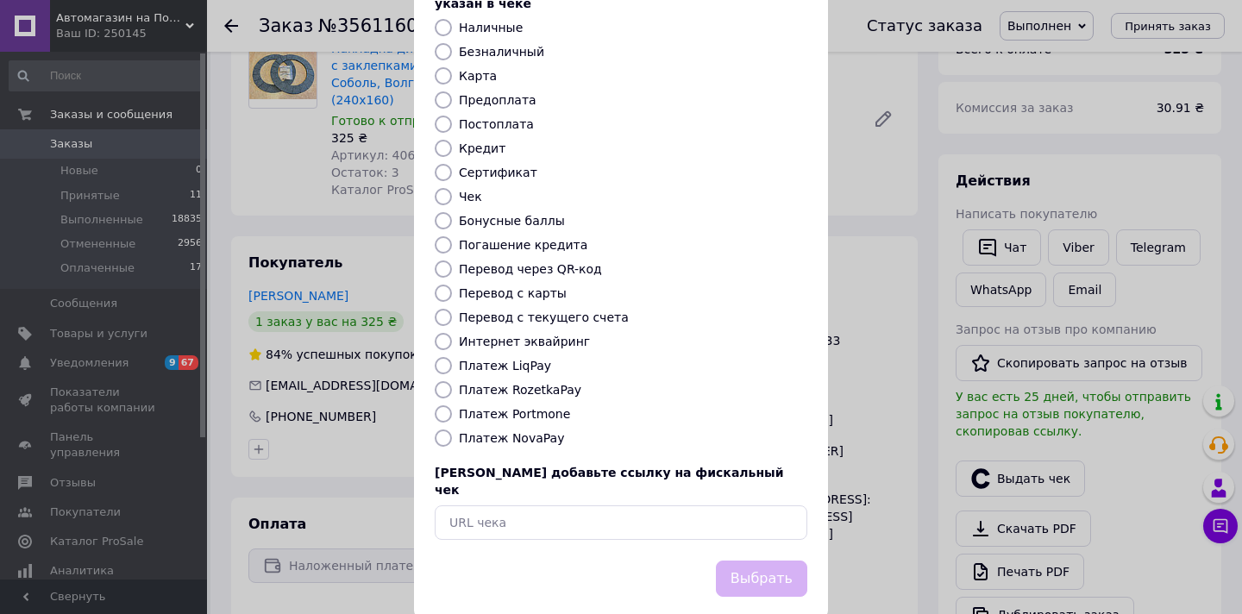
click at [533, 431] on label "Платеж NovaPay" at bounding box center [511, 438] width 105 height 14
click at [452, 429] on input "Платеж NovaPay" at bounding box center [443, 437] width 17 height 17
radio input "true"
click at [718, 561] on button "Выбрать" at bounding box center [761, 579] width 91 height 37
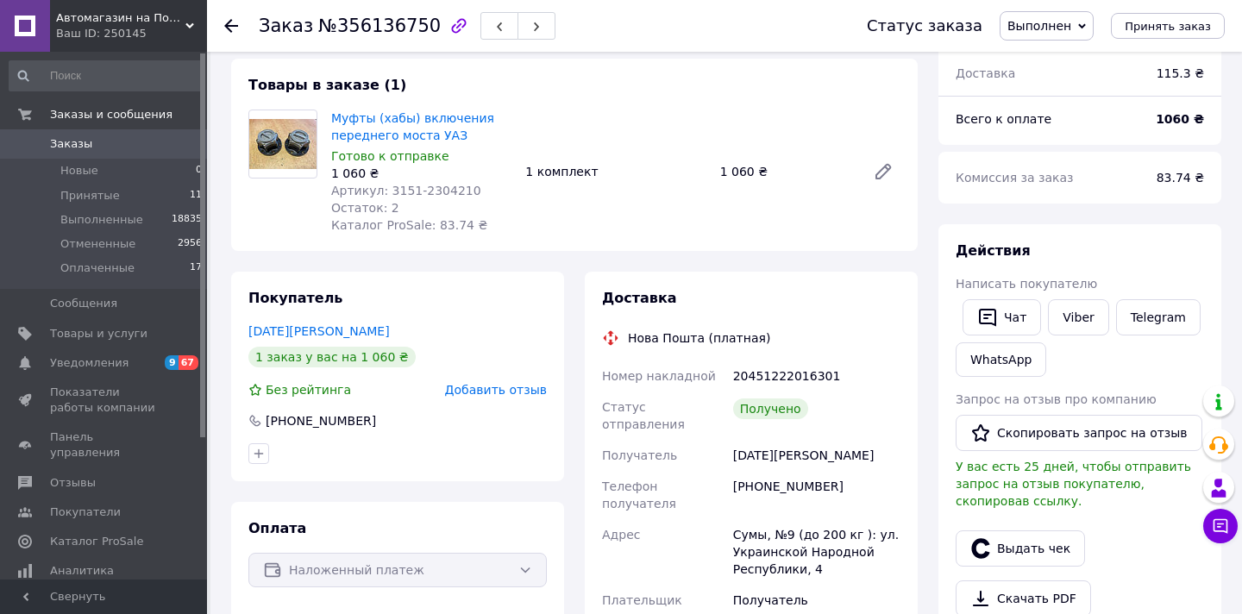
scroll to position [203, 0]
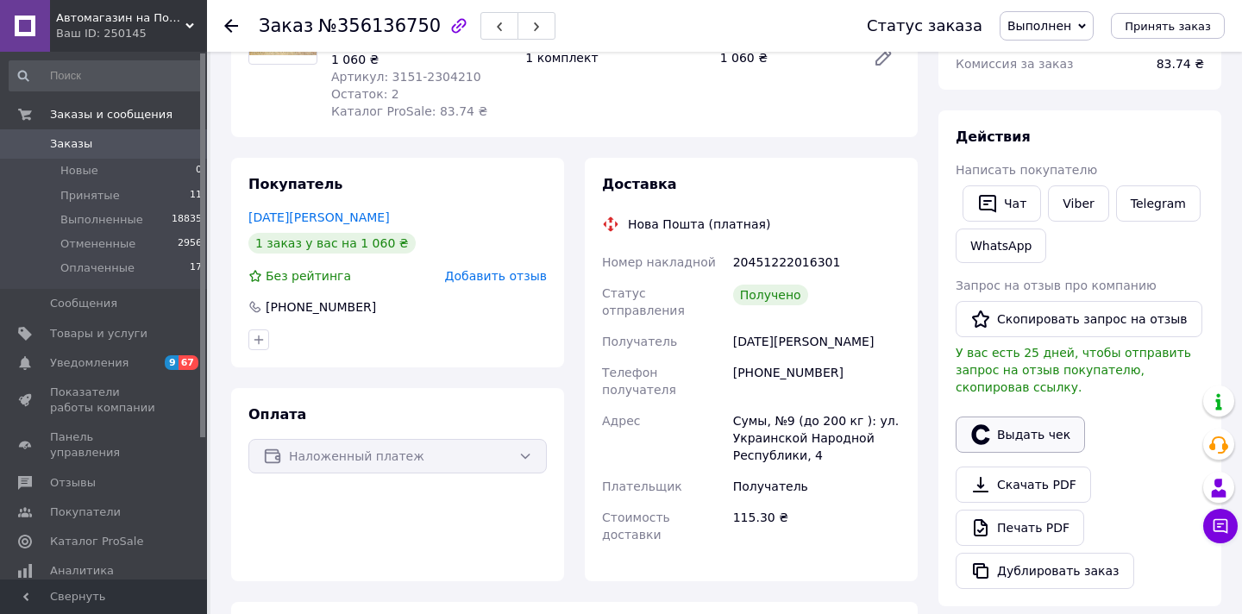
click at [1011, 419] on button "Выдать чек" at bounding box center [1019, 434] width 129 height 36
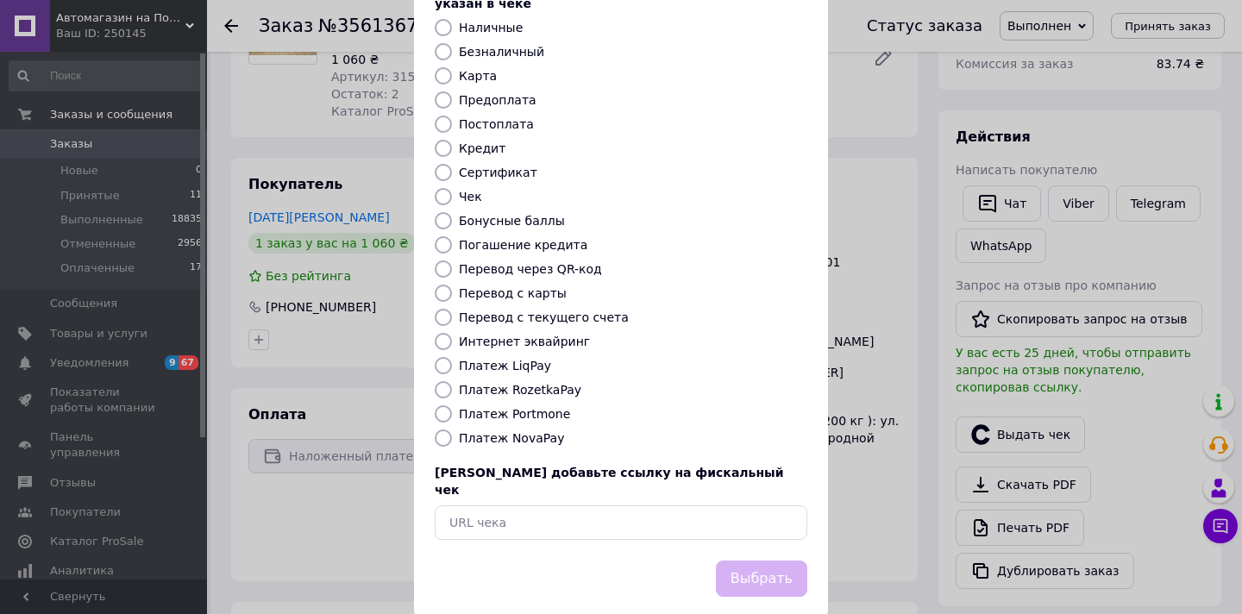
scroll to position [126, 0]
click at [544, 432] on label "Платеж NovaPay" at bounding box center [511, 439] width 105 height 14
click at [452, 430] on input "Платеж NovaPay" at bounding box center [443, 438] width 17 height 17
radio input "true"
click at [750, 561] on button "Выбрать" at bounding box center [761, 579] width 91 height 37
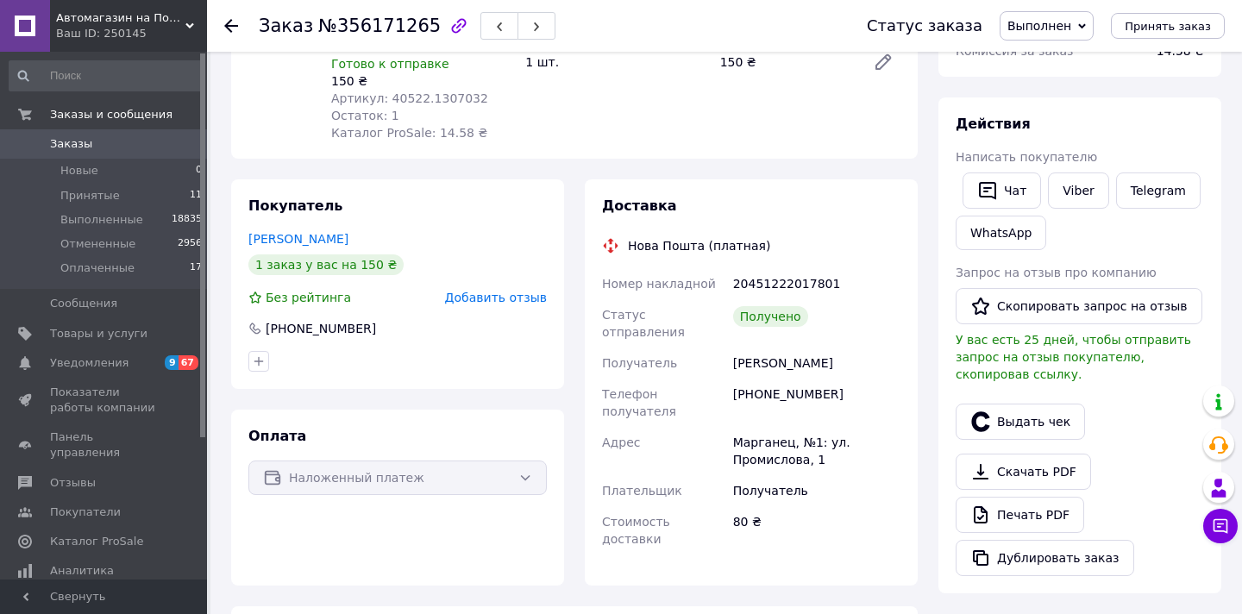
scroll to position [344, 0]
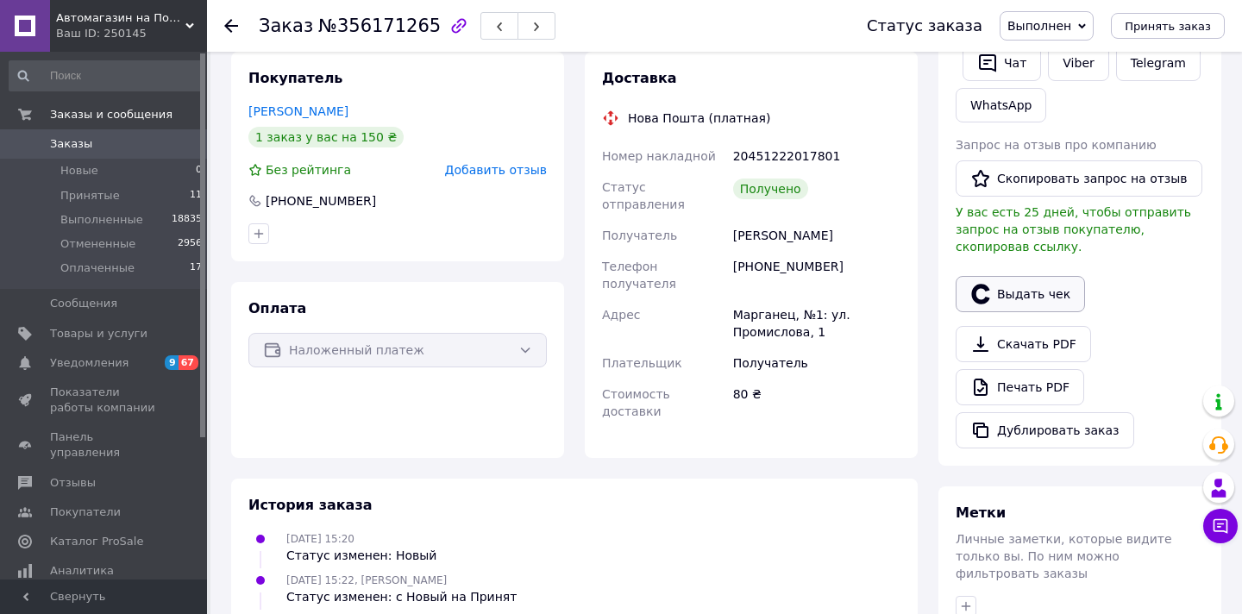
click at [1031, 288] on button "Выдать чек" at bounding box center [1019, 294] width 129 height 36
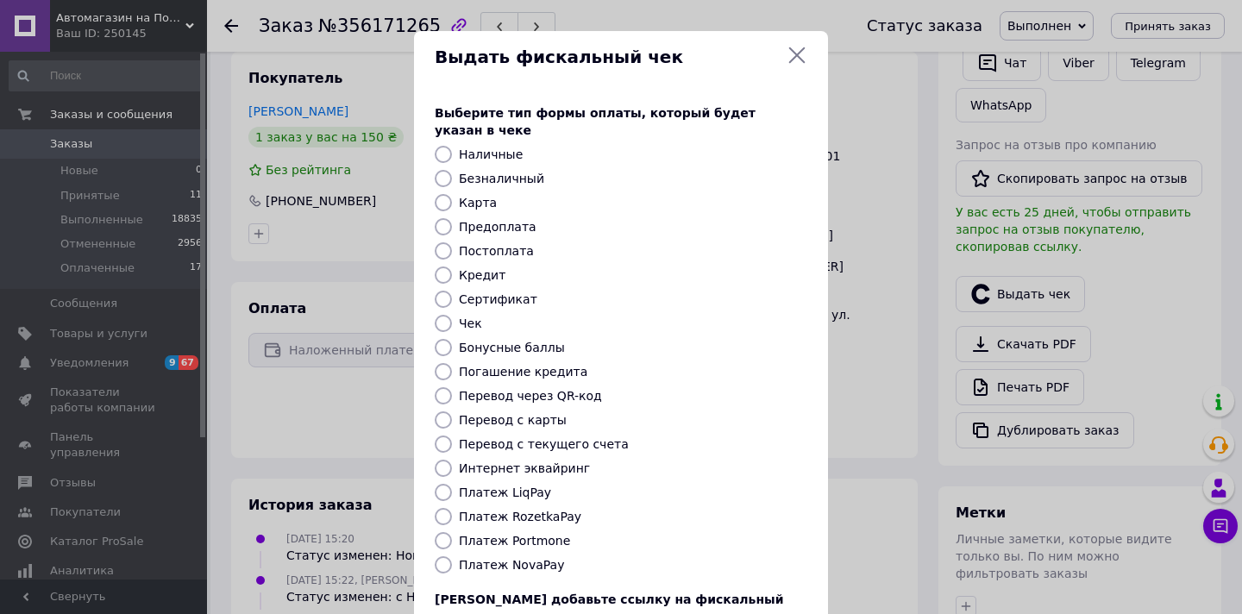
scroll to position [84, 0]
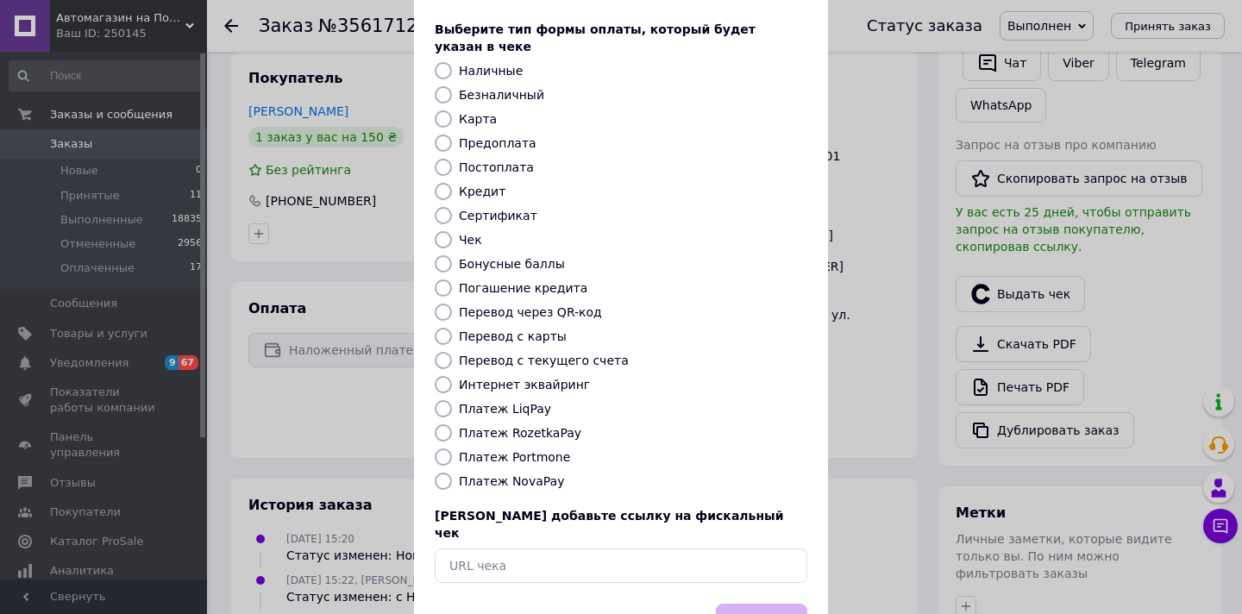
click at [530, 474] on label "Платеж NovaPay" at bounding box center [511, 481] width 105 height 14
click at [452, 472] on input "Платеж NovaPay" at bounding box center [443, 480] width 17 height 17
radio input "true"
click at [734, 604] on button "Выбрать" at bounding box center [761, 622] width 91 height 37
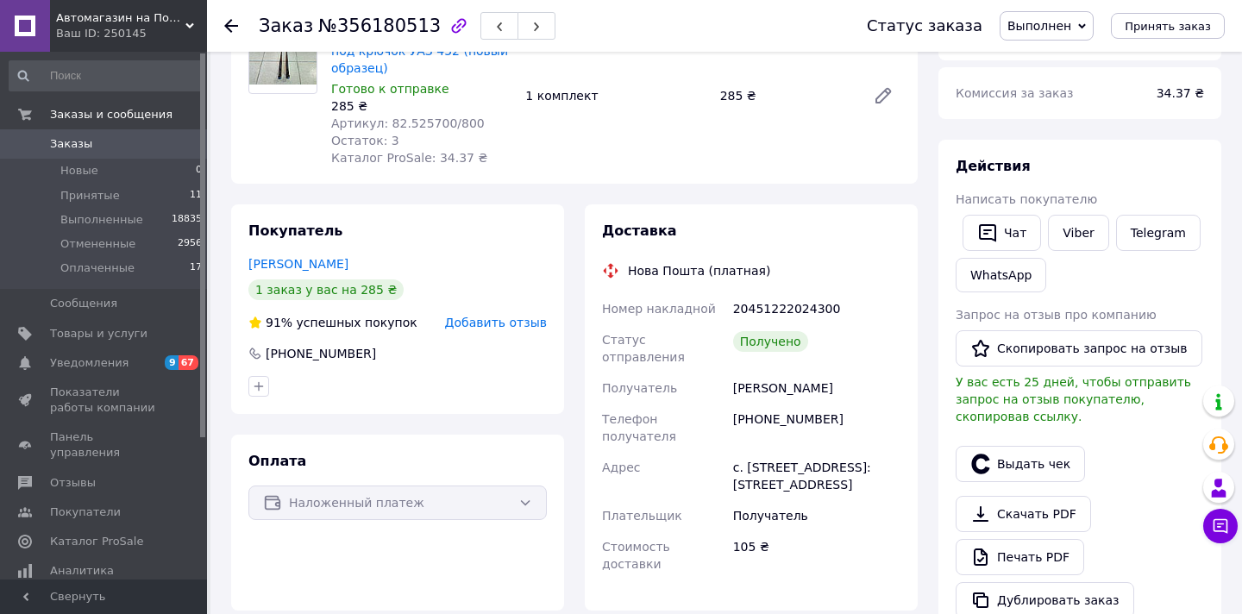
scroll to position [234, 0]
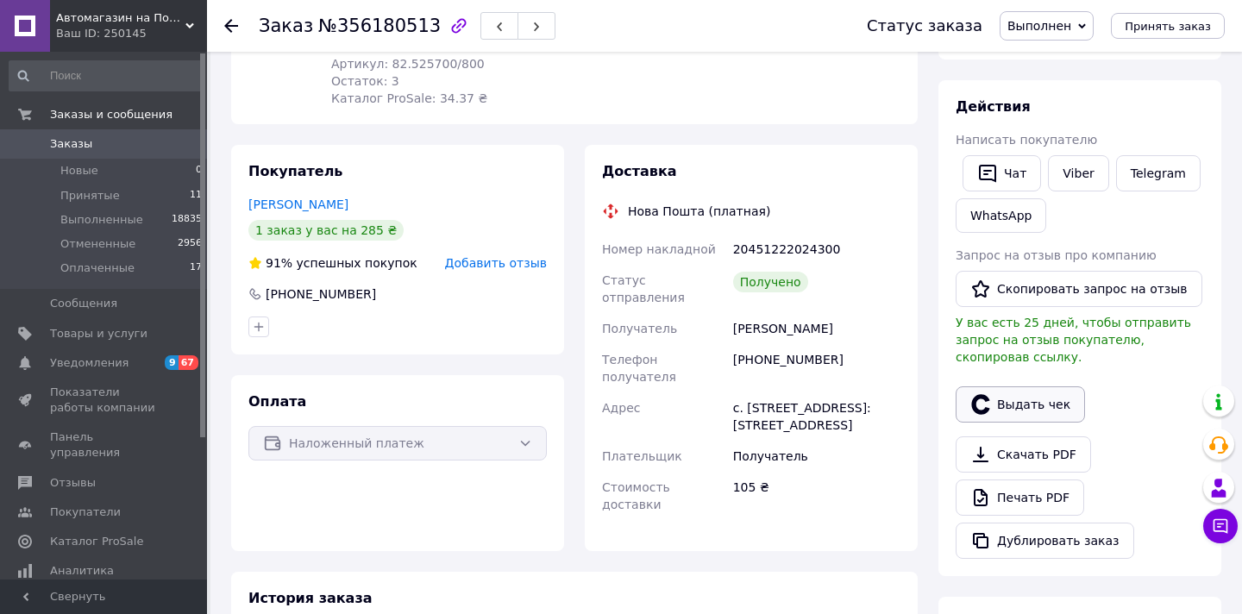
click at [1011, 397] on button "Выдать чек" at bounding box center [1019, 404] width 129 height 36
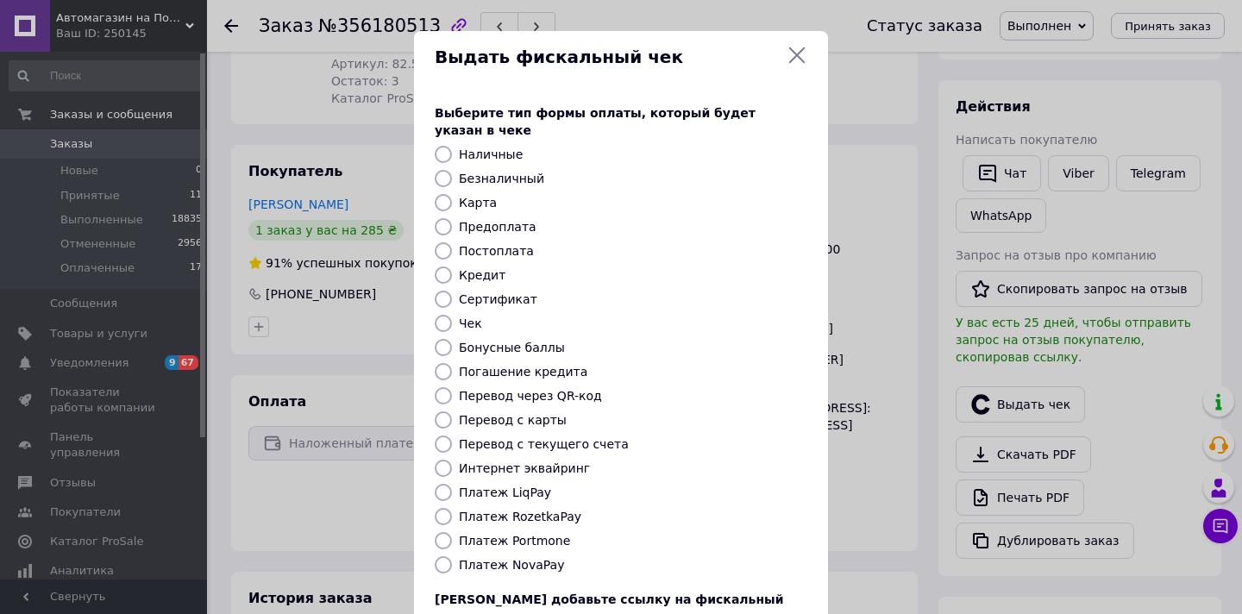
scroll to position [94, 0]
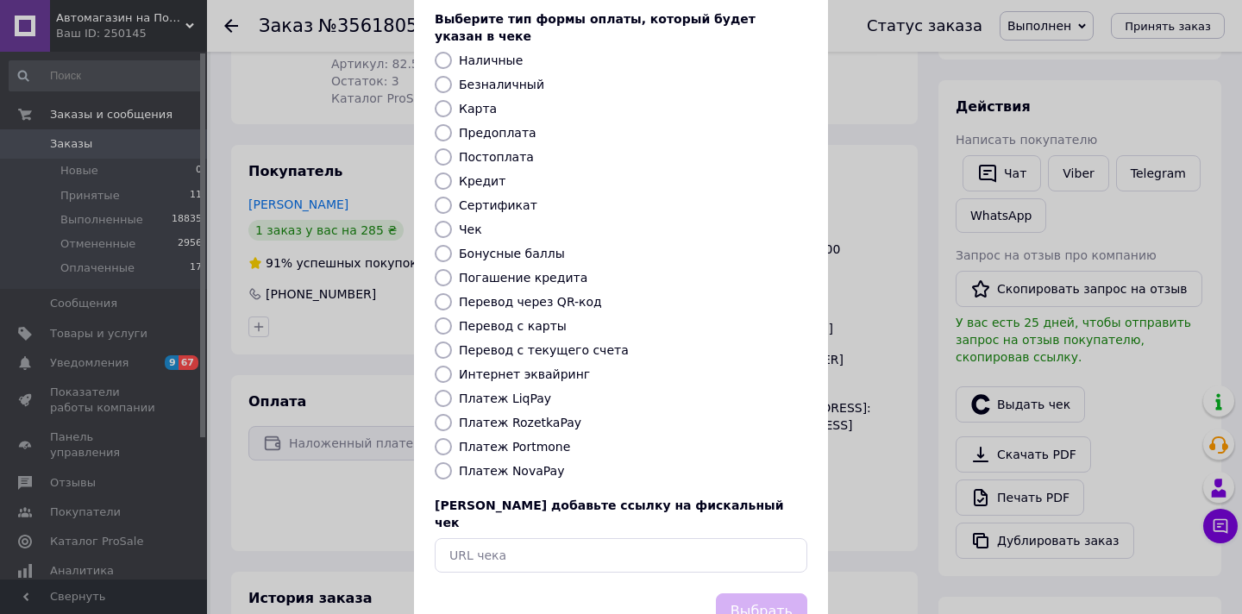
click at [535, 464] on label "Платеж NovaPay" at bounding box center [511, 471] width 105 height 14
click at [452, 462] on input "Платеж NovaPay" at bounding box center [443, 470] width 17 height 17
radio input "true"
click at [777, 593] on button "Выбрать" at bounding box center [761, 611] width 91 height 37
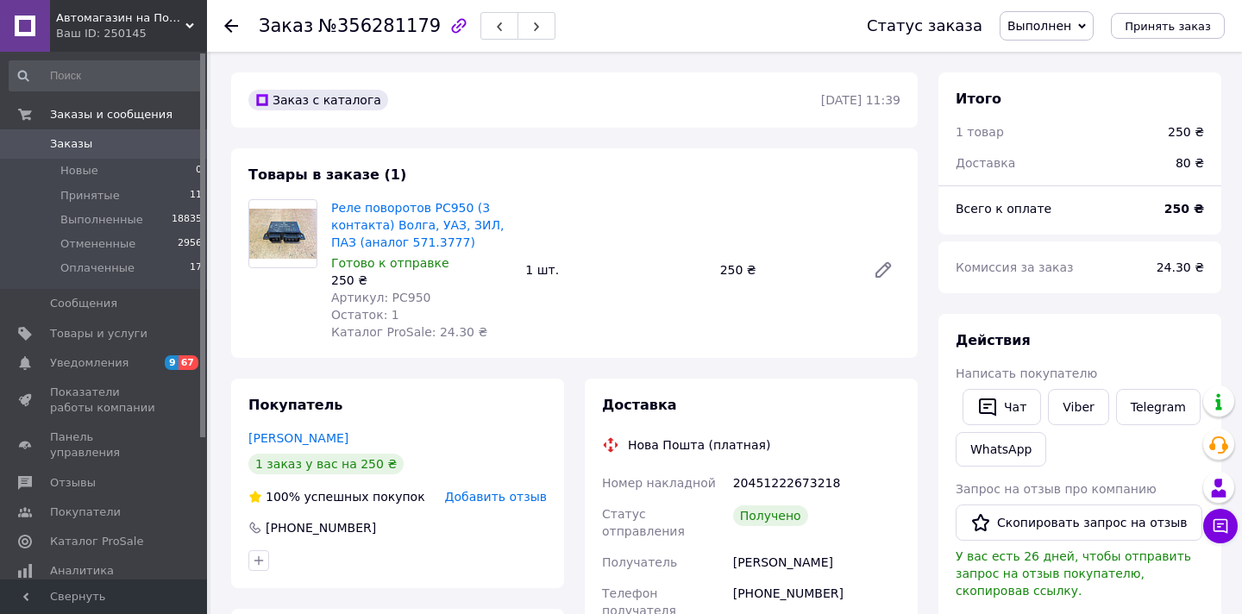
scroll to position [149, 0]
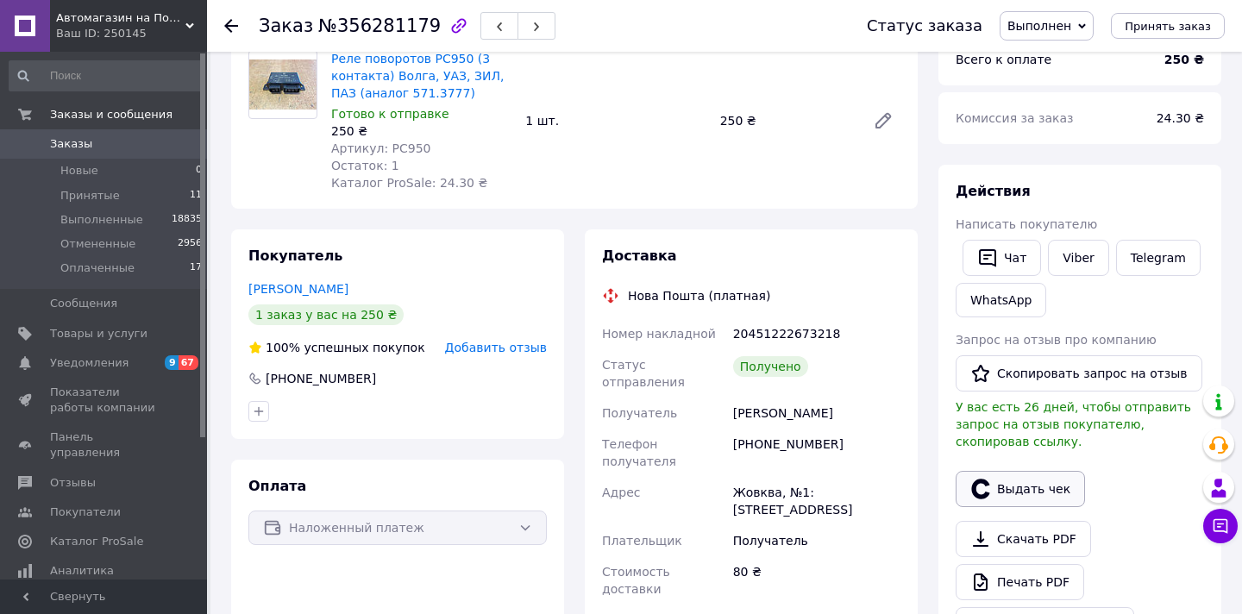
click at [1031, 483] on button "Выдать чек" at bounding box center [1019, 489] width 129 height 36
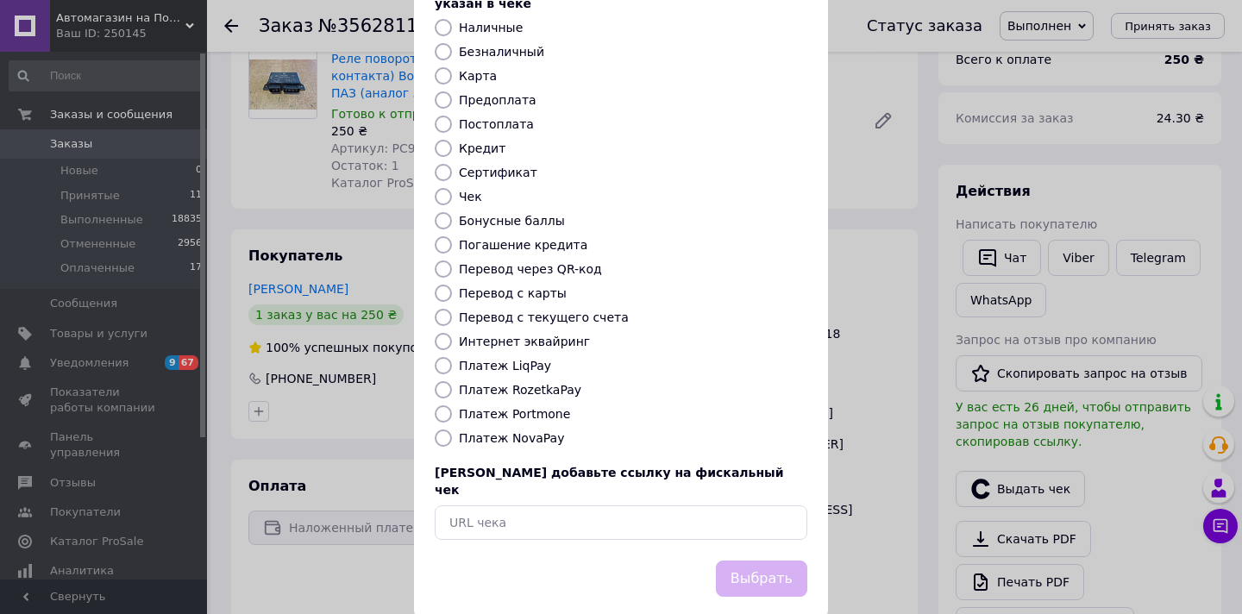
scroll to position [126, 0]
click at [532, 432] on label "Платеж NovaPay" at bounding box center [511, 439] width 105 height 14
click at [452, 430] on input "Платеж NovaPay" at bounding box center [443, 438] width 17 height 17
radio input "true"
click at [734, 561] on button "Выбрать" at bounding box center [761, 579] width 91 height 37
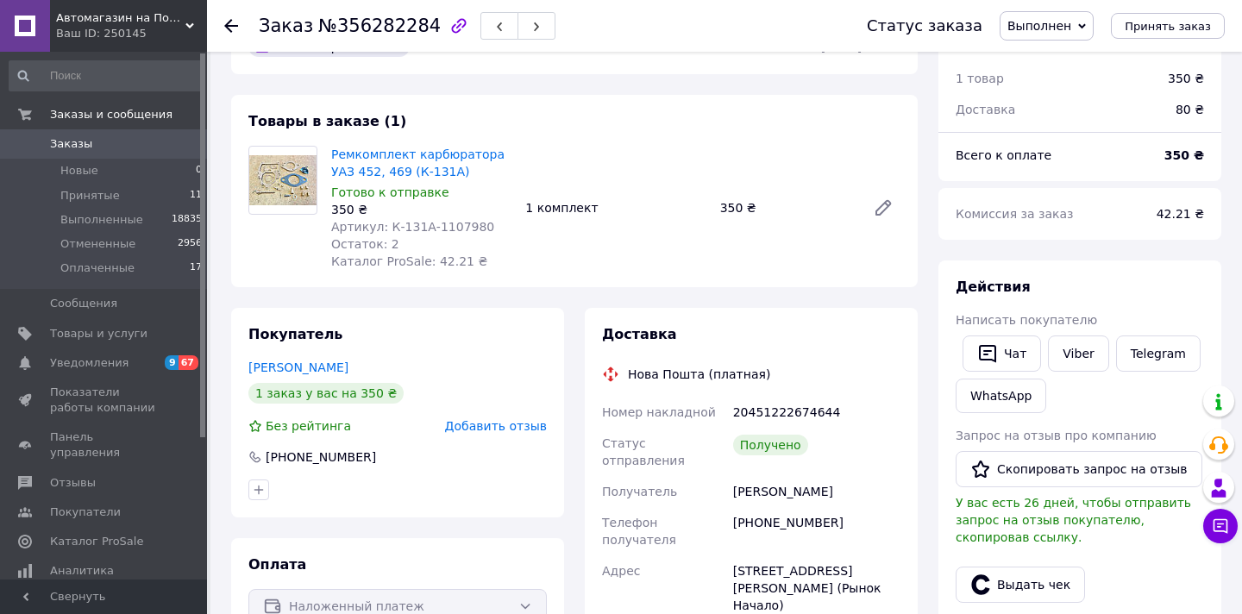
scroll to position [172, 0]
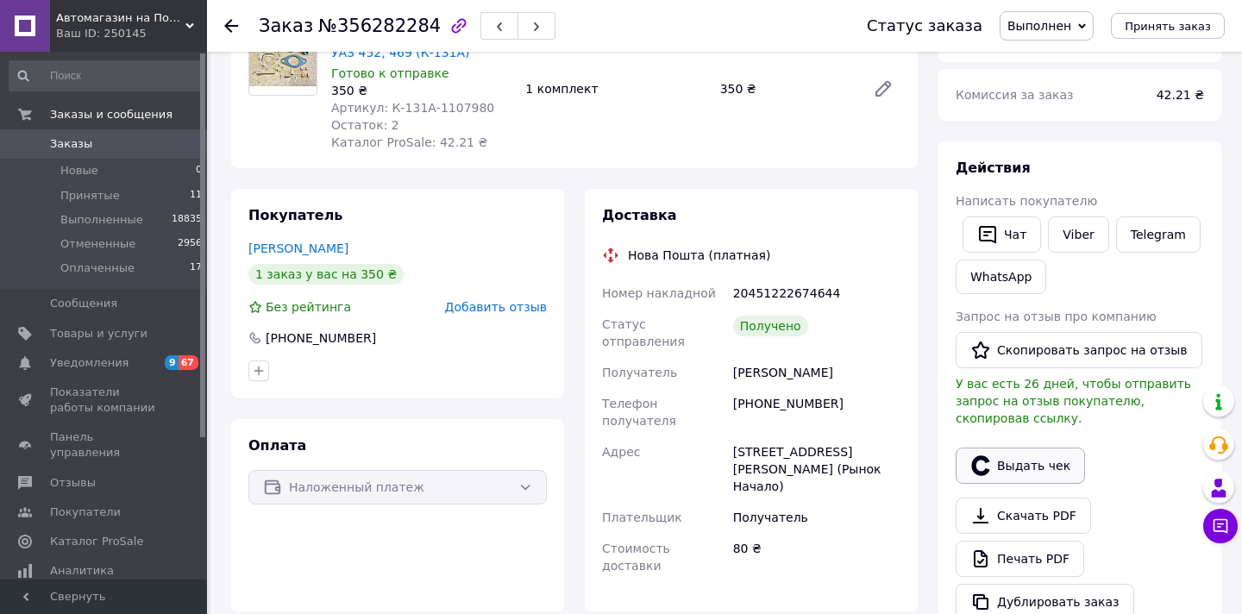
click at [1011, 464] on button "Выдать чек" at bounding box center [1019, 465] width 129 height 36
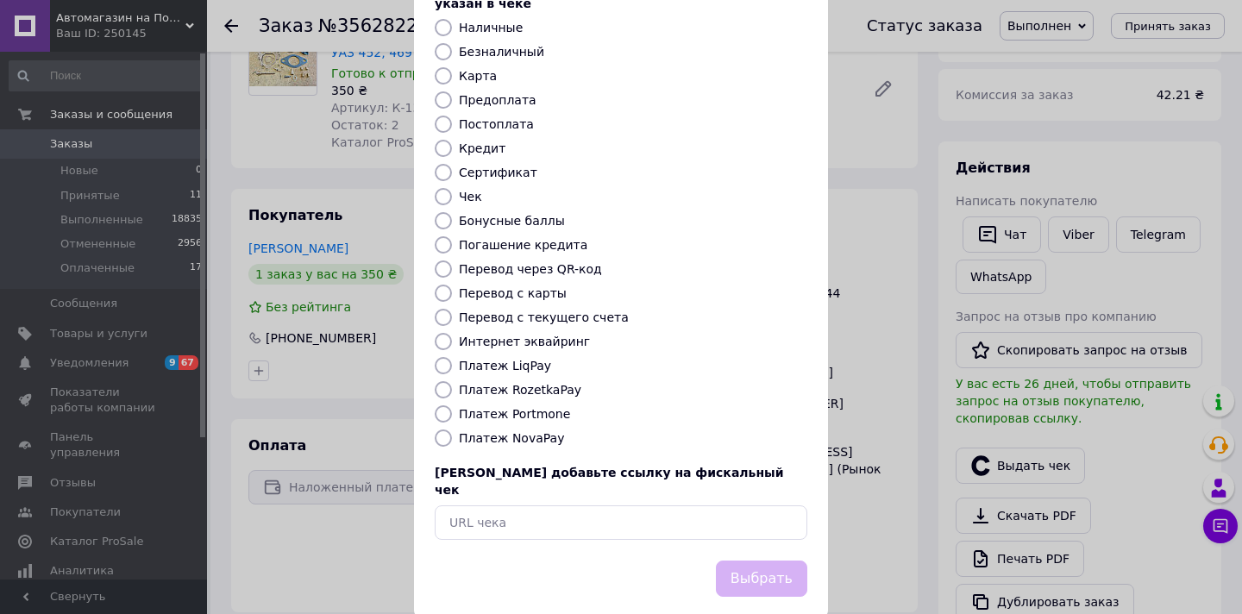
scroll to position [126, 0]
click at [541, 432] on label "Платеж NovaPay" at bounding box center [511, 439] width 105 height 14
click at [452, 430] on input "Платеж NovaPay" at bounding box center [443, 438] width 17 height 17
radio input "true"
click at [747, 561] on button "Выбрать" at bounding box center [761, 579] width 91 height 37
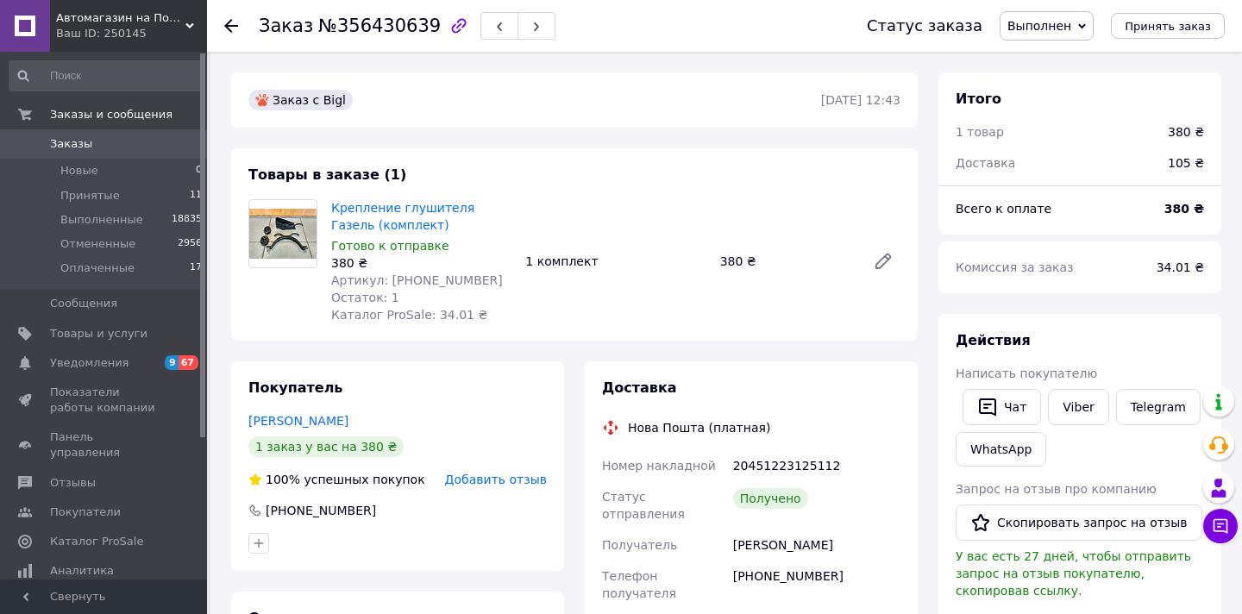
scroll to position [183, 0]
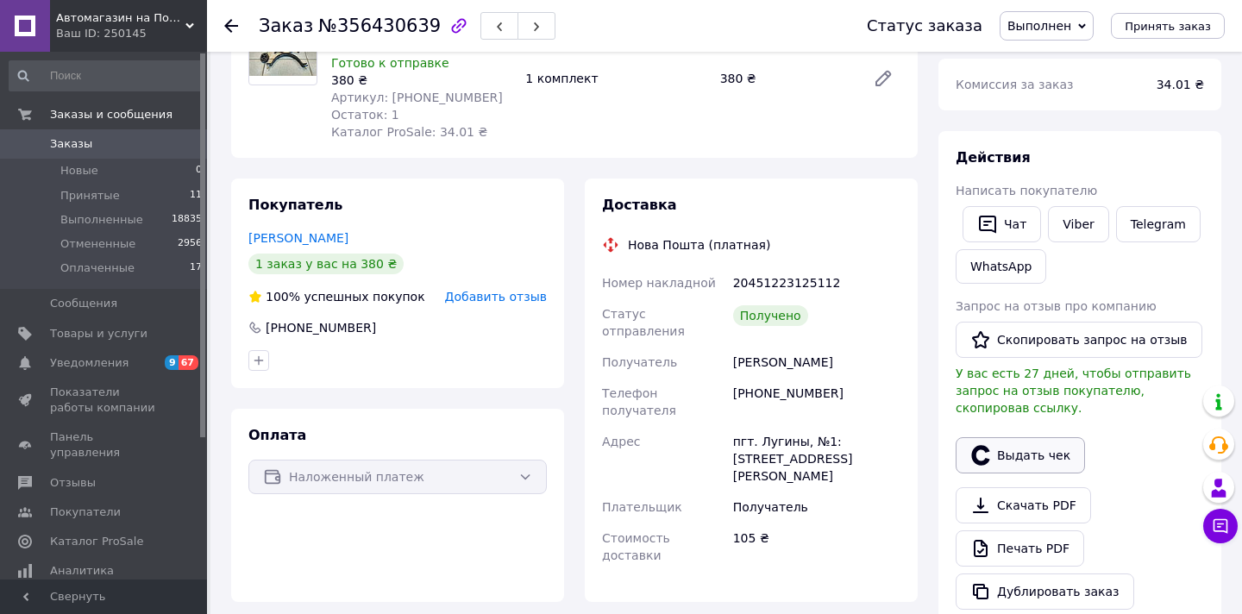
click at [1042, 460] on button "Выдать чек" at bounding box center [1019, 455] width 129 height 36
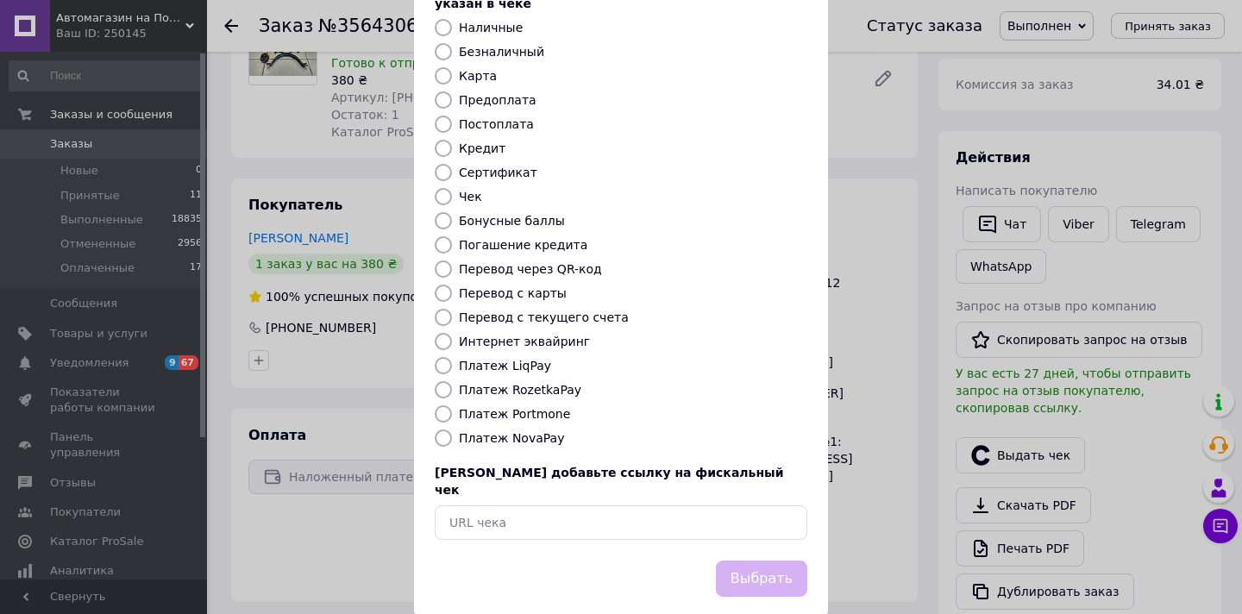
scroll to position [126, 0]
click at [543, 432] on label "Платеж NovaPay" at bounding box center [511, 439] width 105 height 14
click at [452, 430] on input "Платеж NovaPay" at bounding box center [443, 438] width 17 height 17
radio input "true"
click at [742, 561] on button "Выбрать" at bounding box center [761, 579] width 91 height 37
